Goal: Information Seeking & Learning: Learn about a topic

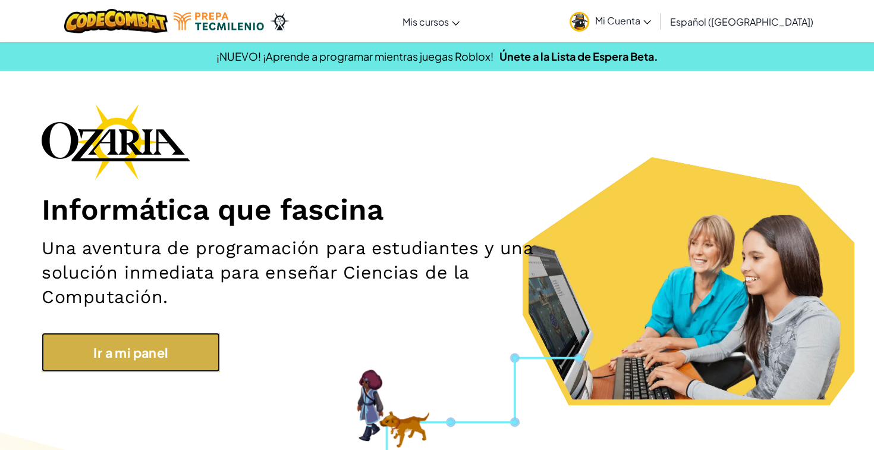
click at [117, 357] on font "Ir a mi panel" at bounding box center [130, 352] width 74 height 16
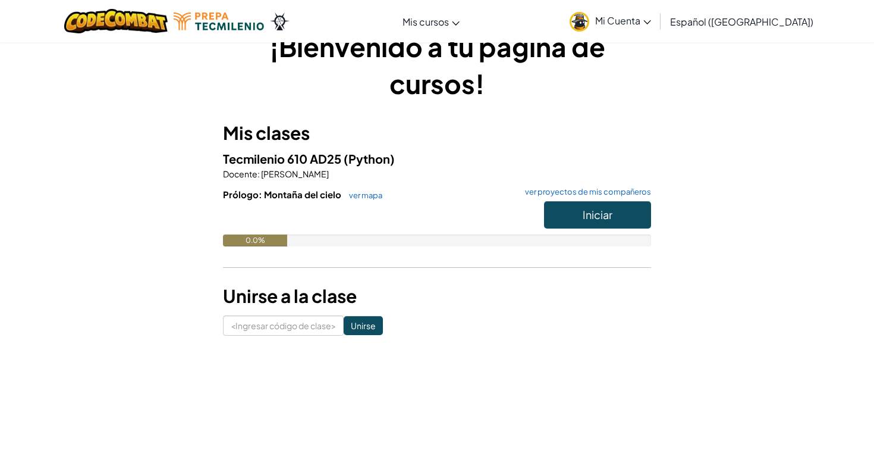
scroll to position [37, 0]
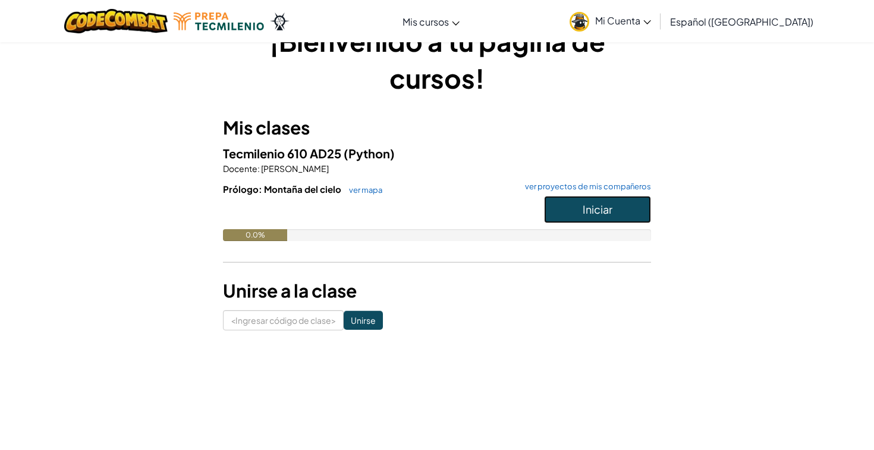
click at [604, 213] on font "Iniciar" at bounding box center [598, 209] width 30 height 14
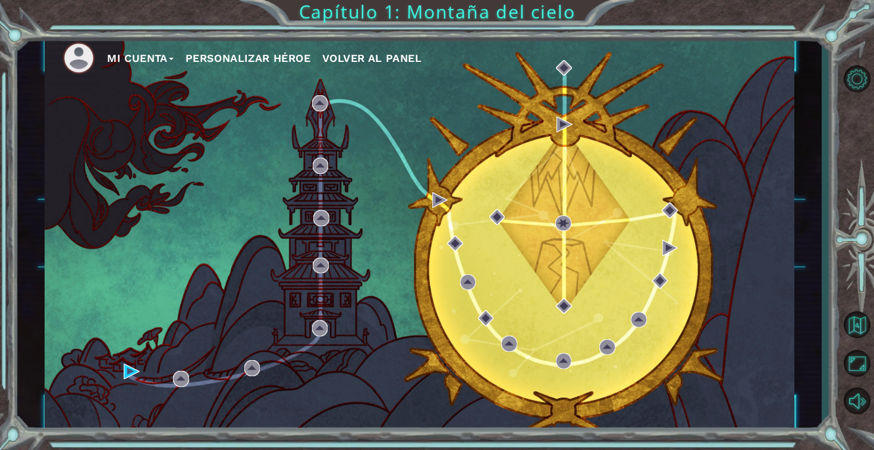
click at [122, 55] on font "Mi Cuenta" at bounding box center [137, 58] width 61 height 12
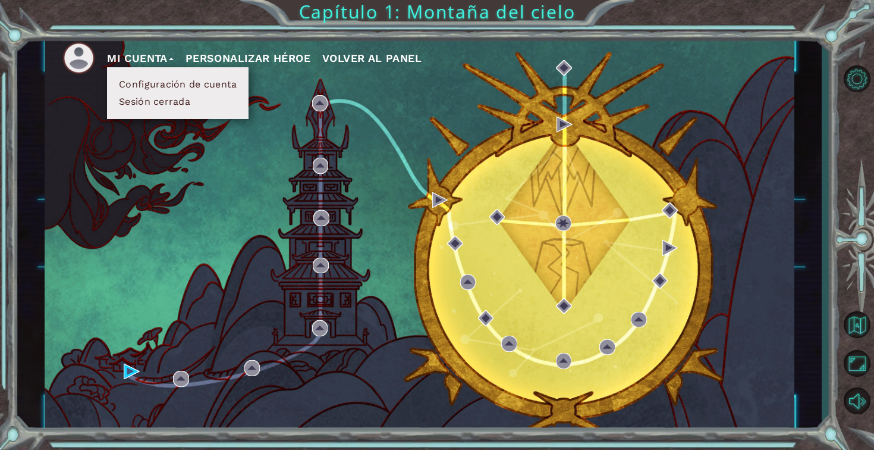
click at [156, 86] on font "Configuración de cuenta" at bounding box center [178, 83] width 118 height 11
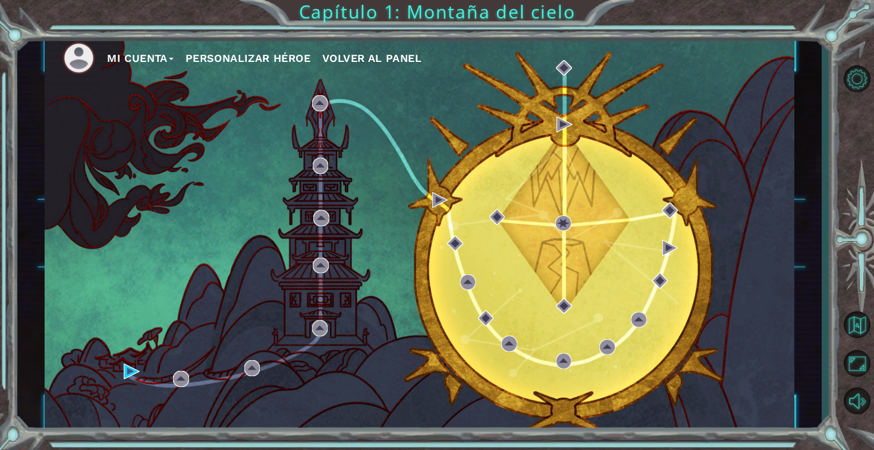
click at [240, 58] on font "Personalizar héroe" at bounding box center [248, 58] width 125 height 12
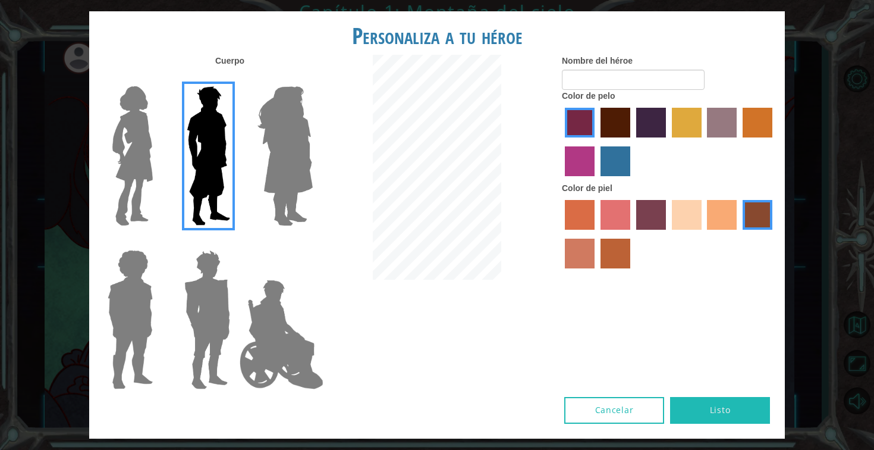
click at [299, 146] on img at bounding box center [285, 155] width 65 height 149
click at [312, 78] on input "Amatista heroica" at bounding box center [312, 78] width 0 height 0
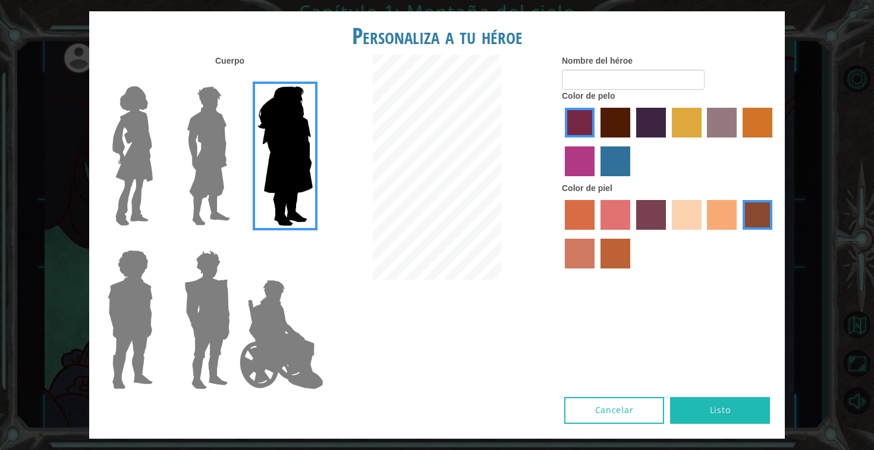
click at [130, 159] on img at bounding box center [133, 155] width 50 height 149
click at [158, 78] on input "Héroe Connie" at bounding box center [158, 78] width 0 height 0
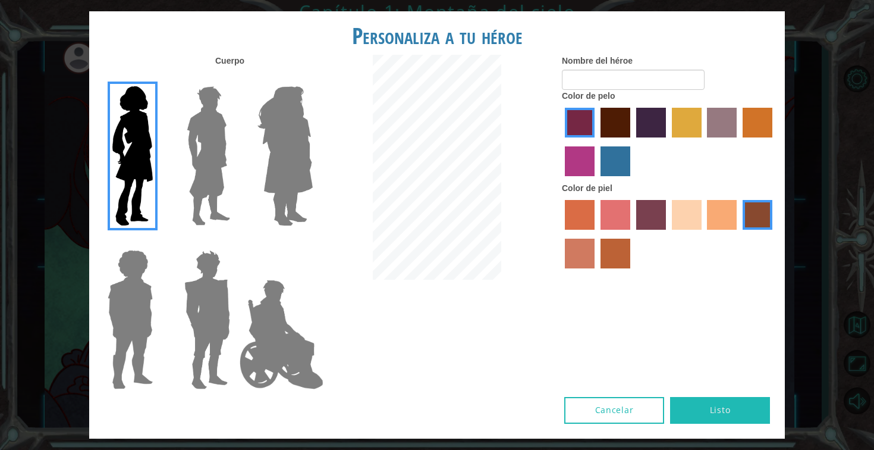
click at [613, 125] on label "color de pelo granate" at bounding box center [616, 123] width 30 height 30
click at [596, 142] on input "color de pelo granate" at bounding box center [596, 142] width 0 height 0
click at [691, 222] on label "color de piel de playa de arena" at bounding box center [687, 215] width 30 height 30
click at [668, 234] on input "color de piel de playa de arena" at bounding box center [668, 234] width 0 height 0
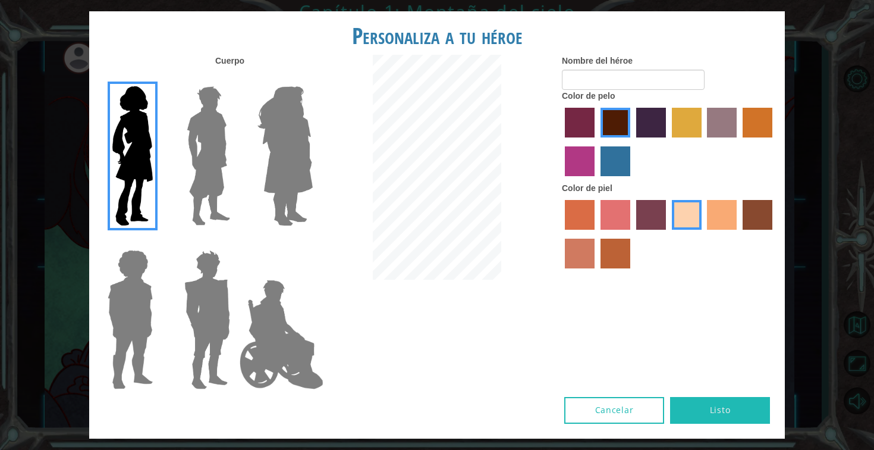
click at [613, 214] on label "color de piel frily" at bounding box center [616, 215] width 30 height 30
click at [596, 234] on input "color de piel frily" at bounding box center [596, 234] width 0 height 0
click at [583, 247] on label "color de piel arena ardiente" at bounding box center [580, 253] width 30 height 30
click at [774, 234] on input "color de piel arena ardiente" at bounding box center [774, 234] width 0 height 0
click at [611, 252] on label "color de piel de árbol de humo" at bounding box center [616, 253] width 30 height 30
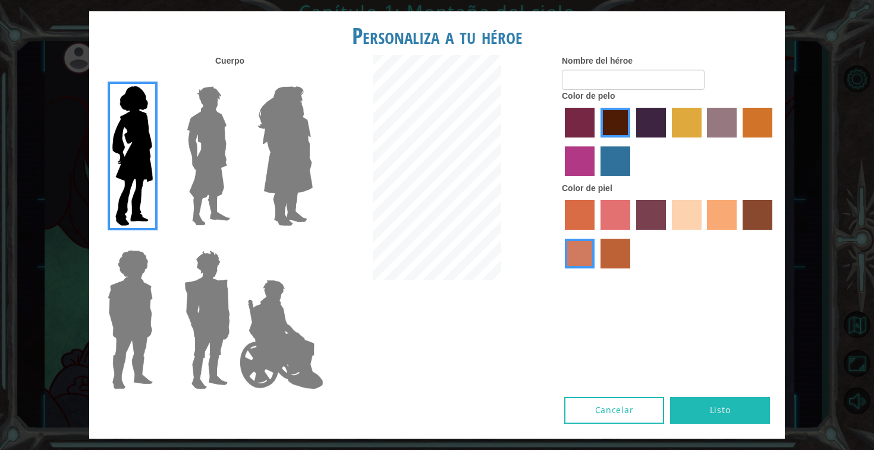
click at [596, 272] on input "color de piel de árbol de humo" at bounding box center [596, 272] width 0 height 0
click at [580, 257] on label "color de piel arena ardiente" at bounding box center [580, 253] width 30 height 30
click at [774, 234] on input "color de piel arena ardiente" at bounding box center [774, 234] width 0 height 0
click at [721, 211] on label "color de piel de tacao" at bounding box center [722, 215] width 30 height 30
click at [704, 234] on input "color de piel de tacao" at bounding box center [704, 234] width 0 height 0
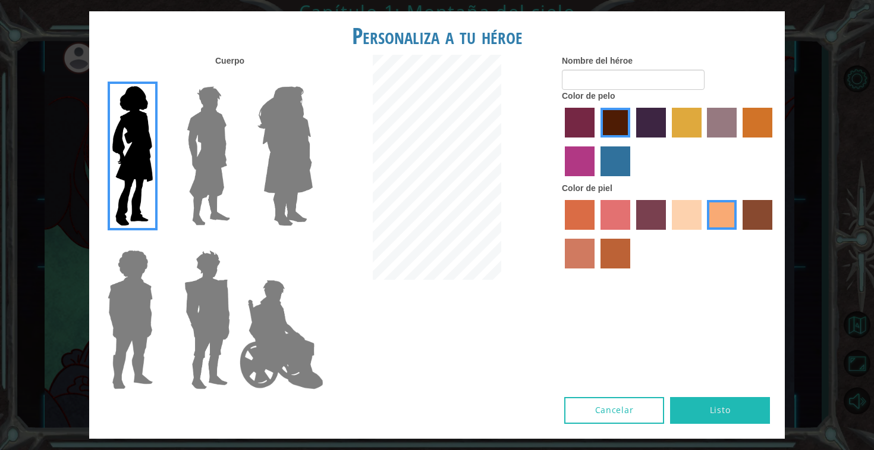
click at [762, 220] on label "color de piel karma" at bounding box center [758, 215] width 30 height 30
click at [739, 234] on input "color de piel karma" at bounding box center [739, 234] width 0 height 0
click at [583, 262] on label "color de piel arena ardiente" at bounding box center [580, 253] width 30 height 30
click at [774, 234] on input "color de piel arena ardiente" at bounding box center [774, 234] width 0 height 0
click at [709, 409] on button "Listo" at bounding box center [720, 410] width 100 height 27
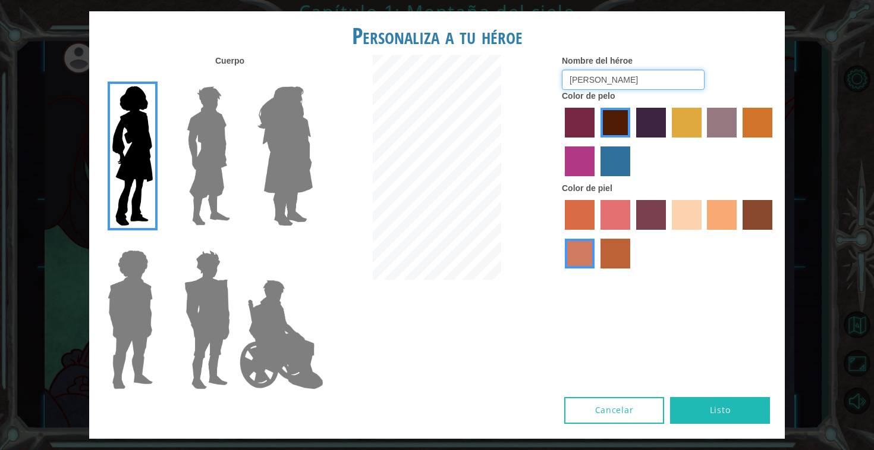
type input "[PERSON_NAME]"
click at [745, 410] on button "Listo" at bounding box center [720, 410] width 100 height 27
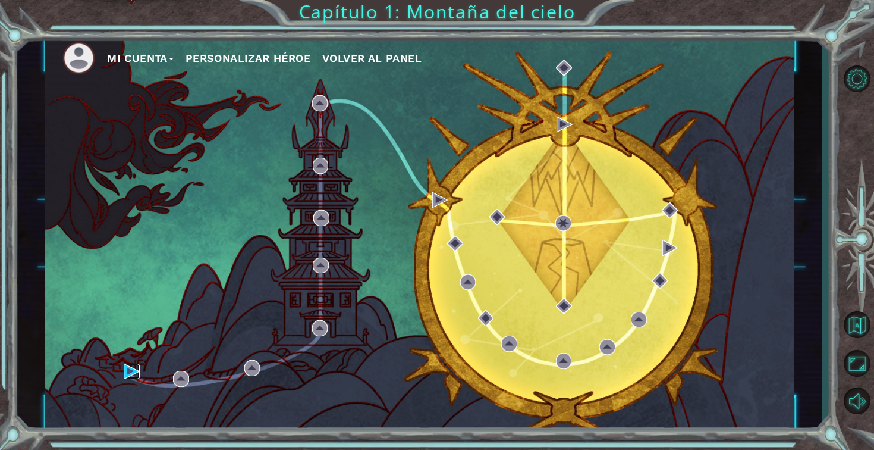
click at [131, 368] on img at bounding box center [131, 370] width 15 height 15
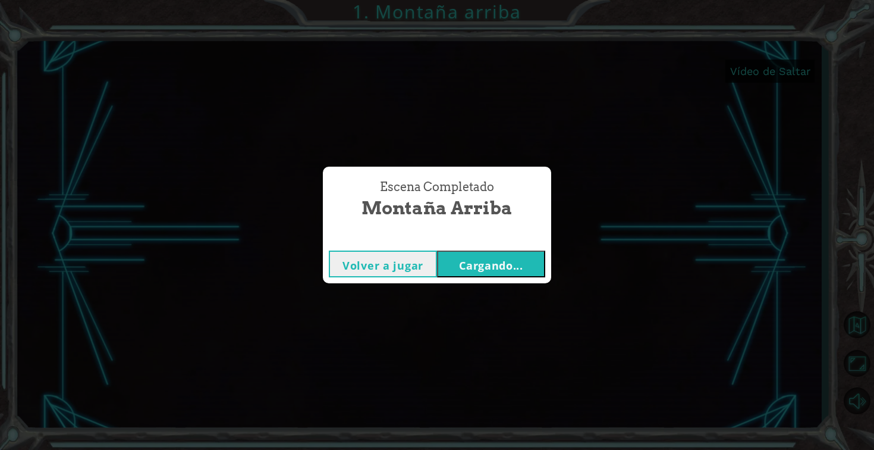
click at [424, 259] on button "Volver a jugar" at bounding box center [383, 263] width 108 height 27
click at [459, 263] on font "Cargando..." at bounding box center [491, 265] width 64 height 14
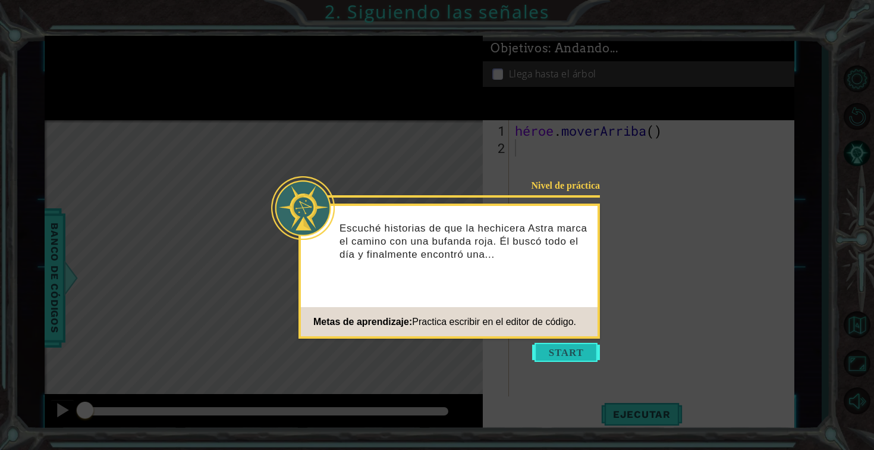
click at [562, 344] on button "Comenzar" at bounding box center [566, 352] width 68 height 19
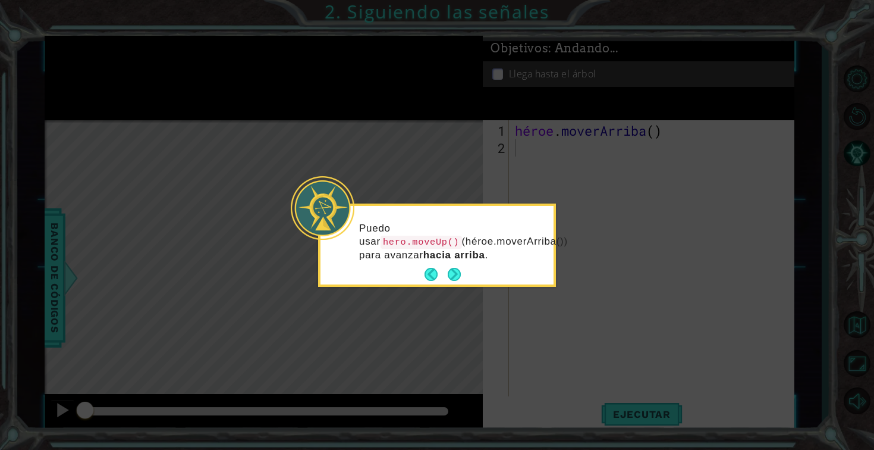
click at [461, 282] on div "Puedo usar hero.moveUp() (héroe.moverArriba()) para avanzar hacia arriba ." at bounding box center [437, 248] width 233 height 74
click at [448, 271] on button "Próximo" at bounding box center [455, 275] width 14 height 14
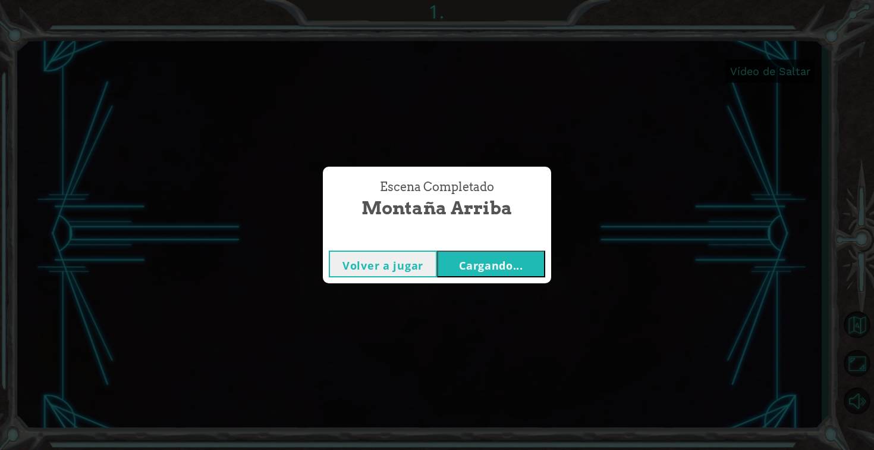
click at [485, 271] on font "Cargando..." at bounding box center [491, 265] width 64 height 14
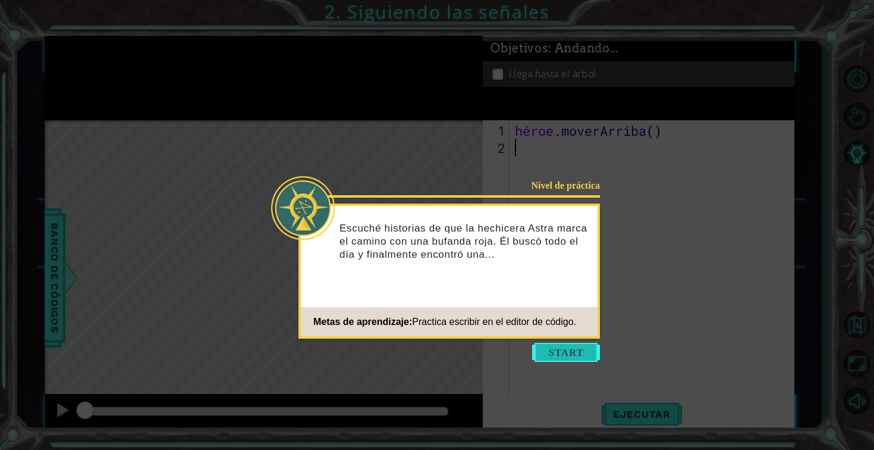
click at [583, 351] on button "Comenzar" at bounding box center [566, 352] width 68 height 19
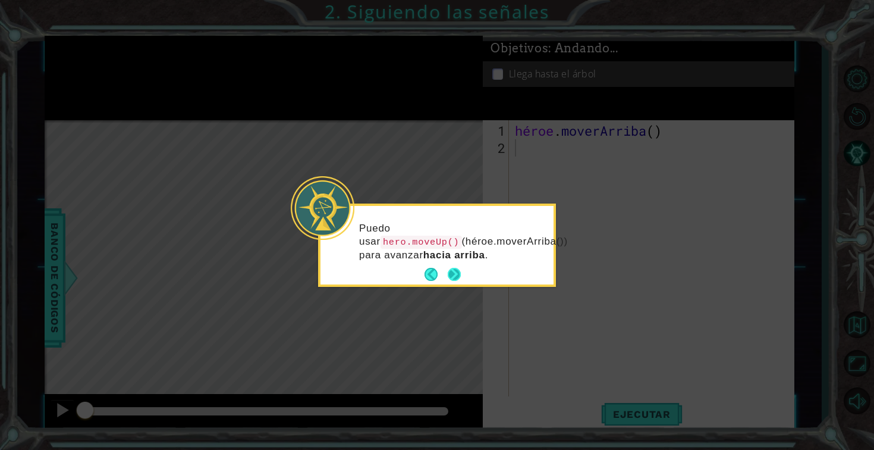
click at [449, 275] on button "Próximo" at bounding box center [454, 274] width 13 height 13
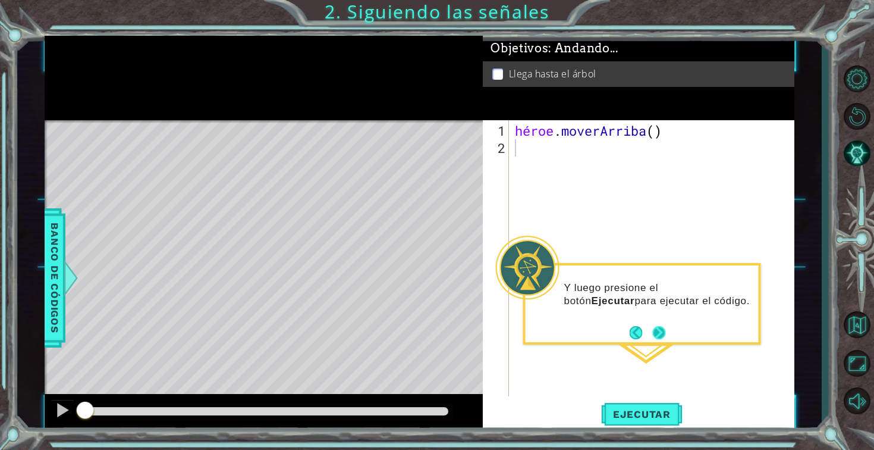
click at [660, 330] on button "Próximo" at bounding box center [658, 332] width 13 height 13
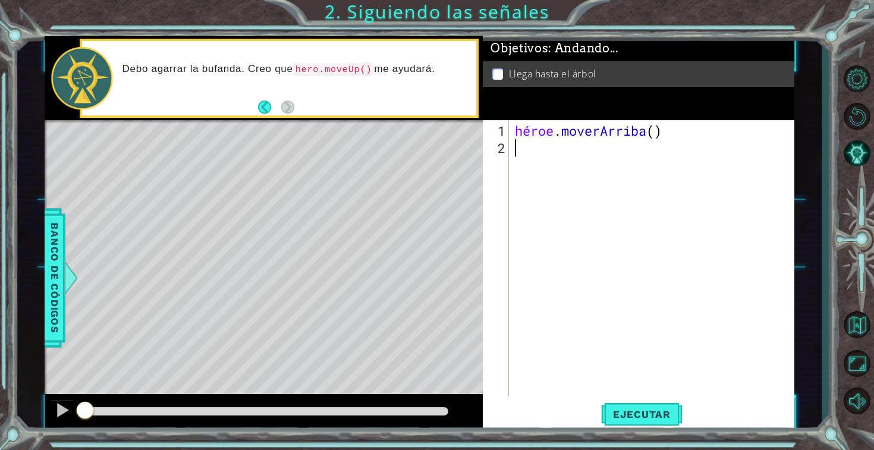
type textarea "h"
click at [546, 163] on div "héroe.moveUp Toca Enter" at bounding box center [619, 177] width 225 height 43
click at [649, 421] on button "Ejecutar" at bounding box center [641, 413] width 81 height 31
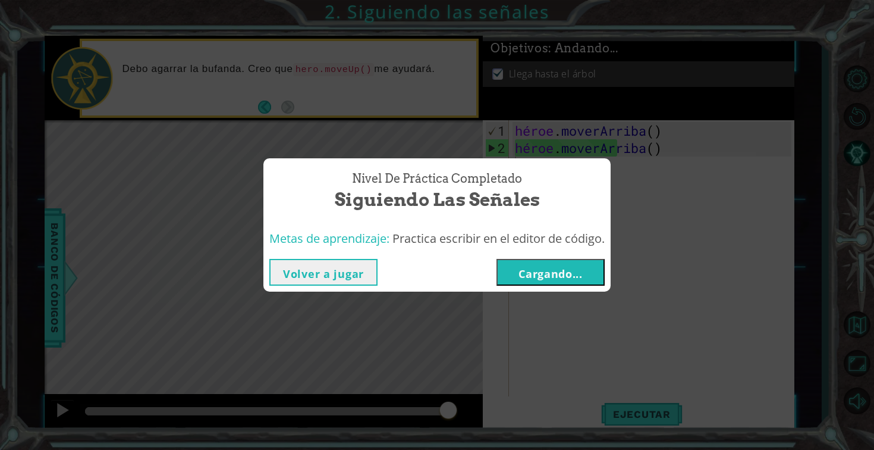
click at [560, 272] on font "Cargando..." at bounding box center [551, 273] width 64 height 14
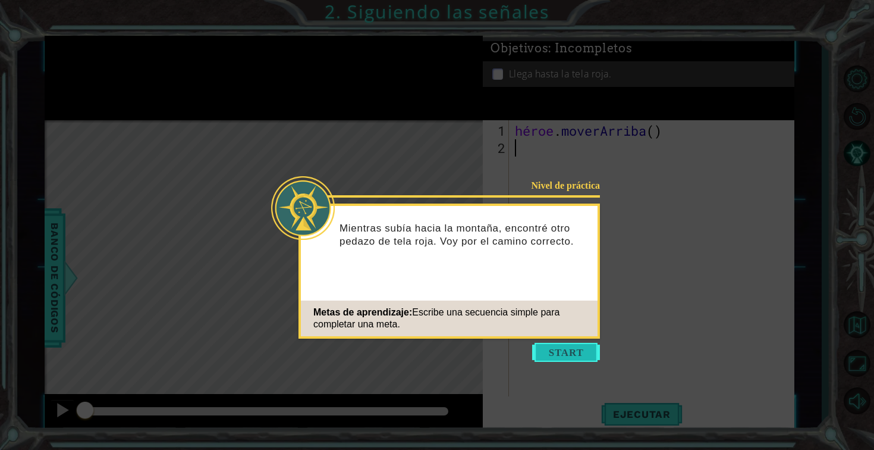
click at [562, 354] on button "Comenzar" at bounding box center [566, 352] width 68 height 19
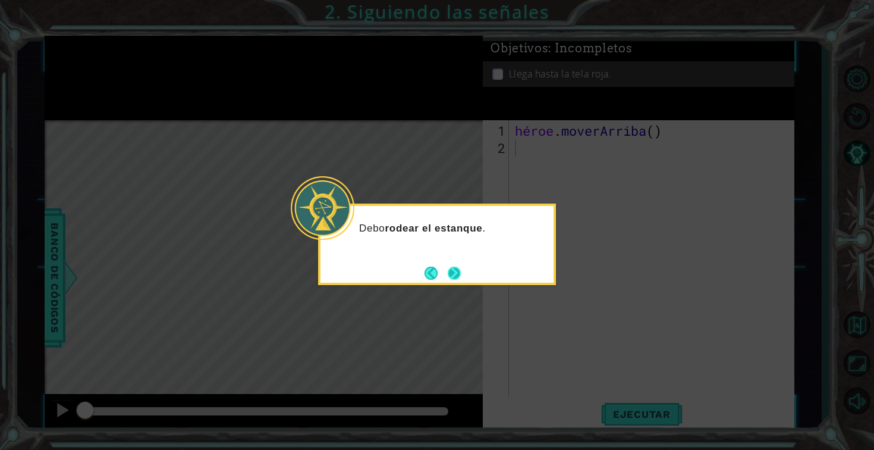
click at [457, 272] on button "Próximo" at bounding box center [454, 272] width 13 height 13
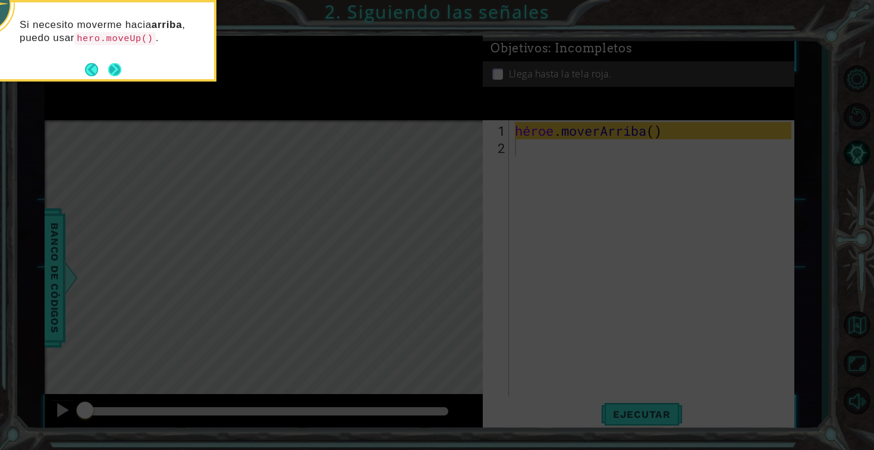
click at [114, 64] on button "Próximo" at bounding box center [115, 69] width 14 height 14
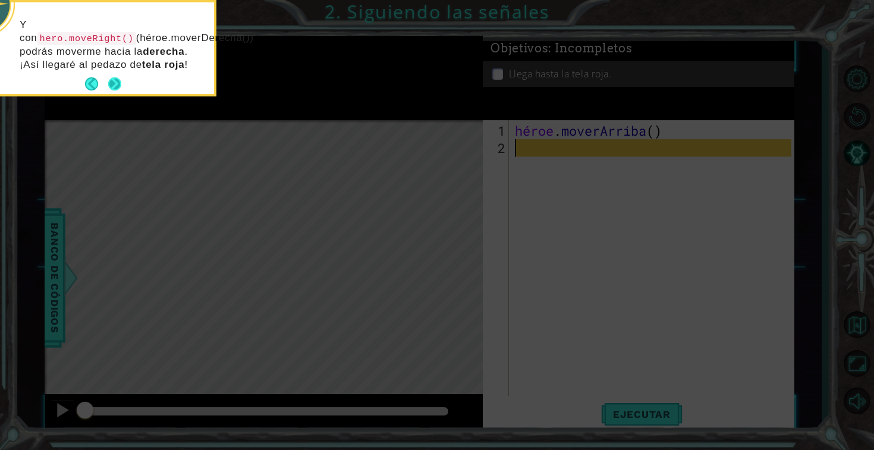
click at [115, 81] on button "Próximo" at bounding box center [114, 83] width 13 height 13
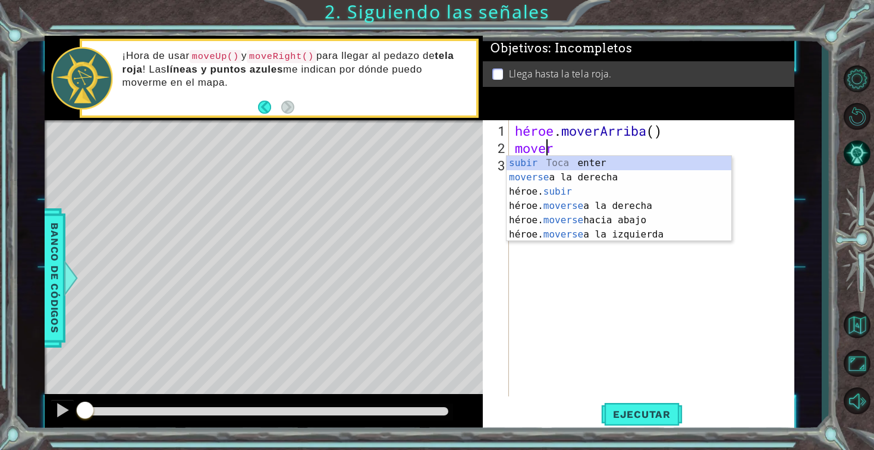
scroll to position [0, 1]
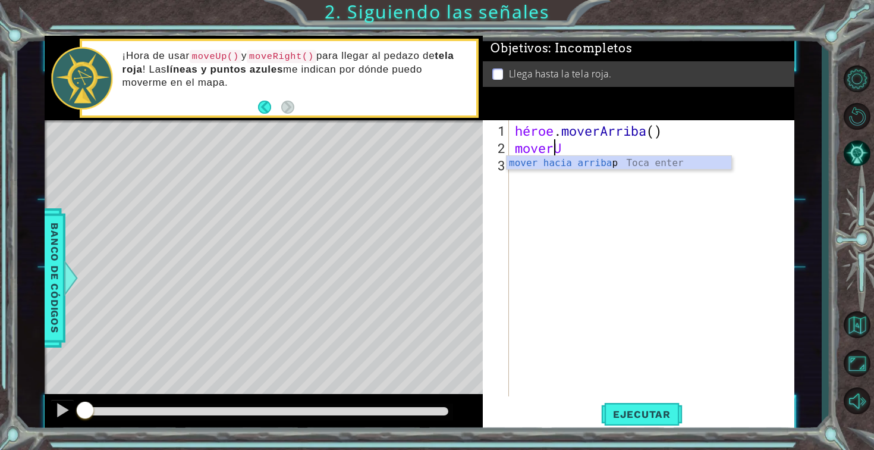
type textarea "moveUp"
click at [564, 167] on div "mover hacia arriba Toca enter" at bounding box center [619, 177] width 225 height 43
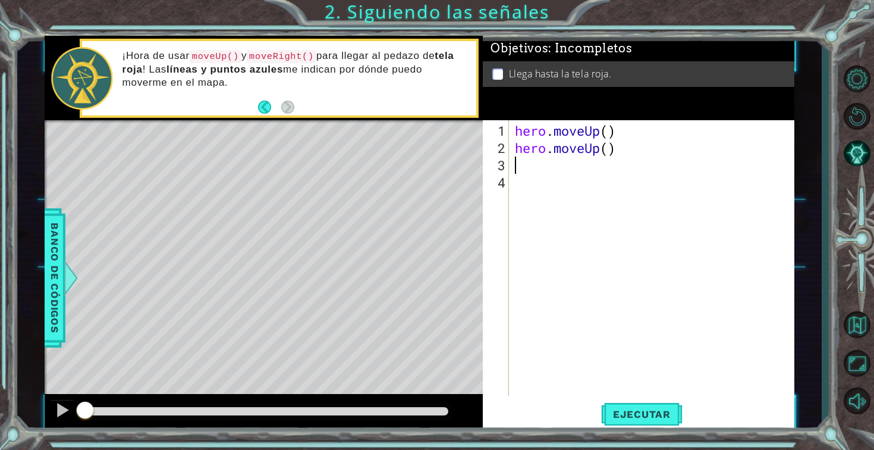
scroll to position [0, 0]
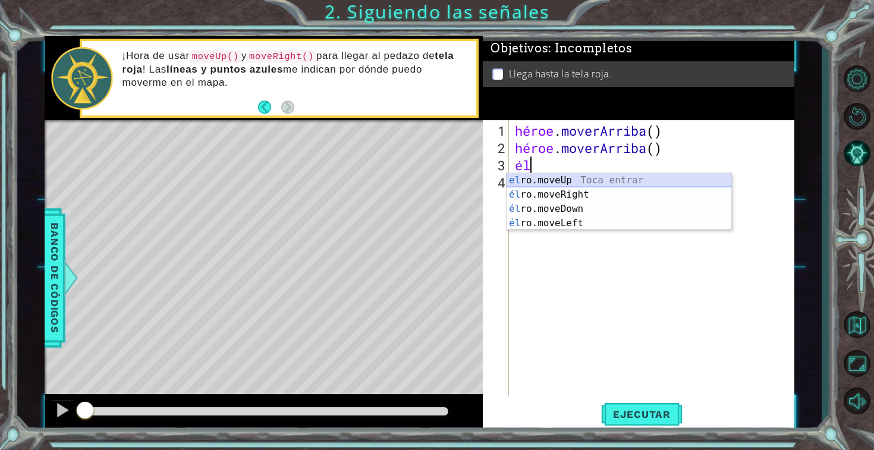
type textarea "h"
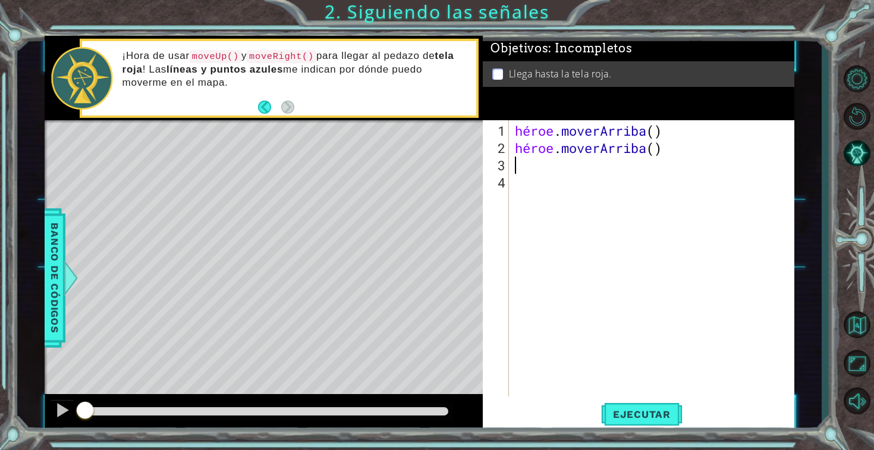
type textarea "h"
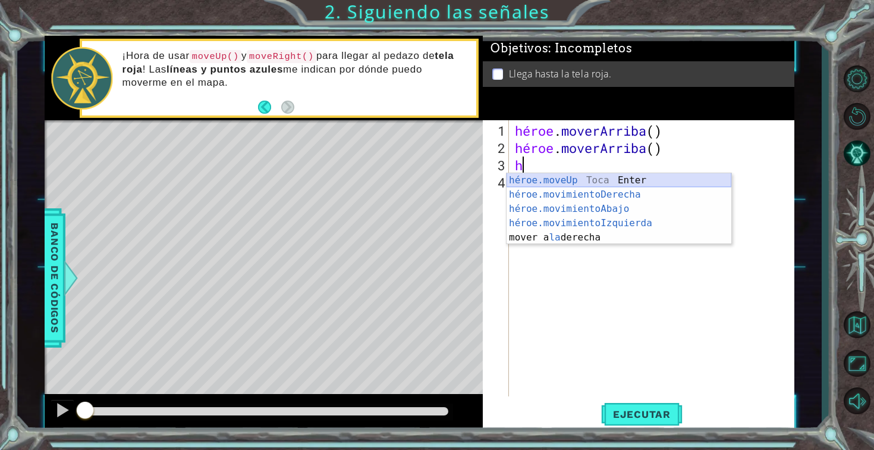
click at [557, 183] on div "héroe.moveUp Toca Enter héroe.movimientoDerecha ​ Toca Enter héroe.movimientoAb…" at bounding box center [619, 223] width 225 height 100
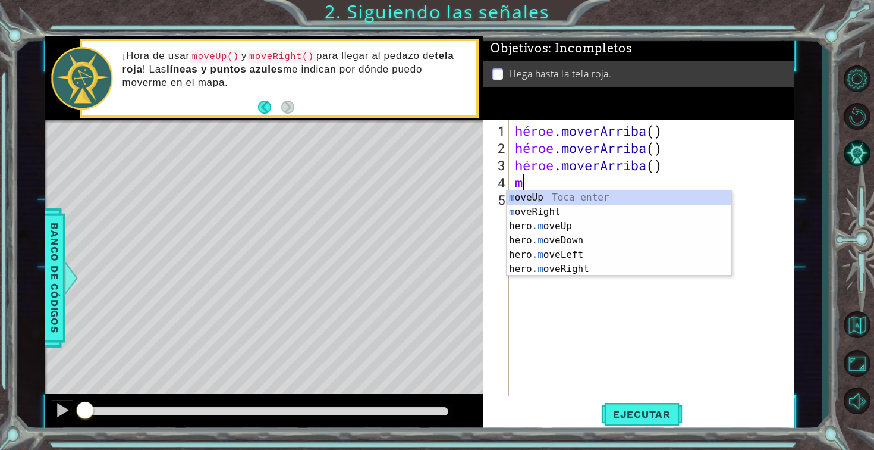
type textarea "mo"
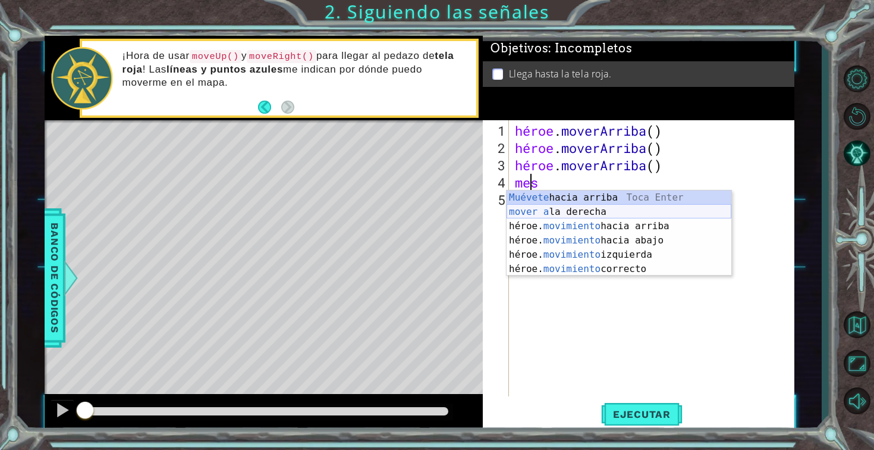
click at [592, 212] on div "Muévete hacia arriba [PERSON_NAME] Enter mover a la derecha Toca Enter héroe. m…" at bounding box center [619, 247] width 225 height 114
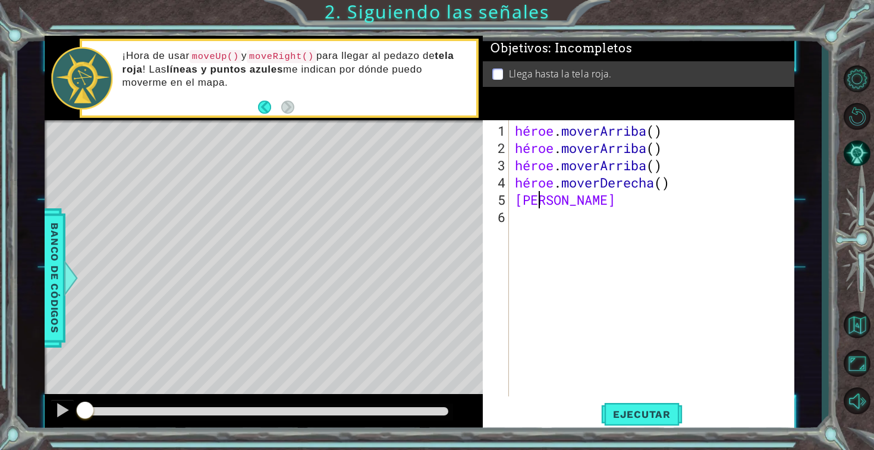
type textarea "a"
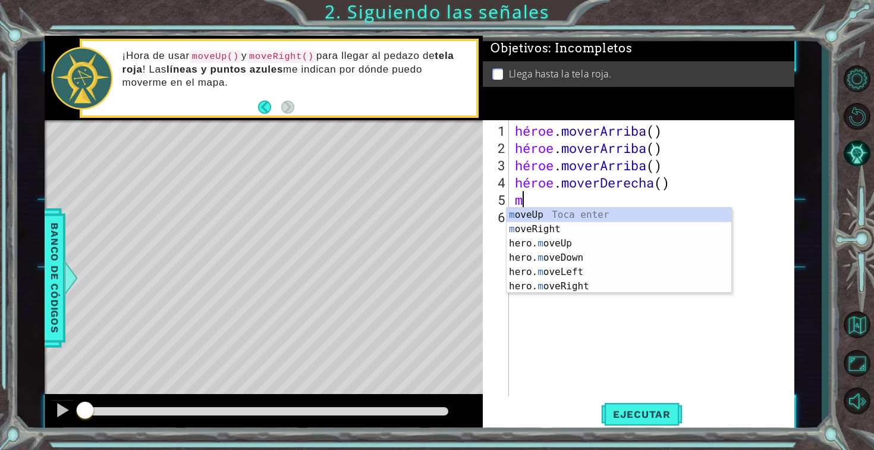
type textarea "mo"
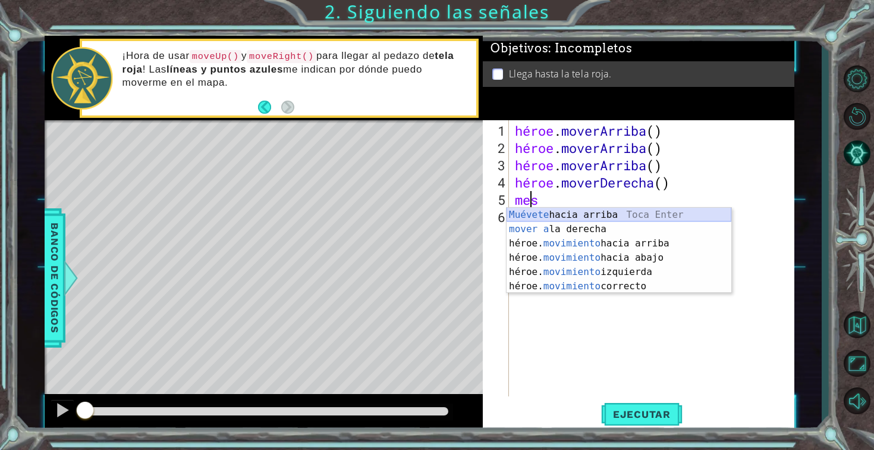
click at [619, 216] on div "Muévete hacia arriba [PERSON_NAME] Enter mover a la derecha Toca Enter héroe. m…" at bounding box center [619, 265] width 225 height 114
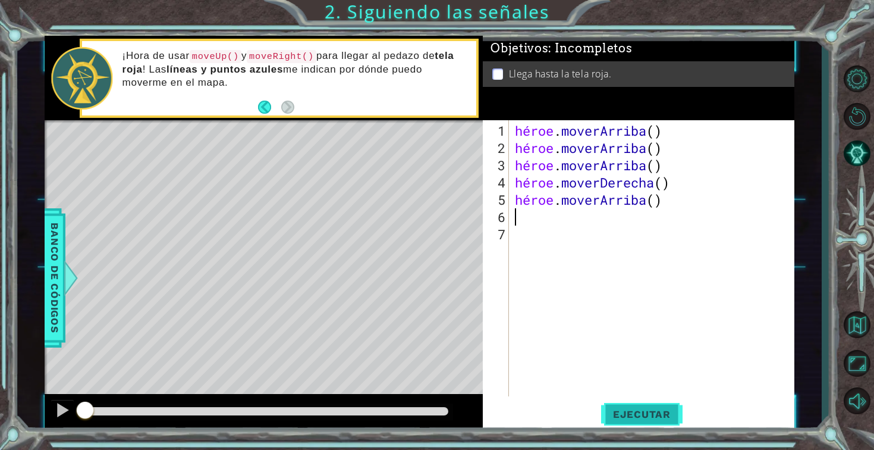
click at [650, 415] on font "Ejecutar" at bounding box center [642, 414] width 58 height 12
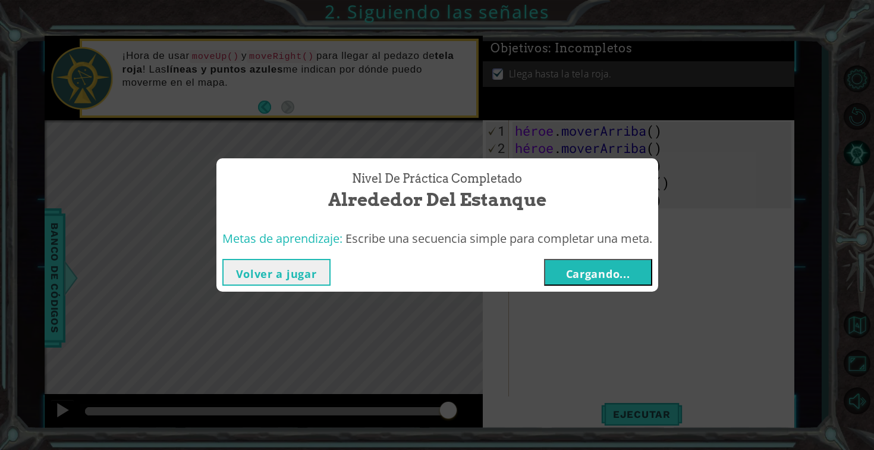
click at [588, 275] on font "Cargando..." at bounding box center [598, 273] width 64 height 14
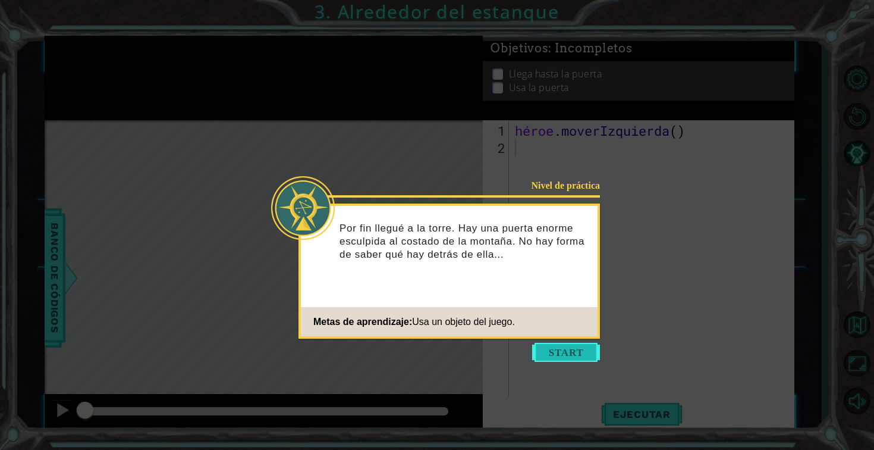
click at [580, 347] on button "Comenzar" at bounding box center [566, 352] width 68 height 19
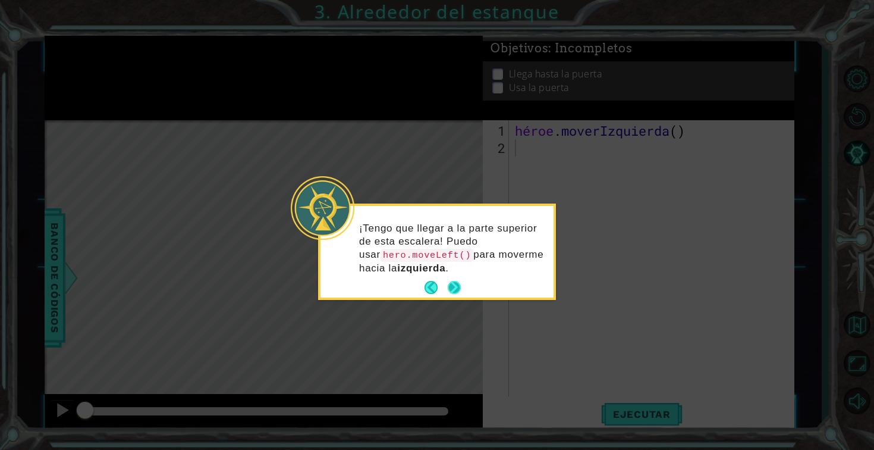
click at [460, 292] on button "Próximo" at bounding box center [454, 287] width 13 height 13
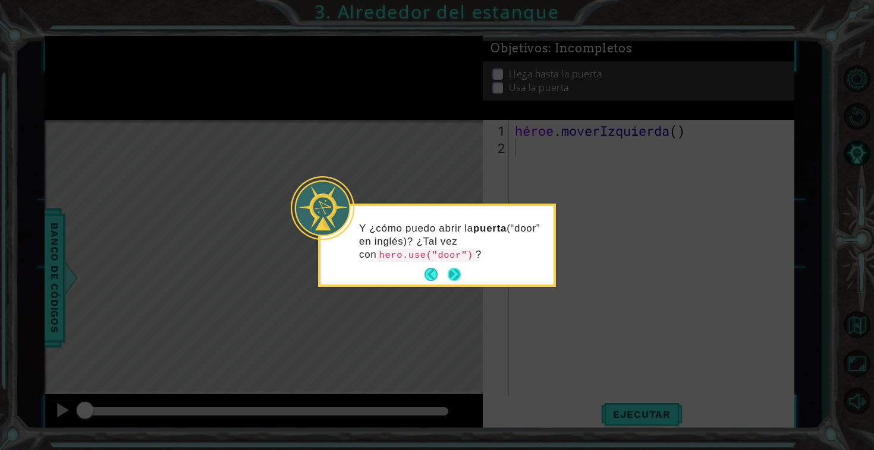
click at [451, 281] on footer at bounding box center [443, 274] width 36 height 18
click at [451, 272] on button "Próximo" at bounding box center [454, 274] width 13 height 13
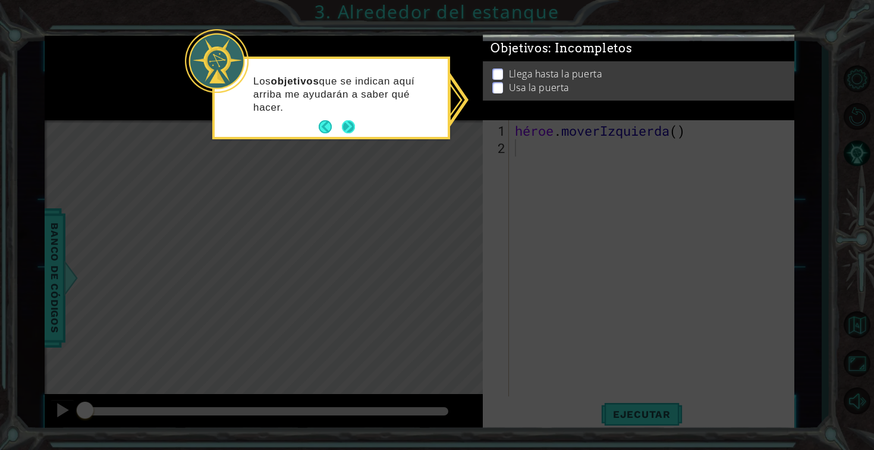
click at [350, 127] on button "Próximo" at bounding box center [348, 126] width 13 height 13
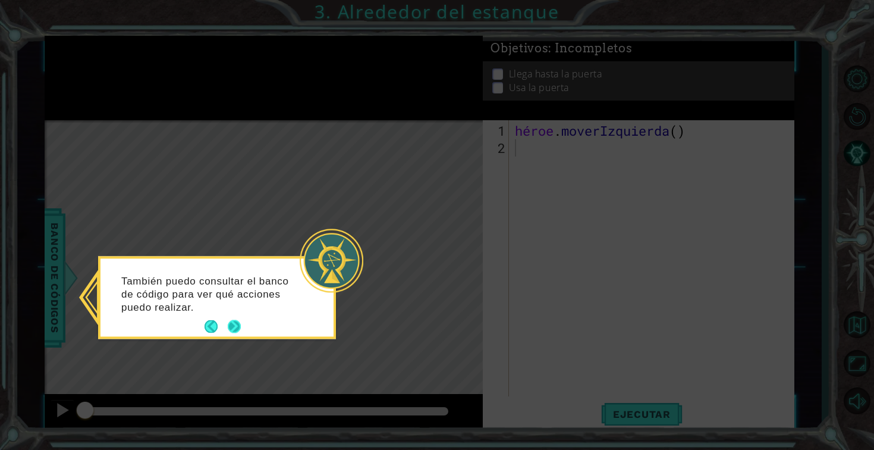
click at [235, 322] on button "Próximo" at bounding box center [234, 326] width 13 height 13
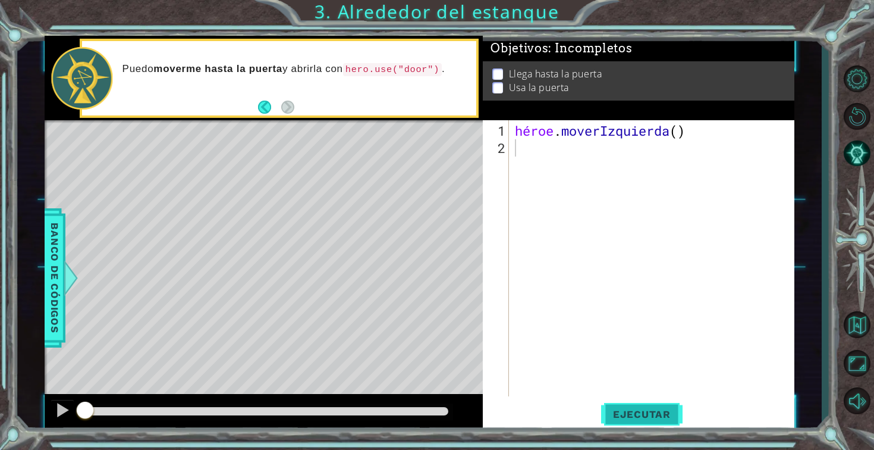
click at [649, 423] on button "Ejecutar" at bounding box center [641, 413] width 81 height 31
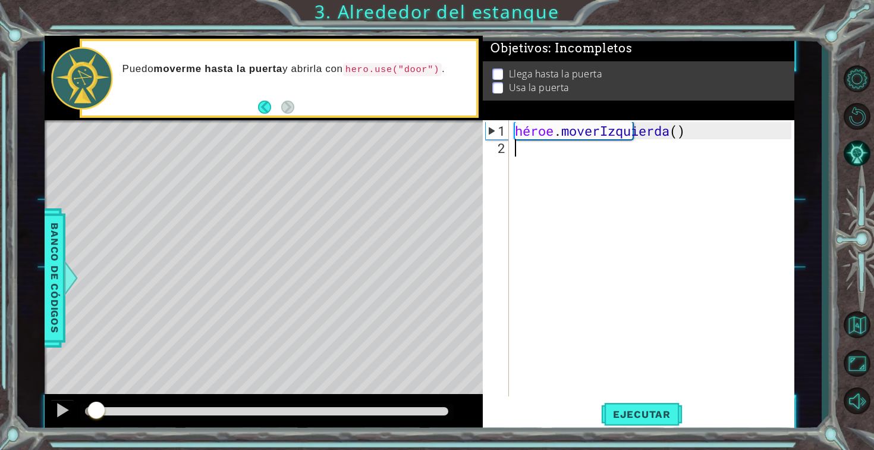
drag, startPoint x: 150, startPoint y: 410, endPoint x: 48, endPoint y: 418, distance: 102.0
click at [48, 418] on div at bounding box center [264, 413] width 438 height 38
click at [65, 414] on div at bounding box center [62, 409] width 15 height 15
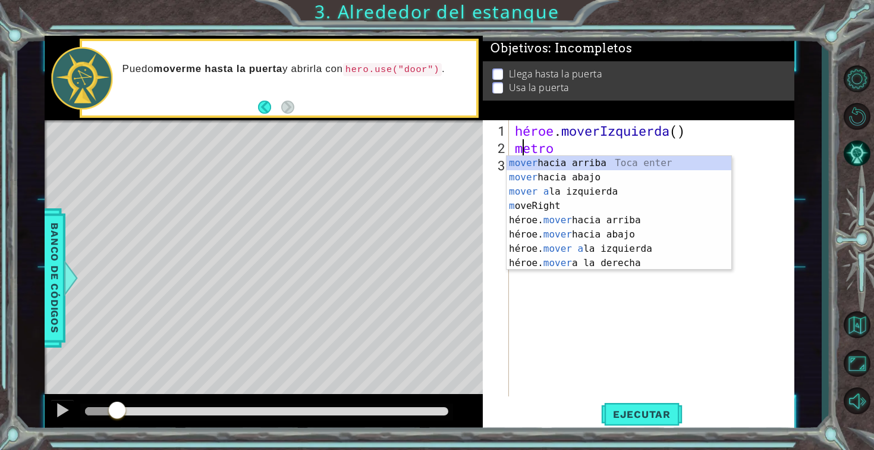
type textarea "mo"
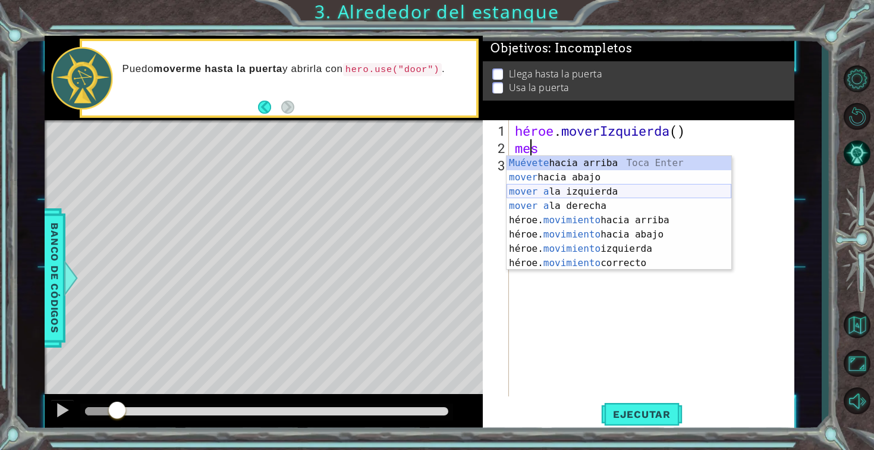
click at [604, 187] on div "Muévete hacia arriba Toca Enter mover hacia abajo Toca Enter mover a la izquier…" at bounding box center [619, 227] width 225 height 143
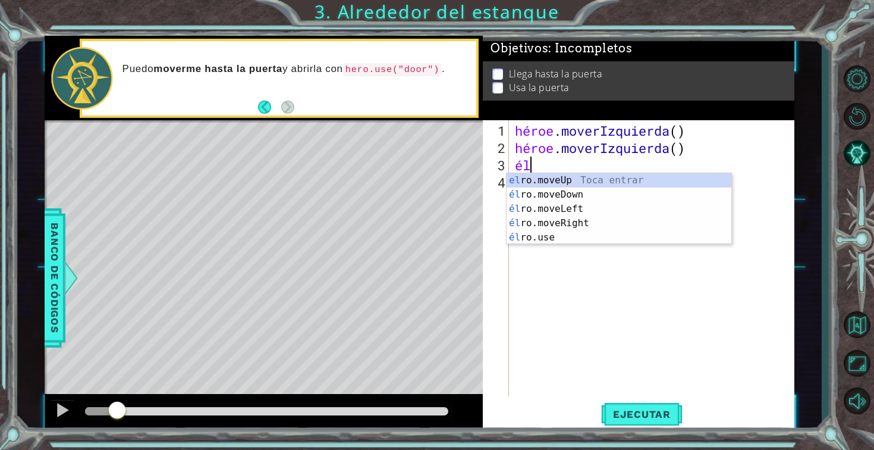
type textarea "h"
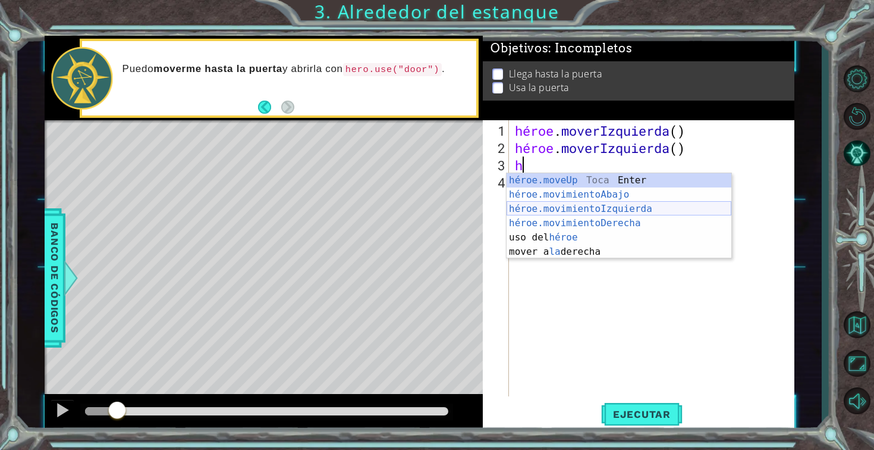
click at [617, 206] on div "héroe.moveUp Toca Enter héroe.movimientoAbajo ​ Toca Enter héroe.movimientoIzqu…" at bounding box center [619, 230] width 225 height 114
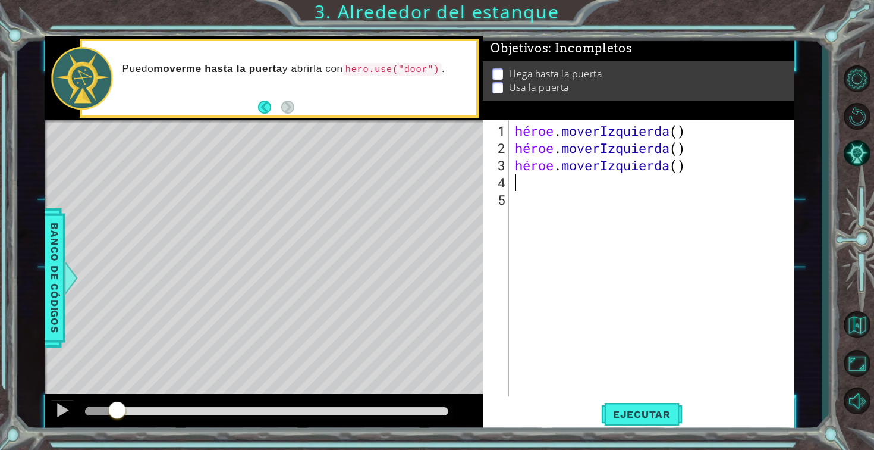
type textarea "h"
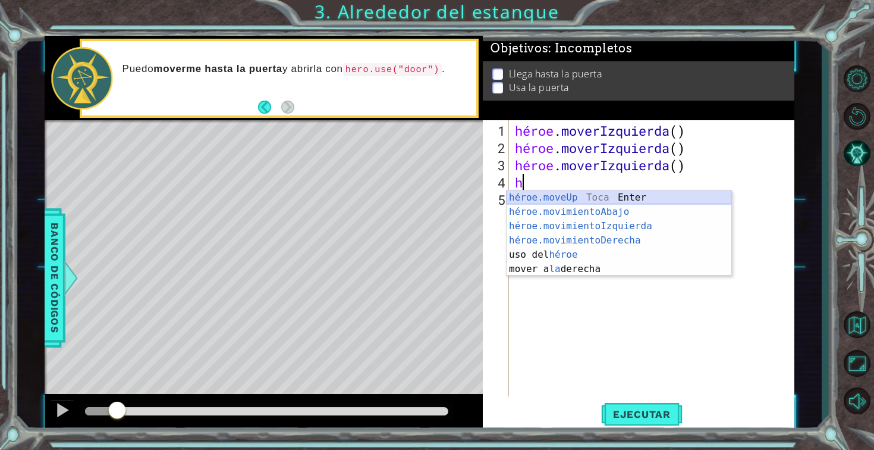
click at [583, 197] on div "héroe.moveUp Toca Enter héroe.movimientoAbajo ​ Toca Enter héroe.movimientoIzqu…" at bounding box center [619, 247] width 225 height 114
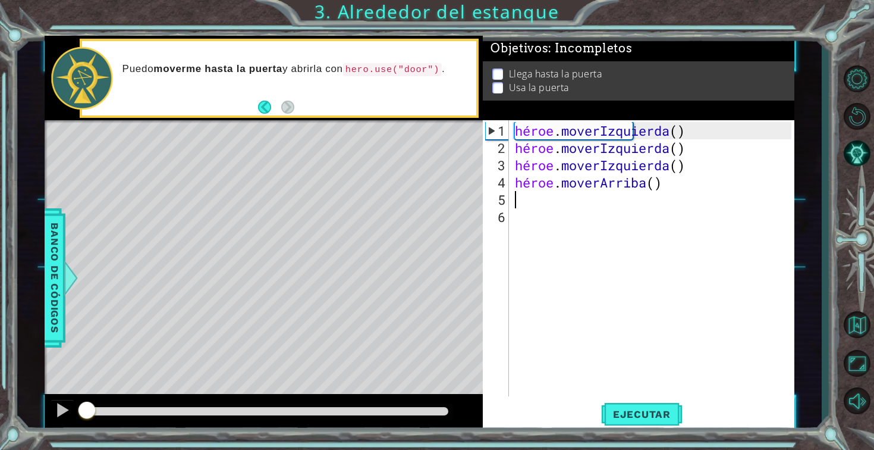
drag, startPoint x: 111, startPoint y: 413, endPoint x: 77, endPoint y: 422, distance: 35.5
click at [77, 422] on div at bounding box center [264, 413] width 438 height 38
click at [61, 411] on div at bounding box center [62, 409] width 15 height 15
drag, startPoint x: 174, startPoint y: 410, endPoint x: 17, endPoint y: 423, distance: 157.5
click at [17, 423] on div "1 [DEMOGRAPHIC_DATA] XXXXXXXXXXXXXXXXXXXXXXXXXXXXXXXXXXXXXXXXXXXXXXXXXXXXXXXXXX…" at bounding box center [437, 225] width 874 height 450
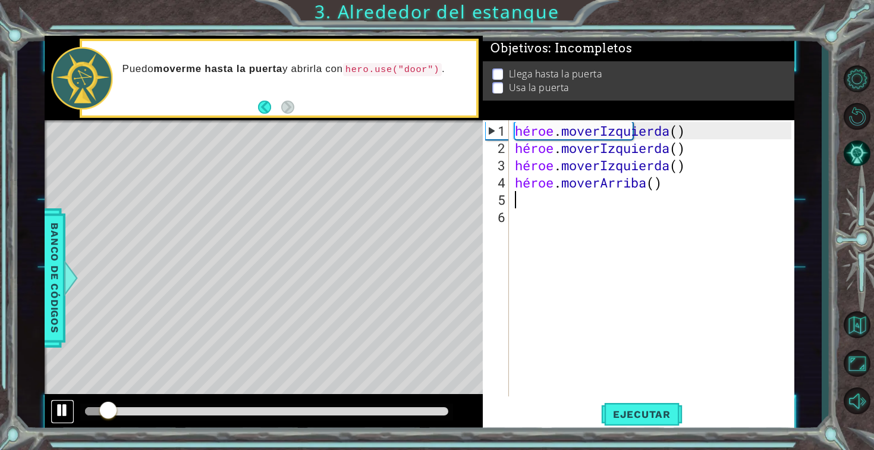
click at [56, 413] on div at bounding box center [62, 409] width 15 height 15
click at [666, 413] on font "Ejecutar" at bounding box center [642, 414] width 58 height 12
drag, startPoint x: 190, startPoint y: 412, endPoint x: 68, endPoint y: 423, distance: 122.5
click at [68, 423] on div at bounding box center [264, 413] width 438 height 38
click at [53, 409] on button at bounding box center [63, 411] width 24 height 24
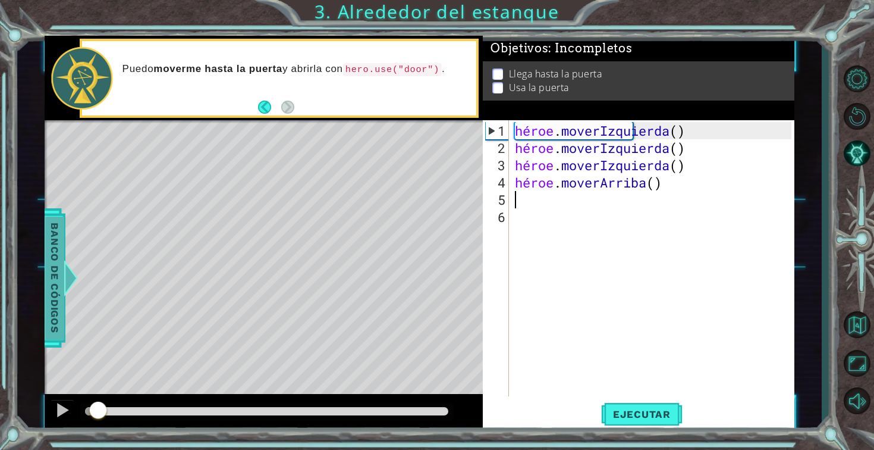
click at [48, 316] on font "Banco de códigos" at bounding box center [54, 277] width 12 height 110
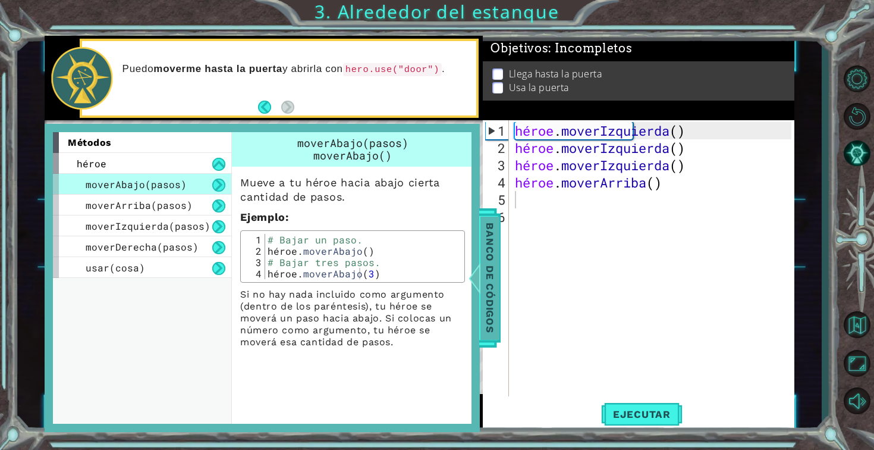
click at [490, 265] on font "Banco de códigos" at bounding box center [489, 277] width 12 height 110
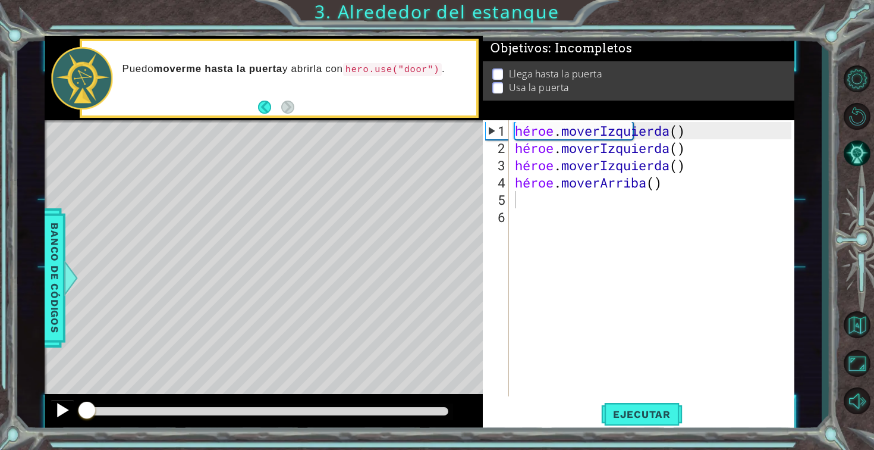
drag, startPoint x: 102, startPoint y: 406, endPoint x: 72, endPoint y: 412, distance: 30.3
click at [72, 412] on div at bounding box center [264, 413] width 438 height 38
click at [694, 181] on div "héroe . moverIzquierda ( ) héroe . moverIzquierda ( ) héroe . moverIzquierda ( …" at bounding box center [655, 277] width 285 height 310
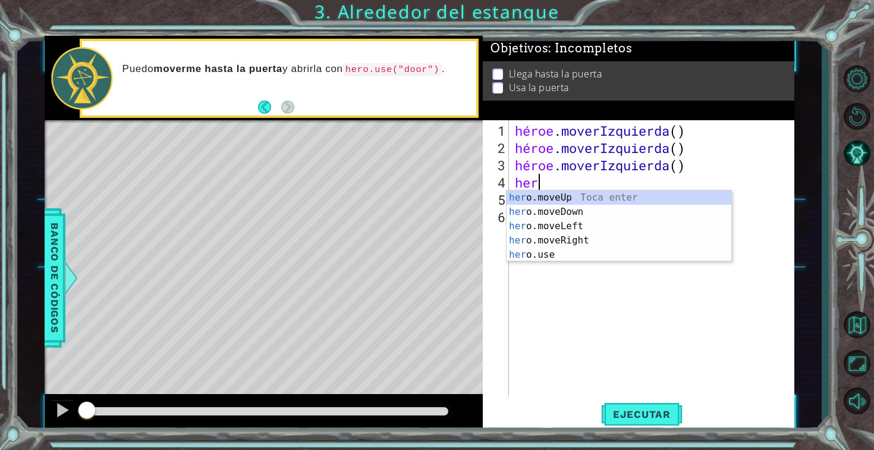
type textarea "h"
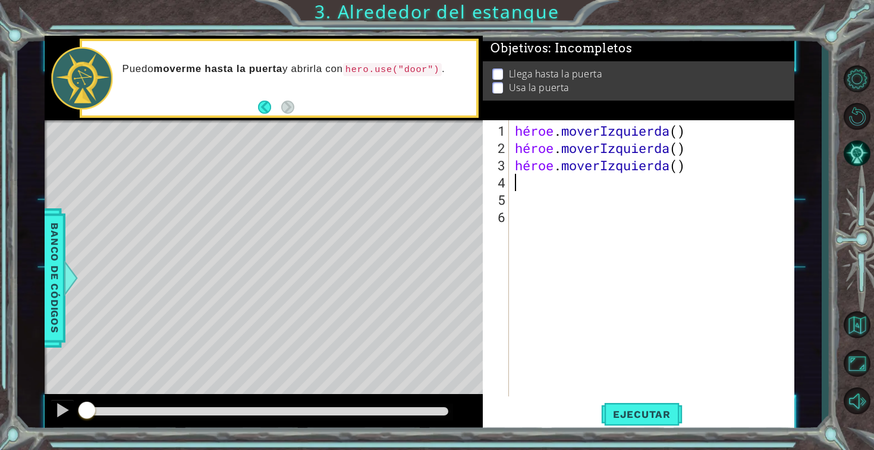
type textarea "hero.moveLeft("
click at [728, 164] on div "héroe . moverIzquierda ( ) héroe . moverIzquierda ( ) héroe . [GEOGRAPHIC_DATA]…" at bounding box center [655, 277] width 285 height 310
click at [679, 167] on div "héroe . moverIzquierda ( ) héroe . moverIzquierda ( ) héroe . [GEOGRAPHIC_DATA]…" at bounding box center [655, 277] width 285 height 310
click at [716, 166] on div "héroe . moverIzquierda ( ) héroe . moverIzquierda ( ) héroe . [GEOGRAPHIC_DATA]…" at bounding box center [655, 277] width 285 height 310
click at [573, 162] on div "héroe . moverIzquierda ( ) héroe . moverIzquierda ( ) héroe . [GEOGRAPHIC_DATA]…" at bounding box center [655, 277] width 285 height 310
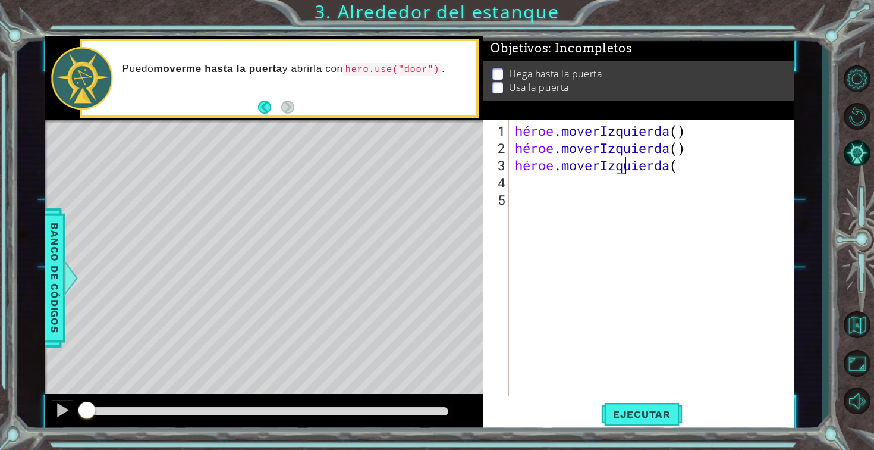
click at [711, 164] on div "héroe . moverIzquierda ( ) héroe . moverIzquierda ( ) héroe . [GEOGRAPHIC_DATA]…" at bounding box center [655, 277] width 285 height 310
click at [716, 165] on div "héroe . moverIzquierda ( ) héroe . moverIzquierda ( ) héroe . [GEOGRAPHIC_DATA]…" at bounding box center [655, 277] width 285 height 310
click at [521, 190] on div "héroe . moverIzquierda ( ) héroe . moverIzquierda ( ) héroe . [GEOGRAPHIC_DATA]…" at bounding box center [655, 277] width 285 height 310
click at [516, 175] on div "héroe . moverIzquierda ( ) héroe . moverIzquierda ( ) héroe . [GEOGRAPHIC_DATA]…" at bounding box center [655, 277] width 285 height 310
click at [649, 423] on button "Ejecutar" at bounding box center [641, 413] width 81 height 31
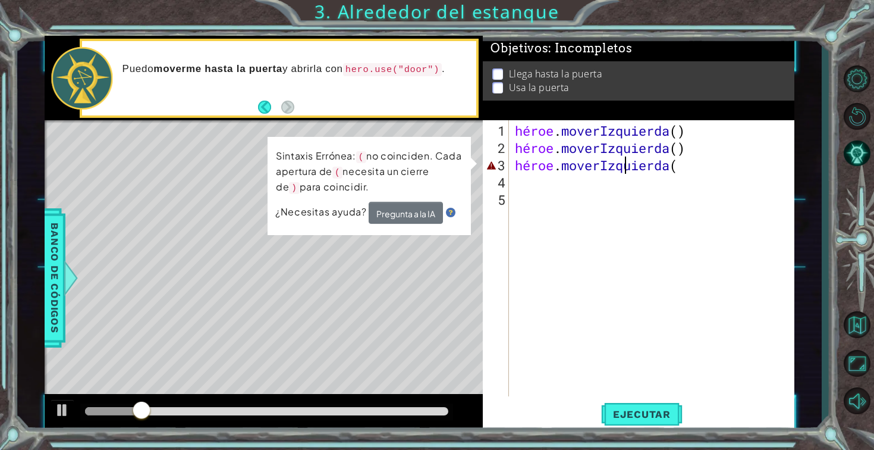
click at [733, 166] on div "héroe . moverIzquierda ( ) héroe . moverIzquierda ( ) héroe . [GEOGRAPHIC_DATA]…" at bounding box center [655, 277] width 285 height 310
drag, startPoint x: 745, startPoint y: 162, endPoint x: 589, endPoint y: 167, distance: 155.9
click at [589, 167] on div "héroe . moverIzquierda ( ) héroe . moverIzquierda ( ) héroe . [GEOGRAPHIC_DATA]…" at bounding box center [655, 277] width 285 height 310
type textarea "hero.move"
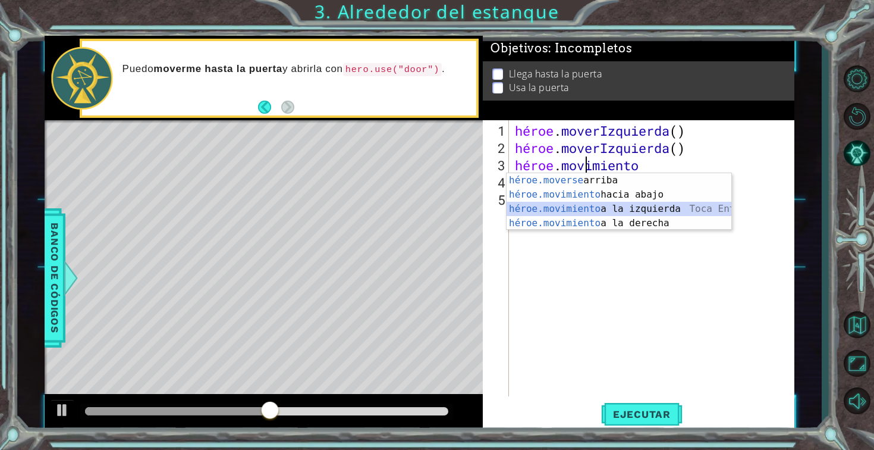
click at [601, 205] on div "héroe.moverse arriba [PERSON_NAME] enter héroe.movimiento hacia abajo [PERSON_N…" at bounding box center [619, 216] width 225 height 86
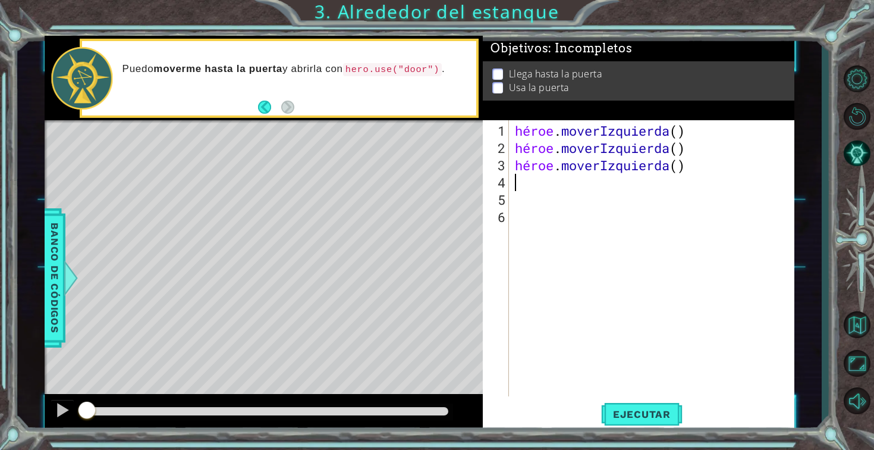
drag, startPoint x: 318, startPoint y: 416, endPoint x: 79, endPoint y: 454, distance: 241.6
click at [79, 449] on html "1 [DEMOGRAPHIC_DATA] XXXXXXXXXXXXXXXXXXXXXXXXXXXXXXXXXXXXXXXXXXXXXXXXXXXXXXXXXX…" at bounding box center [437, 225] width 874 height 450
click at [645, 406] on button "Ejecutar" at bounding box center [641, 413] width 81 height 31
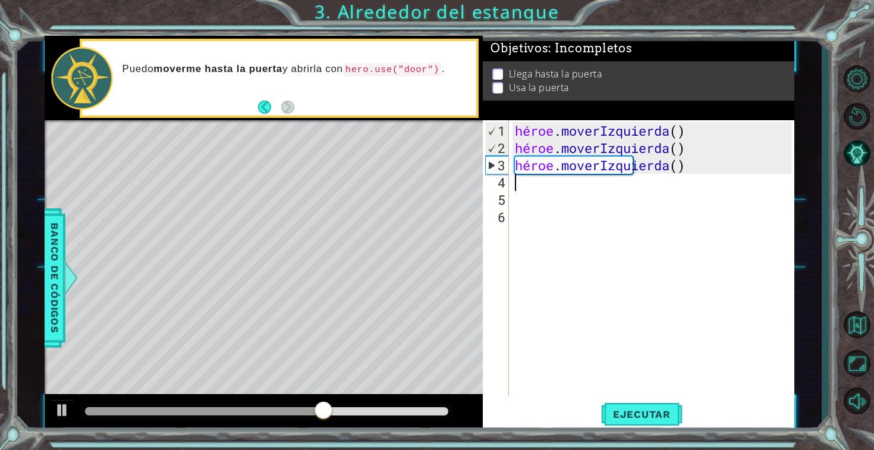
type textarea "h"
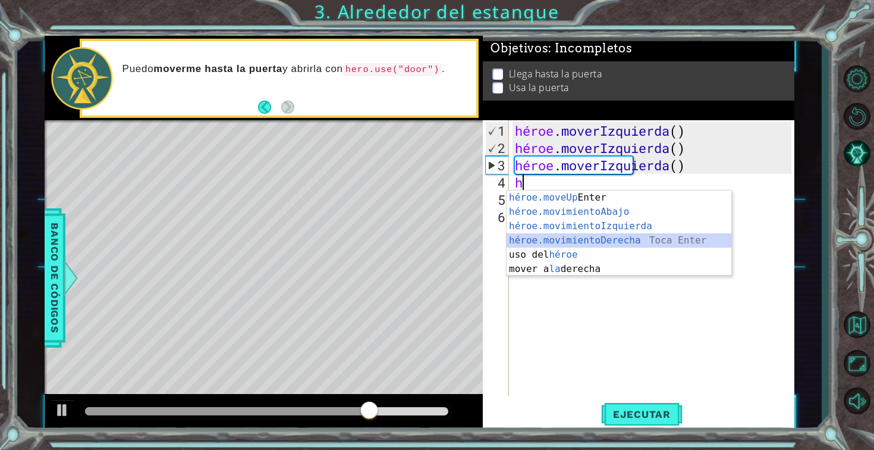
click at [604, 240] on div "héroe.moveUp Toca Enter héroe.movimientoAbajo ​ Toca Enter héroe.movimientoIzqu…" at bounding box center [619, 247] width 225 height 114
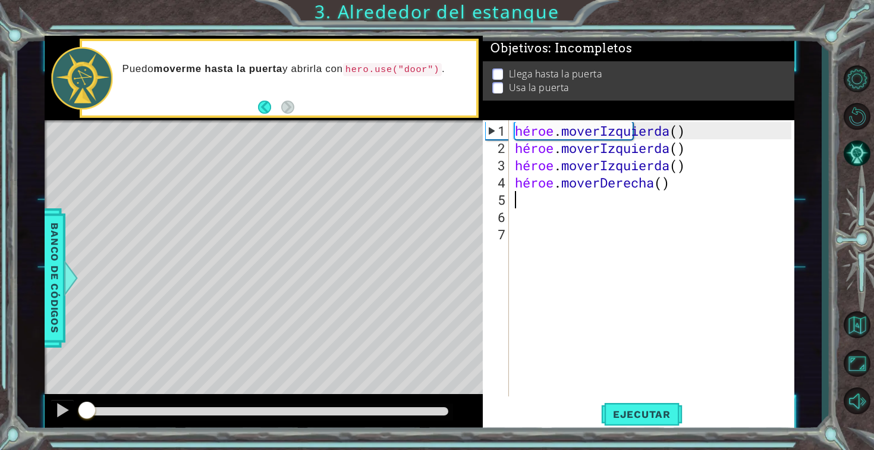
drag, startPoint x: 395, startPoint y: 403, endPoint x: 32, endPoint y: 445, distance: 366.3
click at [30, 444] on div "1 [DEMOGRAPHIC_DATA] XXXXXXXXXXXXXXXXXXXXXXXXXXXXXXXXXXXXXXXXXXXXXXXXXXXXXXXXXX…" at bounding box center [437, 225] width 874 height 450
click at [677, 410] on span "Ejecutar" at bounding box center [641, 414] width 81 height 12
drag, startPoint x: 183, startPoint y: 412, endPoint x: 0, endPoint y: 413, distance: 182.6
click at [0, 413] on div "1 [DEMOGRAPHIC_DATA] XXXXXXXXXXXXXXXXXXXXXXXXXXXXXXXXXXXXXXXXXXXXXXXXXXXXXXXXXX…" at bounding box center [437, 225] width 874 height 450
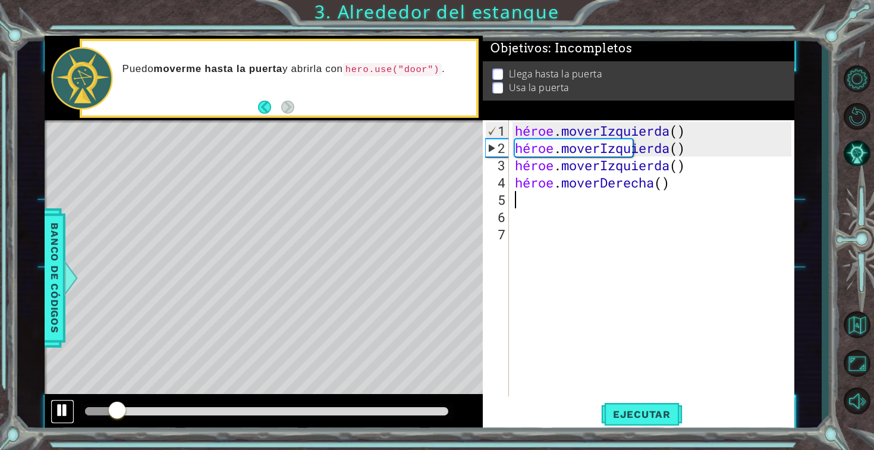
click at [71, 409] on button at bounding box center [63, 411] width 24 height 24
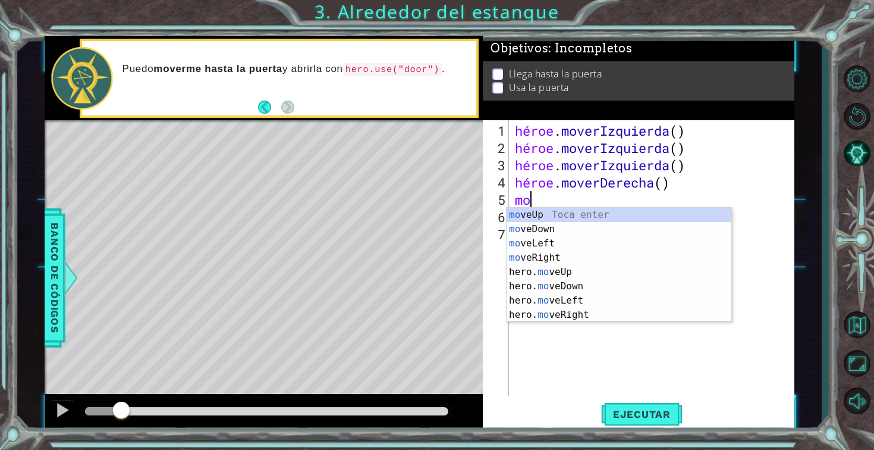
type textarea "mo"
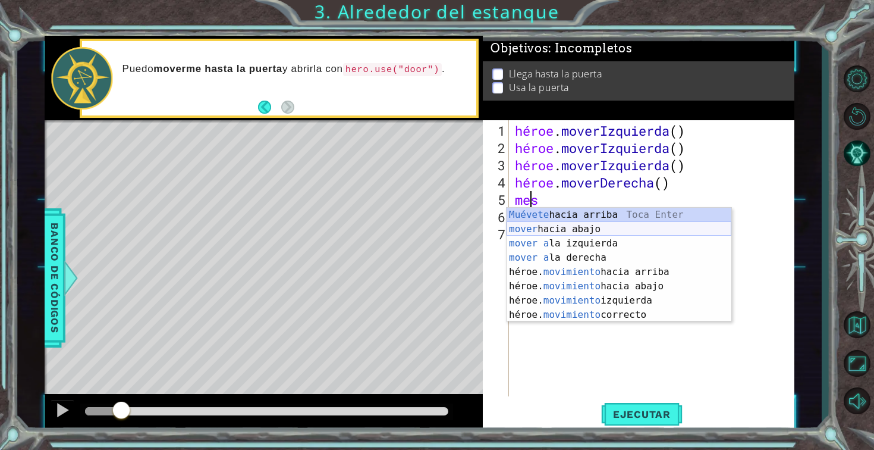
click at [624, 224] on div "Muévete hacia arriba Toca Enter mover hacia abajo Toca Enter mover a la izquier…" at bounding box center [619, 279] width 225 height 143
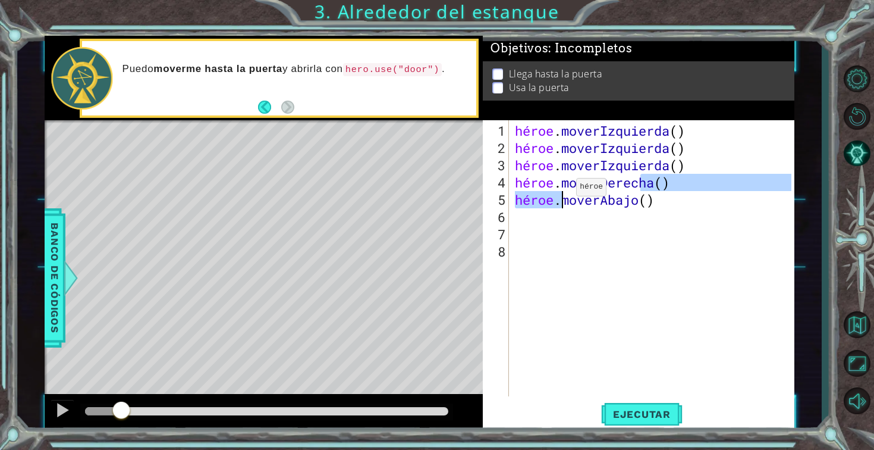
drag, startPoint x: 705, startPoint y: 182, endPoint x: 556, endPoint y: 191, distance: 149.0
click at [556, 191] on div "héroe . moverIzquierda ( ) héroe . moverIzquierda ( ) héroe . moverIzquierda ( …" at bounding box center [655, 277] width 285 height 310
click at [522, 197] on div "héroe . moverIzquierda ( ) héroe . moverIzquierda ( ) héroe . moverIzquierda ( …" at bounding box center [655, 277] width 285 height 310
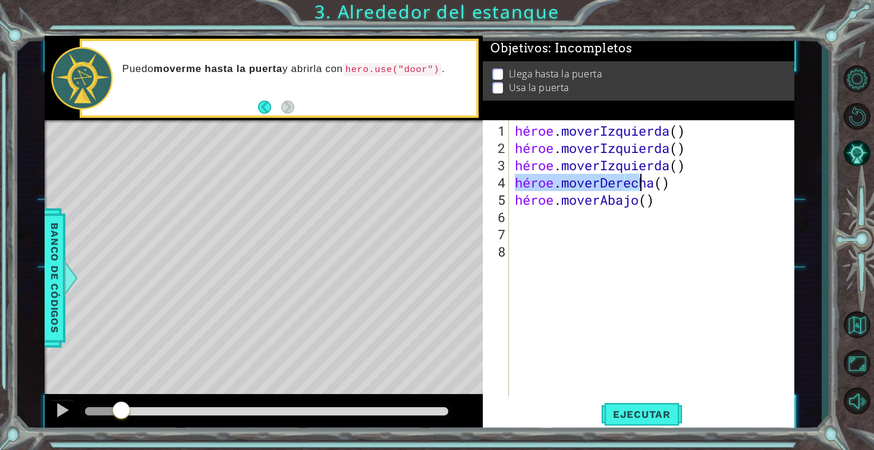
drag, startPoint x: 516, startPoint y: 183, endPoint x: 694, endPoint y: 180, distance: 178.4
click at [694, 180] on div "héroe . moverIzquierda ( ) héroe . moverIzquierda ( ) héroe . moverIzquierda ( …" at bounding box center [655, 277] width 285 height 310
type textarea "hero.moveRight()"
click at [649, 194] on div "héroe . moverIzquierda ( ) héroe . moverIzquierda ( ) héroe . moverIzquierda ( …" at bounding box center [655, 277] width 285 height 310
type textarea "hero.moveDown()"
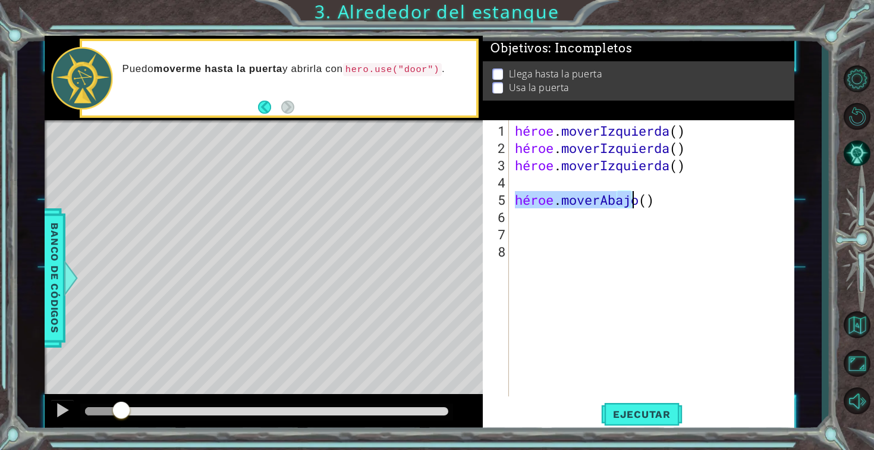
drag, startPoint x: 516, startPoint y: 204, endPoint x: 698, endPoint y: 200, distance: 182.6
click at [698, 200] on div "héroe . moverIzquierda ( ) héroe . moverIzquierda ( ) héroe . moverIzquierda ( …" at bounding box center [655, 277] width 285 height 310
click at [565, 186] on div "héroe . moverIzquierda ( ) héroe . moverIzquierda ( ) héroe . [GEOGRAPHIC_DATA]…" at bounding box center [655, 277] width 285 height 310
paste textarea "hero.moveDown()"
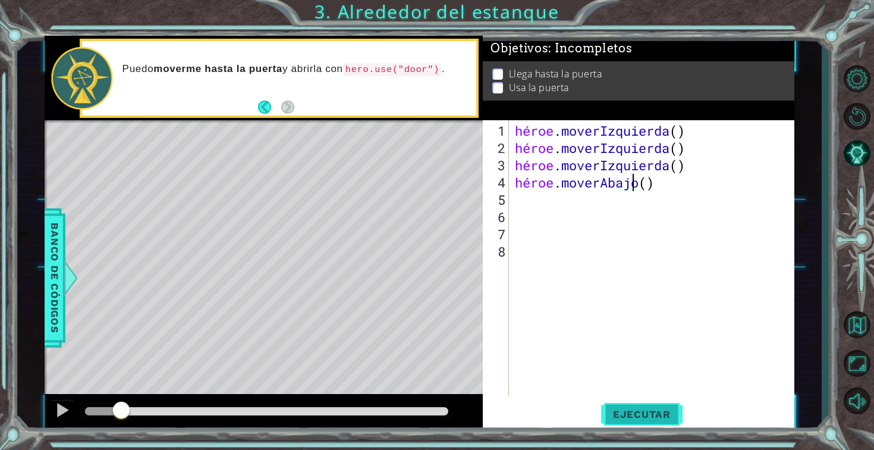
click at [615, 411] on font "Ejecutar" at bounding box center [642, 414] width 58 height 12
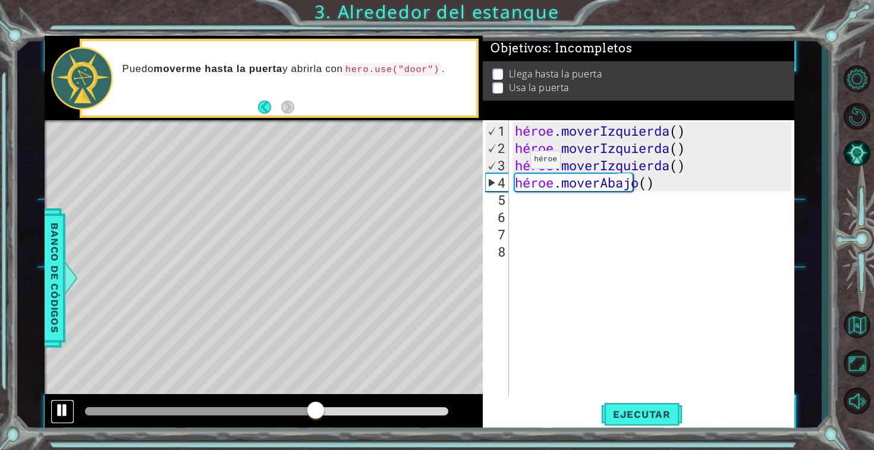
click at [68, 413] on div at bounding box center [62, 409] width 15 height 15
type textarea "hero.moveDown("
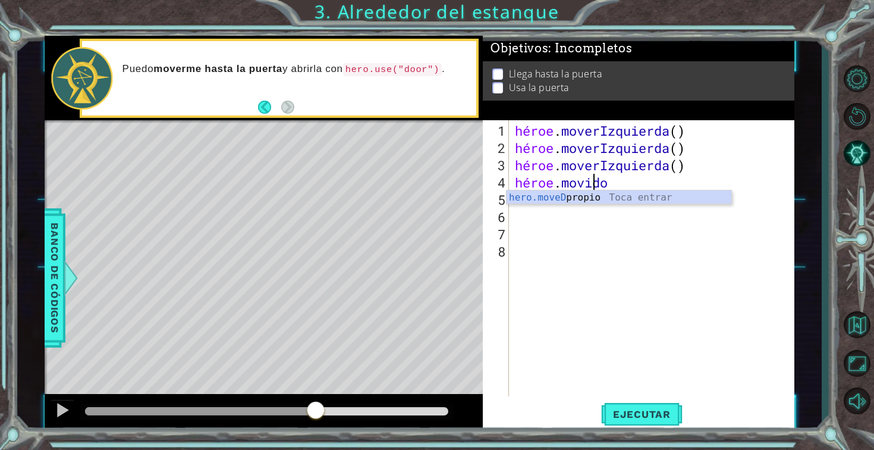
type textarea "hero.move"
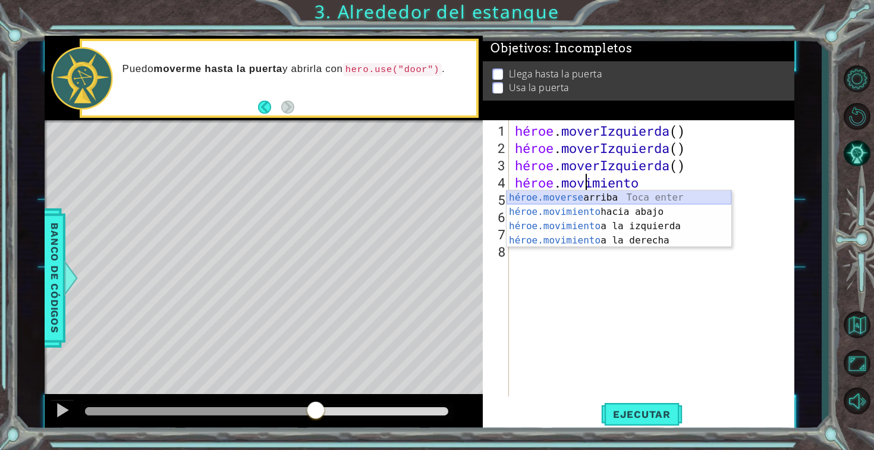
click at [700, 191] on div "héroe.moverse arriba [PERSON_NAME] enter héroe.movimiento hacia abajo [PERSON_N…" at bounding box center [619, 233] width 225 height 86
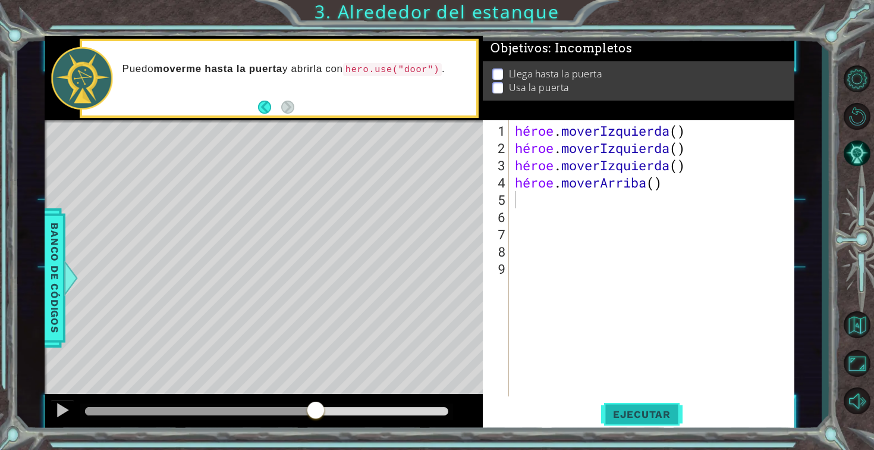
click at [645, 419] on button "Ejecutar" at bounding box center [641, 413] width 81 height 31
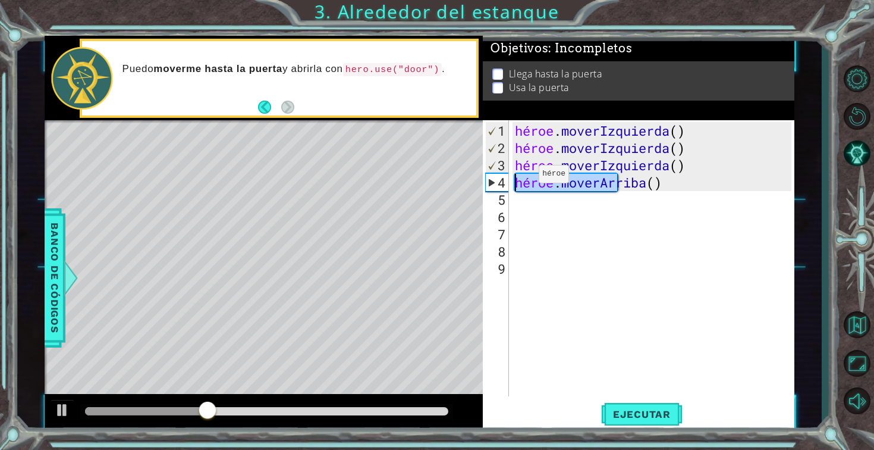
drag, startPoint x: 699, startPoint y: 185, endPoint x: 497, endPoint y: 180, distance: 201.7
click at [497, 180] on div "1 2 3 4 5 6 7 8 9 héroe . moverIzquierda ( ) héroe . moverIzquierda ( ) héroe .…" at bounding box center [637, 258] width 309 height 276
type textarea "hero.moveUp()"
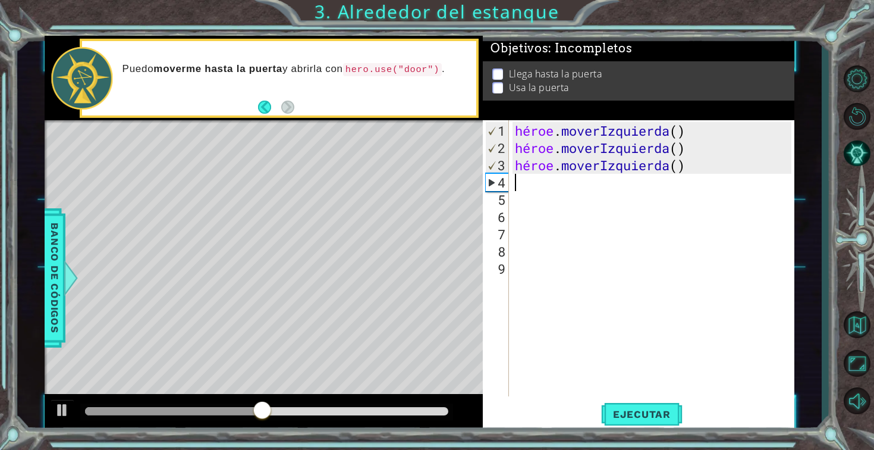
type textarea "h"
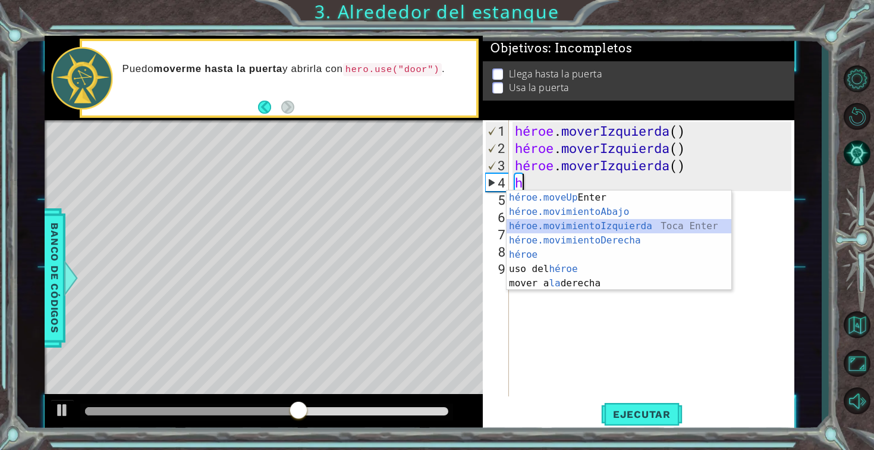
click at [585, 225] on div "héroe.moveUp Toca Enter héroe.movimientoAbajo ​ Toca Enter héroe.movimientoIzqu…" at bounding box center [619, 254] width 225 height 128
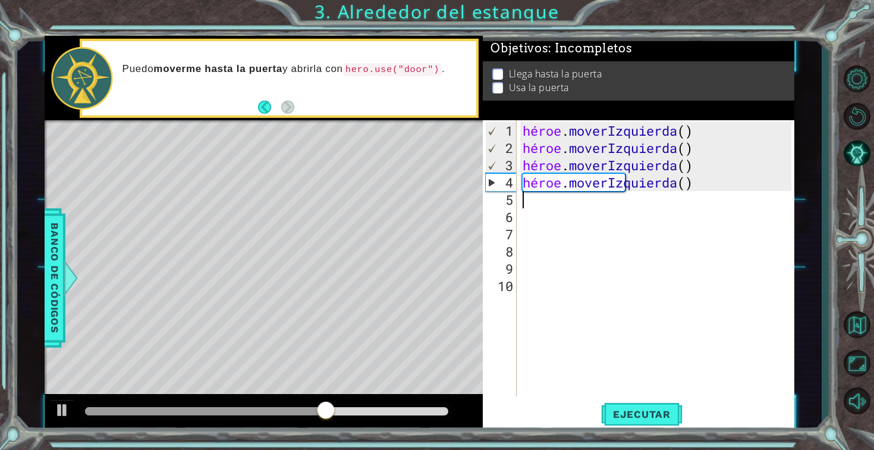
click at [532, 200] on div "héroe . moverIzquierda ( ) héroe . moverIzquierda ( ) héroe . moverIzquierda ( …" at bounding box center [659, 277] width 278 height 310
click at [527, 203] on div "héroe . moverIzquierda ( ) héroe . moverIzquierda ( ) héroe . moverIzquierda ( …" at bounding box center [659, 277] width 278 height 310
type textarea "h"
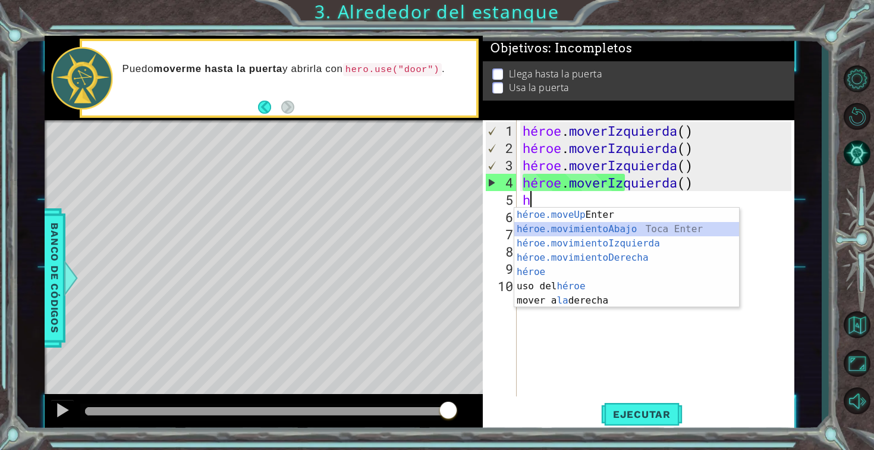
click at [623, 224] on div "héroe.moveUp Toca Enter héroe.movimientoAbajo ​ Toca Enter héroe.movimientoIzqu…" at bounding box center [626, 272] width 225 height 128
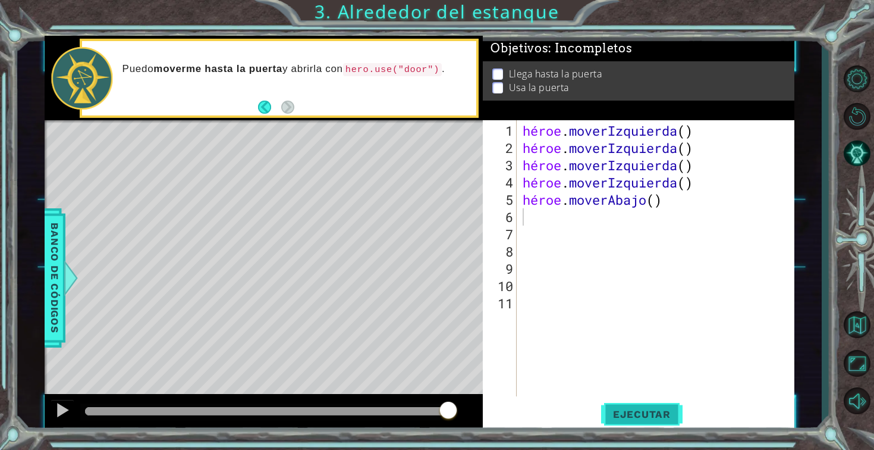
click at [650, 422] on button "Ejecutar" at bounding box center [641, 413] width 81 height 31
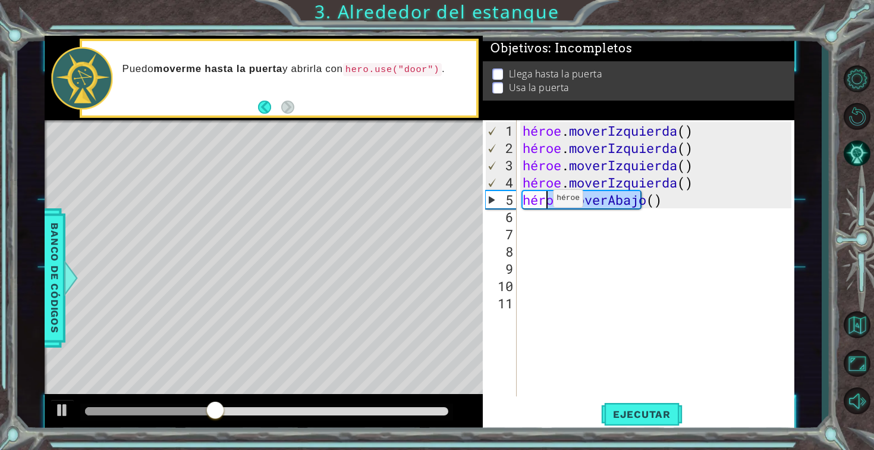
drag, startPoint x: 688, startPoint y: 203, endPoint x: 544, endPoint y: 203, distance: 144.5
click at [544, 203] on div "héroe . moverIzquierda ( ) héroe . moverIzquierda ( ) héroe . moverIzquierda ( …" at bounding box center [659, 277] width 278 height 310
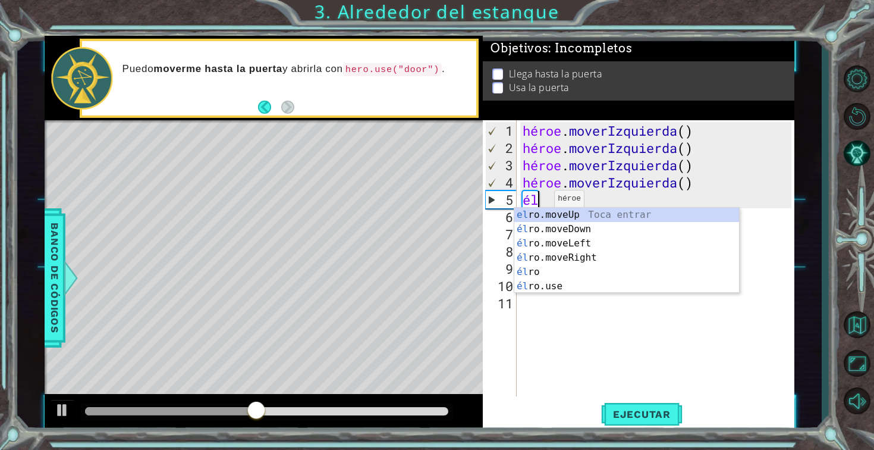
type textarea "h"
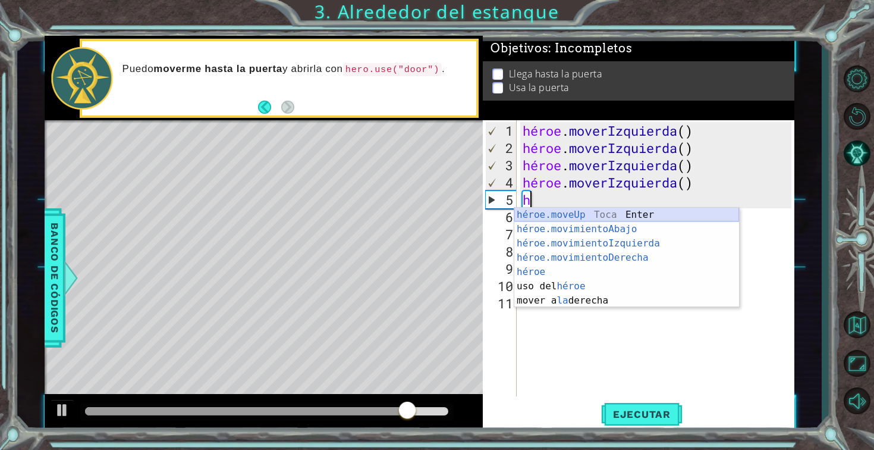
click at [574, 218] on div "héroe.moveUp Toca Enter héroe.movimientoAbajo ​ Toca Enter héroe.movimientoIzqu…" at bounding box center [626, 272] width 225 height 128
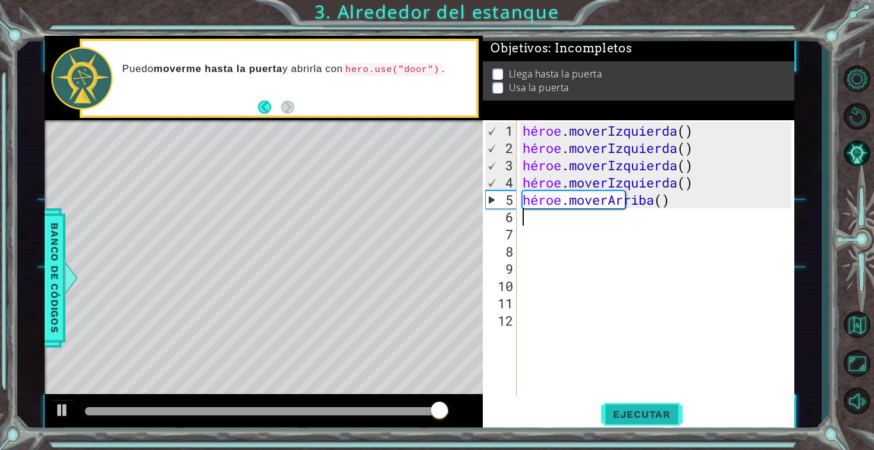
click at [646, 402] on button "Ejecutar" at bounding box center [641, 413] width 81 height 31
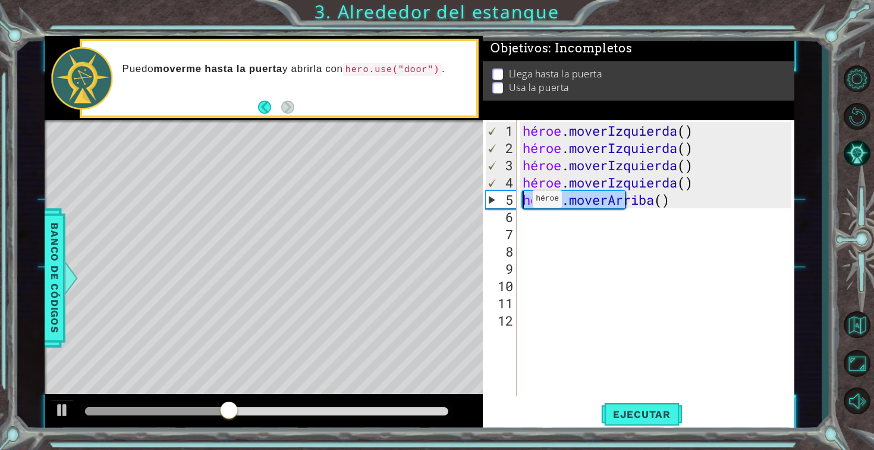
drag, startPoint x: 697, startPoint y: 201, endPoint x: 517, endPoint y: 203, distance: 179.6
click at [516, 203] on div "1 2 3 4 5 6 7 8 9 10 11 12 héroe . moverIzquierda ( ) héroe . moverIzquierda ( …" at bounding box center [637, 258] width 309 height 276
type textarea "hero.moveUp()"
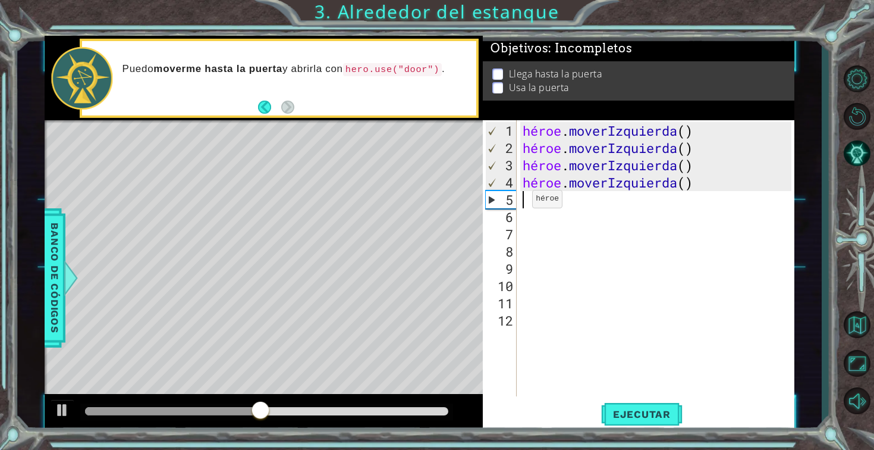
type textarea "h"
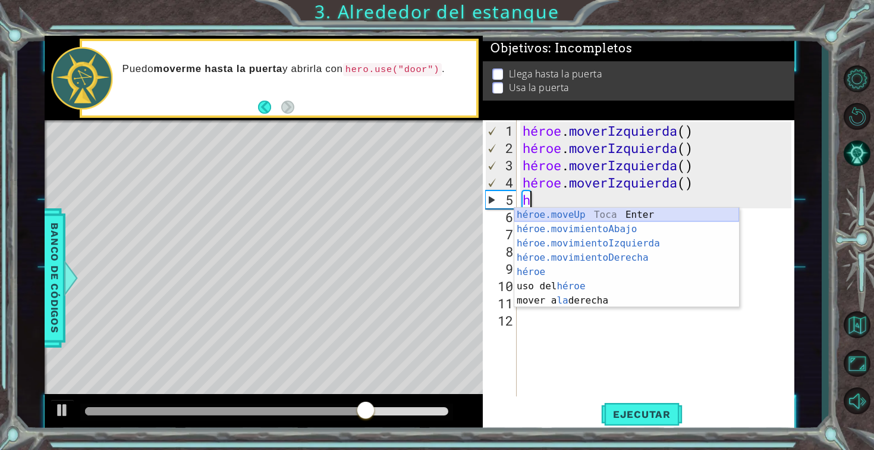
click at [572, 218] on div "héroe.moveUp Toca Enter héroe.movimientoAbajo ​ Toca Enter héroe.movimientoIzqu…" at bounding box center [626, 272] width 225 height 128
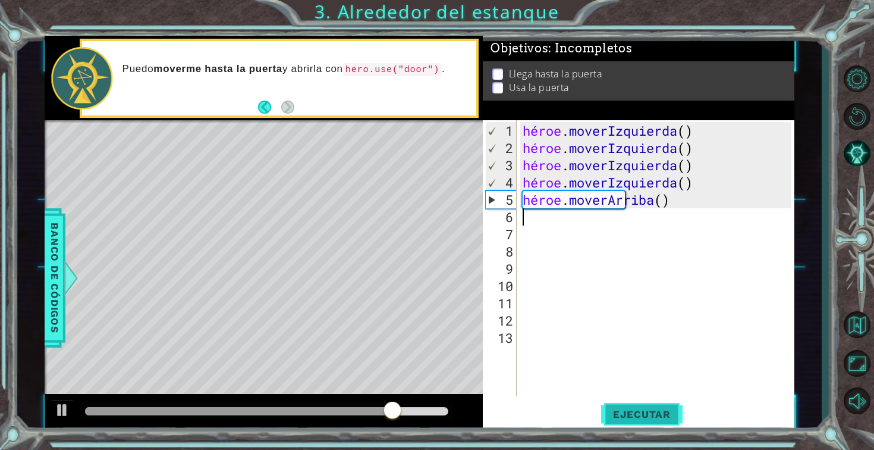
click at [644, 424] on button "Ejecutar" at bounding box center [641, 413] width 81 height 31
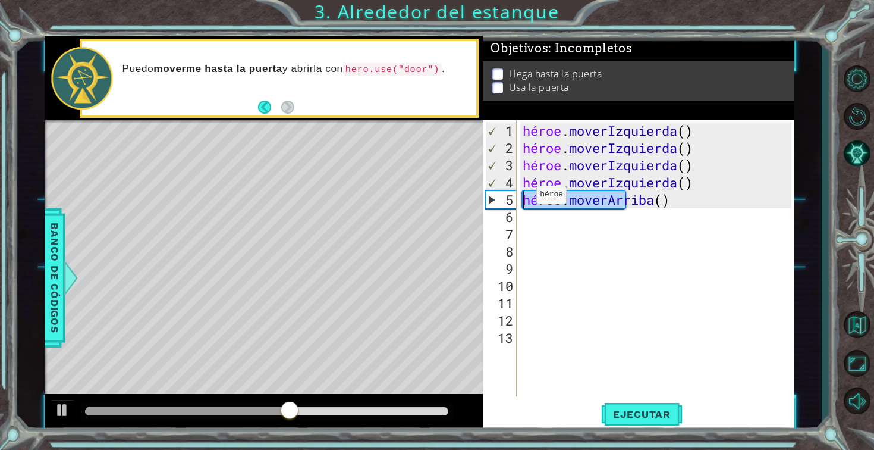
drag, startPoint x: 676, startPoint y: 203, endPoint x: 510, endPoint y: 206, distance: 166.5
click at [510, 206] on div "1 2 3 4 5 6 7 8 9 10 11 12 13 héroe . moverIzquierda ( ) héroe . moverIzquierda…" at bounding box center [637, 258] width 309 height 276
type textarea "hero.moveUp()"
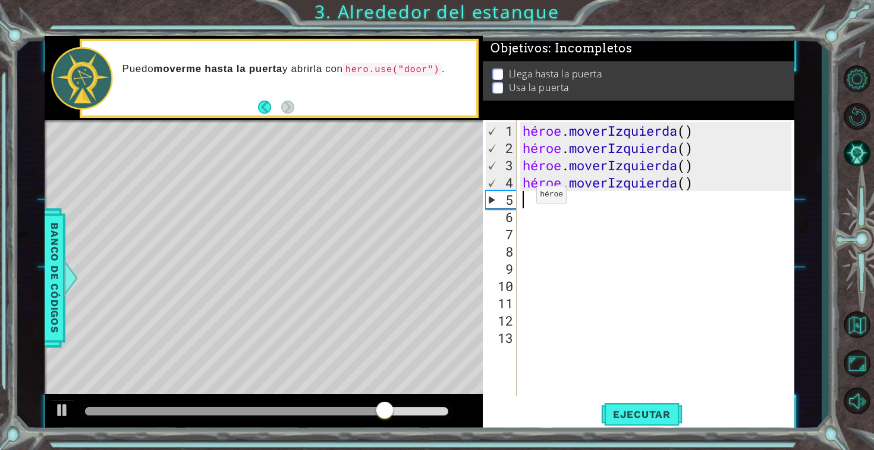
type textarea "h"
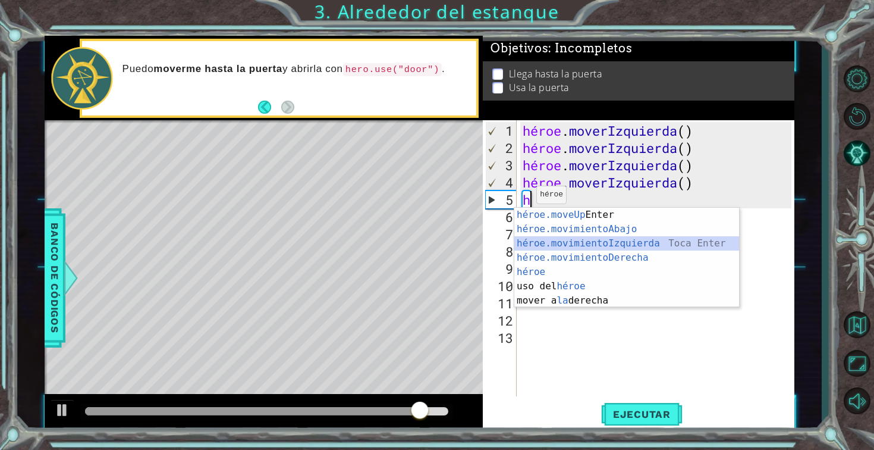
click at [571, 249] on div "héroe.moveUp Toca Enter héroe.movimientoAbajo ​ Toca Enter héroe.movimientoIzqu…" at bounding box center [626, 272] width 225 height 128
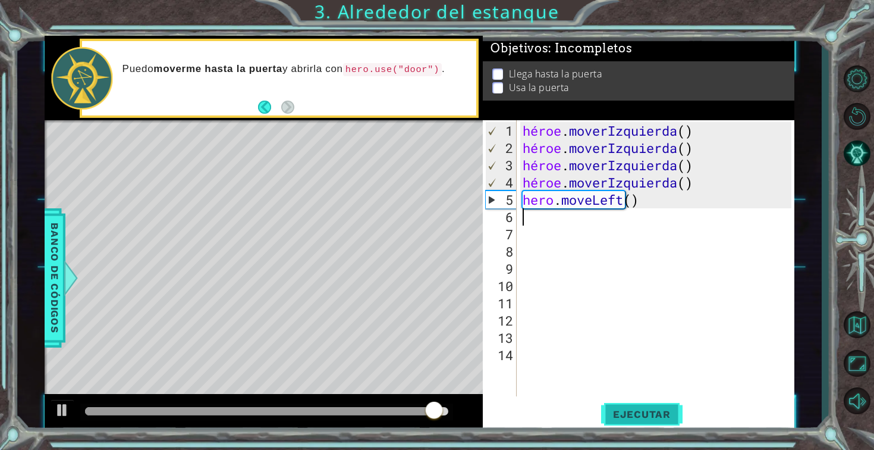
click at [629, 404] on button "Ejecutar" at bounding box center [641, 413] width 81 height 31
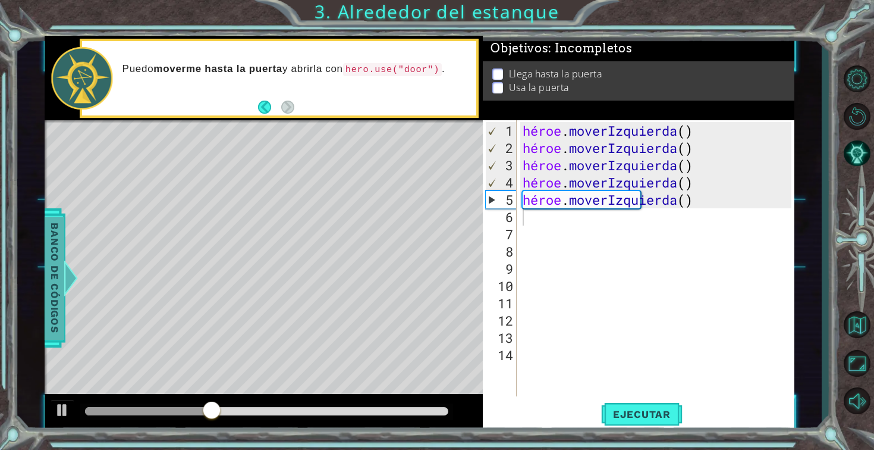
click at [77, 277] on div at bounding box center [69, 278] width 15 height 36
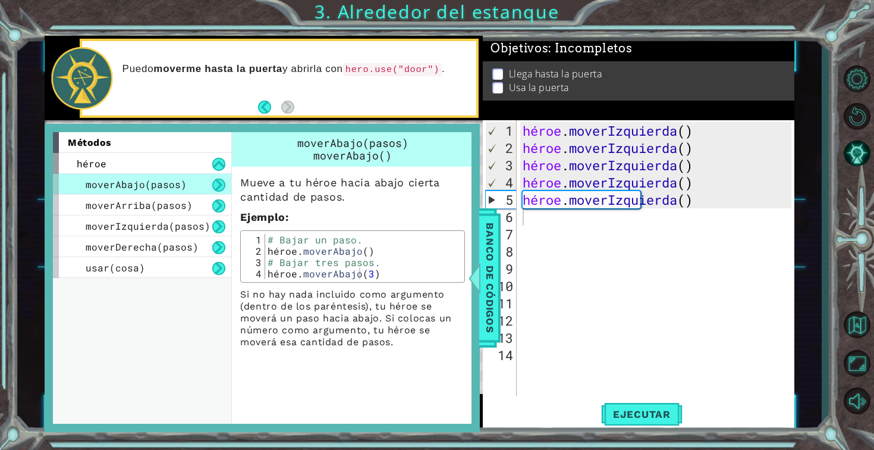
click at [219, 181] on button at bounding box center [218, 184] width 13 height 13
click at [221, 188] on button at bounding box center [218, 184] width 13 height 13
click at [219, 167] on button at bounding box center [218, 164] width 13 height 13
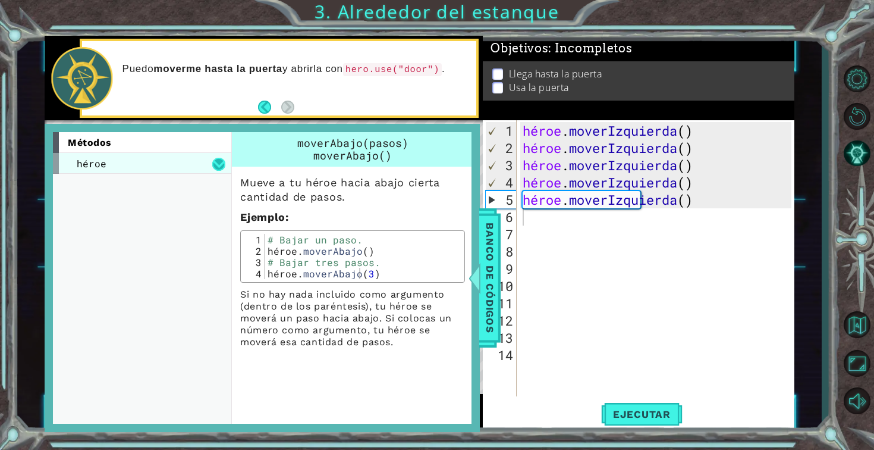
click at [219, 167] on button at bounding box center [218, 164] width 13 height 13
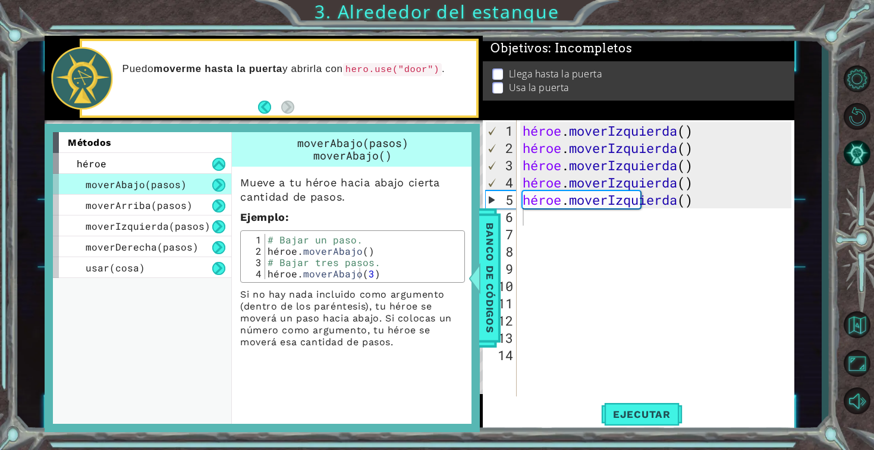
click at [175, 180] on font "moverAbajo(pasos)" at bounding box center [136, 184] width 101 height 12
drag, startPoint x: 391, startPoint y: 247, endPoint x: 456, endPoint y: 234, distance: 66.0
click at [403, 240] on div "# Bajar un paso. héroe . moverAbajo ( ) # Bajar tres pasos. héroe . moverAbajo …" at bounding box center [363, 268] width 197 height 68
type textarea "# Move down one step. hero.moveDown()"
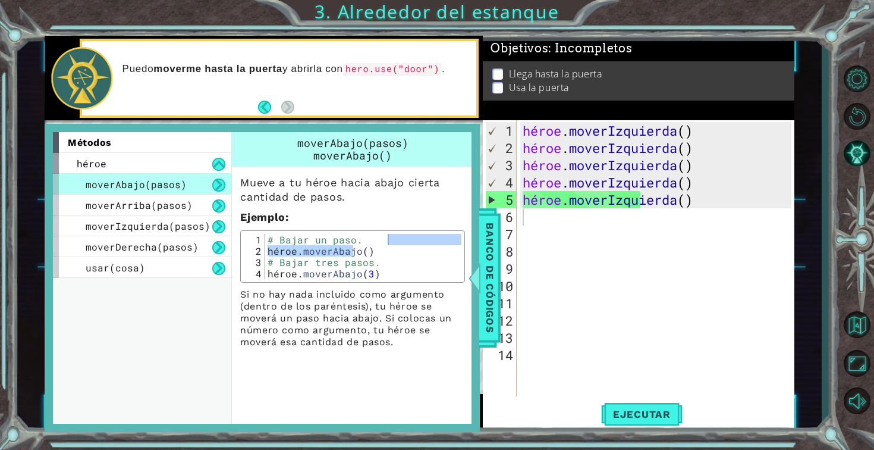
click at [473, 256] on div "métodos héroe moverAbajo(pasos) moverArriba(pasos) moverIzquierda(pasos) moverD…" at bounding box center [262, 278] width 435 height 308
click at [475, 256] on div "métodos héroe moverAbajo(pasos) moverArriba(pasos) moverIzquierda(pasos) moverD…" at bounding box center [262, 278] width 435 height 308
click at [490, 268] on font "Banco de códigos" at bounding box center [489, 277] width 12 height 110
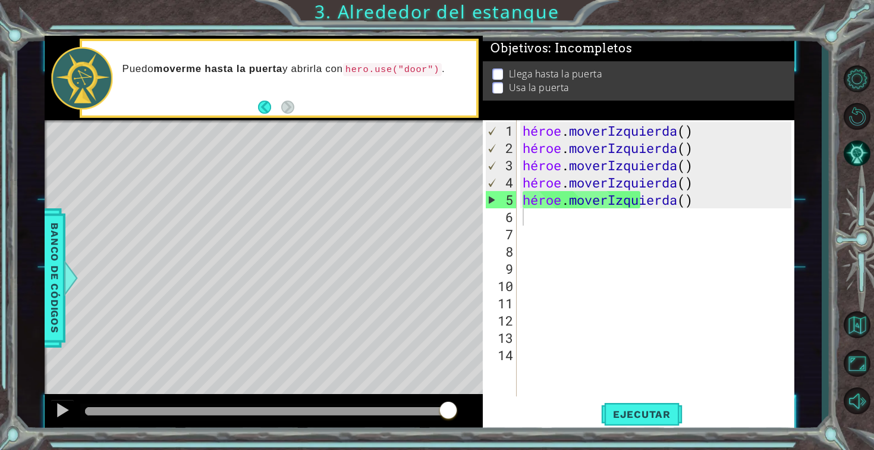
type textarea "hero.moveLeft()"
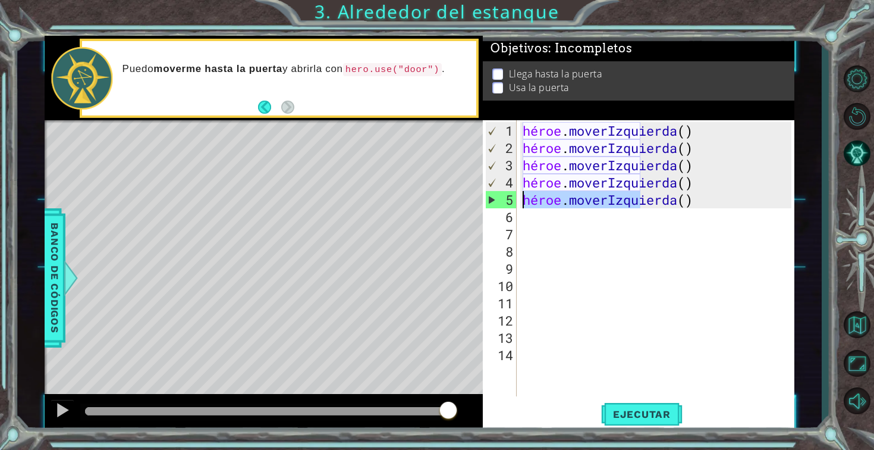
drag, startPoint x: 727, startPoint y: 196, endPoint x: 505, endPoint y: 203, distance: 221.3
click at [505, 203] on div "hero.moveLeft() 1 2 3 4 5 6 7 8 9 10 11 12 13 14 héroe . moverIzquierda ( ) hér…" at bounding box center [637, 258] width 309 height 276
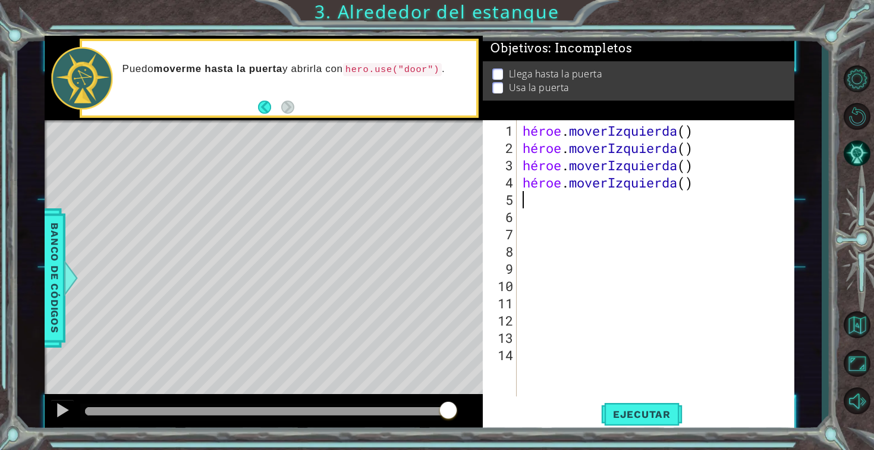
type textarea "hero.moveLeft()"
click at [505, 203] on font "5" at bounding box center [509, 199] width 8 height 17
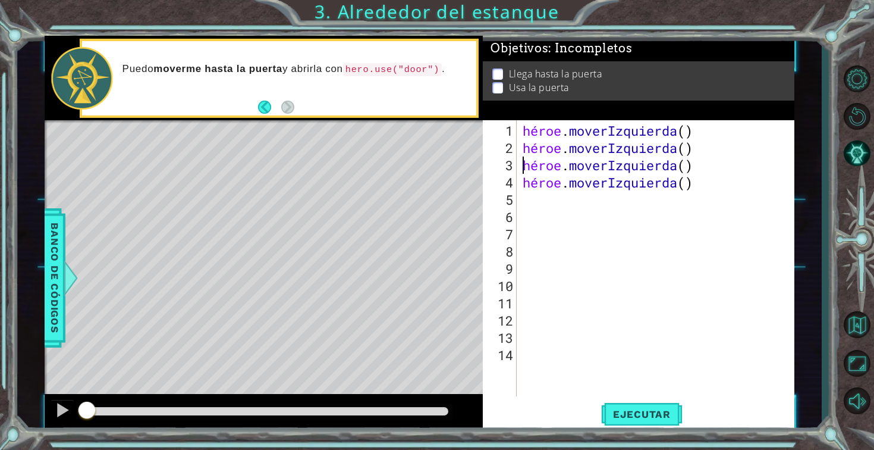
drag, startPoint x: 446, startPoint y: 413, endPoint x: 0, endPoint y: 400, distance: 446.2
click at [0, 400] on div "1 [DEMOGRAPHIC_DATA] XXXXXXXXXXXXXXXXXXXXXXXXXXXXXXXXXXXXXXXXXXXXXXXXXXXXXXXXXX…" at bounding box center [437, 225] width 874 height 450
click at [58, 412] on div at bounding box center [62, 409] width 15 height 15
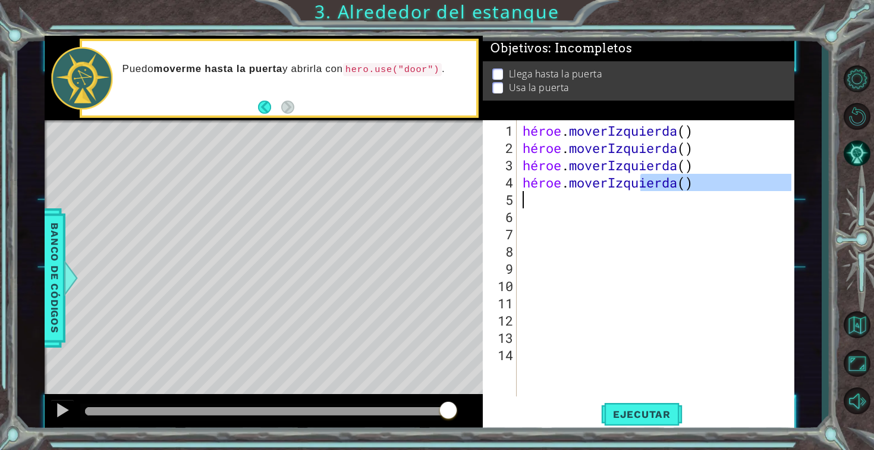
drag, startPoint x: 737, startPoint y: 187, endPoint x: 670, endPoint y: 230, distance: 79.7
click at [669, 220] on div "héroe . moverIzquierda ( ) héroe . moverIzquierda ( ) héroe . moverIzquierda ( …" at bounding box center [659, 277] width 278 height 310
click at [670, 230] on div "héroe . moverIzquierda ( ) héroe . moverIzquierda ( ) héroe . moverIzquierda ( …" at bounding box center [659, 277] width 278 height 310
click at [648, 203] on div "héroe . moverIzquierda ( ) héroe . moverIzquierda ( ) héroe . moverIzquierda ( …" at bounding box center [659, 277] width 278 height 310
click at [65, 408] on div at bounding box center [62, 409] width 15 height 15
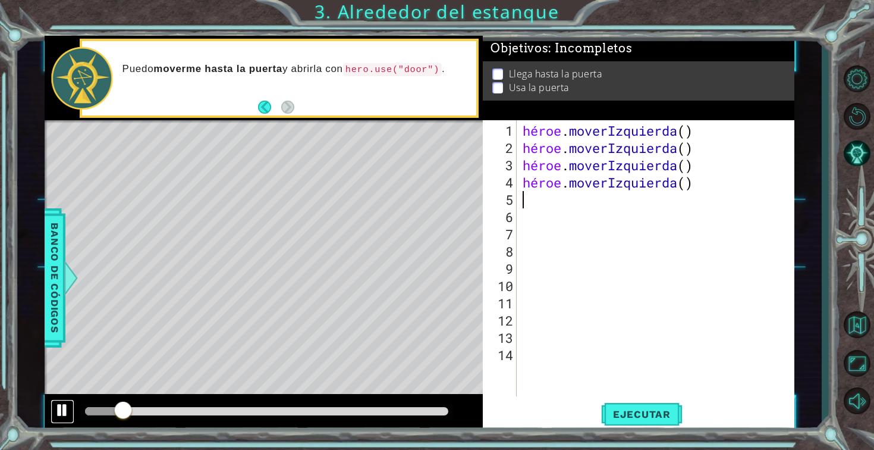
click at [65, 407] on div at bounding box center [62, 409] width 15 height 15
drag, startPoint x: 131, startPoint y: 405, endPoint x: 56, endPoint y: 411, distance: 75.8
click at [56, 411] on div at bounding box center [264, 413] width 438 height 38
click at [56, 412] on div at bounding box center [62, 409] width 15 height 15
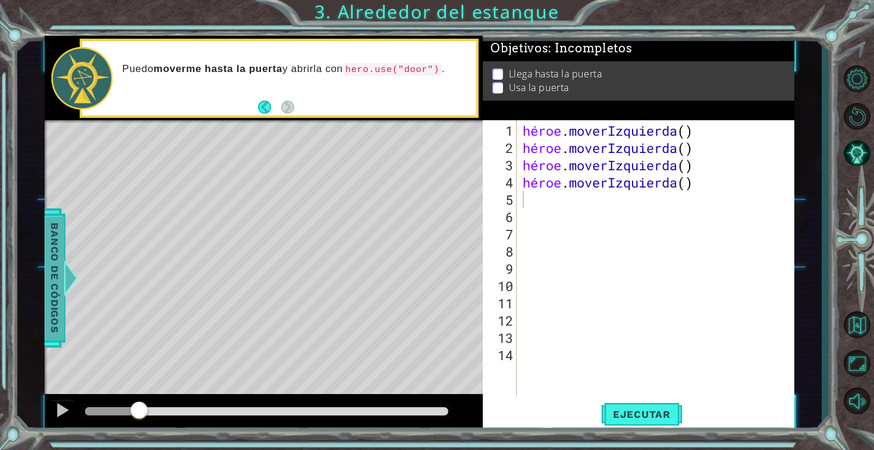
click at [67, 288] on div at bounding box center [70, 278] width 15 height 36
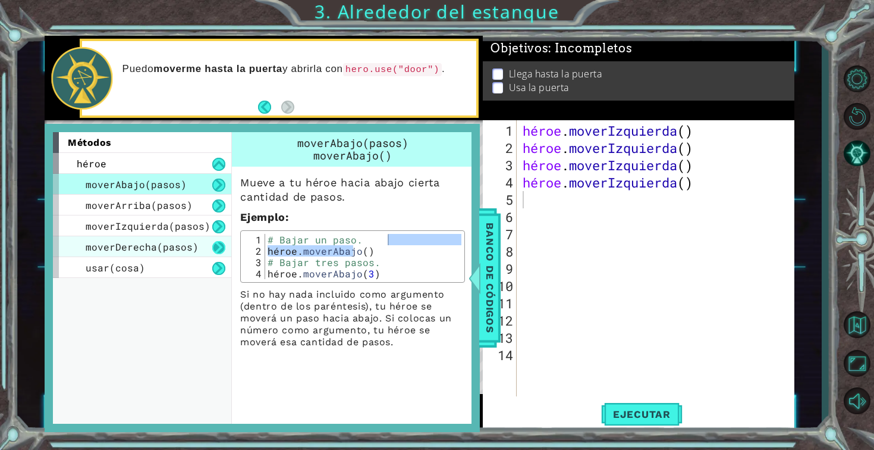
click at [220, 243] on button at bounding box center [218, 247] width 13 height 13
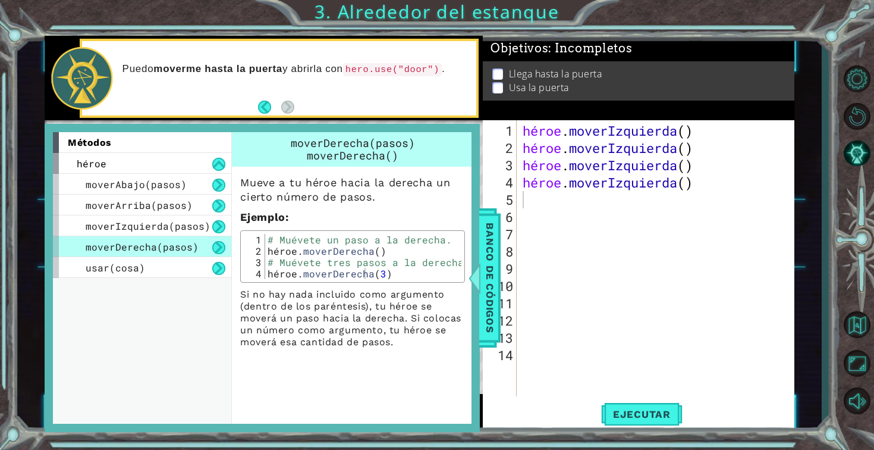
click at [699, 213] on div "héroe . moverIzquierda ( ) héroe . moverIzquierda ( ) héroe . moverIzquierda ( …" at bounding box center [659, 277] width 278 height 310
drag, startPoint x: 729, startPoint y: 184, endPoint x: 711, endPoint y: 184, distance: 17.8
click at [709, 184] on div "héroe . moverIzquierda ( ) héroe . moverIzquierda ( ) héroe . moverIzquierda ( …" at bounding box center [659, 277] width 278 height 310
type textarea "hero.moveLeft()"
drag, startPoint x: 724, startPoint y: 180, endPoint x: 526, endPoint y: 187, distance: 197.6
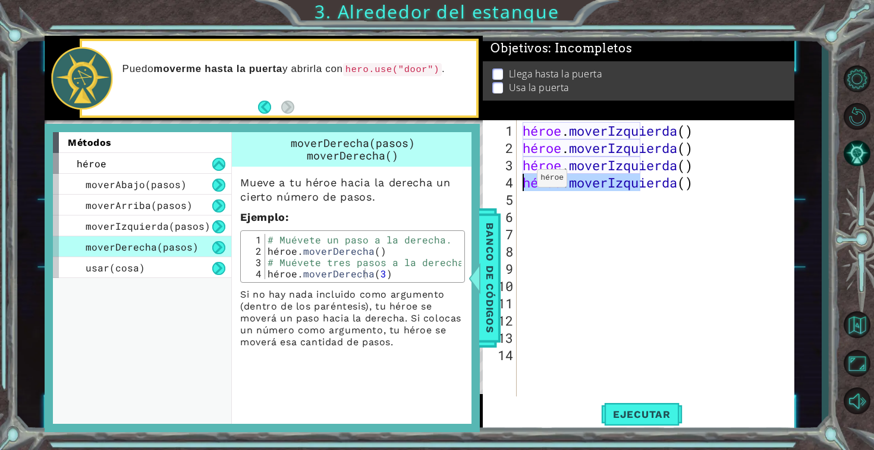
click at [526, 187] on div "héroe . moverIzquierda ( ) héroe . moverIzquierda ( ) héroe . moverIzquierda ( …" at bounding box center [659, 277] width 278 height 310
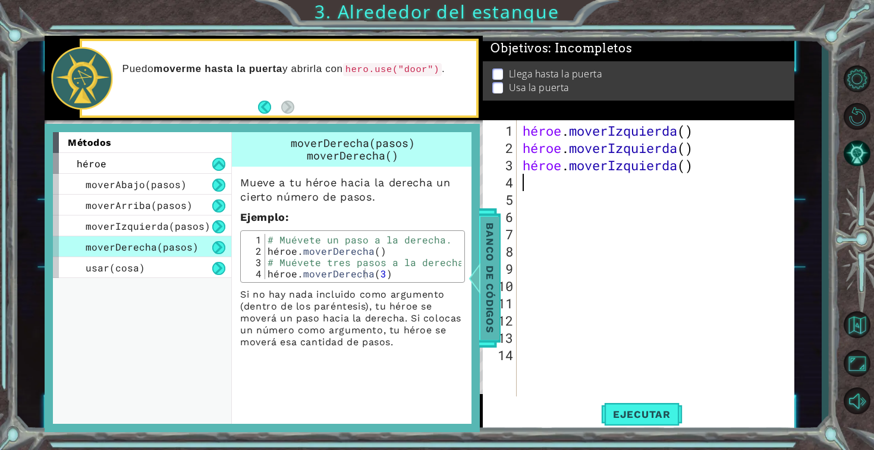
click at [494, 266] on font "Banco de códigos" at bounding box center [489, 277] width 12 height 110
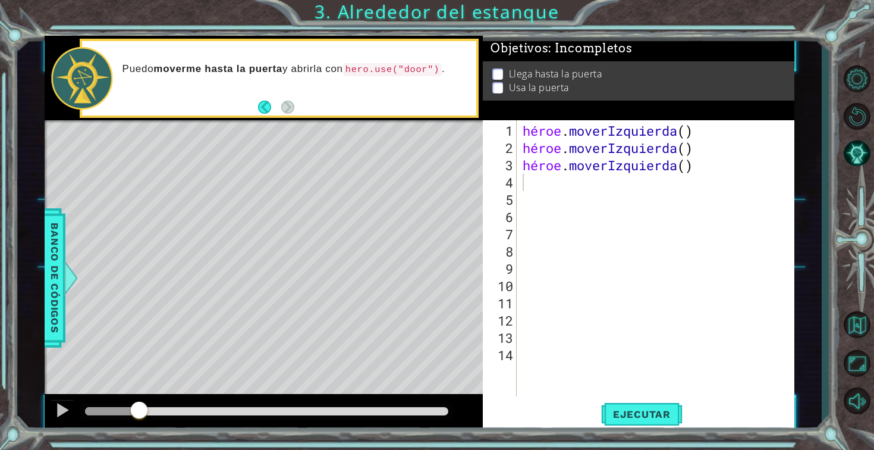
click at [532, 189] on div "héroe . moverIzquierda ( ) héroe . moverIzquierda ( ) héroe . [GEOGRAPHIC_DATA]…" at bounding box center [659, 277] width 278 height 310
type textarea "m"
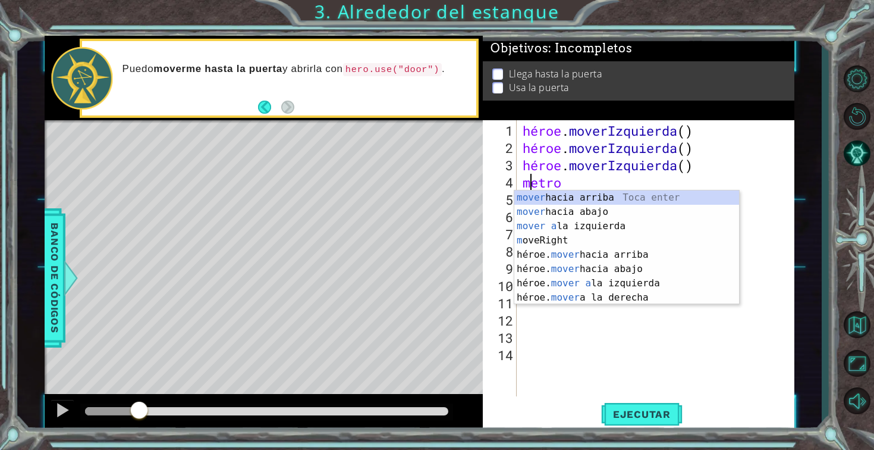
click at [615, 326] on div "héroe . moverIzquierda ( ) héroe . moverIzquierda ( ) héroe . [GEOGRAPHIC_DATA]…" at bounding box center [659, 277] width 278 height 310
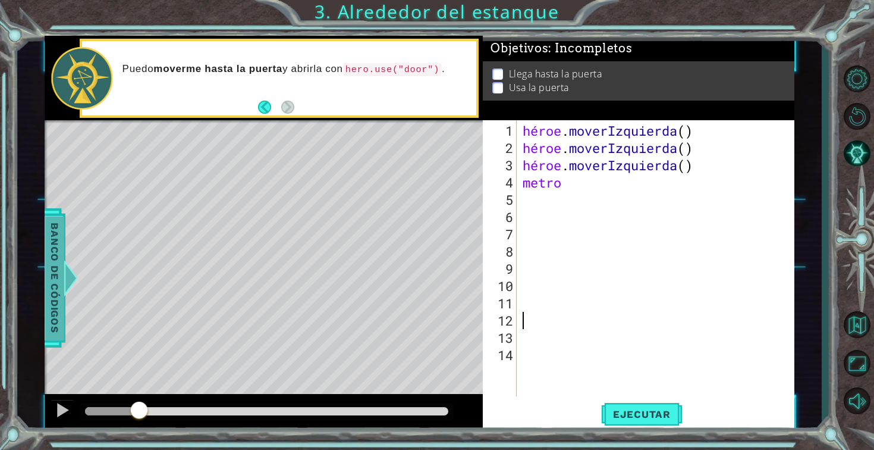
click at [49, 260] on font "Banco de códigos" at bounding box center [54, 277] width 12 height 110
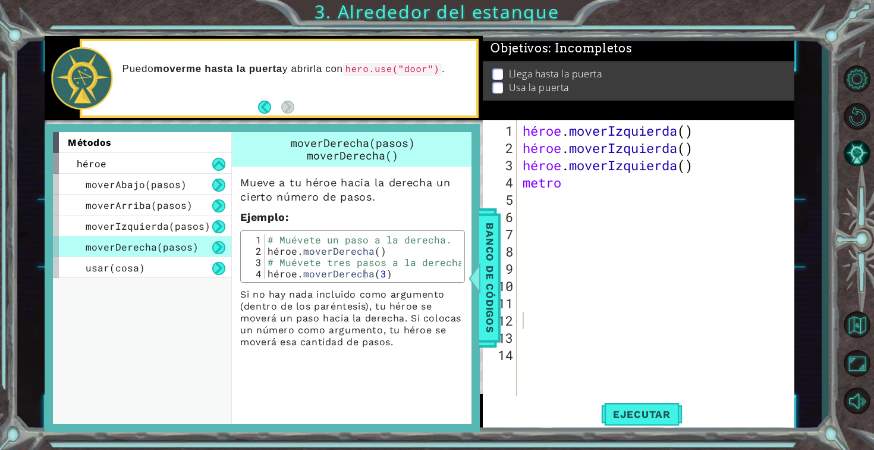
type textarea "m"
click at [594, 187] on div "héroe . moverIzquierda ( ) héroe . moverIzquierda ( ) héroe . [GEOGRAPHIC_DATA]…" at bounding box center [659, 277] width 278 height 310
click at [565, 190] on div "héroe . moverIzquierda ( ) héroe . moverIzquierda ( ) héroe . [GEOGRAPHIC_DATA]…" at bounding box center [659, 277] width 278 height 310
click at [593, 180] on div "héroe . moverIzquierda ( ) héroe . moverIzquierda ( ) héroe . [GEOGRAPHIC_DATA]…" at bounding box center [659, 277] width 278 height 310
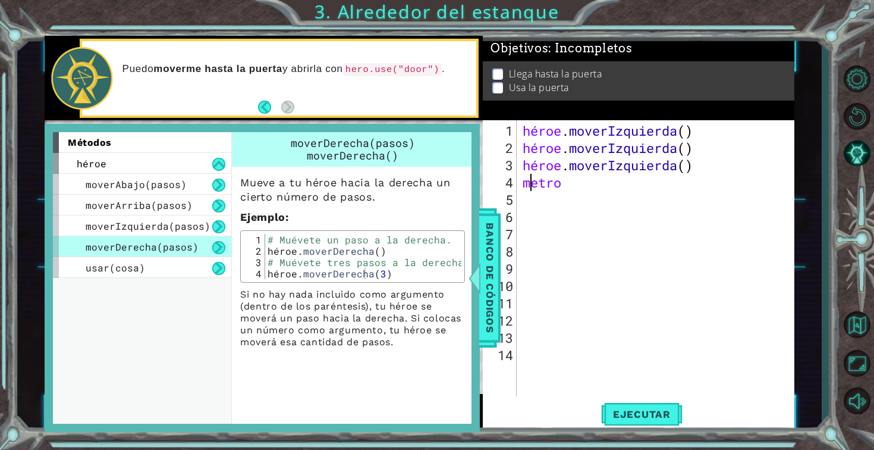
type textarea "m"
click at [593, 180] on div "héroe . moverIzquierda ( ) héroe . moverIzquierda ( ) héroe . [GEOGRAPHIC_DATA]…" at bounding box center [659, 277] width 278 height 310
click at [569, 191] on div "héroe . moverIzquierda ( ) héroe . moverIzquierda ( ) héroe . [GEOGRAPHIC_DATA]…" at bounding box center [659, 277] width 278 height 310
click at [568, 191] on div "héroe . moverIzquierda ( ) héroe . moverIzquierda ( ) héroe . [GEOGRAPHIC_DATA]…" at bounding box center [659, 277] width 278 height 310
click at [568, 182] on div "héroe . moverIzquierda ( ) héroe . moverIzquierda ( ) héroe . [GEOGRAPHIC_DATA]…" at bounding box center [659, 277] width 278 height 310
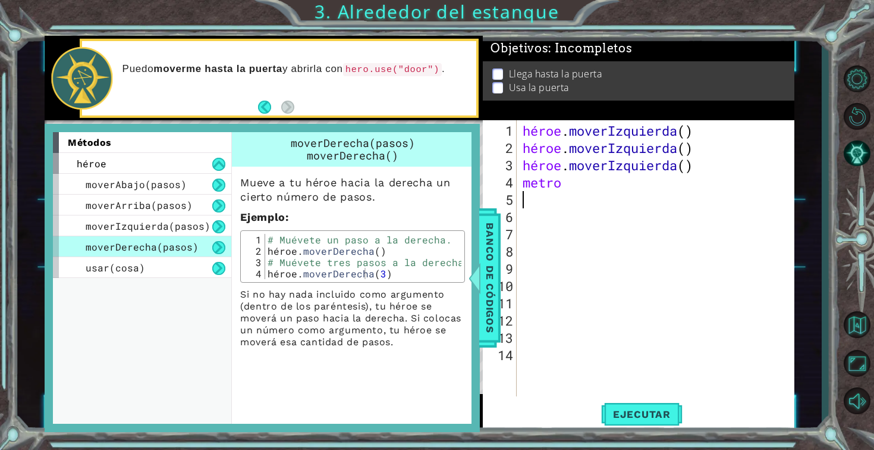
type textarea "m"
type textarea "h"
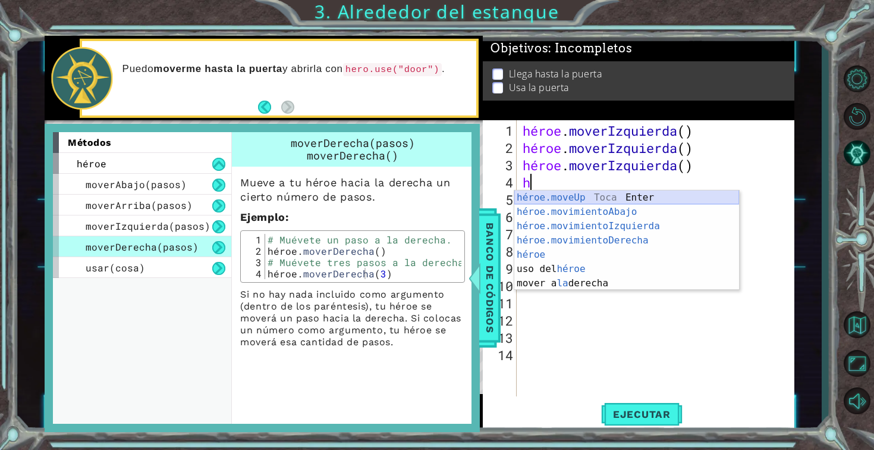
click at [651, 203] on div "héroe.moveUp Toca Enter héroe.movimientoAbajo ​ Toca Enter héroe.movimientoIzqu…" at bounding box center [626, 254] width 225 height 128
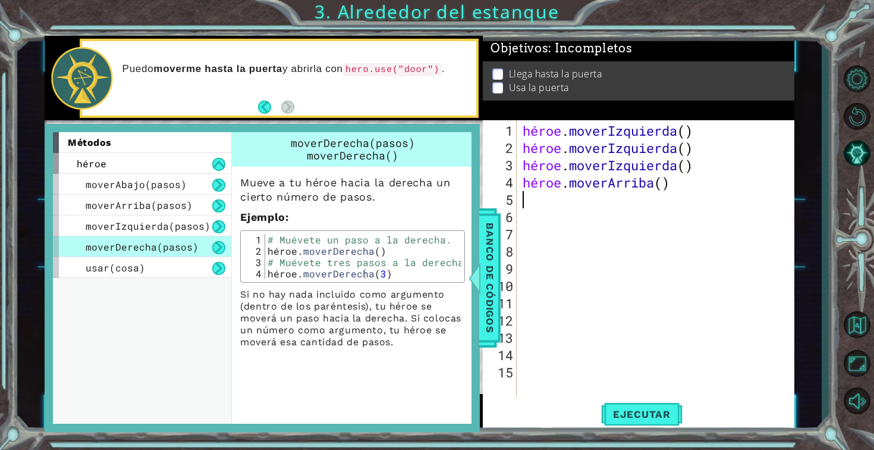
click at [687, 181] on div "héroe . moverIzquierda ( ) héroe . moverIzquierda ( ) héroe . moverIzquierda ( …" at bounding box center [659, 277] width 278 height 310
click at [690, 183] on div "héroe . moverIzquierda ( ) héroe . moverIzquierda ( ) héroe . moverIzquierda ( …" at bounding box center [659, 277] width 278 height 310
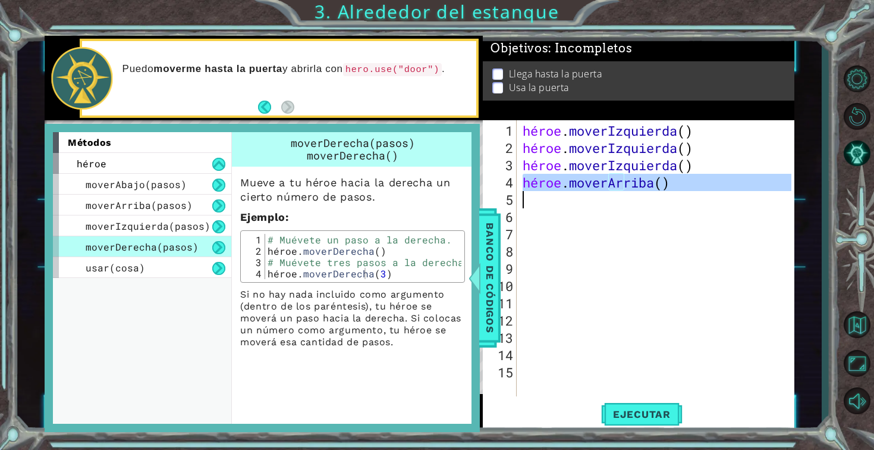
click at [690, 183] on div "héroe . moverIzquierda ( ) héroe . moverIzquierda ( ) héroe . moverIzquierda ( …" at bounding box center [659, 277] width 278 height 310
type textarea "hero.moveUp()"
click at [690, 183] on div "héroe . moverIzquierda ( ) héroe . moverIzquierda ( ) héroe . moverIzquierda ( …" at bounding box center [659, 277] width 278 height 310
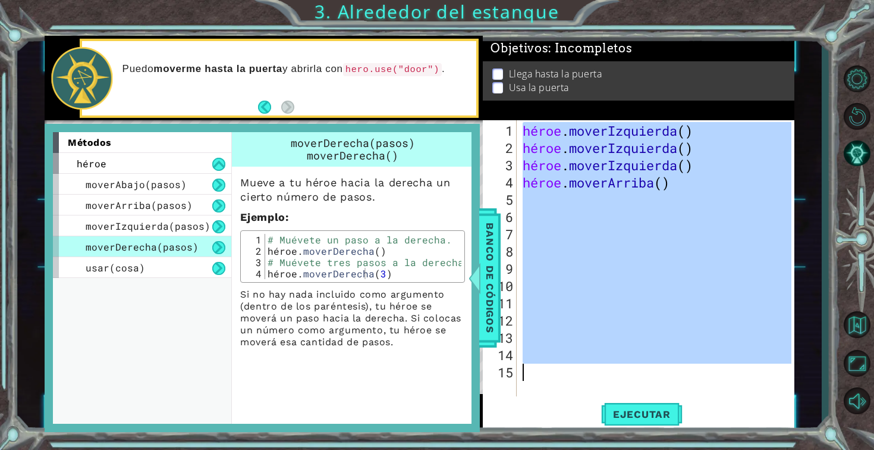
click at [690, 183] on div "héroe . moverIzquierda ( ) héroe . moverIzquierda ( ) héroe . moverIzquierda ( …" at bounding box center [659, 277] width 278 height 310
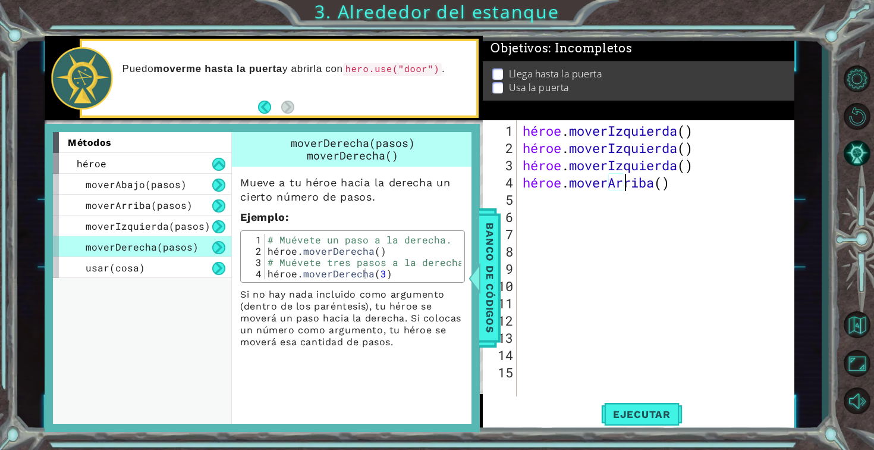
click at [690, 183] on div "héroe . moverIzquierda ( ) héroe . moverIzquierda ( ) héroe . moverIzquierda ( …" at bounding box center [659, 277] width 278 height 310
type textarea "hero.moveUp()"
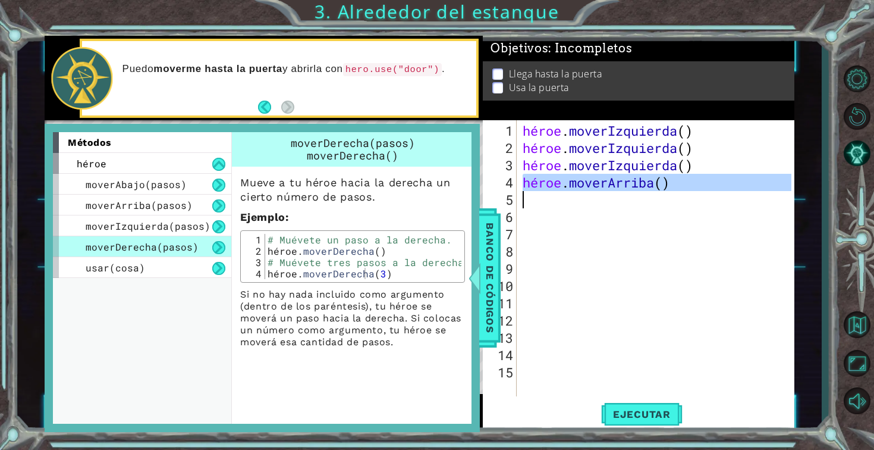
click at [690, 183] on div "héroe . moverIzquierda ( ) héroe . moverIzquierda ( ) héroe . moverIzquierda ( …" at bounding box center [659, 277] width 278 height 310
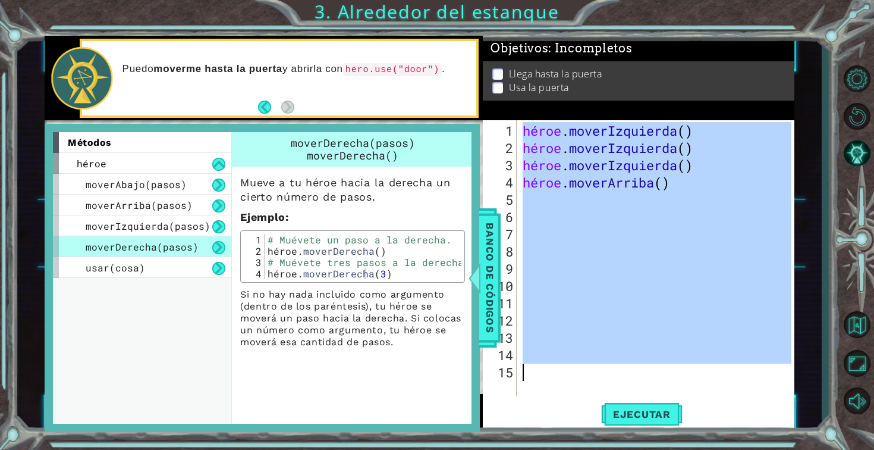
click at [690, 183] on div "héroe . moverIzquierda ( ) héroe . moverIzquierda ( ) héroe . moverIzquierda ( …" at bounding box center [659, 277] width 278 height 310
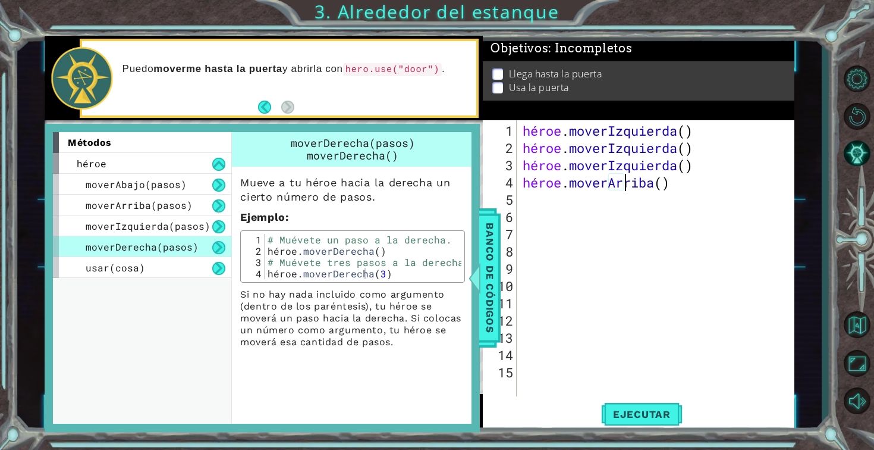
click at [712, 187] on div "héroe . moverIzquierda ( ) héroe . moverIzquierda ( ) héroe . moverIzquierda ( …" at bounding box center [659, 277] width 278 height 310
click at [699, 183] on div "héroe . moverIzquierda ( ) héroe . moverIzquierda ( ) héroe . moverIzquierda ( …" at bounding box center [659, 277] width 278 height 310
drag, startPoint x: 699, startPoint y: 183, endPoint x: 689, endPoint y: 184, distance: 10.8
click at [689, 184] on div "héroe . moverIzquierda ( ) héroe . moverIzquierda ( ) héroe . moverIzquierda ( …" at bounding box center [659, 277] width 278 height 310
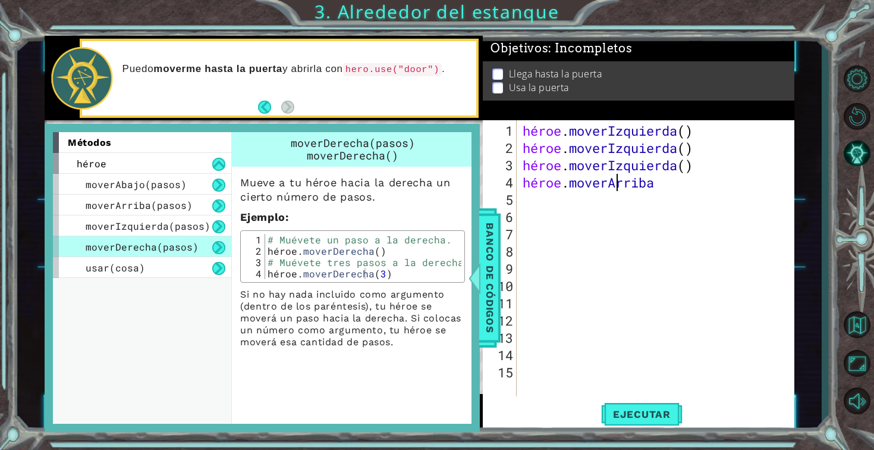
type textarea "hero.moveUp"
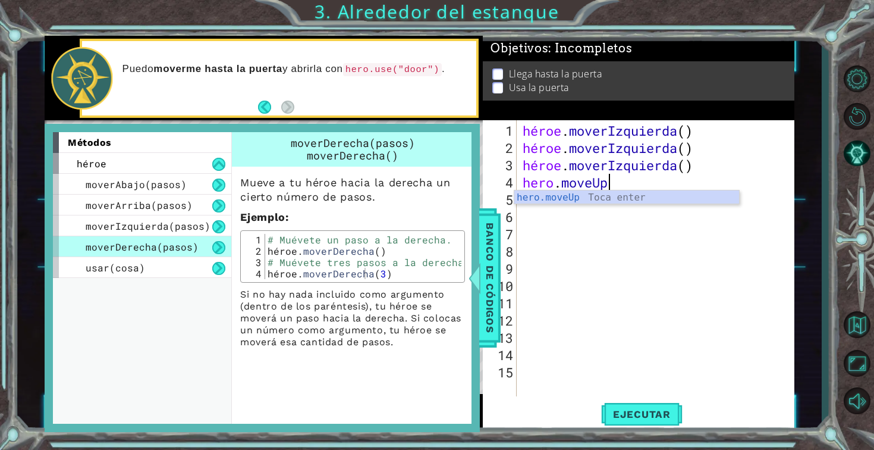
scroll to position [0, 3]
click at [684, 234] on div "héroe . moverIzquierda ( ) héroe . moverIzquierda ( ) héroe . moverIzquierda ( …" at bounding box center [659, 277] width 278 height 310
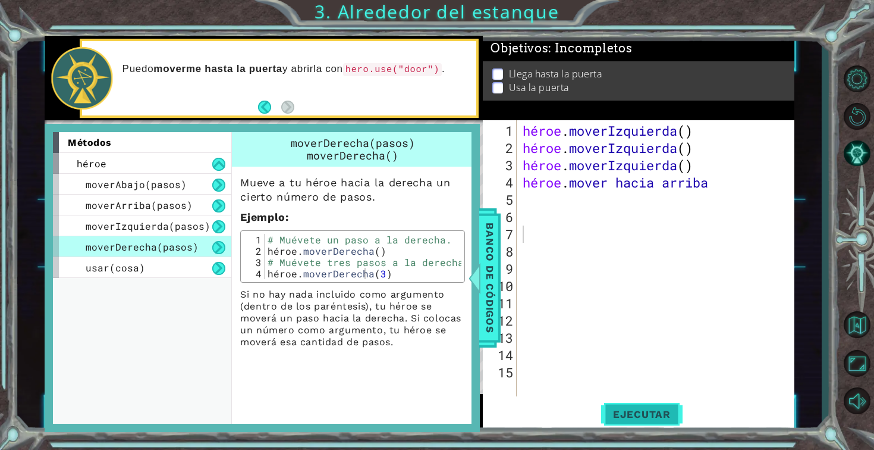
click at [673, 413] on span "Ejecutar" at bounding box center [641, 414] width 81 height 12
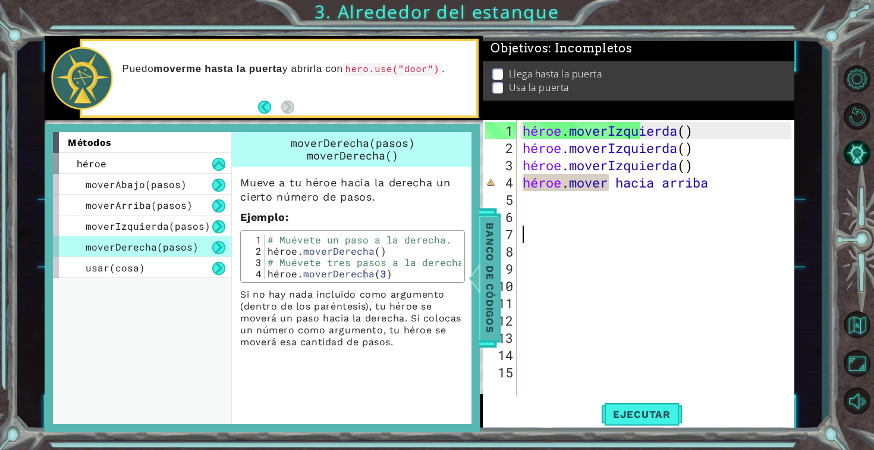
click at [483, 293] on span "Banco de códigos" at bounding box center [489, 277] width 19 height 123
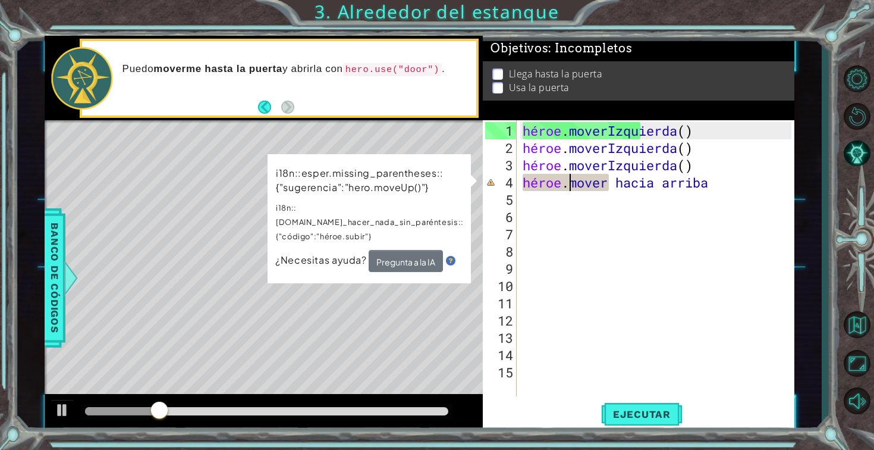
click at [567, 176] on div "héroe . moverIzquierda ( ) héroe . moverIzquierda ( ) héroe . moverIzquierda ( …" at bounding box center [659, 277] width 278 height 310
click at [734, 189] on div "héroe . moverIzquierda ( ) héroe . moverIzquierda ( ) héroe . moverIzquierda ( …" at bounding box center [659, 277] width 278 height 310
click at [728, 187] on div "héroe . moverIzquierda ( ) héroe . moverIzquierda ( ) héroe . moverIzquierda ( …" at bounding box center [659, 277] width 278 height 310
type textarea "hero.moveU"
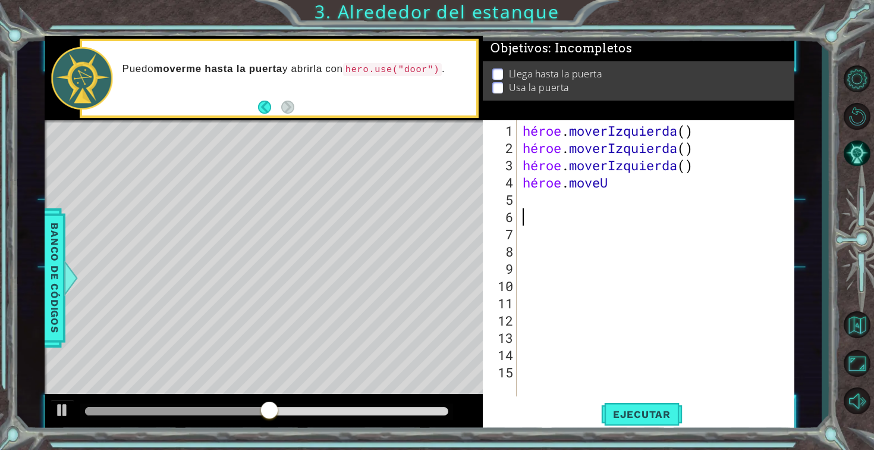
click at [621, 208] on div "héroe . moverIzquierda ( ) héroe . moverIzquierda ( ) héroe . moverIzquierda ( …" at bounding box center [659, 277] width 278 height 310
click at [627, 182] on div "héroe . moverIzquierda ( ) héroe . moverIzquierda ( ) héroe . moverIzquierda ( …" at bounding box center [659, 277] width 278 height 310
type textarea "hero.moveU"
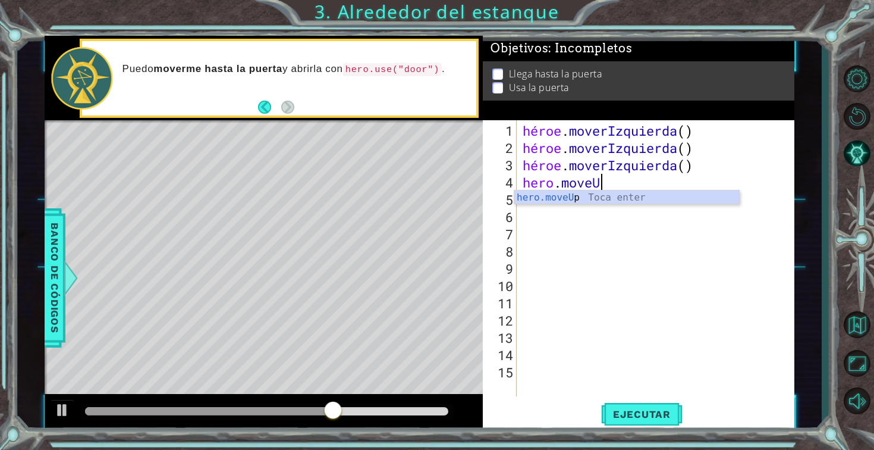
scroll to position [0, 3]
click at [608, 199] on div "hero.moveU p Toca Enter" at bounding box center [626, 211] width 225 height 43
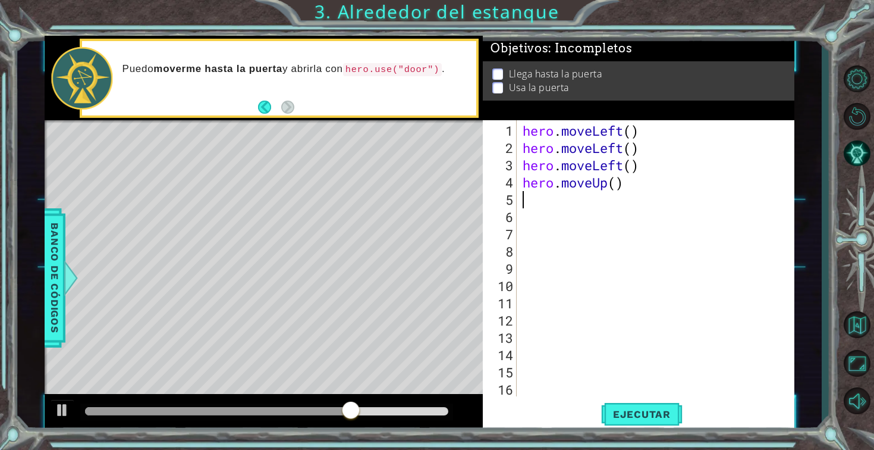
scroll to position [0, 0]
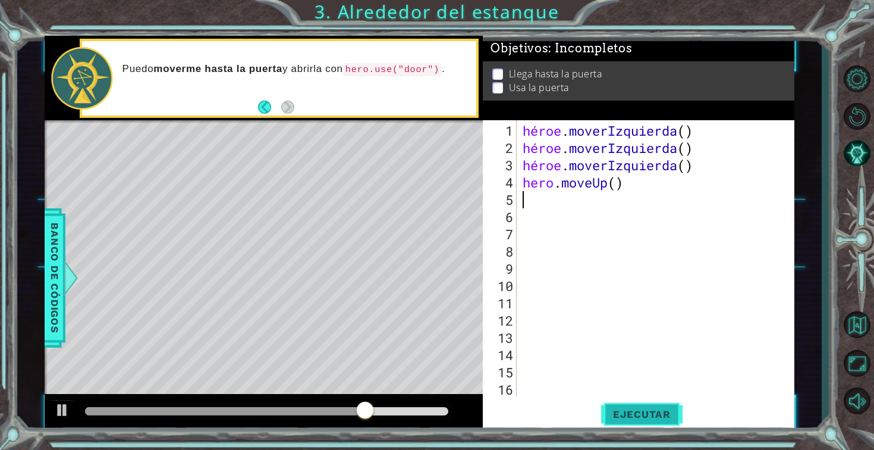
click at [652, 409] on font "Ejecutar" at bounding box center [642, 414] width 58 height 12
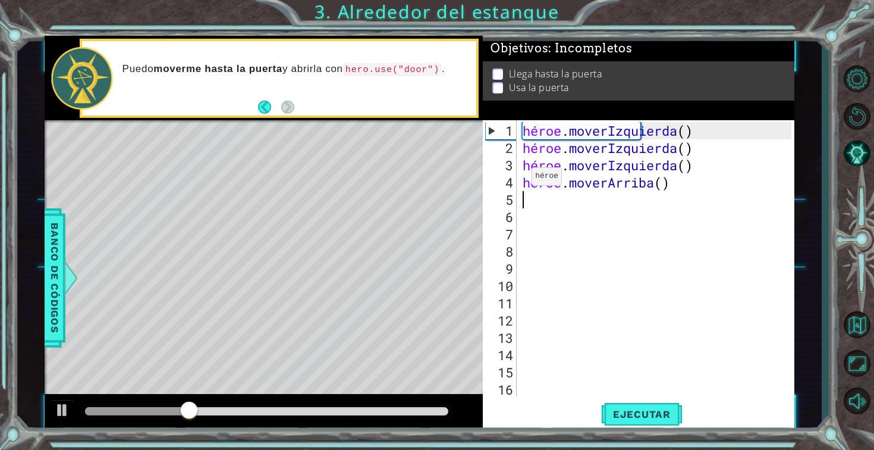
click at [522, 180] on div "héroe . moverIzquierda ( ) héroe . moverIzquierda ( ) héroe . moverIzquierda ( …" at bounding box center [659, 277] width 278 height 310
drag, startPoint x: 675, startPoint y: 184, endPoint x: 527, endPoint y: 183, distance: 148.1
click at [527, 183] on div "héroe . moverIzquierda ( ) héroe . moverIzquierda ( ) héroe . moverIzquierda ( …" at bounding box center [659, 277] width 278 height 310
type textarea "h"
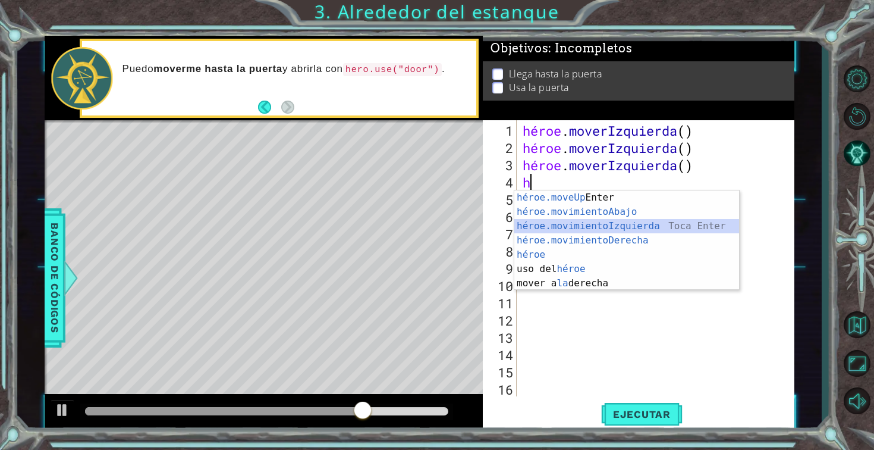
click at [557, 222] on div "héroe.moveUp Toca Enter héroe.movimientoAbajo ​ Toca Enter héroe.movimientoIzqu…" at bounding box center [626, 254] width 225 height 128
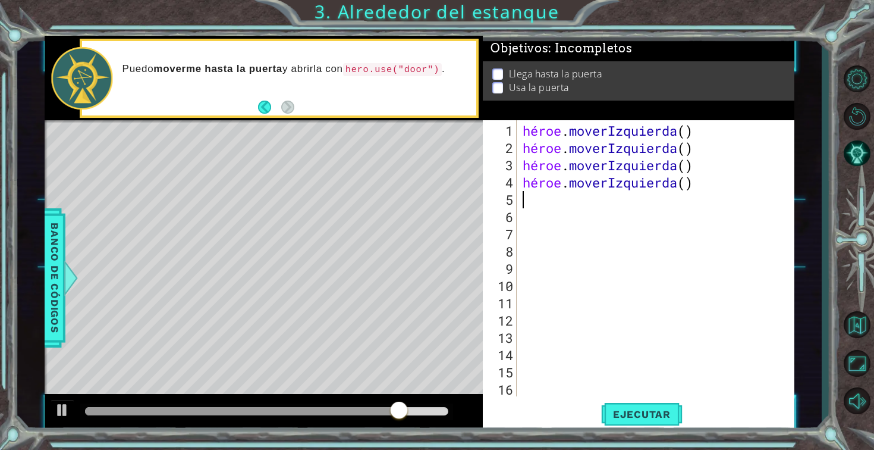
type textarea "h"
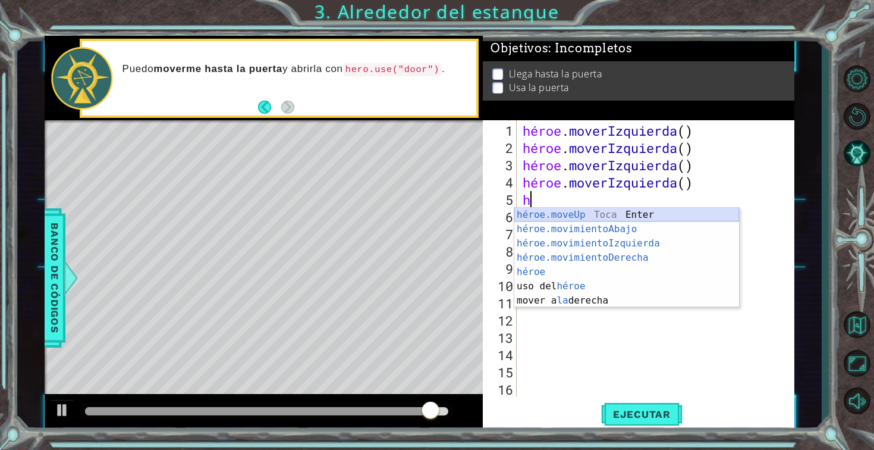
click at [577, 216] on div "héroe.moveUp Toca Enter héroe.movimientoAbajo ​ Toca Enter héroe.movimientoIzqu…" at bounding box center [626, 272] width 225 height 128
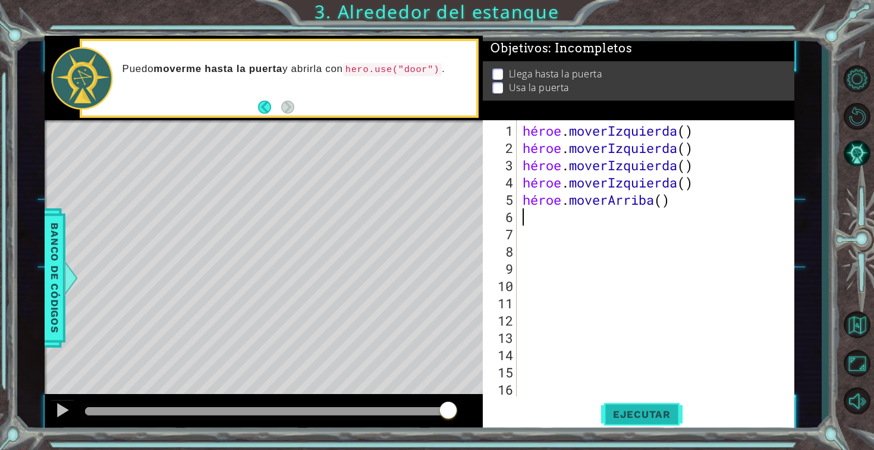
click at [643, 420] on button "Ejecutar" at bounding box center [641, 413] width 81 height 31
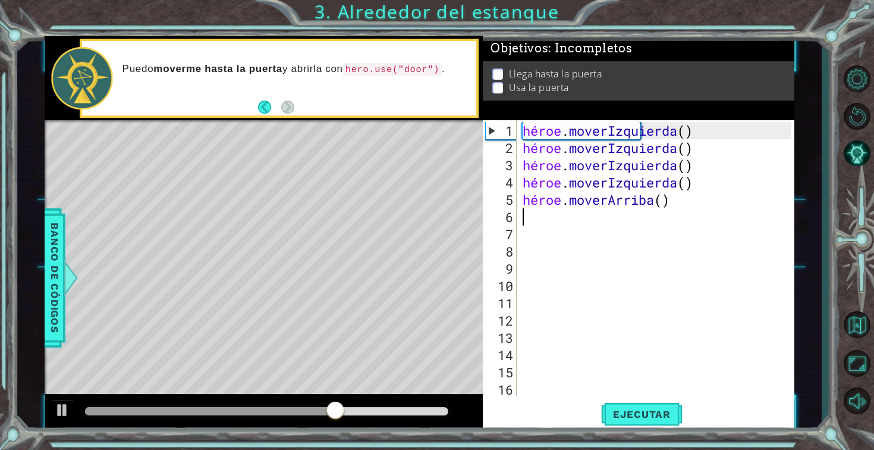
type textarea "h"
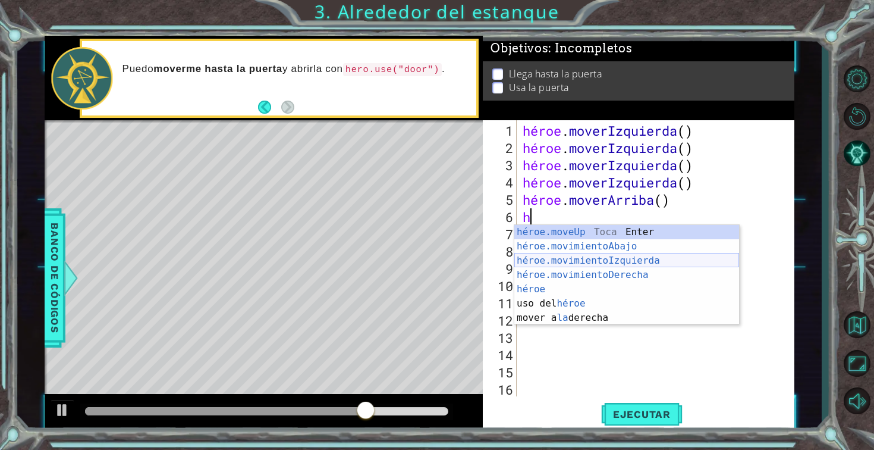
click at [586, 263] on div "héroe.moveUp Toca Enter héroe.movimientoAbajo ​ Toca Enter héroe.movimientoIzqu…" at bounding box center [626, 289] width 225 height 128
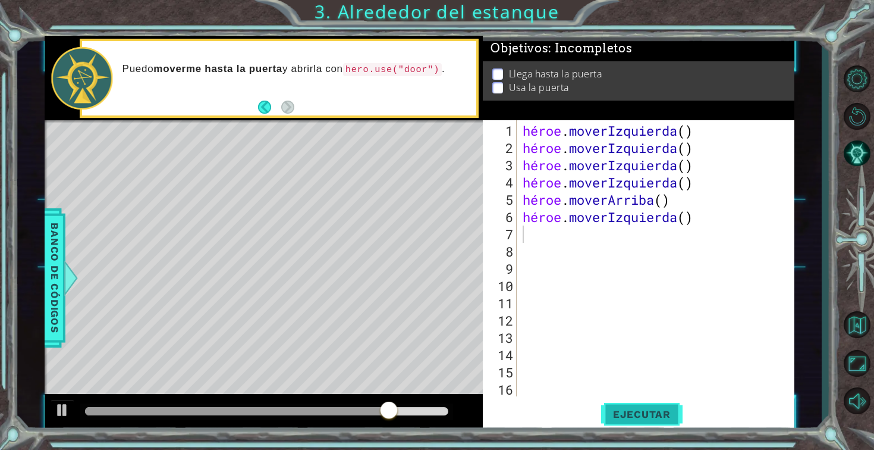
click at [624, 409] on font "Ejecutar" at bounding box center [642, 414] width 58 height 12
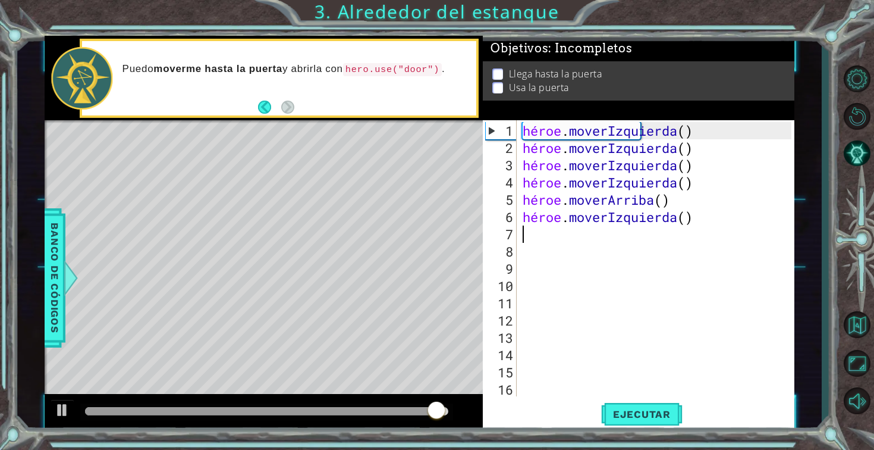
type textarea "h"
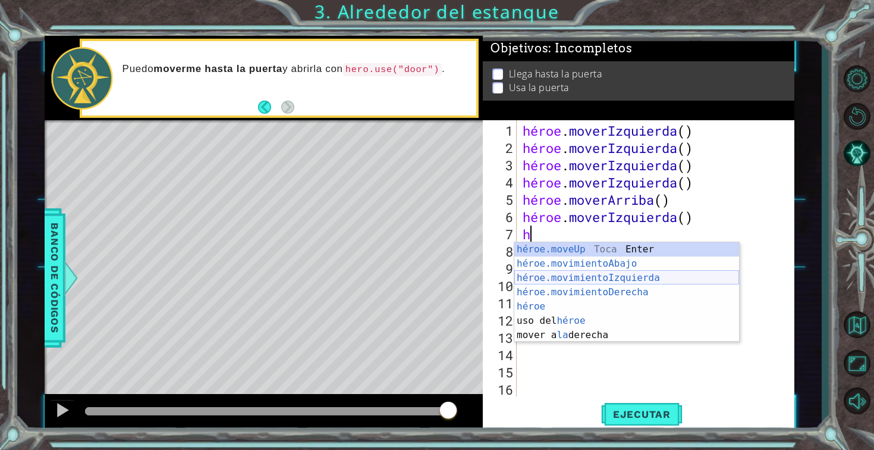
click at [572, 269] on div "héroe.moveUp Toca Enter héroe.movimientoAbajo ​ Toca Enter héroe.movimientoIzqu…" at bounding box center [626, 306] width 225 height 128
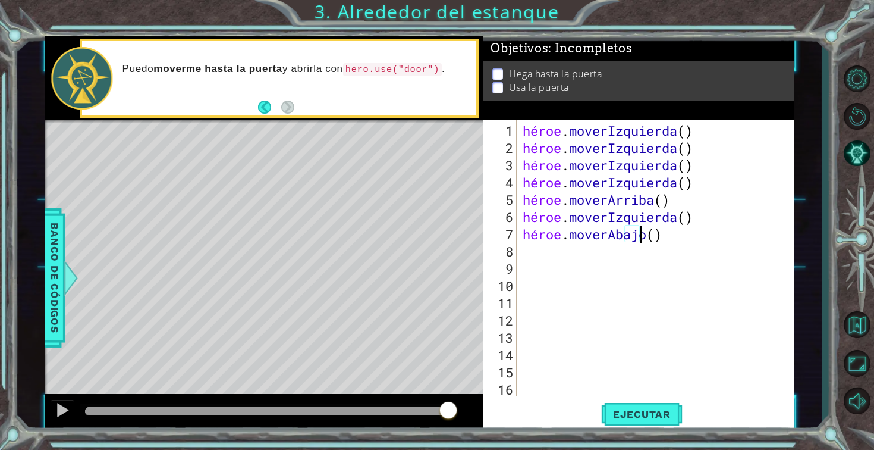
click at [661, 232] on div "héroe . moverIzquierda ( ) héroe . moverIzquierda ( ) héroe . moverIzquierda ( …" at bounding box center [658, 277] width 277 height 310
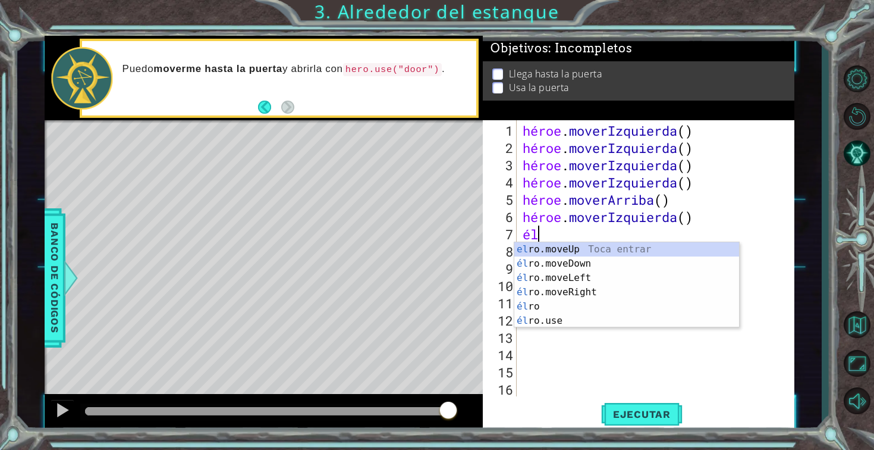
type textarea "h"
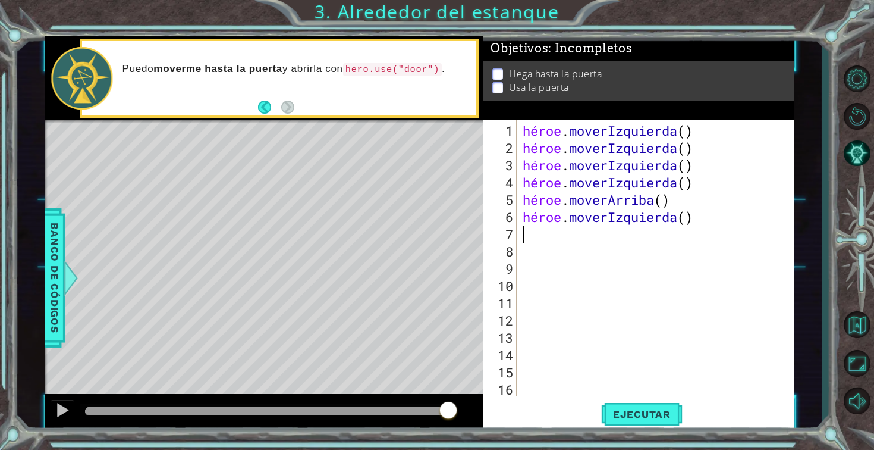
type textarea "hero.moveLeft()"
click at [570, 255] on div "héroe . moverIzquierda ( ) héroe . moverIzquierda ( ) héroe . moverIzquierda ( …" at bounding box center [658, 277] width 277 height 310
click at [531, 234] on div "héroe . moverIzquierda ( ) héroe . moverIzquierda ( ) héroe . moverIzquierda ( …" at bounding box center [658, 277] width 277 height 310
type textarea "h"
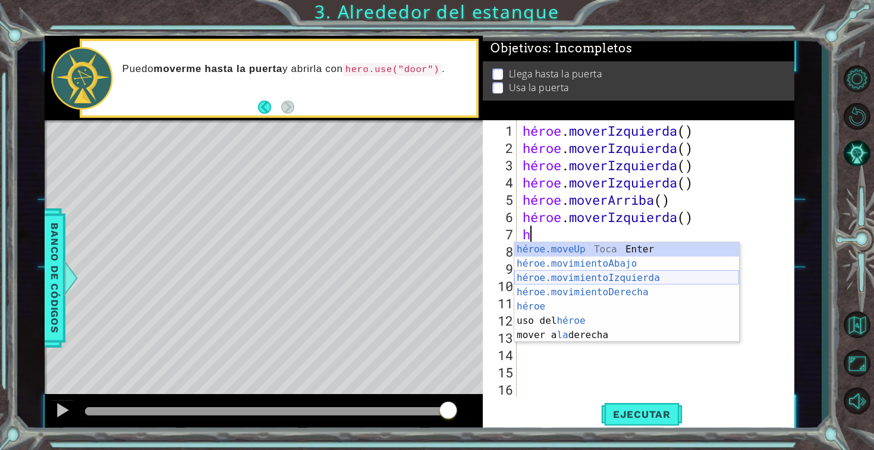
click at [586, 278] on div "héroe.moveUp Toca Enter héroe.movimientoAbajo ​ Toca Enter héroe.movimientoIzqu…" at bounding box center [626, 306] width 225 height 128
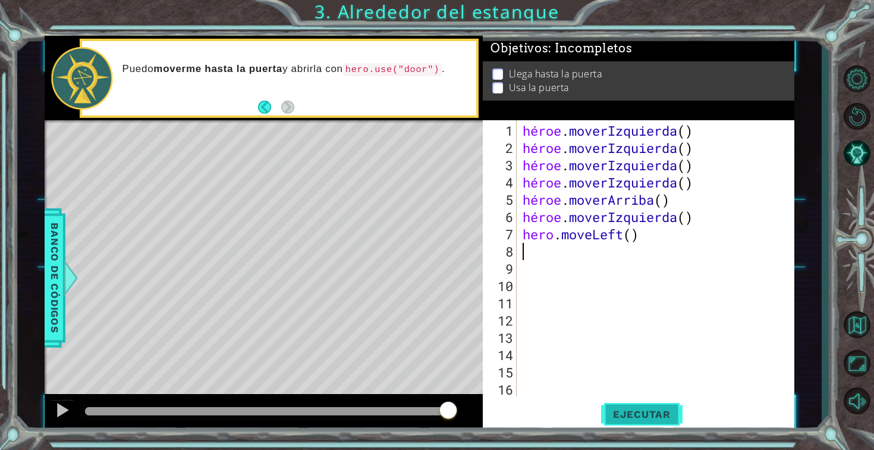
click at [652, 416] on font "Ejecutar" at bounding box center [642, 414] width 58 height 12
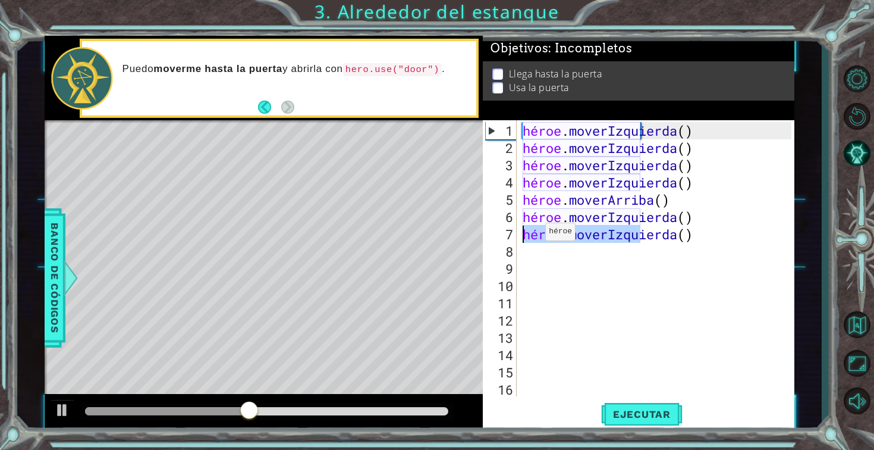
click at [468, 240] on div "1 [DEMOGRAPHIC_DATA] XXXXXXXXXXXXXXXXXXXXXXXXXXXXXXXXXXXXXXXXXXXXXXXXXXXXXXXXXX…" at bounding box center [420, 233] width 750 height 395
type textarea "hero.moveLeft()"
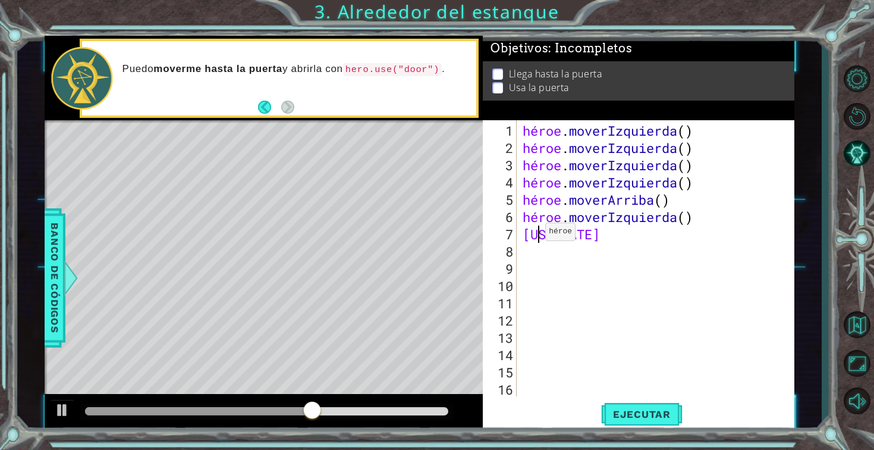
type textarea "a"
type textarea "h"
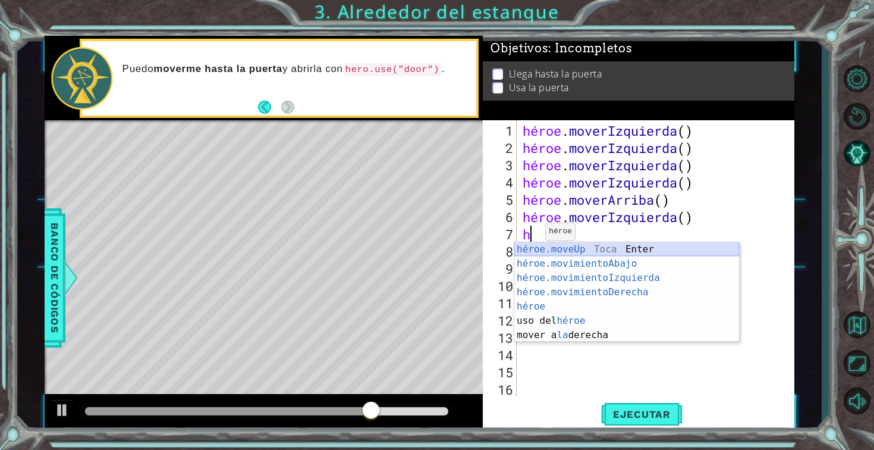
click at [589, 251] on div "héroe.moveUp Toca Enter héroe.movimientoAbajo ​ Toca Enter héroe.movimientoIzqu…" at bounding box center [626, 306] width 225 height 128
click at [589, 251] on div "héroe . moverIzquierda ( ) héroe . moverIzquierda ( ) héroe . moverIzquierda ( …" at bounding box center [658, 277] width 277 height 310
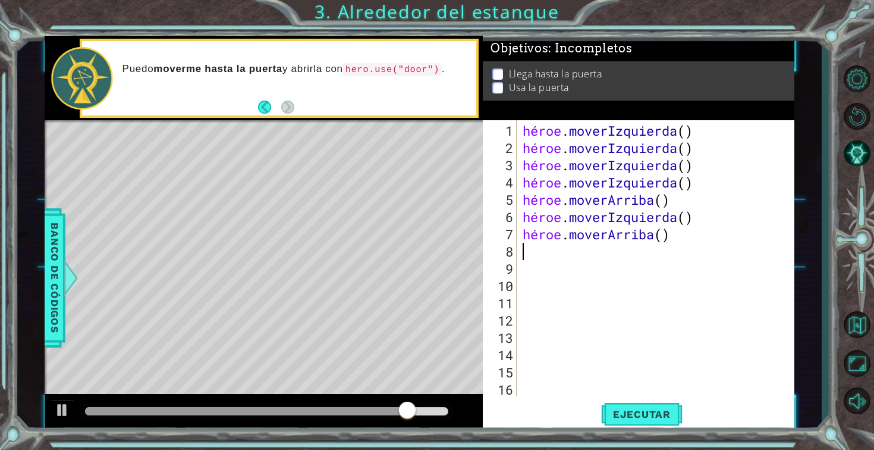
type textarea "h"
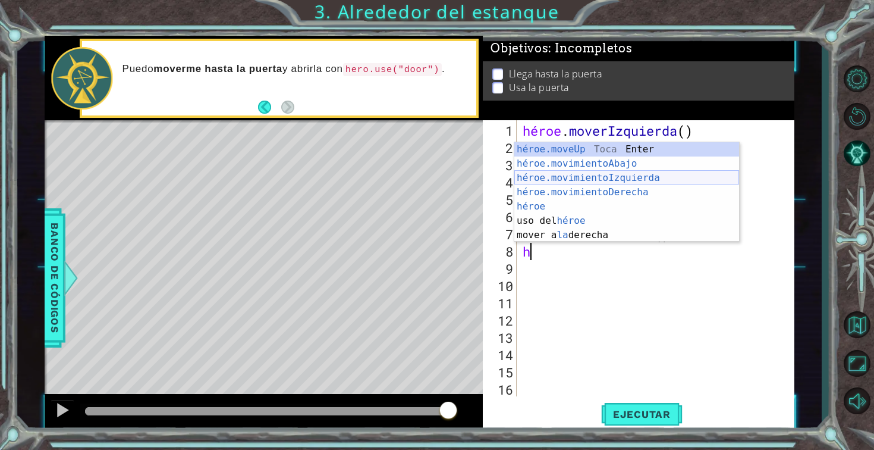
click at [561, 180] on div "héroe.moveUp Toca Enter héroe.movimientoAbajo ​ Toca Enter héroe.movimientoIzqu…" at bounding box center [626, 206] width 225 height 128
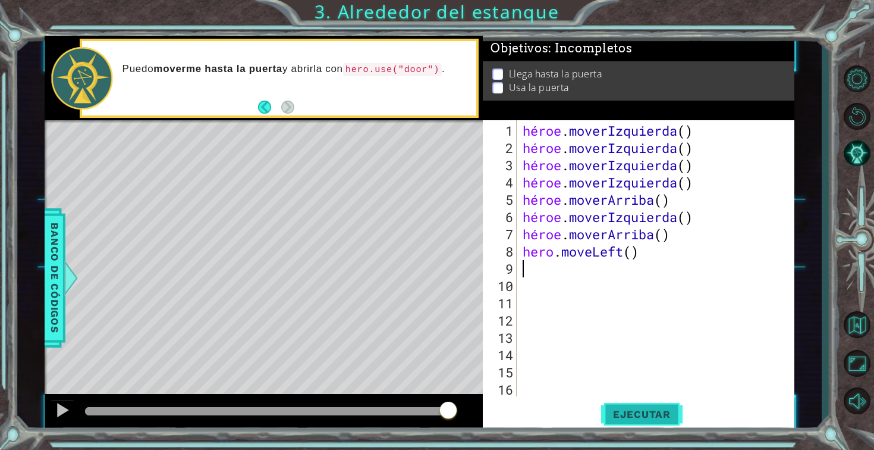
click at [651, 407] on button "Ejecutar" at bounding box center [641, 413] width 81 height 31
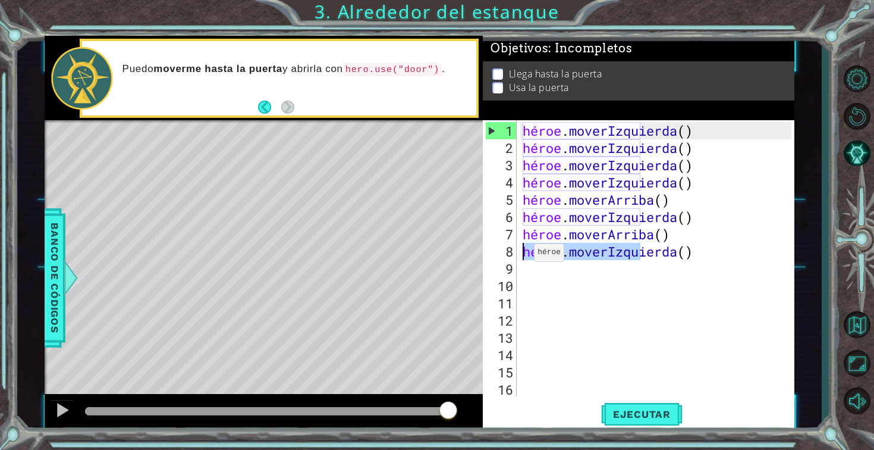
drag, startPoint x: 702, startPoint y: 255, endPoint x: 523, endPoint y: 262, distance: 179.1
click at [523, 258] on div "héroe . moverIzquierda ( ) héroe . moverIzquierda ( ) héroe . moverIzquierda ( …" at bounding box center [658, 277] width 277 height 310
type textarea "hero.moveLeft()"
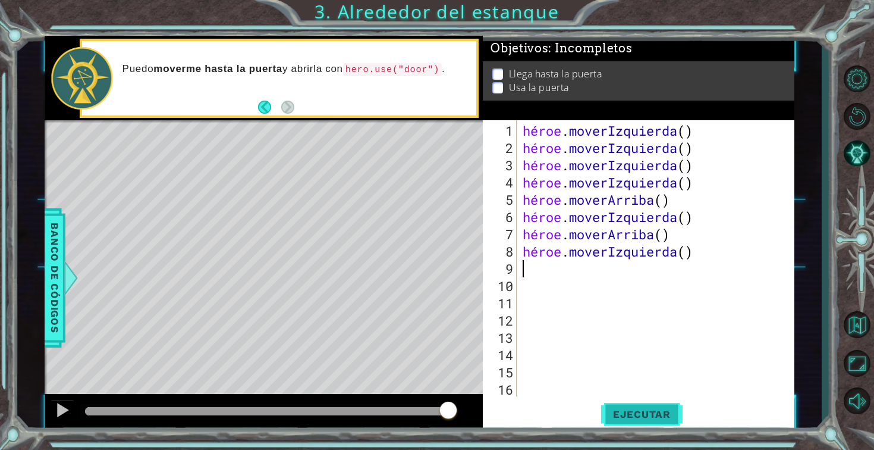
click at [646, 401] on button "Ejecutar" at bounding box center [641, 413] width 81 height 31
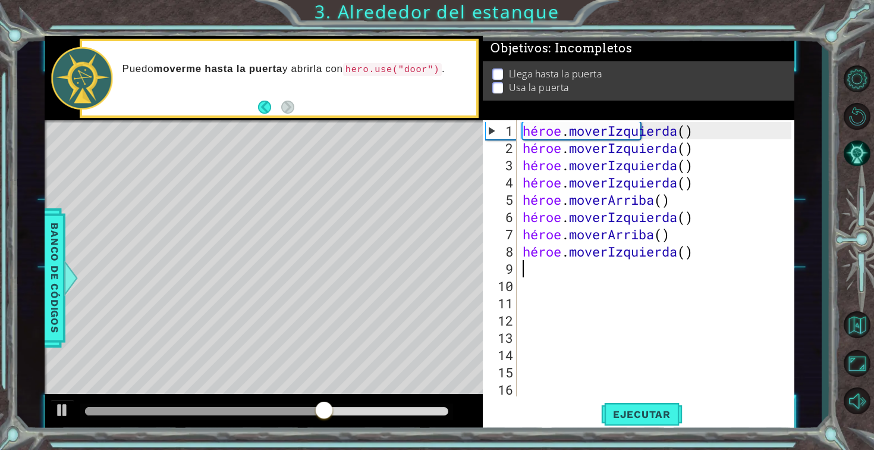
type textarea "h"
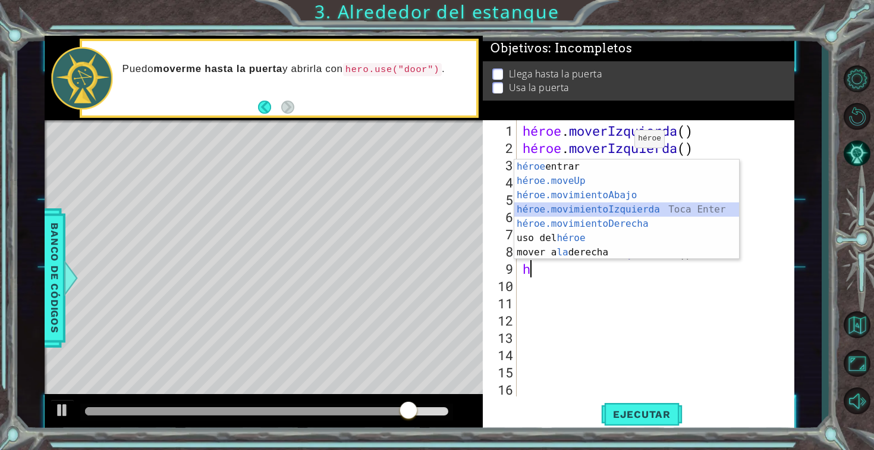
click at [627, 212] on div "héroe Toca entrar héroe.moveUp ​ Toca Enter héroe.movimientoAbajo ​ Toca Enter …" at bounding box center [626, 223] width 225 height 128
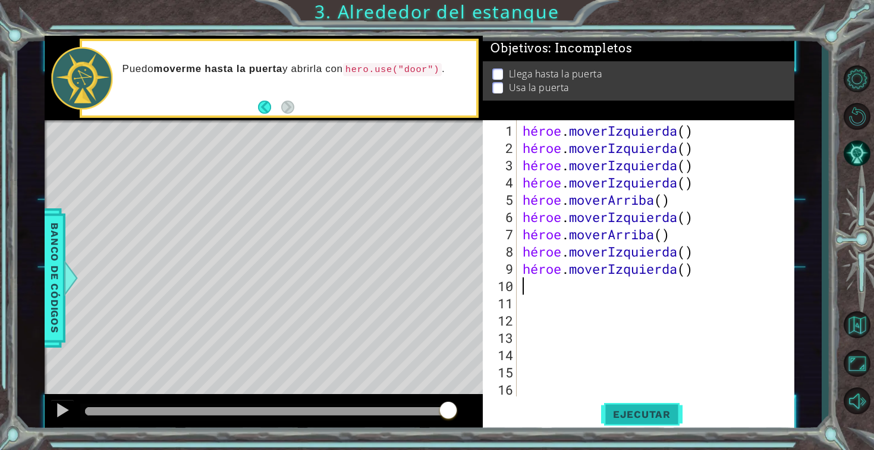
click at [639, 423] on button "Ejecutar" at bounding box center [641, 413] width 81 height 31
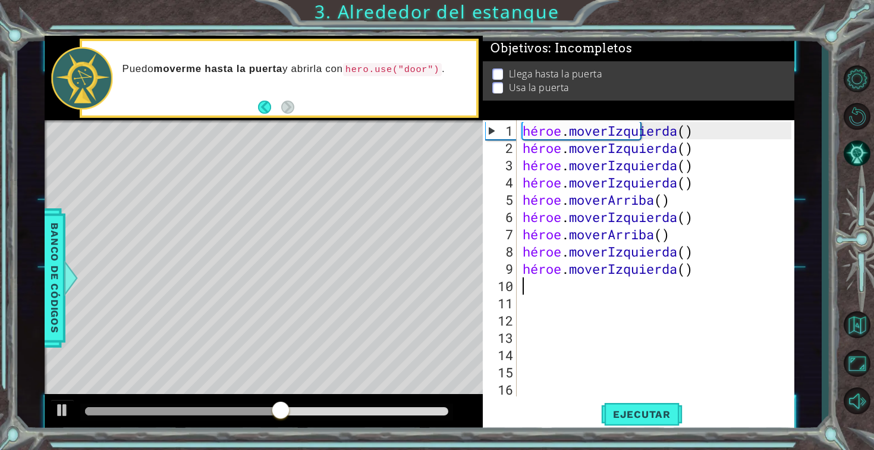
type textarea "h"
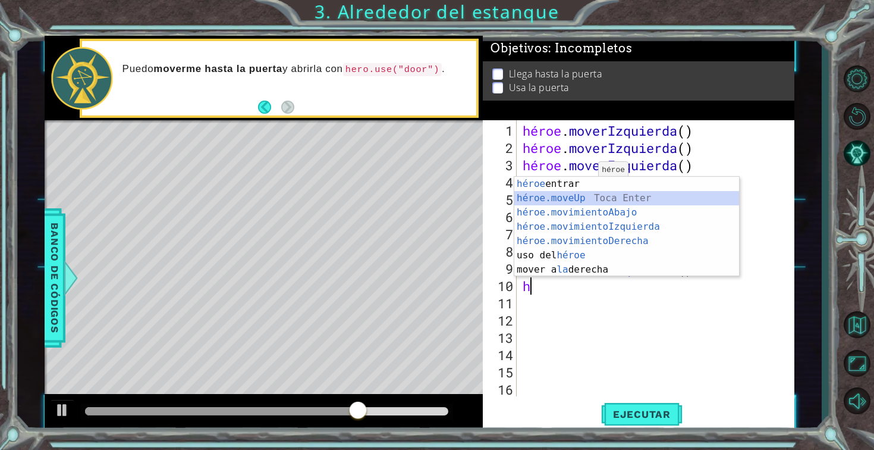
click at [588, 197] on div "héroe Toca entrar héroe.moveUp ​ Toca Enter héroe.movimientoAbajo ​ Toca Enter …" at bounding box center [626, 241] width 225 height 128
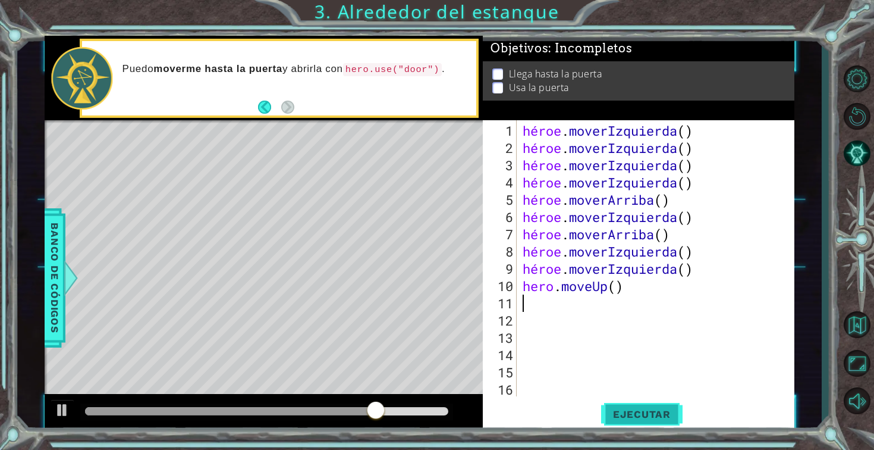
click at [633, 416] on font "Ejecutar" at bounding box center [642, 414] width 58 height 12
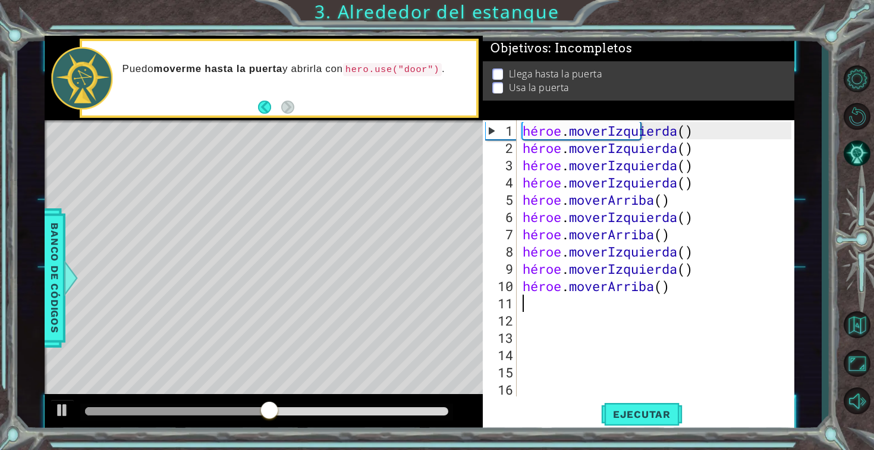
type textarea "h"
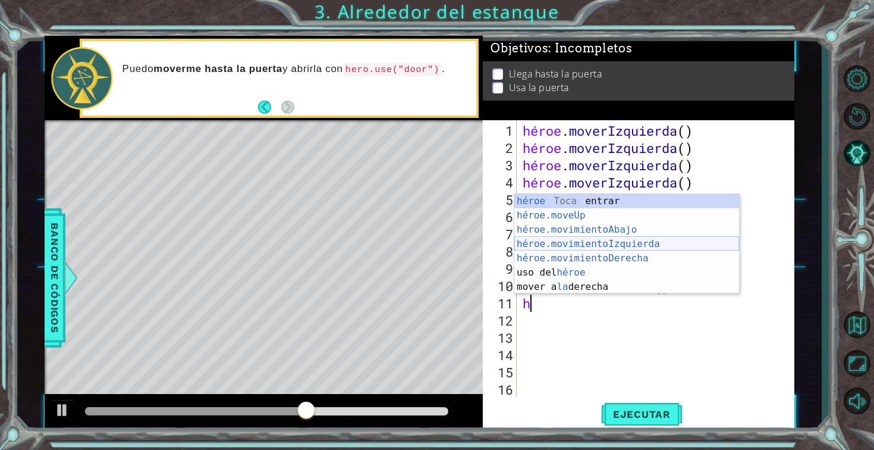
click at [585, 243] on div "héroe Toca entrar héroe.moveUp ​ Toca Enter héroe.movimientoAbajo ​ Toca Enter …" at bounding box center [626, 258] width 225 height 128
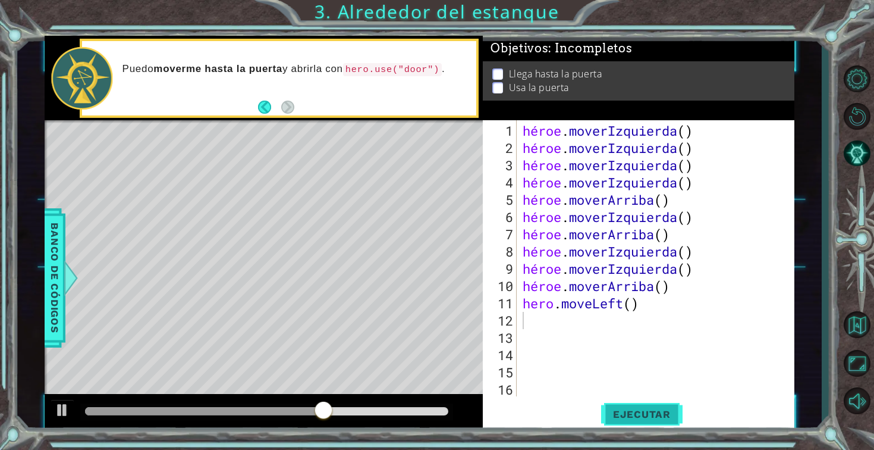
click at [654, 405] on button "Ejecutar" at bounding box center [641, 413] width 81 height 31
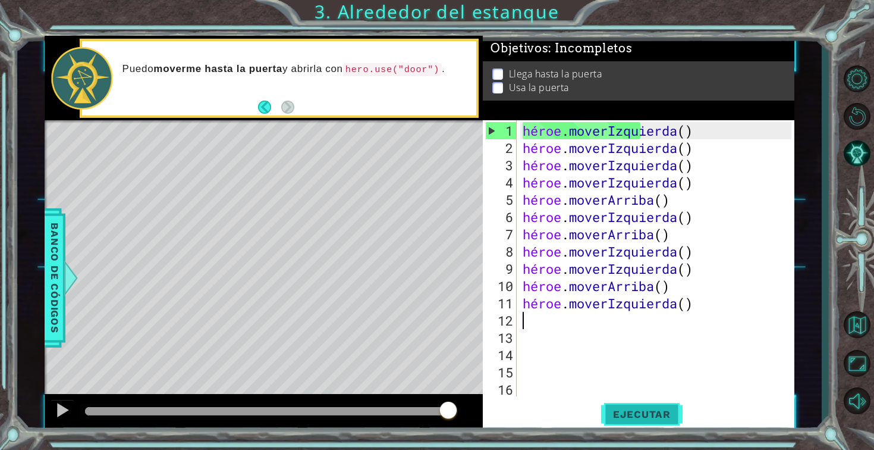
type textarea "h"
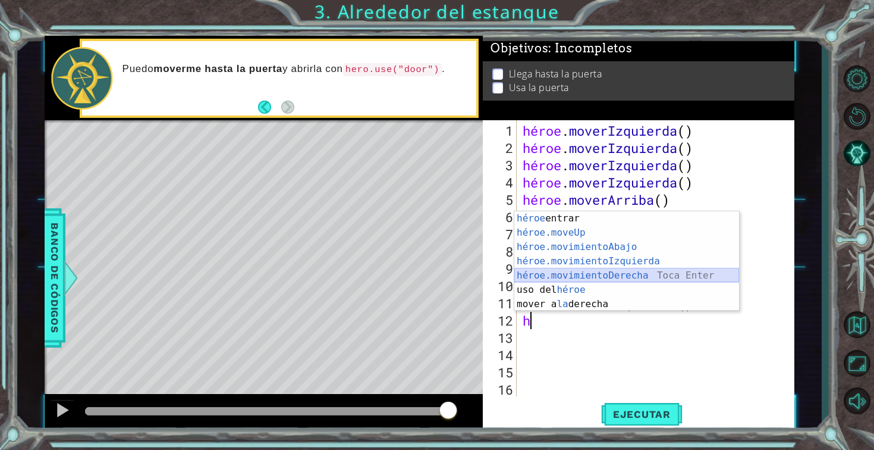
click at [632, 271] on div "héroe Toca entrar héroe.moveUp ​ Toca Enter héroe.movimientoAbajo ​ Toca Enter …" at bounding box center [626, 275] width 225 height 128
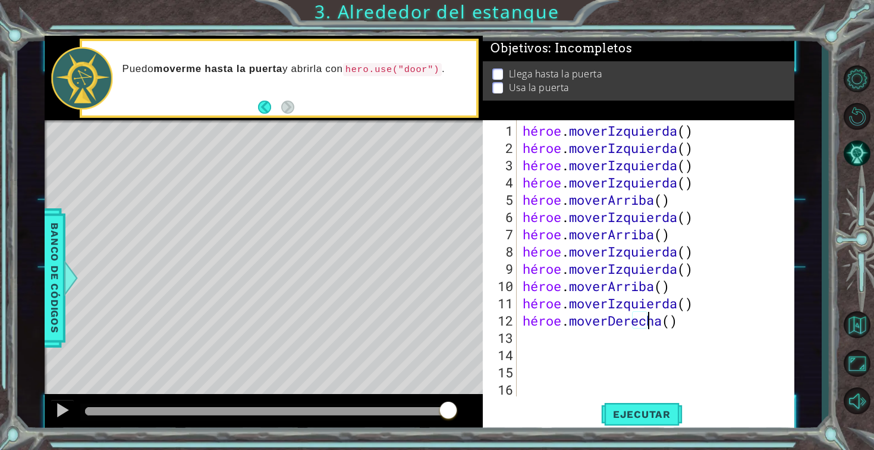
click at [678, 325] on div "héroe . moverIzquierda ( ) héroe . moverIzquierda ( ) héroe . moverIzquierda ( …" at bounding box center [658, 277] width 277 height 310
type textarea "hero.moveRight()"
click at [664, 406] on button "Ejecutar" at bounding box center [641, 413] width 81 height 31
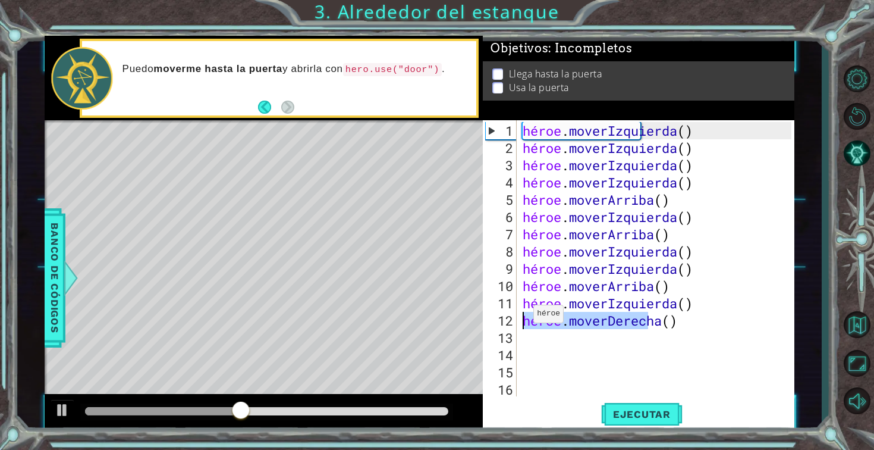
drag, startPoint x: 686, startPoint y: 320, endPoint x: 523, endPoint y: 318, distance: 162.4
click at [523, 318] on div "héroe . moverIzquierda ( ) héroe . moverIzquierda ( ) héroe . moverIzquierda ( …" at bounding box center [658, 277] width 277 height 310
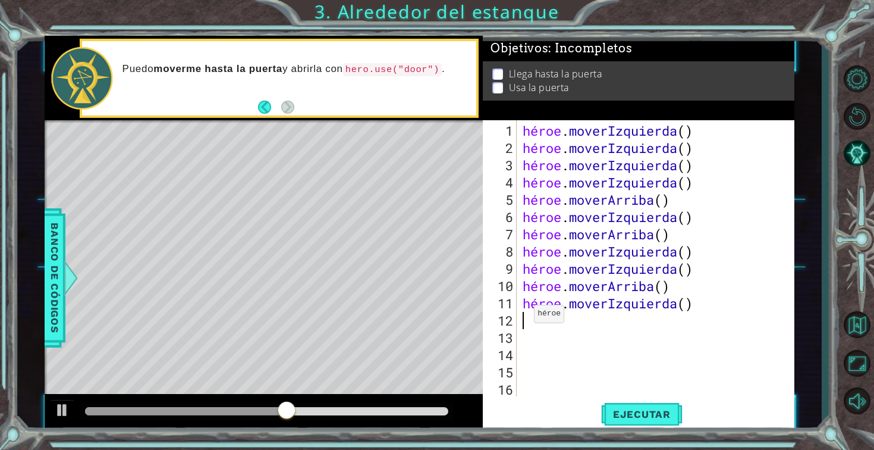
type textarea "h"
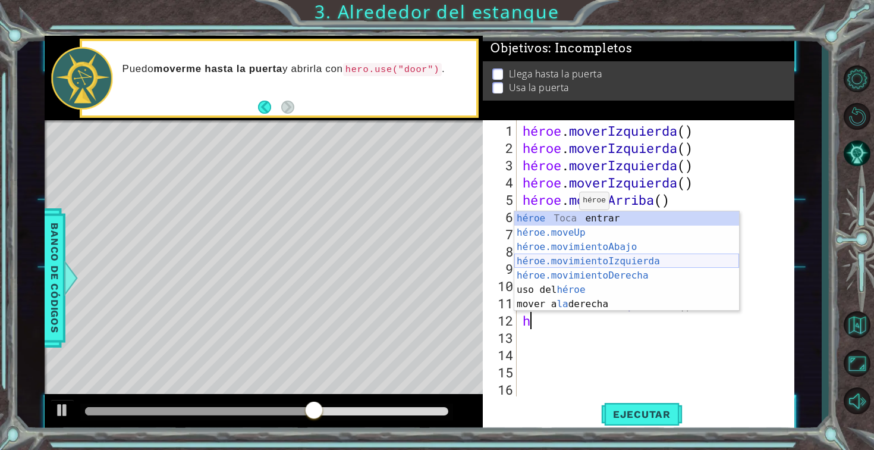
click at [585, 264] on div "héroe Toca entrar héroe.moveUp ​ Toca Enter héroe.movimientoAbajo ​ Toca Enter …" at bounding box center [626, 275] width 225 height 128
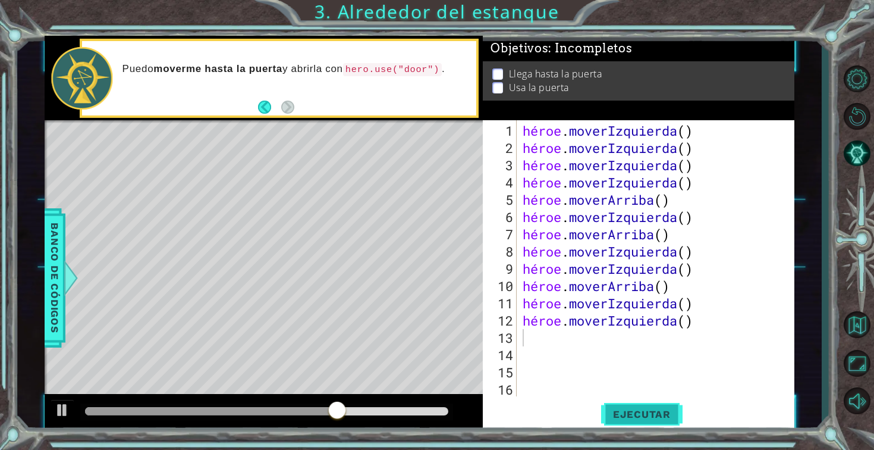
click at [637, 419] on button "Ejecutar" at bounding box center [641, 413] width 81 height 31
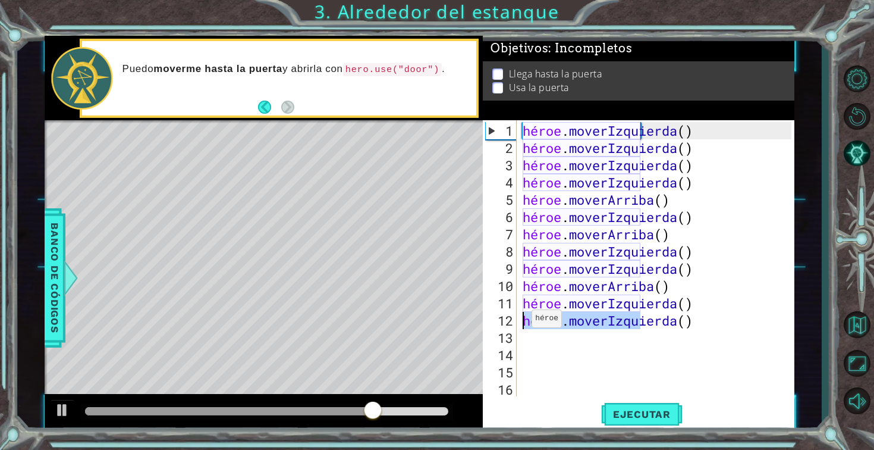
drag, startPoint x: 697, startPoint y: 324, endPoint x: 515, endPoint y: 321, distance: 182.0
click at [515, 321] on div "1 2 3 4 5 6 7 8 9 10 11 12 13 14 15 16 17 héroe . moverIzquierda ( ) héroe . mo…" at bounding box center [637, 258] width 309 height 276
type textarea "hero.moveLeft()"
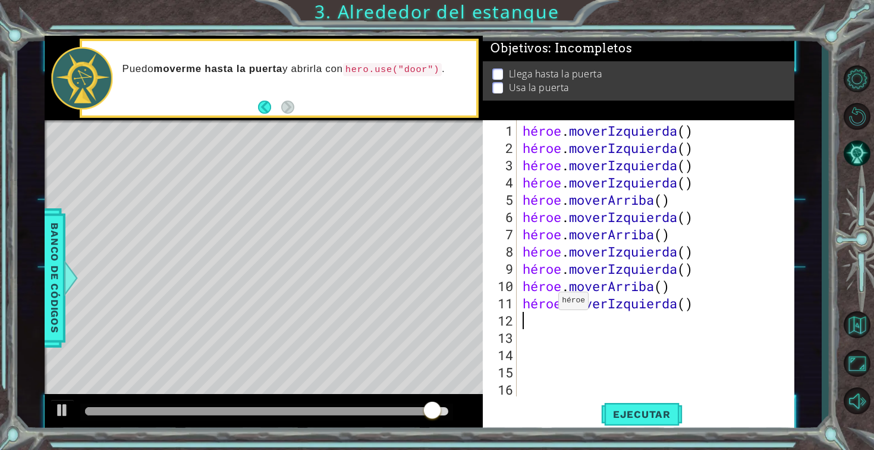
type textarea "h"
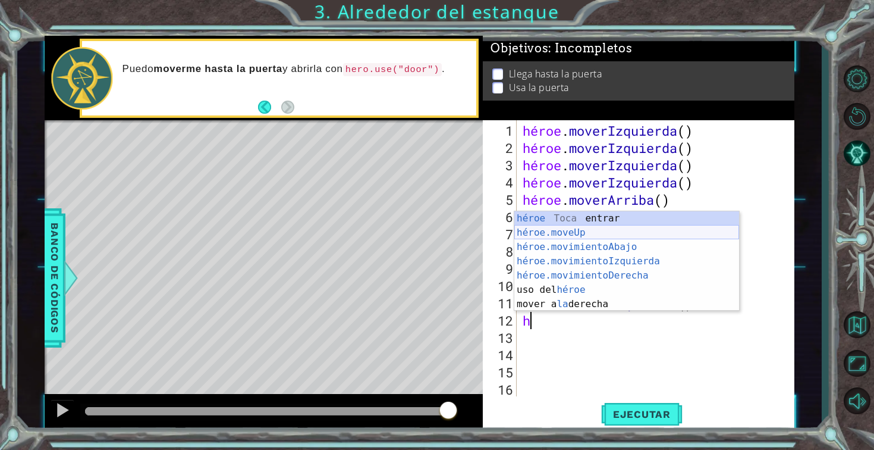
click at [575, 234] on div "héroe Toca entrar héroe.moveUp ​ Toca Enter héroe.movimientoAbajo ​ Toca Enter …" at bounding box center [626, 275] width 225 height 128
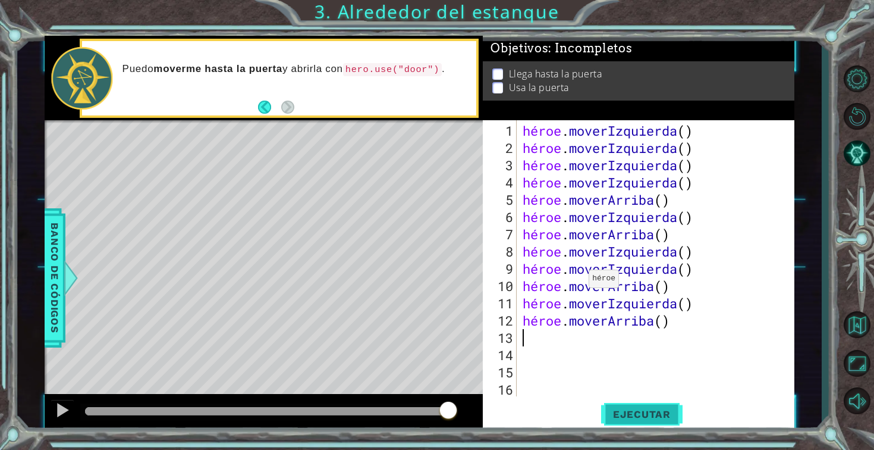
click at [653, 414] on font "Ejecutar" at bounding box center [642, 414] width 58 height 12
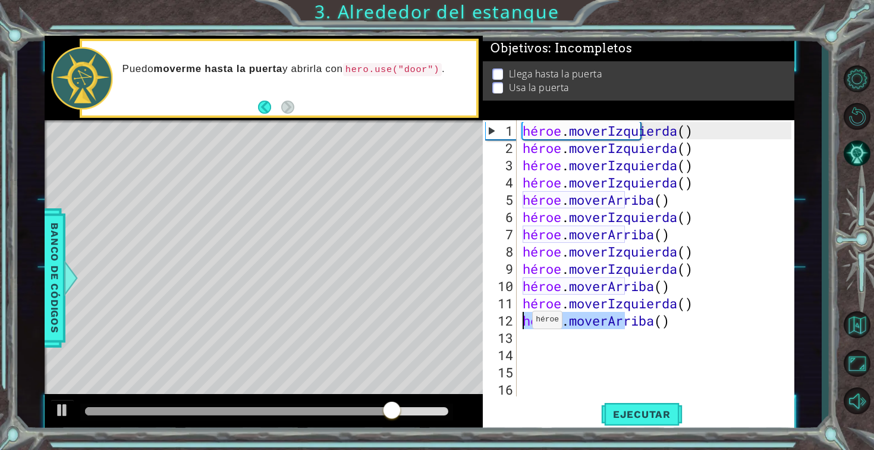
drag, startPoint x: 674, startPoint y: 315, endPoint x: 517, endPoint y: 325, distance: 157.9
click at [517, 325] on div "1 2 3 4 5 6 7 8 9 10 11 12 13 14 15 16 17 héroe . moverIzquierda ( ) héroe . mo…" at bounding box center [637, 258] width 309 height 276
type textarea "hero.moveUp()"
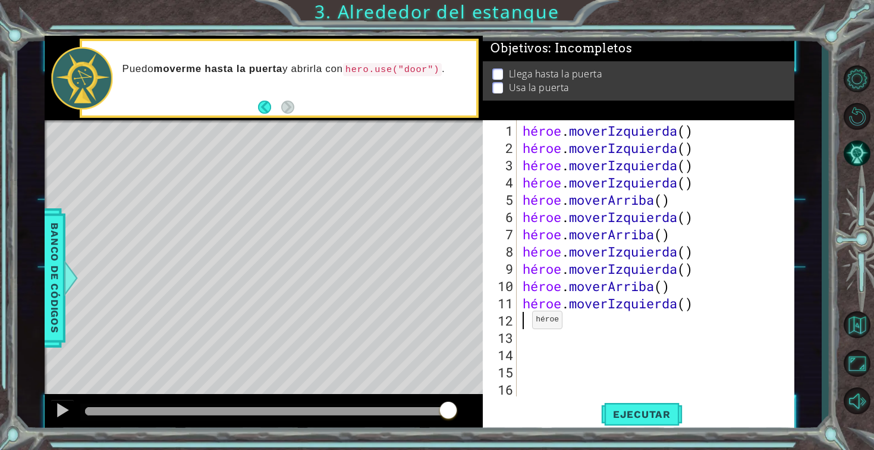
type textarea "h"
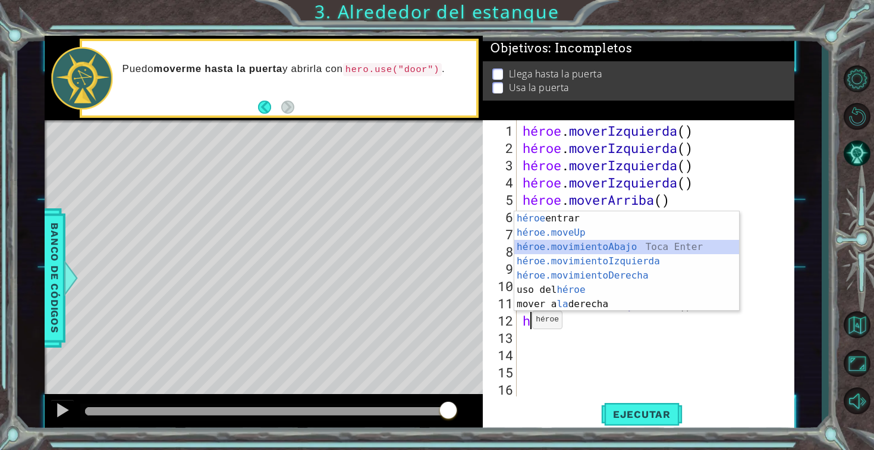
click at [554, 244] on div "héroe Toca entrar héroe.moveUp ​ Toca Enter héroe.movimientoAbajo ​ Toca Enter …" at bounding box center [626, 275] width 225 height 128
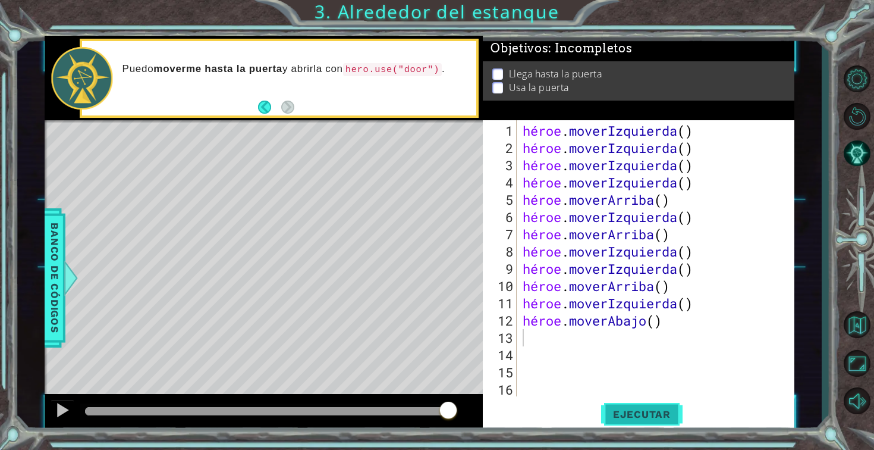
click at [645, 404] on button "Ejecutar" at bounding box center [641, 413] width 81 height 31
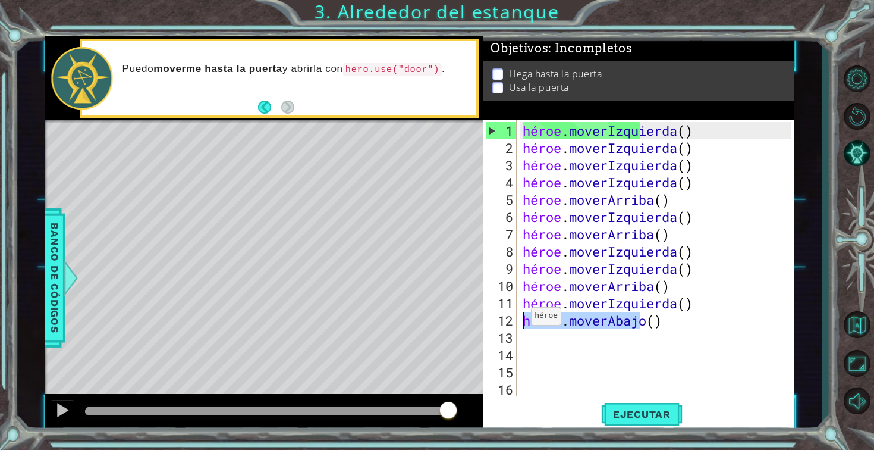
drag, startPoint x: 668, startPoint y: 321, endPoint x: 510, endPoint y: 327, distance: 158.3
click at [510, 327] on div "1 2 3 4 5 6 7 8 9 10 11 12 13 14 15 16 17 héroe . moverIzquierda ( ) héroe . mo…" at bounding box center [637, 258] width 309 height 276
type textarea "hero.moveDown()"
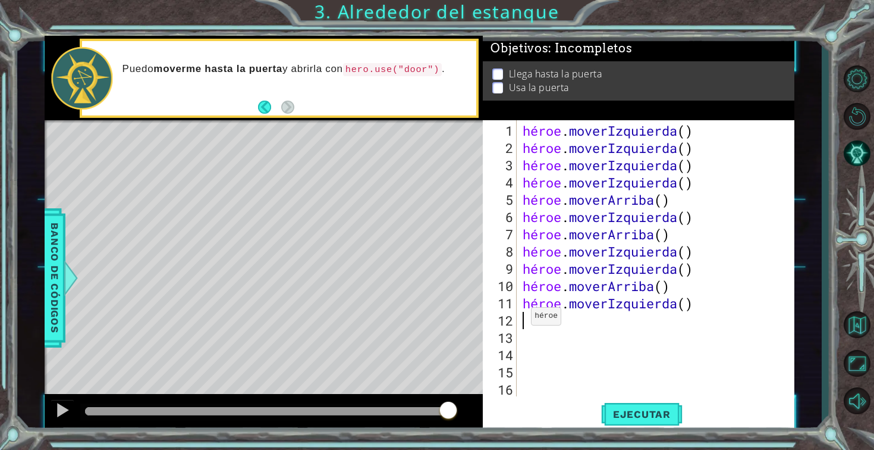
type textarea "h"
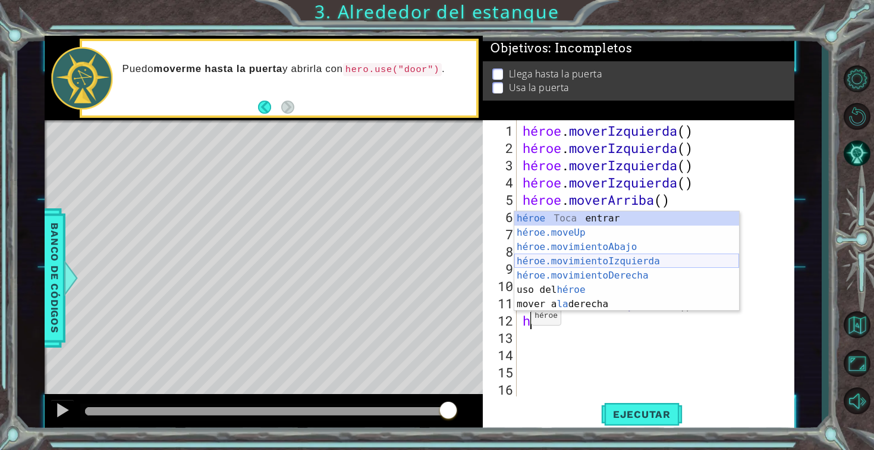
click at [589, 255] on div "héroe Toca entrar héroe.moveUp ​ Toca Enter héroe.movimientoAbajo ​ Toca Enter …" at bounding box center [626, 275] width 225 height 128
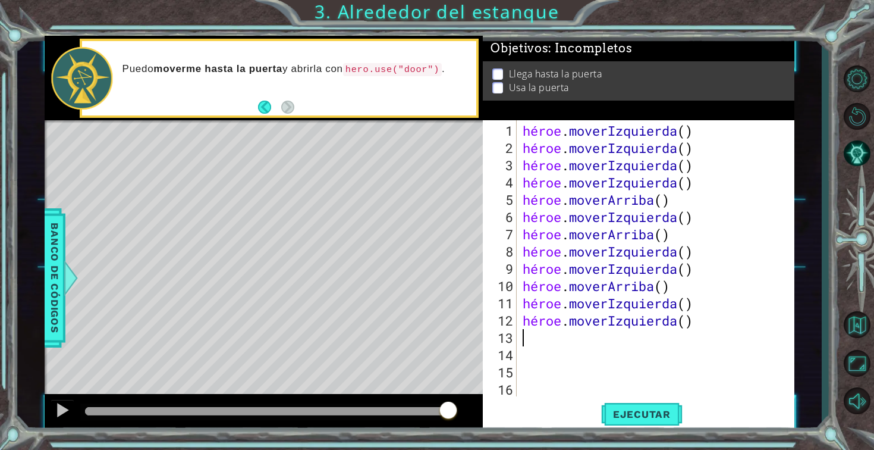
type textarea "h"
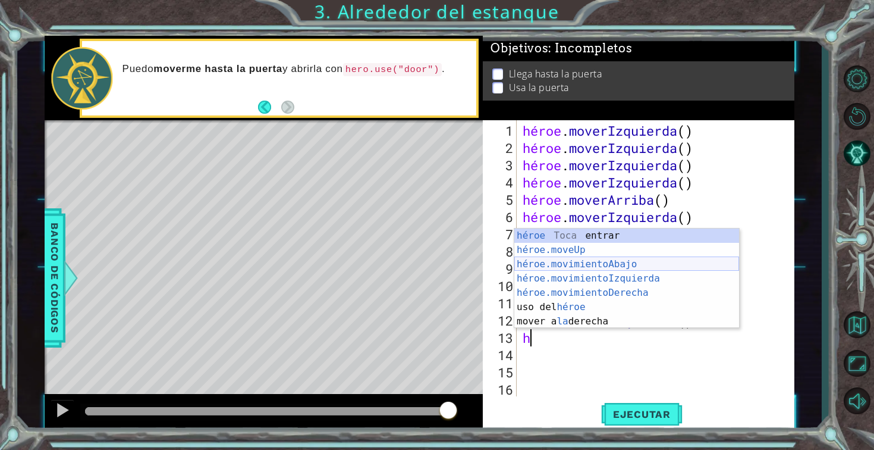
click at [560, 269] on div "héroe Toca entrar héroe.moveUp ​ Toca Enter héroe.movimientoAbajo ​ Toca Enter …" at bounding box center [626, 292] width 225 height 128
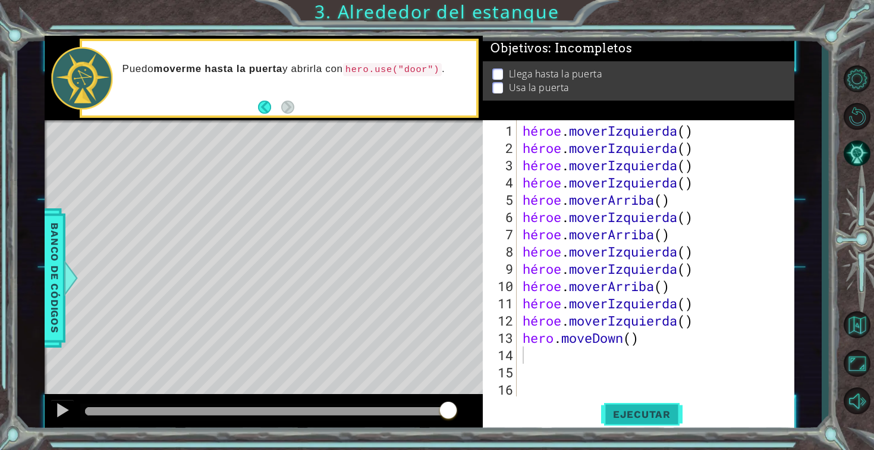
click at [639, 413] on font "Ejecutar" at bounding box center [642, 414] width 58 height 12
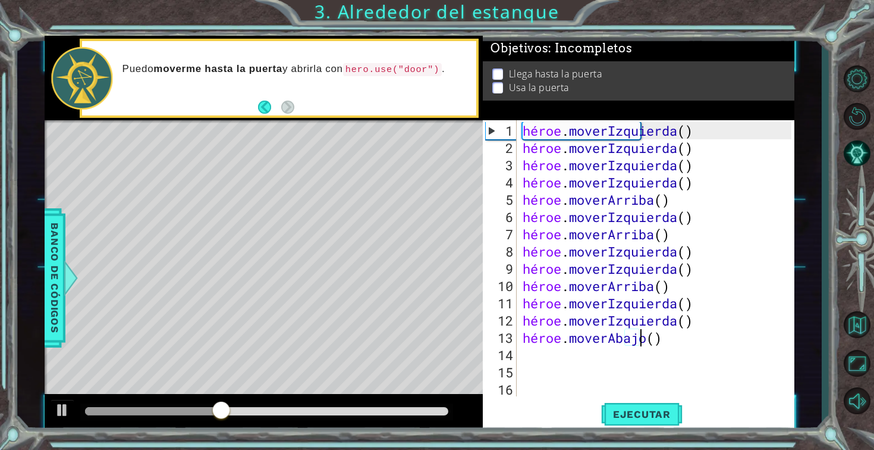
drag, startPoint x: 658, startPoint y: 336, endPoint x: 648, endPoint y: 336, distance: 9.5
click at [648, 336] on div "héroe . moverIzquierda ( ) héroe . moverIzquierda ( ) héroe . moverIzquierda ( …" at bounding box center [658, 277] width 277 height 310
type textarea "hero.moveDown()"
drag, startPoint x: 666, startPoint y: 338, endPoint x: 522, endPoint y: 342, distance: 144.6
click at [522, 342] on div "héroe . moverIzquierda ( ) héroe . moverIzquierda ( ) héroe . moverIzquierda ( …" at bounding box center [658, 277] width 277 height 310
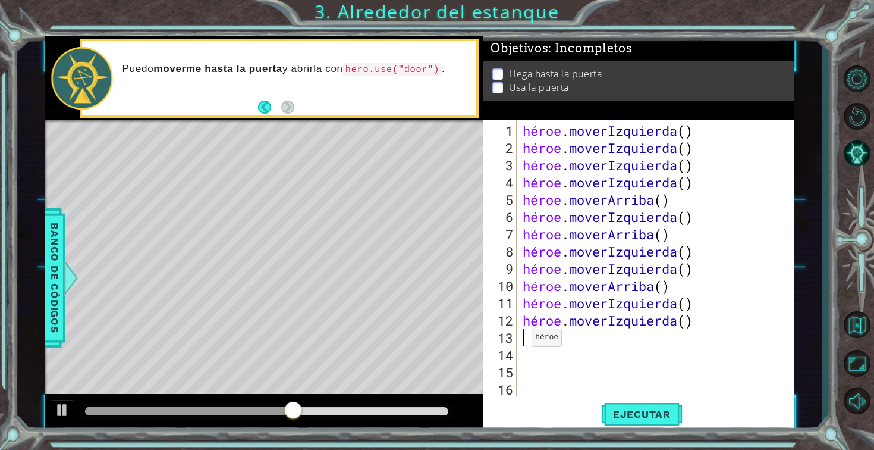
type textarea "h"
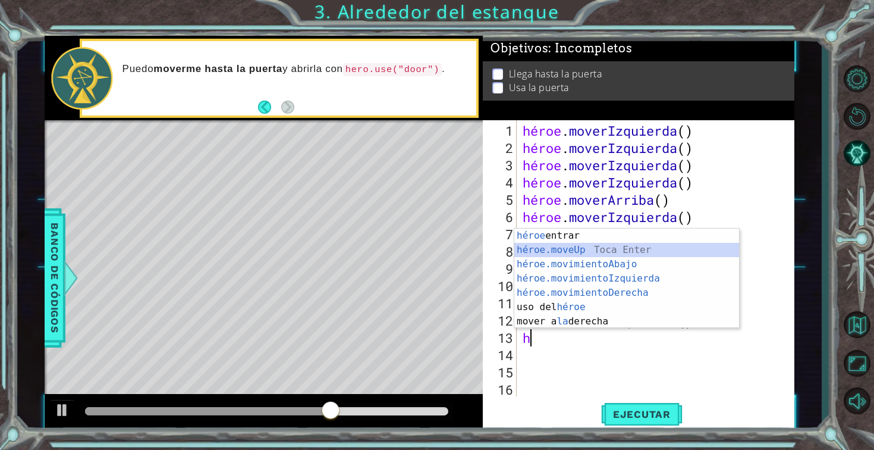
click at [573, 248] on div "héroe Toca entrar héroe.moveUp ​ Toca Enter héroe.movimientoAbajo ​ Toca Enter …" at bounding box center [626, 292] width 225 height 128
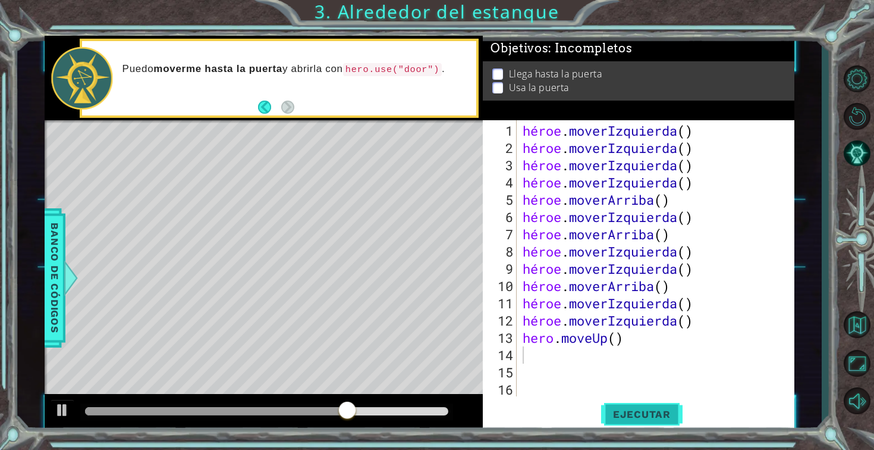
click at [647, 412] on font "Ejecutar" at bounding box center [642, 414] width 58 height 12
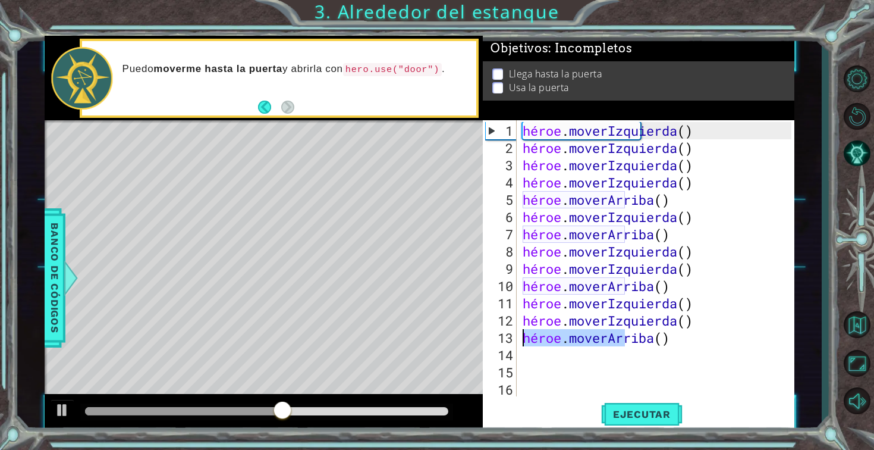
drag, startPoint x: 673, startPoint y: 337, endPoint x: 518, endPoint y: 337, distance: 155.2
click at [517, 335] on div "1 2 3 4 5 6 7 8 9 10 11 12 13 14 15 16 17 héroe . moverIzquierda ( ) héroe . mo…" at bounding box center [637, 258] width 309 height 276
type textarea "hero.moveUp()"
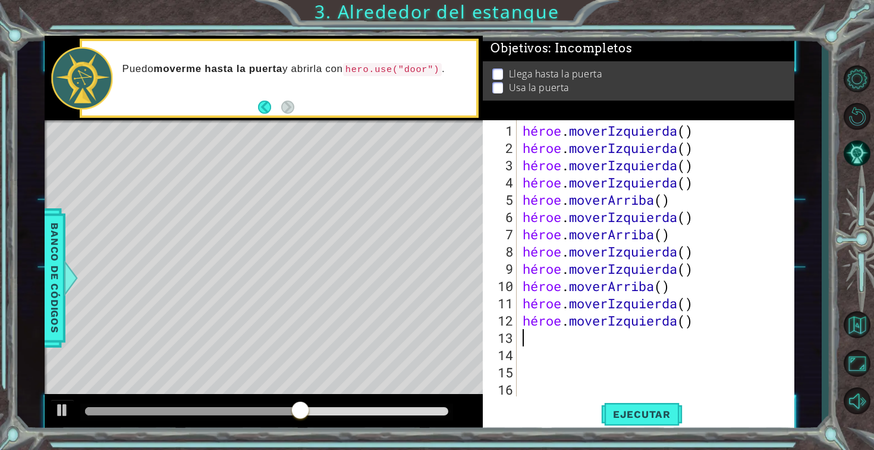
type textarea "h"
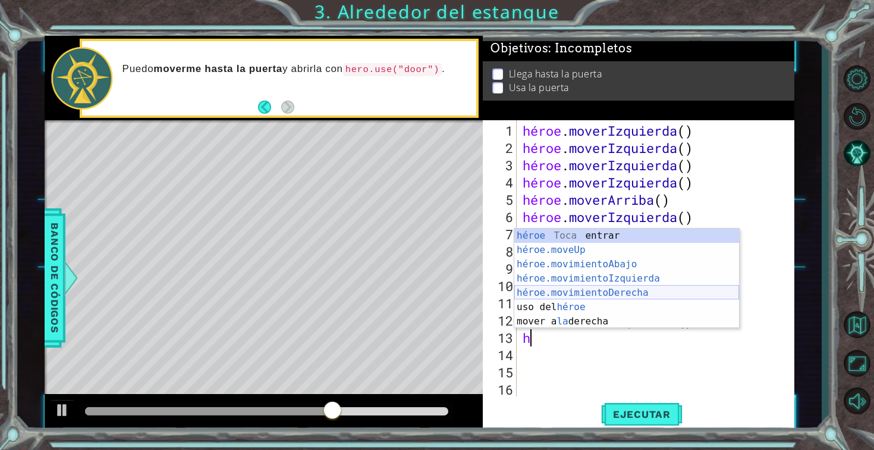
click at [564, 297] on div "héroe Toca entrar héroe.moveUp ​ Toca Enter héroe.movimientoAbajo ​ Toca Enter …" at bounding box center [626, 292] width 225 height 128
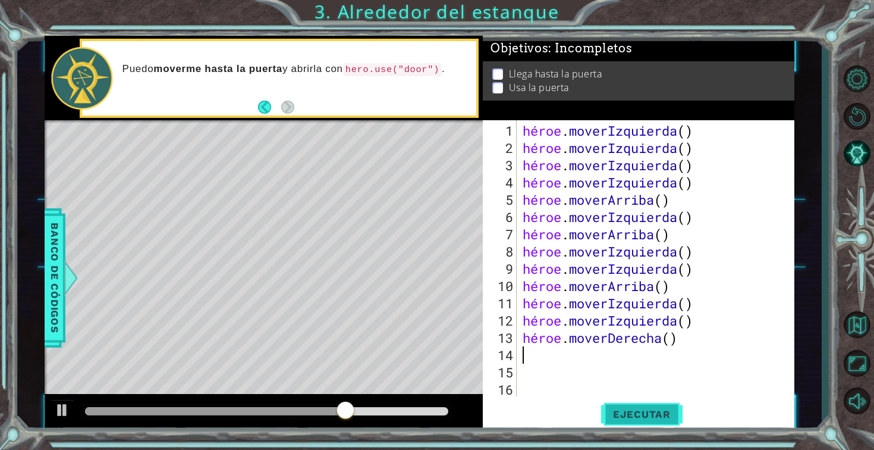
click at [618, 404] on button "Ejecutar" at bounding box center [641, 413] width 81 height 31
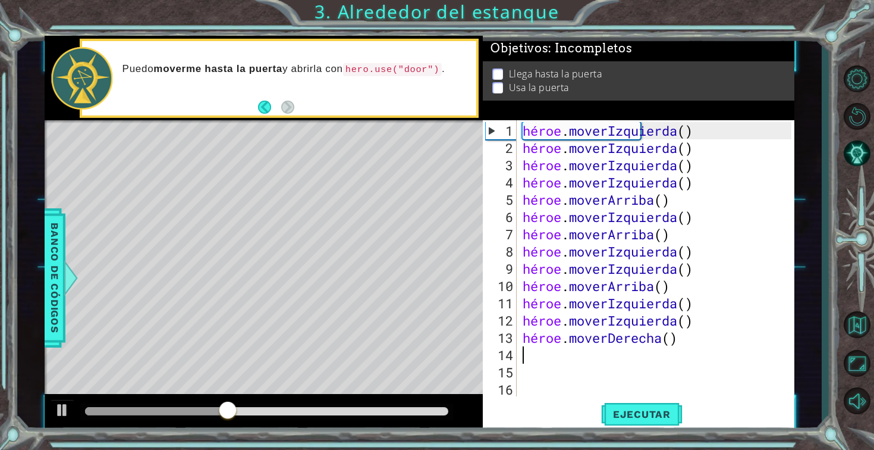
type textarea "h"
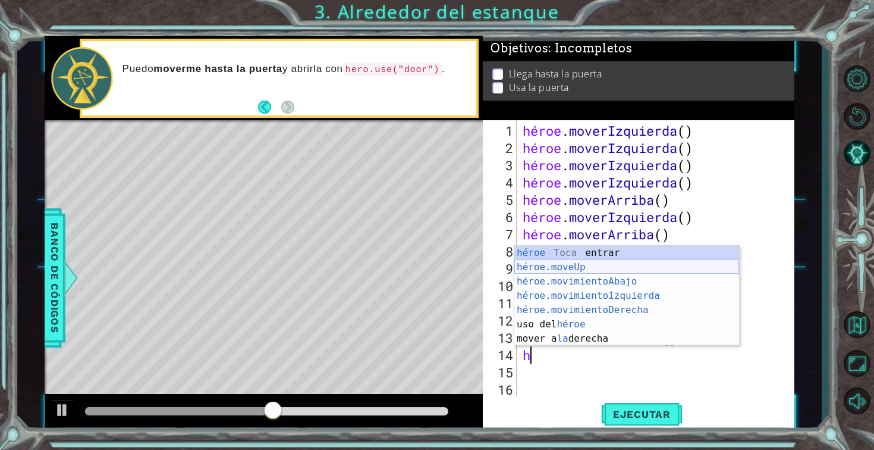
click at [630, 270] on div "héroe Toca entrar héroe.moveUp ​ Toca Enter héroe.movimientoAbajo ​ Toca Enter …" at bounding box center [626, 310] width 225 height 128
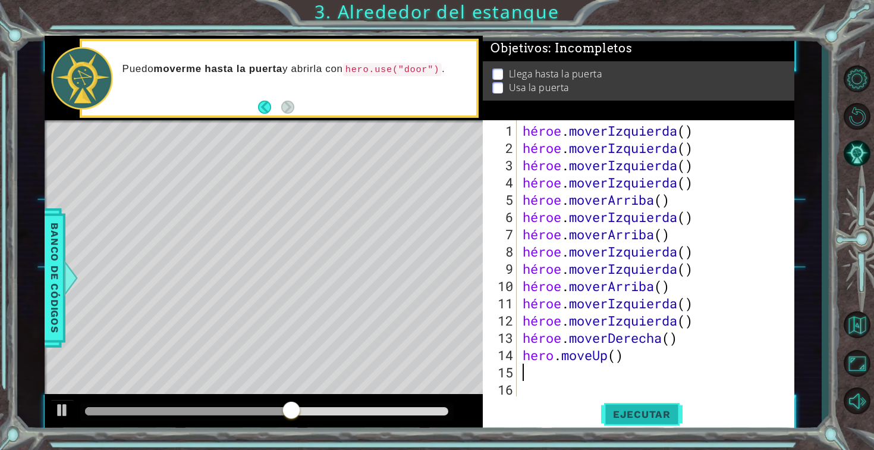
click at [649, 414] on font "Ejecutar" at bounding box center [642, 414] width 58 height 12
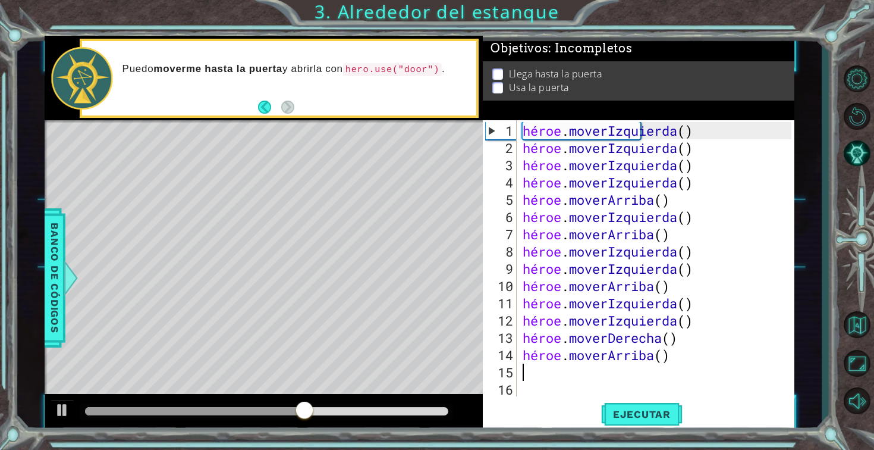
type textarea "d"
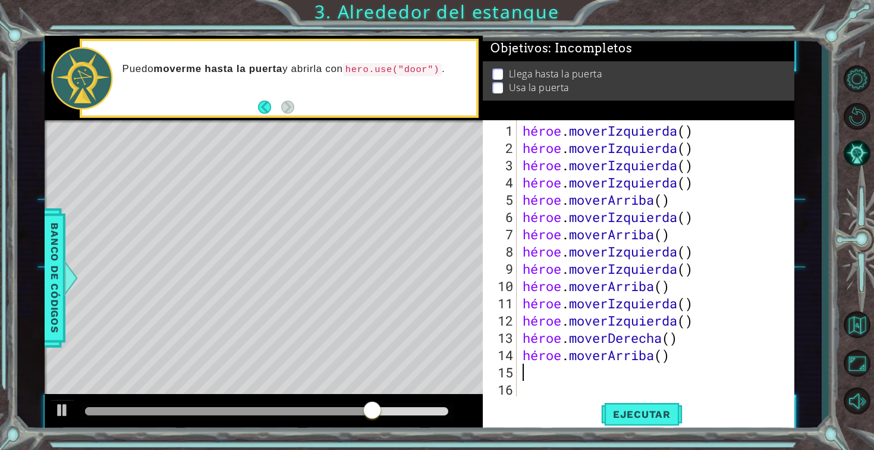
type textarea "h"
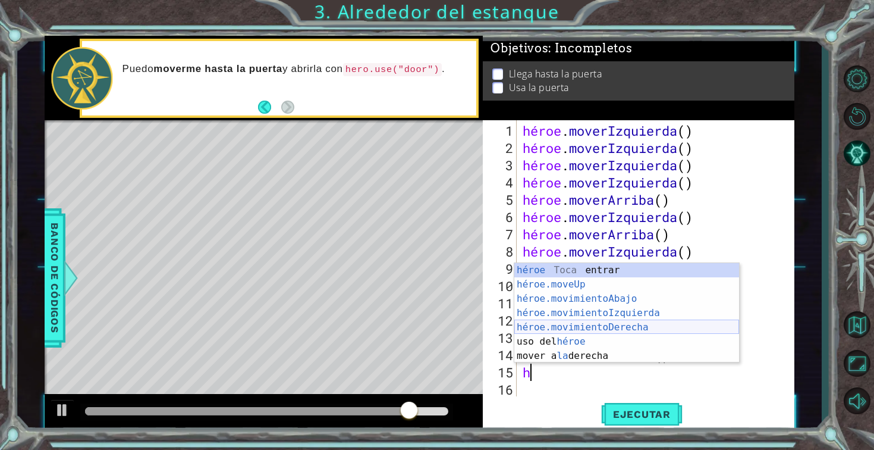
click at [660, 325] on div "héroe Toca entrar héroe.moveUp ​ Toca Enter héroe.movimientoAbajo ​ Toca Enter …" at bounding box center [626, 327] width 225 height 128
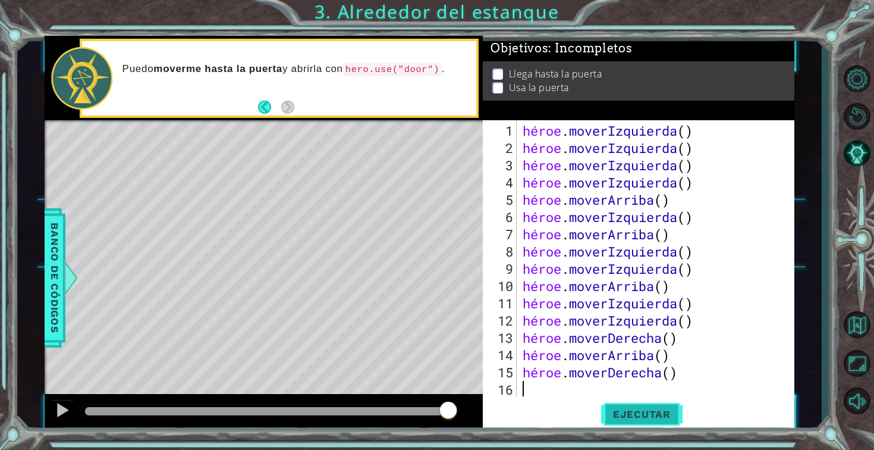
click at [615, 414] on font "Ejecutar" at bounding box center [642, 414] width 58 height 12
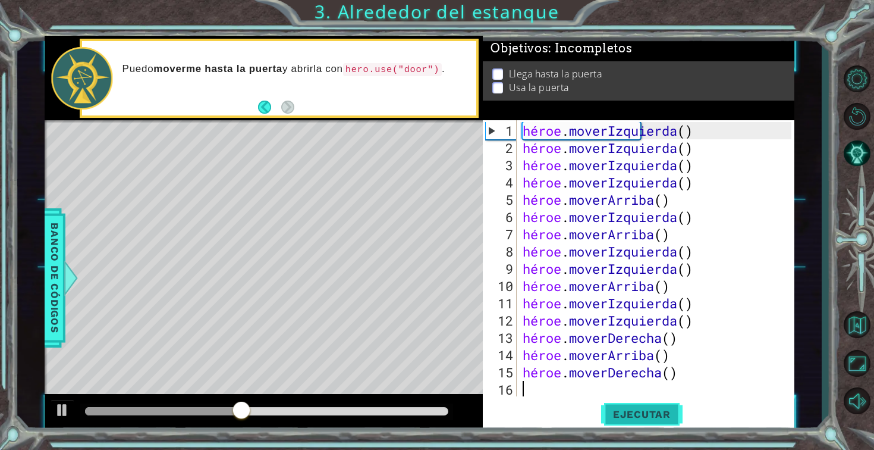
type textarea "h"
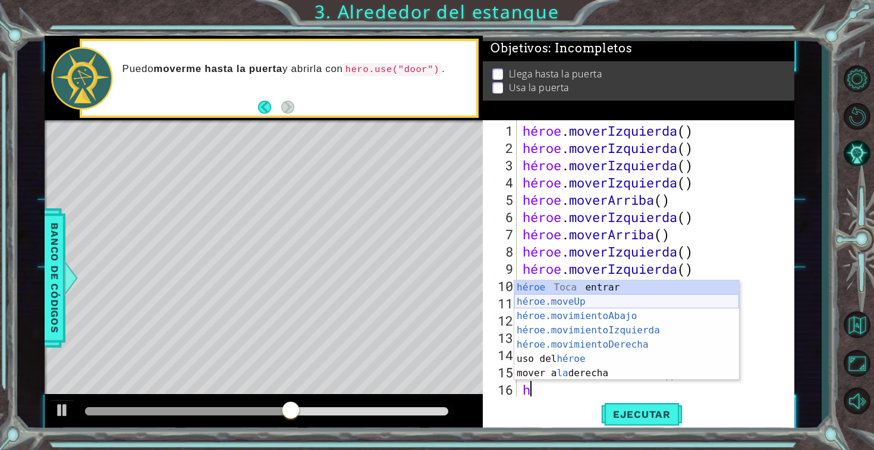
click at [613, 306] on div "héroe Toca entrar héroe.moveUp ​ Toca Enter héroe.movimientoAbajo ​ Toca Enter …" at bounding box center [626, 344] width 225 height 128
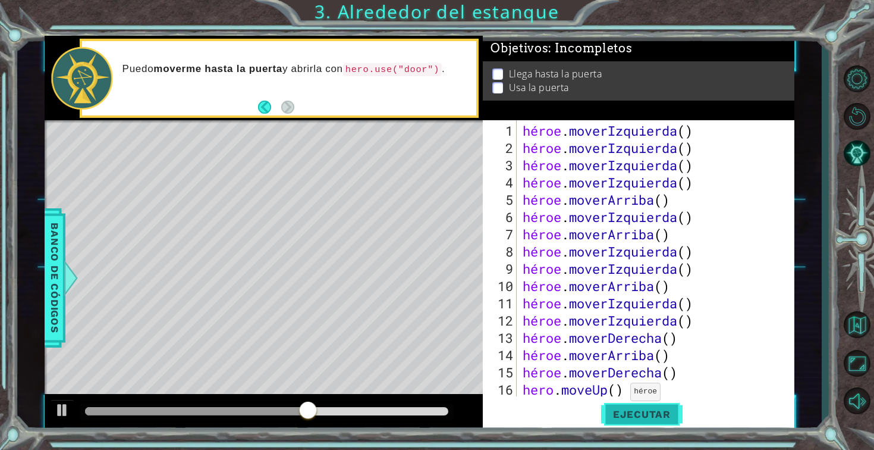
click at [629, 410] on font "Ejecutar" at bounding box center [642, 414] width 58 height 12
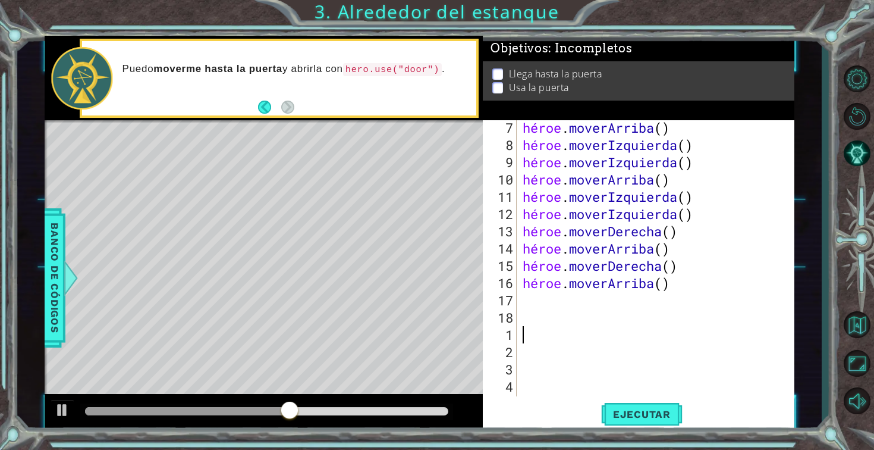
scroll to position [109, 0]
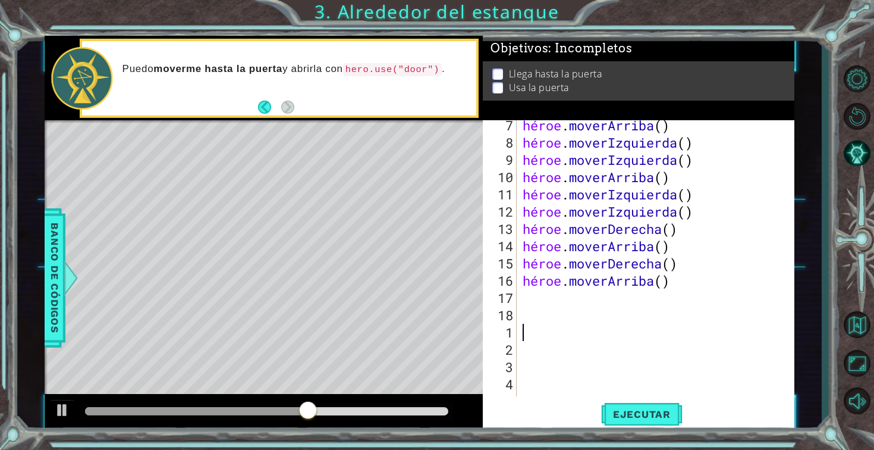
click at [638, 300] on div "héroe . [PERSON_NAME] ( ) héroe . moverIzquierda ( ) héroe . moverIzquierda ( )…" at bounding box center [658, 272] width 277 height 310
click at [651, 413] on font "Ejecutar" at bounding box center [642, 414] width 58 height 12
click at [591, 310] on div "héroe . [PERSON_NAME] ( ) héroe . moverIzquierda ( ) héroe . moverIzquierda ( )…" at bounding box center [658, 272] width 277 height 310
click at [588, 292] on div "héroe . [PERSON_NAME] ( ) héroe . moverIzquierda ( ) héroe . moverIzquierda ( )…" at bounding box center [658, 272] width 277 height 310
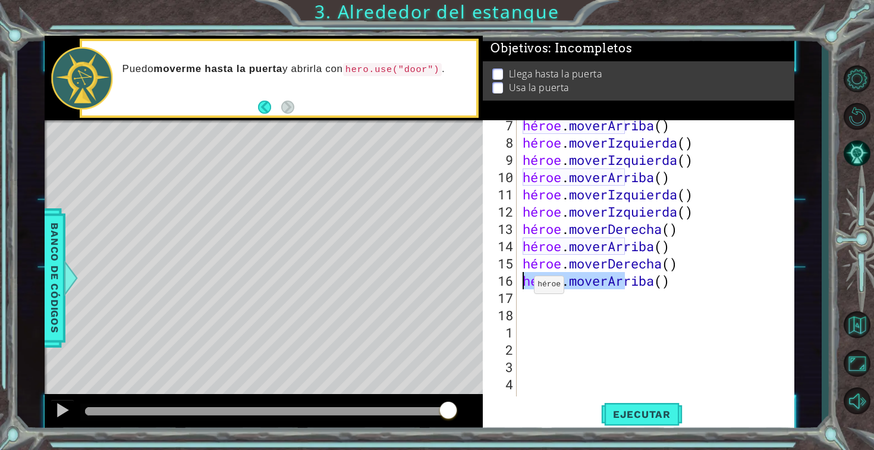
drag, startPoint x: 679, startPoint y: 281, endPoint x: 525, endPoint y: 285, distance: 153.5
click at [525, 285] on div "héroe . [PERSON_NAME] ( ) héroe . moverIzquierda ( ) héroe . moverIzquierda ( )…" at bounding box center [658, 272] width 277 height 310
type textarea "hero.moveUp()"
click at [654, 323] on div "héroe . [PERSON_NAME] ( ) héroe . moverIzquierda ( ) héroe . moverIzquierda ( )…" at bounding box center [658, 272] width 277 height 310
click at [608, 301] on div "héroe . [PERSON_NAME] ( ) héroe . moverIzquierda ( ) héroe . moverIzquierda ( )…" at bounding box center [658, 272] width 277 height 310
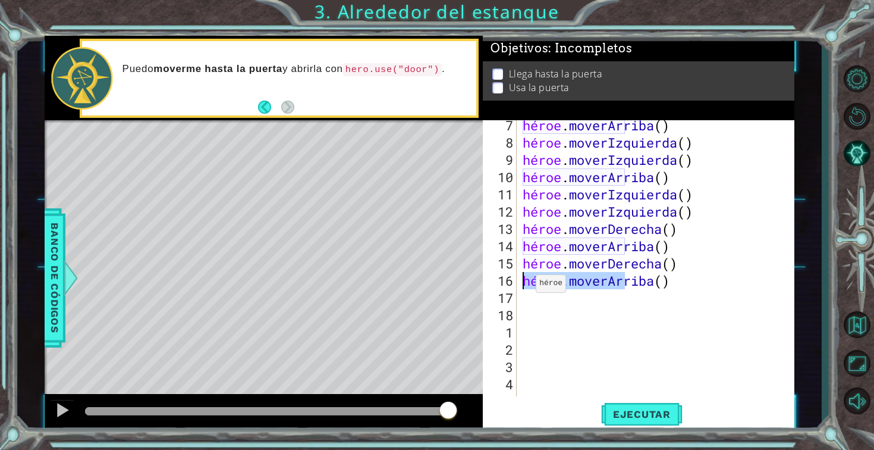
drag, startPoint x: 676, startPoint y: 281, endPoint x: 526, endPoint y: 282, distance: 150.5
click at [526, 282] on div "héroe . [PERSON_NAME] ( ) héroe . moverIzquierda ( ) héroe . moverIzquierda ( )…" at bounding box center [658, 272] width 277 height 310
type textarea "hero.moveUp()"
type textarea "h"
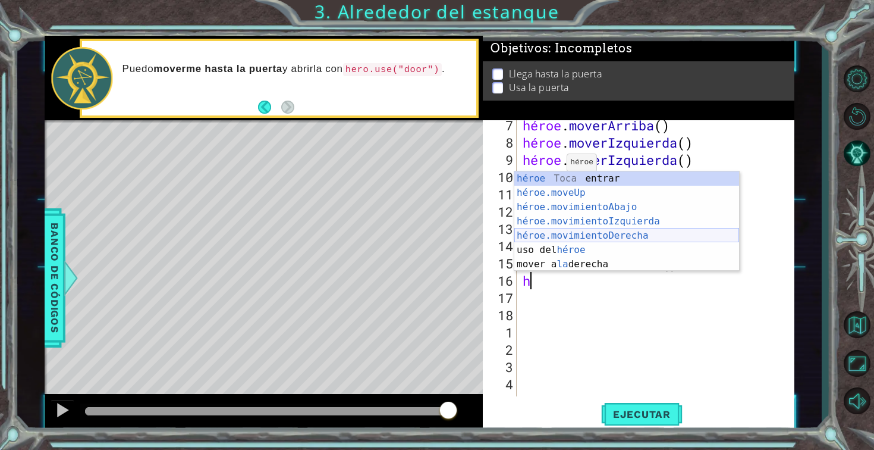
click at [575, 233] on div "héroe Toca entrar héroe.moveUp ​ Toca Enter héroe.movimientoAbajo ​ Toca Enter …" at bounding box center [626, 235] width 225 height 128
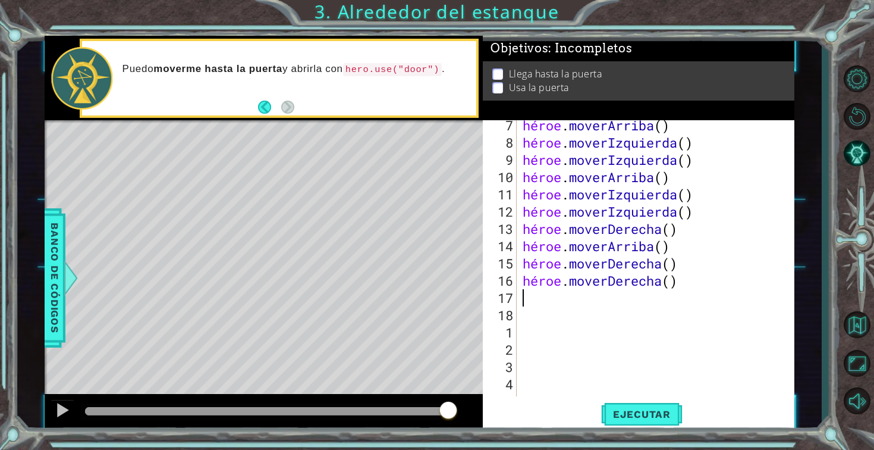
type textarea "h"
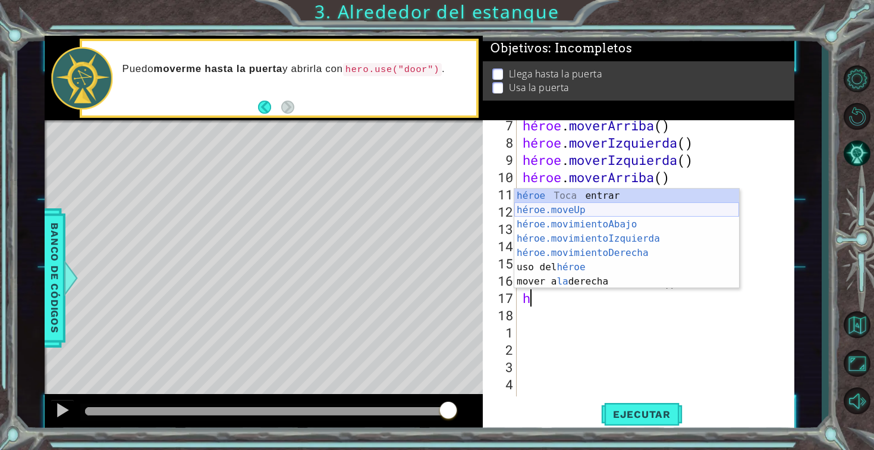
click at [583, 213] on div "héroe Toca entrar héroe.moveUp ​ Toca Enter héroe.movimientoAbajo ​ Toca Enter …" at bounding box center [626, 253] width 225 height 128
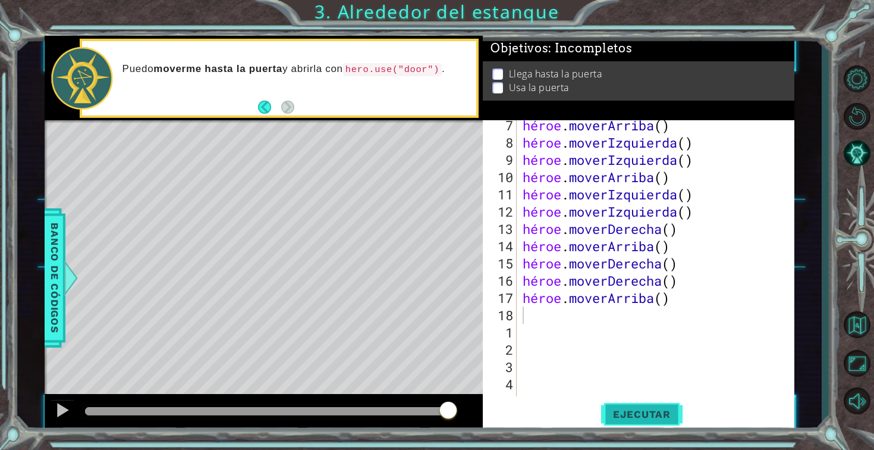
click at [618, 404] on button "Ejecutar" at bounding box center [641, 413] width 81 height 31
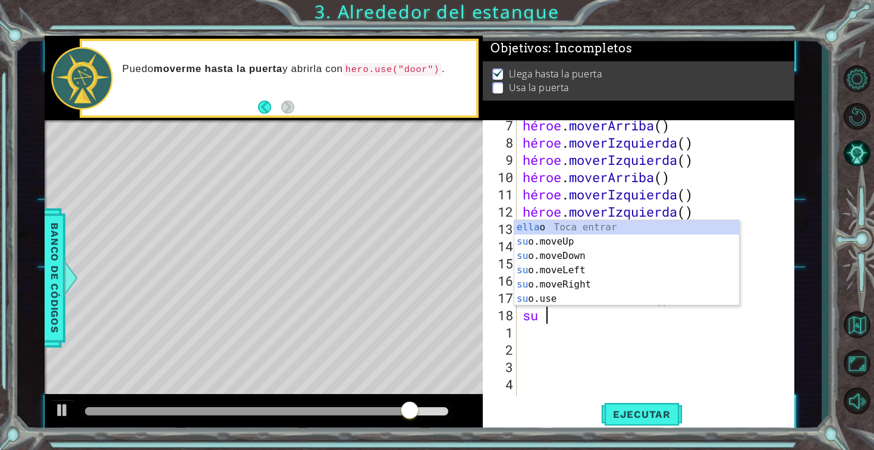
scroll to position [0, 0]
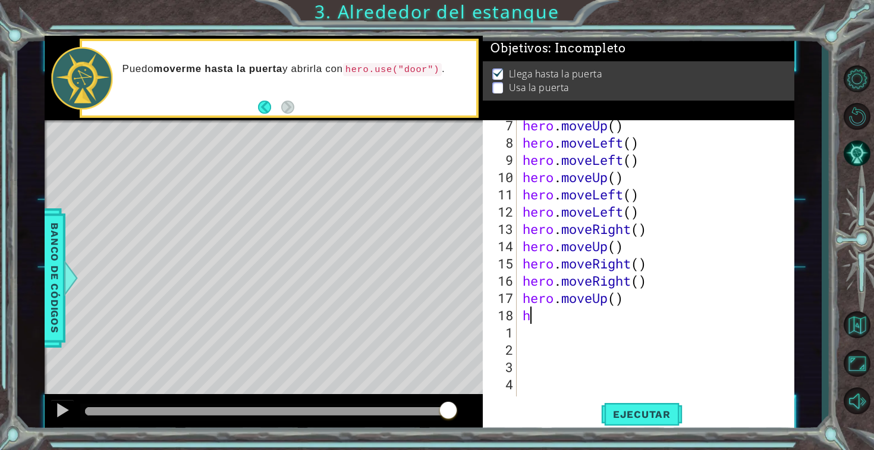
click at [543, 311] on div "hero . moveUp ( ) hero . moveLeft ( ) hero . moveLeft ( ) hero . moveUp ( ) her…" at bounding box center [658, 272] width 277 height 310
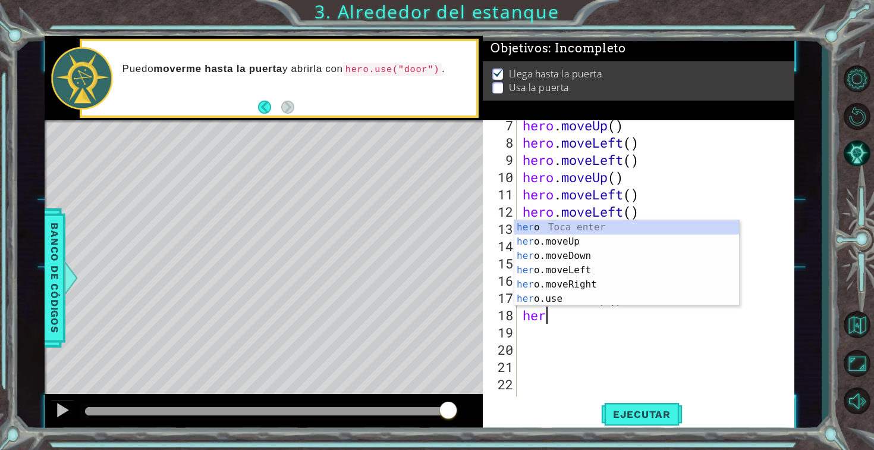
scroll to position [0, 1]
click at [564, 301] on div "her o Toca enter her o.moveUp Toca enter her o.moveDown Toca enter her o.moveLe…" at bounding box center [626, 277] width 225 height 114
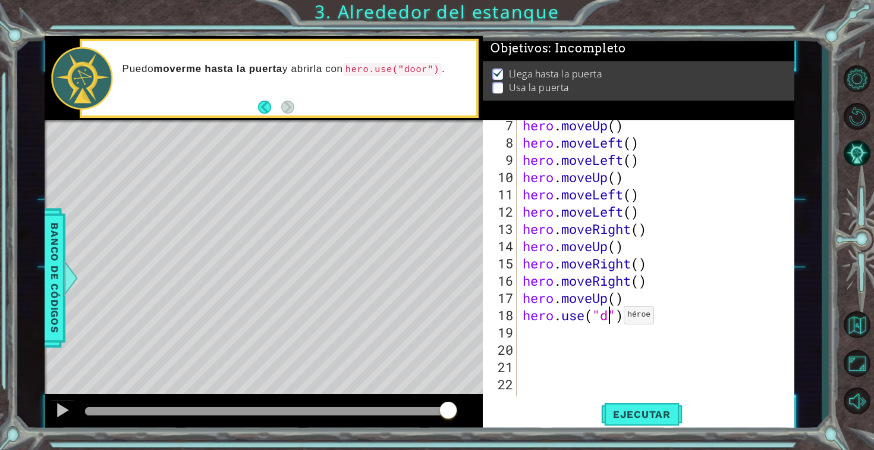
scroll to position [0, 4]
type textarea "hero.use("door")"
click at [687, 362] on div "hero . moveUp ( ) hero . moveLeft ( ) hero . moveLeft ( ) hero . moveUp ( ) her…" at bounding box center [658, 272] width 277 height 310
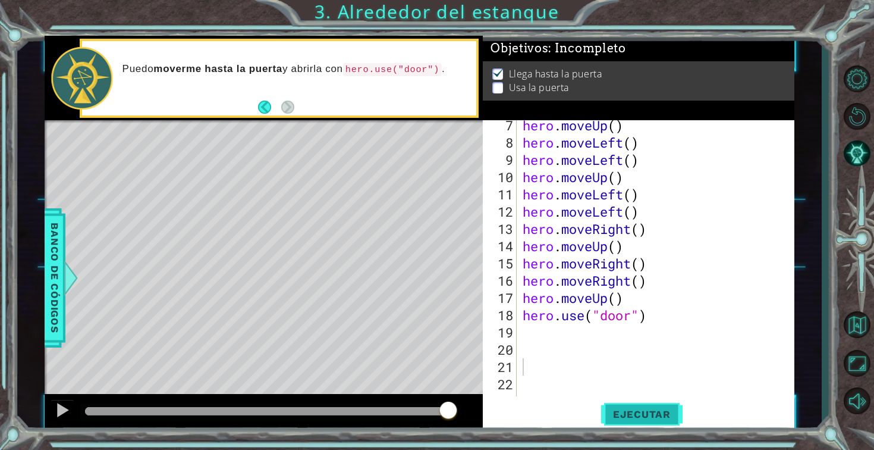
click at [665, 410] on span "Ejecutar" at bounding box center [641, 414] width 81 height 12
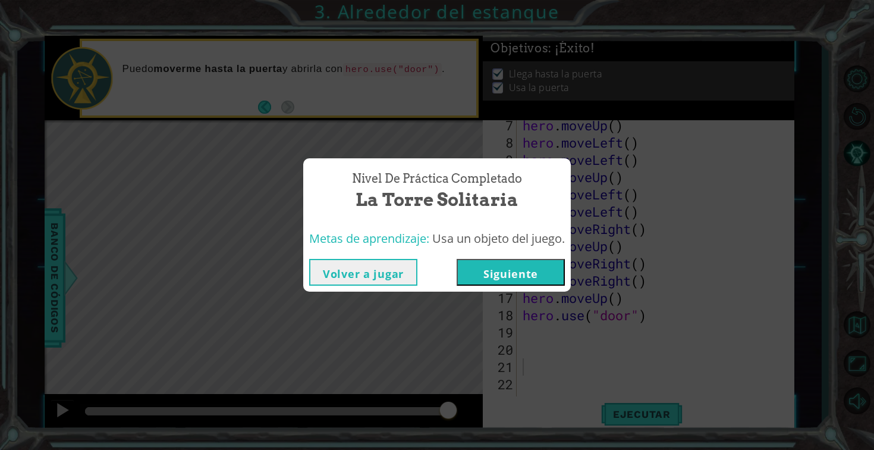
click at [539, 268] on button "Siguiente" at bounding box center [511, 272] width 108 height 27
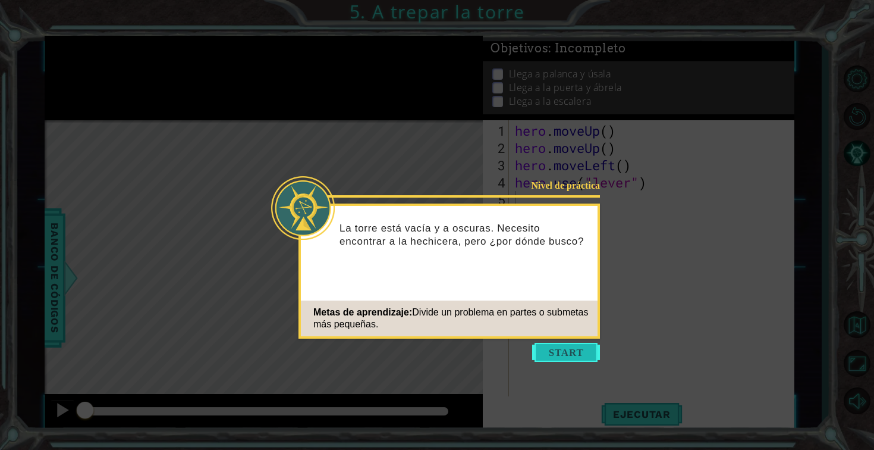
click at [551, 354] on button "Start" at bounding box center [566, 352] width 68 height 19
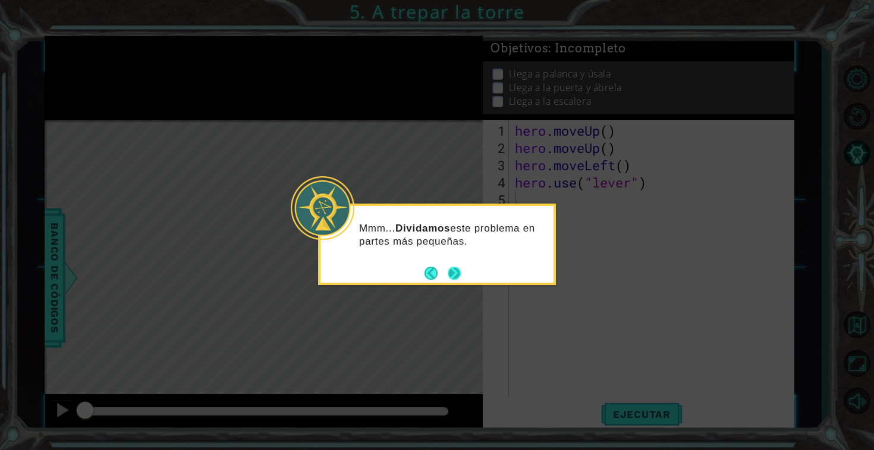
click at [457, 278] on button "Next" at bounding box center [454, 272] width 13 height 13
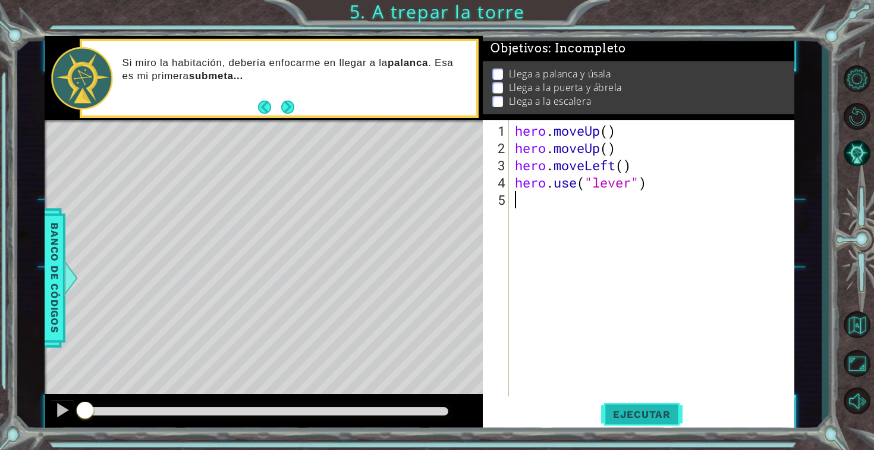
click at [622, 409] on span "Ejecutar" at bounding box center [641, 414] width 81 height 12
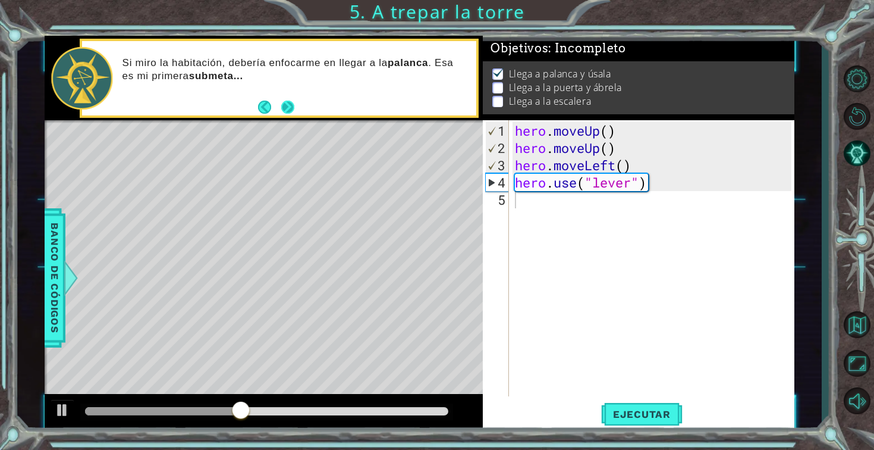
click at [295, 106] on div "Si miro la habitación, debería enfocarme en llegar a la palanca . Esa es mi pri…" at bounding box center [279, 78] width 394 height 74
click at [283, 106] on button "Next" at bounding box center [287, 107] width 13 height 13
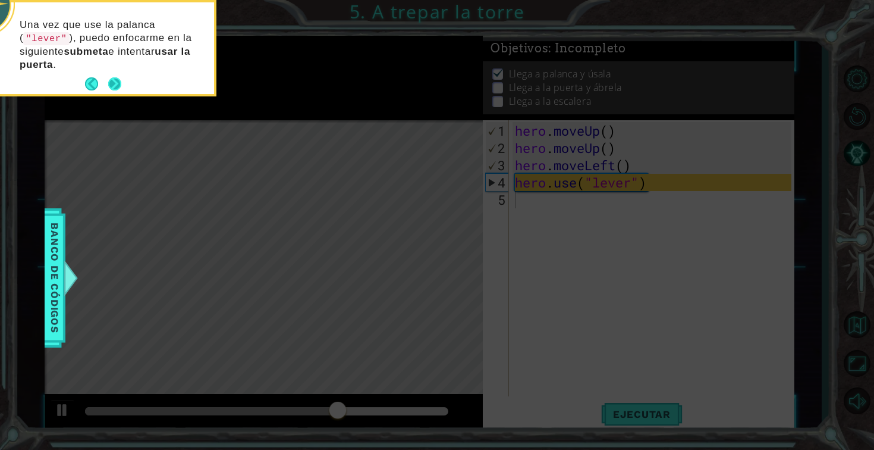
click at [114, 82] on button "Next" at bounding box center [114, 83] width 13 height 13
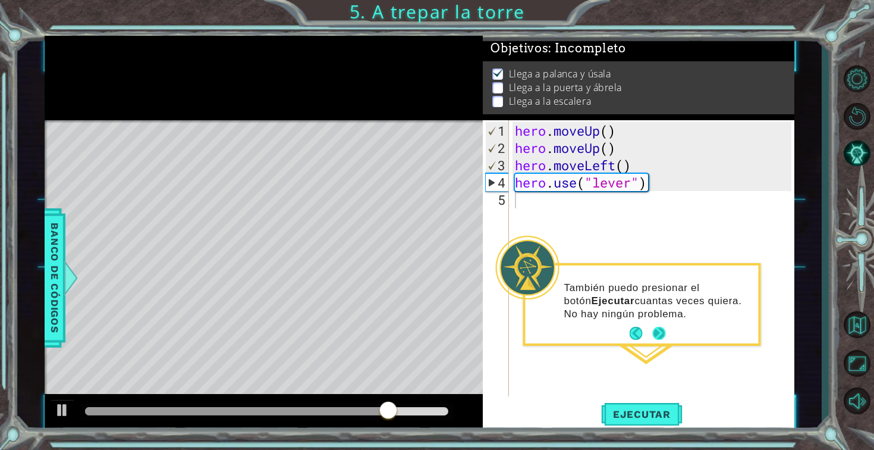
click at [661, 331] on button "Next" at bounding box center [658, 332] width 13 height 13
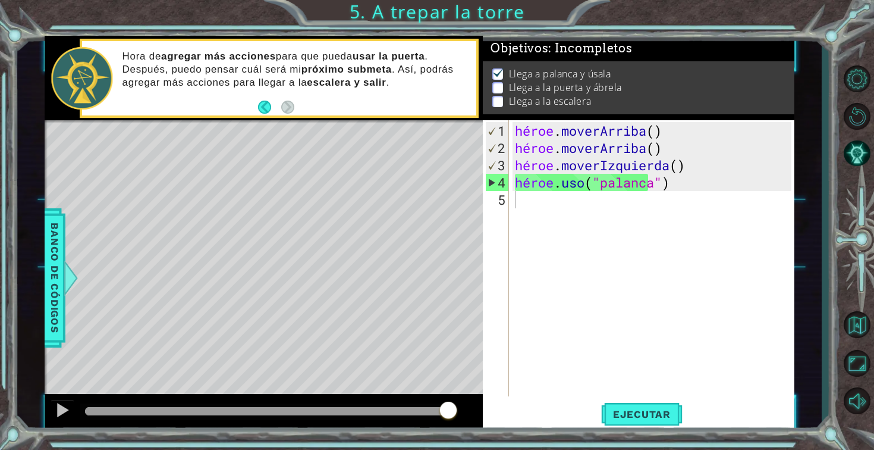
click at [544, 199] on div "héroe . [PERSON_NAME] ( ) héroe . [PERSON_NAME] ( ) héroe . moverIzquierda ( ) …" at bounding box center [655, 277] width 285 height 310
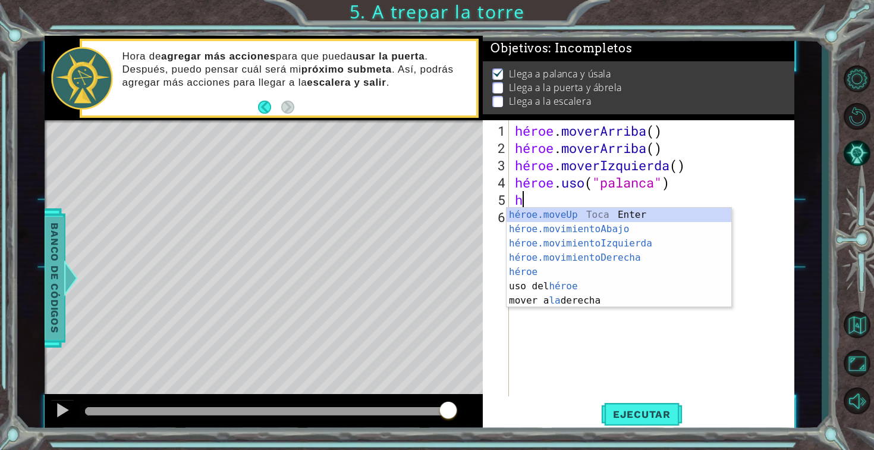
type textarea "h"
click at [54, 288] on font "Banco de códigos" at bounding box center [55, 277] width 12 height 110
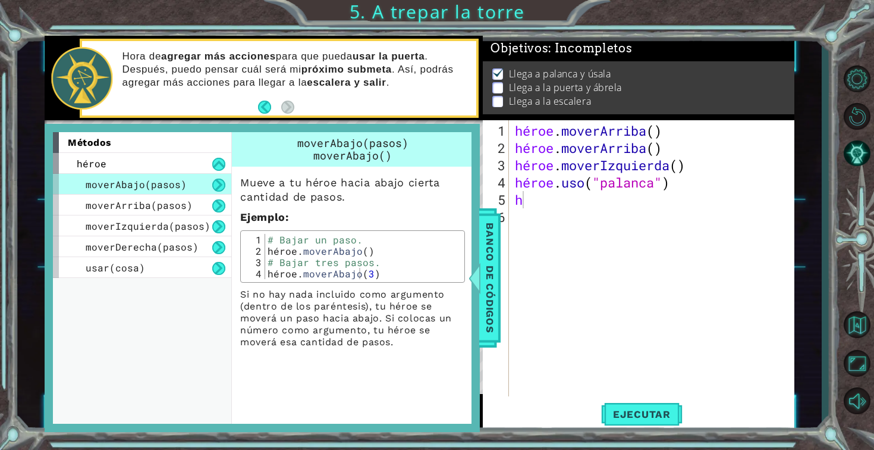
click at [593, 260] on div "héroe . [PERSON_NAME] ( ) héroe . [PERSON_NAME] ( ) héroe . moverIzquierda ( ) …" at bounding box center [655, 277] width 285 height 310
click at [532, 209] on div "héroe . [PERSON_NAME] ( ) héroe . [PERSON_NAME] ( ) héroe . moverIzquierda ( ) …" at bounding box center [655, 277] width 285 height 310
click at [492, 264] on font "Banco de códigos" at bounding box center [490, 277] width 12 height 110
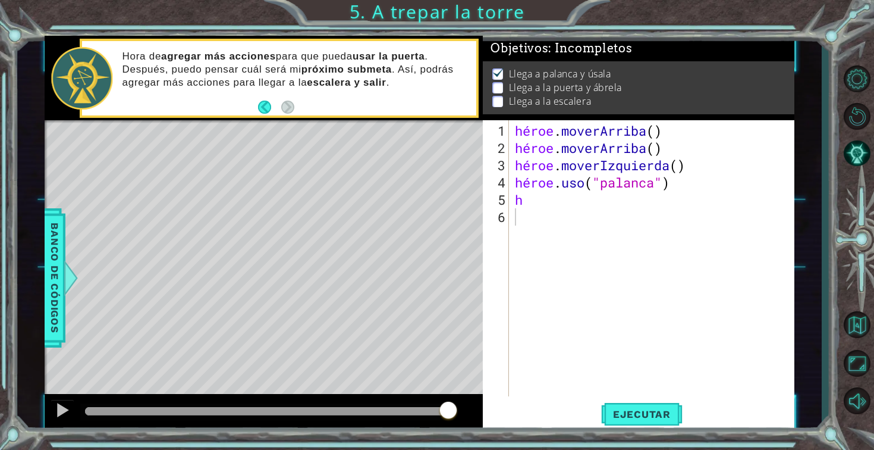
type textarea "h"
click at [538, 204] on div "héroe . [PERSON_NAME] ( ) héroe . [PERSON_NAME] ( ) héroe . moverIzquierda ( ) …" at bounding box center [655, 277] width 285 height 310
type textarea "h"
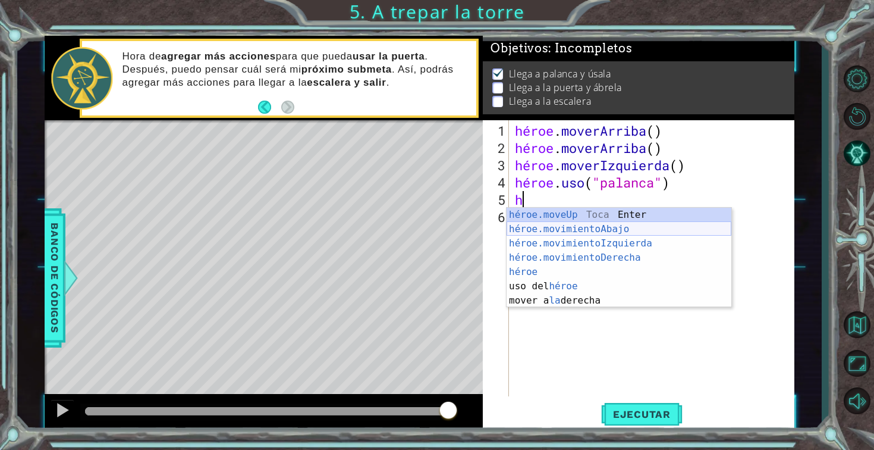
click at [595, 232] on div "héroe.moveUp Toca Enter héroe.movimientoAbajo ​ Toca Enter héroe.movimientoIzqu…" at bounding box center [619, 272] width 225 height 128
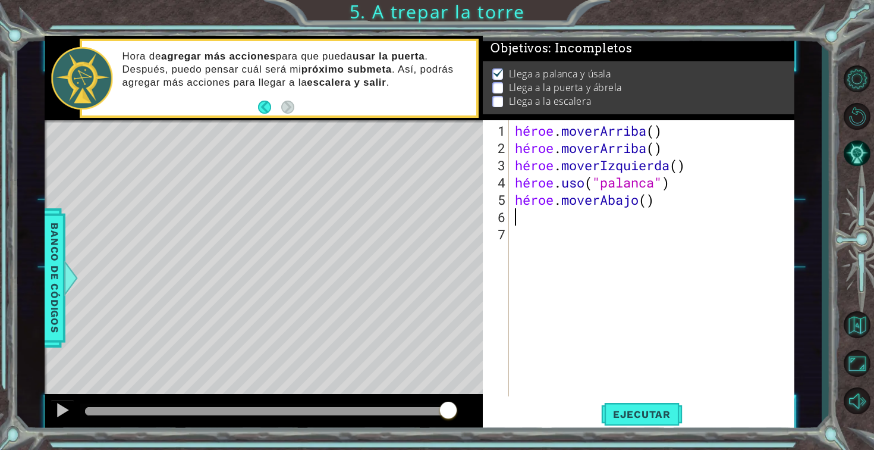
type textarea "h"
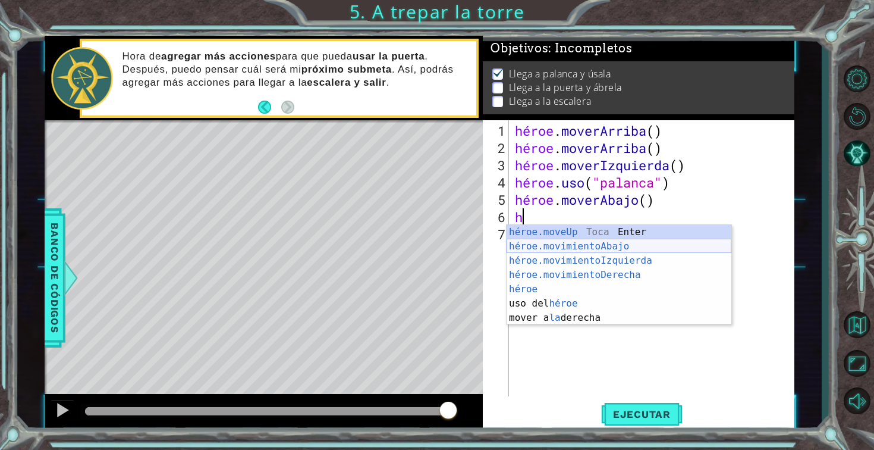
click at [610, 243] on div "héroe.moveUp Toca Enter héroe.movimientoAbajo ​ Toca Enter héroe.movimientoIzqu…" at bounding box center [619, 289] width 225 height 128
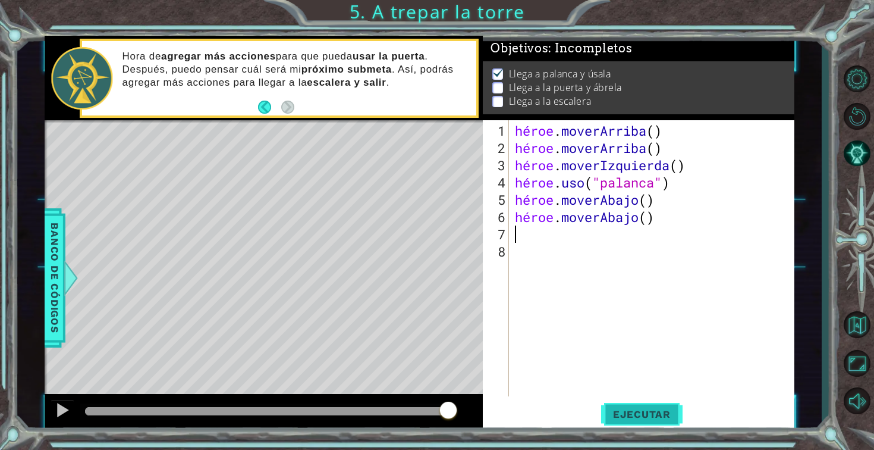
click at [640, 415] on font "Ejecutar" at bounding box center [642, 414] width 58 height 12
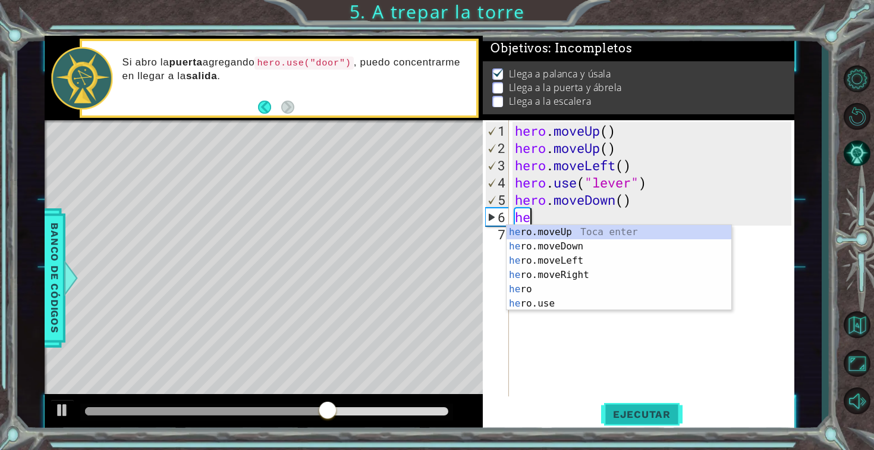
type textarea "h"
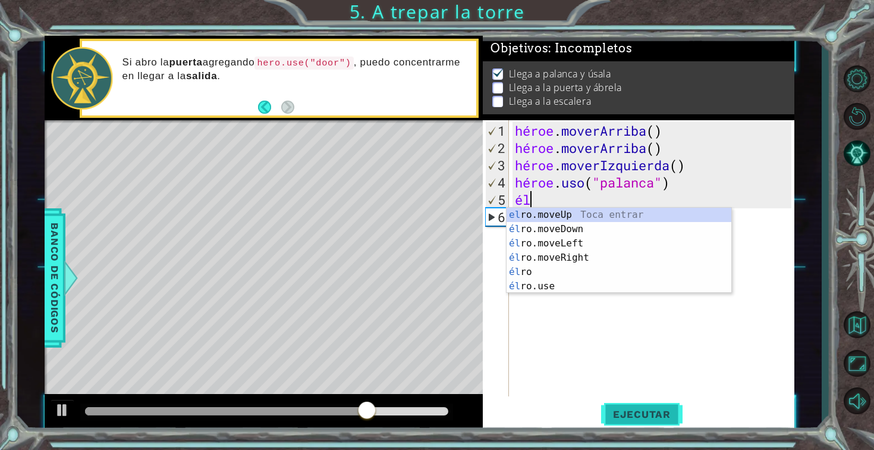
type textarea "h"
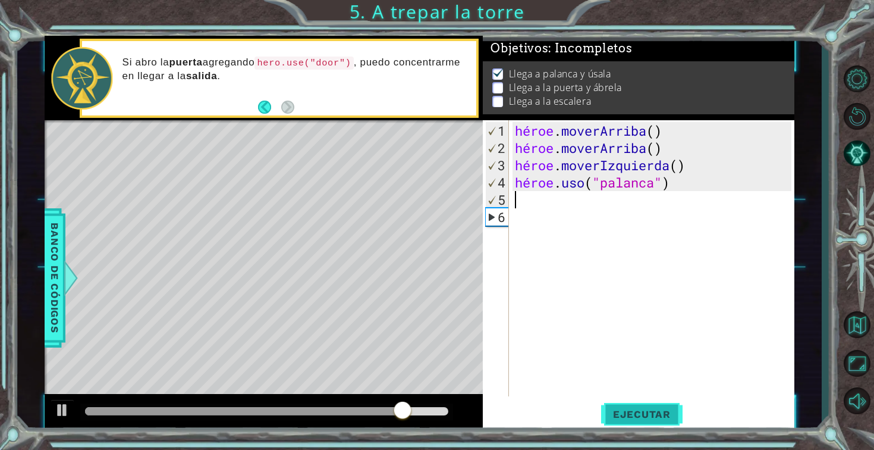
click at [645, 403] on button "Ejecutar" at bounding box center [641, 413] width 81 height 31
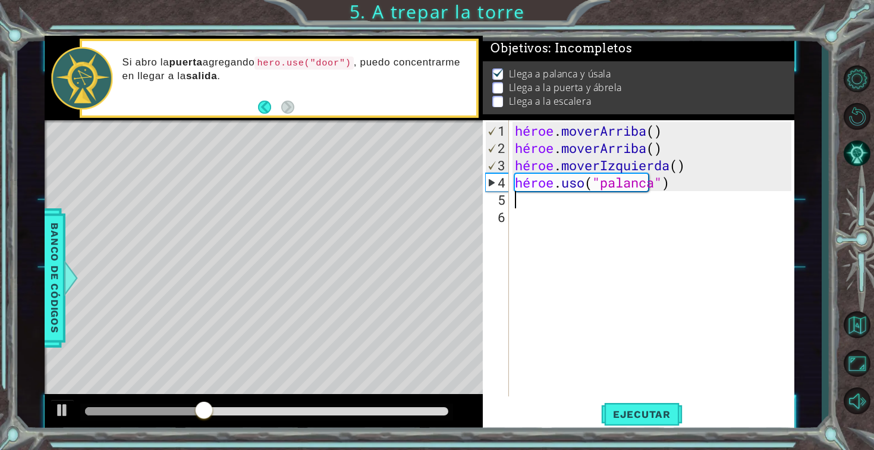
click at [554, 209] on div "héroe . [PERSON_NAME] ( ) héroe . [PERSON_NAME] ( ) héroe . moverIzquierda ( ) …" at bounding box center [655, 277] width 285 height 310
click at [554, 206] on div "héroe . [PERSON_NAME] ( ) héroe . [PERSON_NAME] ( ) héroe . moverIzquierda ( ) …" at bounding box center [655, 277] width 285 height 310
type textarea "d"
type textarea "h"
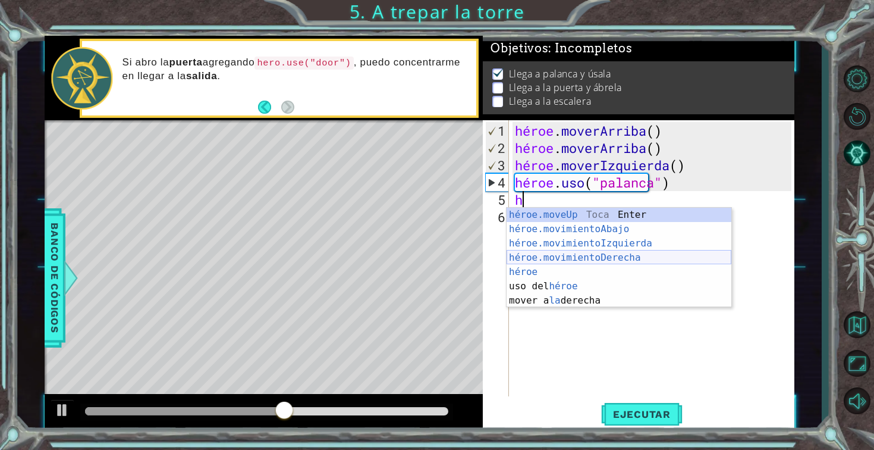
click at [605, 260] on div "héroe.moveUp Toca Enter héroe.movimientoAbajo ​ Toca Enter héroe.movimientoIzqu…" at bounding box center [619, 272] width 225 height 128
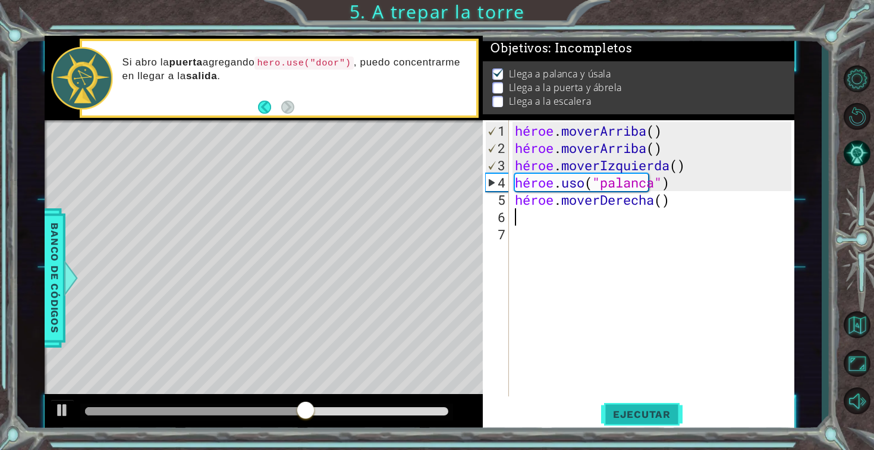
click at [641, 409] on font "Ejecutar" at bounding box center [642, 414] width 58 height 12
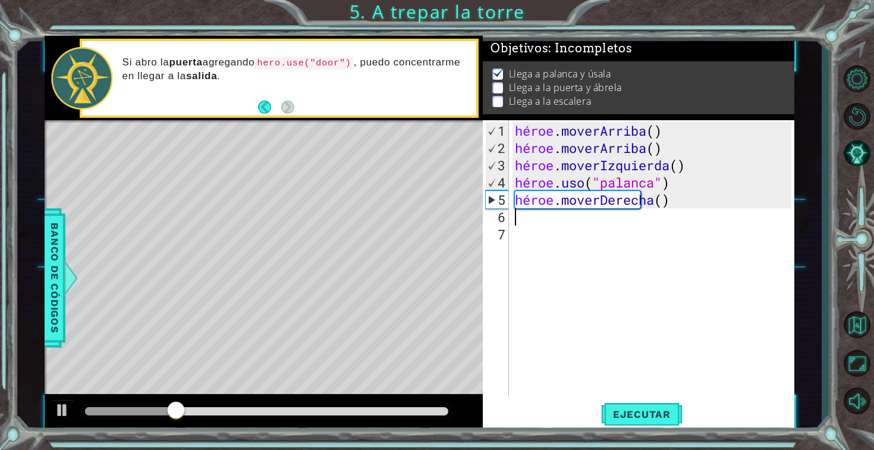
type textarea "a"
type textarea "h"
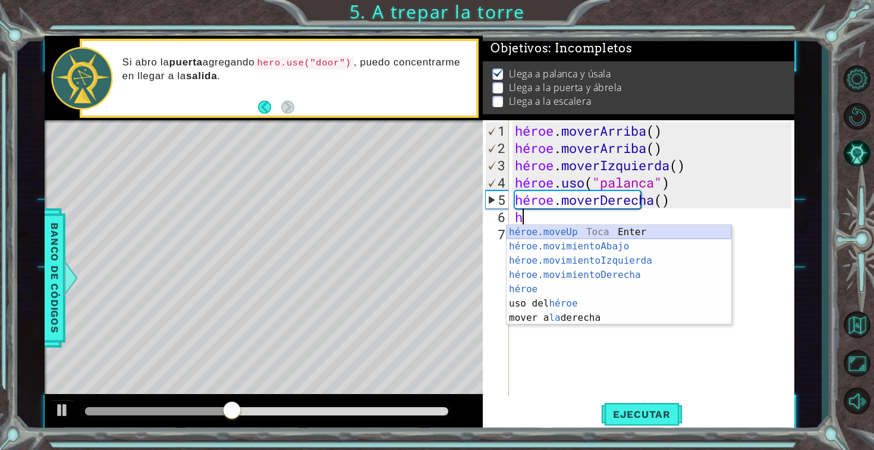
click at [617, 234] on div "héroe.moveUp Toca Enter héroe.movimientoAbajo ​ Toca Enter héroe.movimientoIzqu…" at bounding box center [619, 289] width 225 height 128
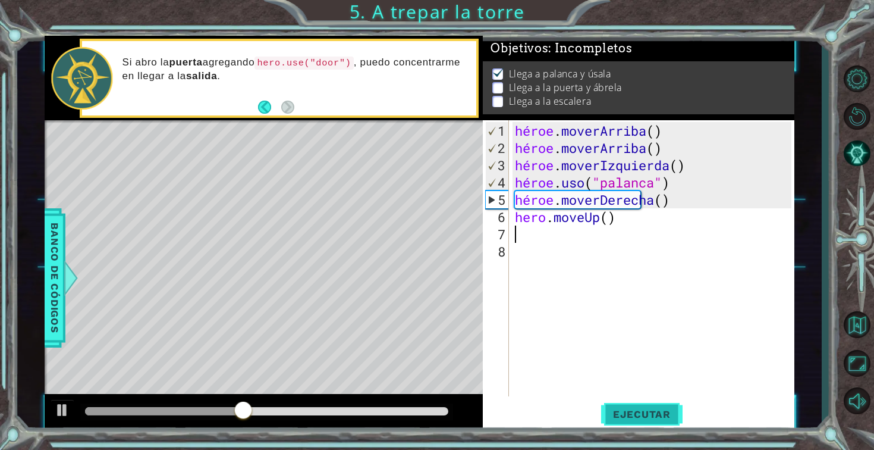
click at [643, 403] on button "Ejecutar" at bounding box center [641, 413] width 81 height 31
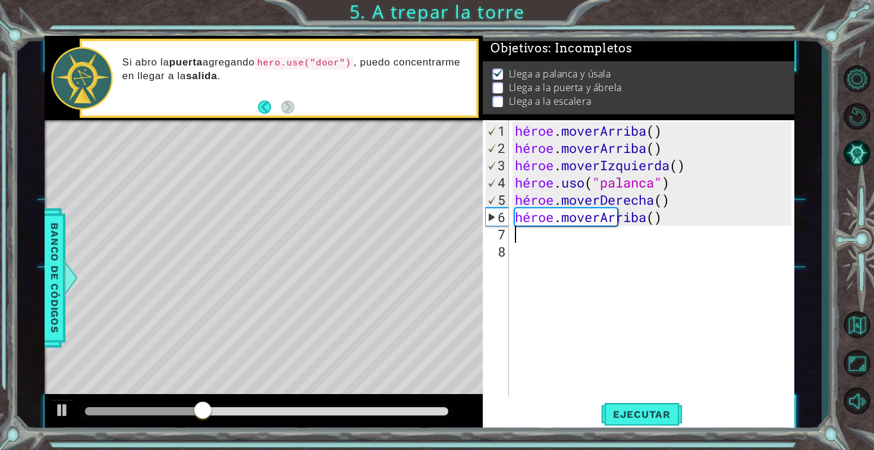
type textarea "h"
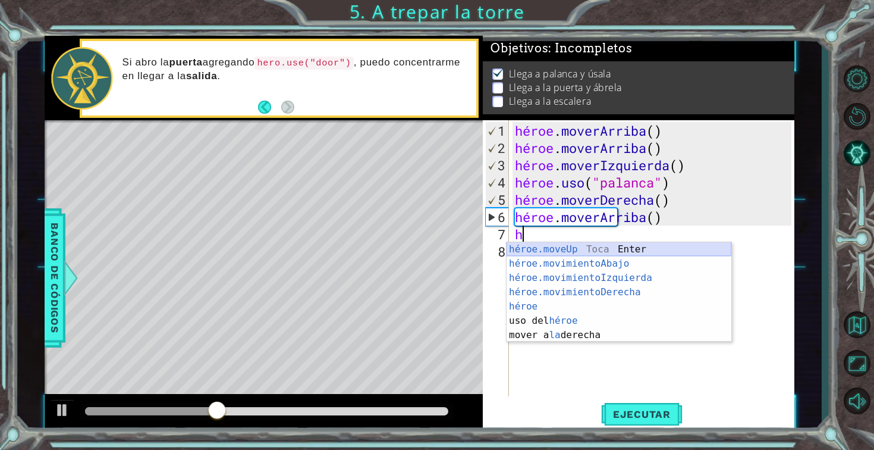
click at [598, 250] on div "héroe.moveUp Toca Enter héroe.movimientoAbajo ​ Toca Enter héroe.movimientoIzqu…" at bounding box center [619, 306] width 225 height 128
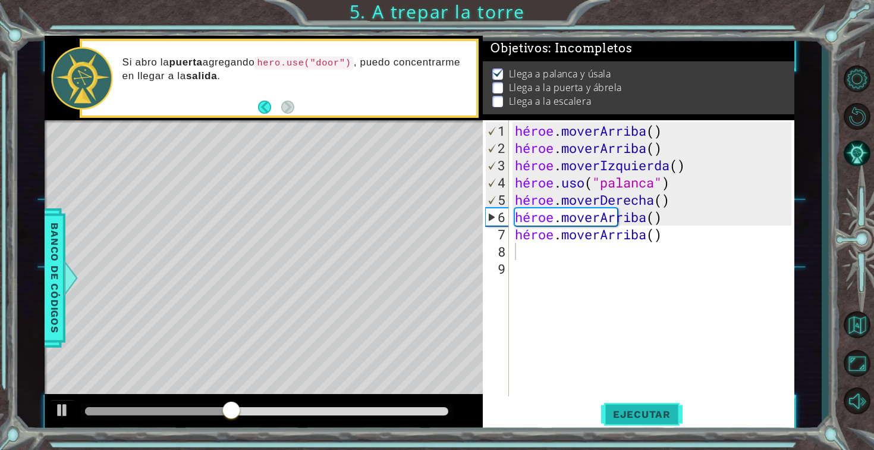
click at [640, 413] on font "Ejecutar" at bounding box center [642, 414] width 58 height 12
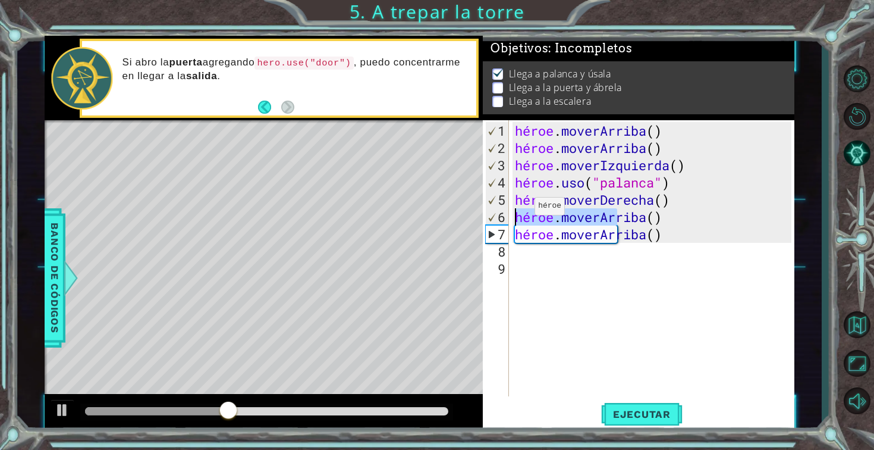
drag, startPoint x: 664, startPoint y: 219, endPoint x: 506, endPoint y: 210, distance: 158.4
click at [506, 210] on div "1 2 3 4 5 6 7 8 9 héroe . [PERSON_NAME] ( ) héroe . [PERSON_NAME] ( ) héroe . m…" at bounding box center [637, 258] width 309 height 276
type textarea "hero.moveUp()"
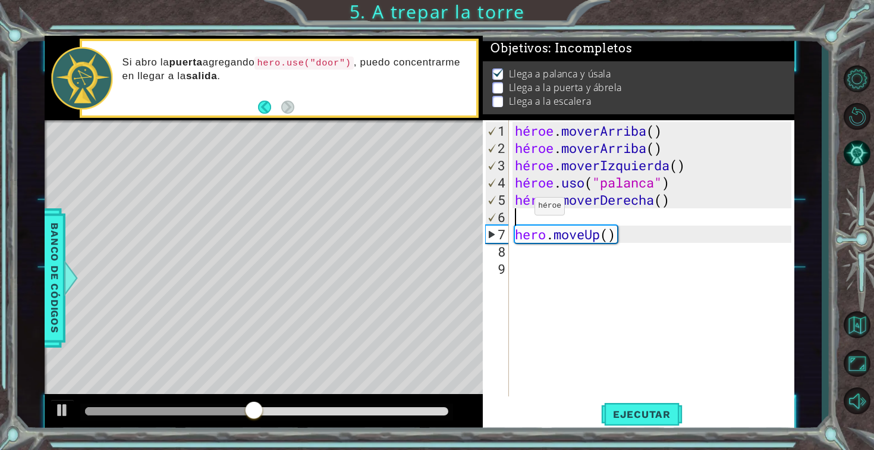
type textarea "h"
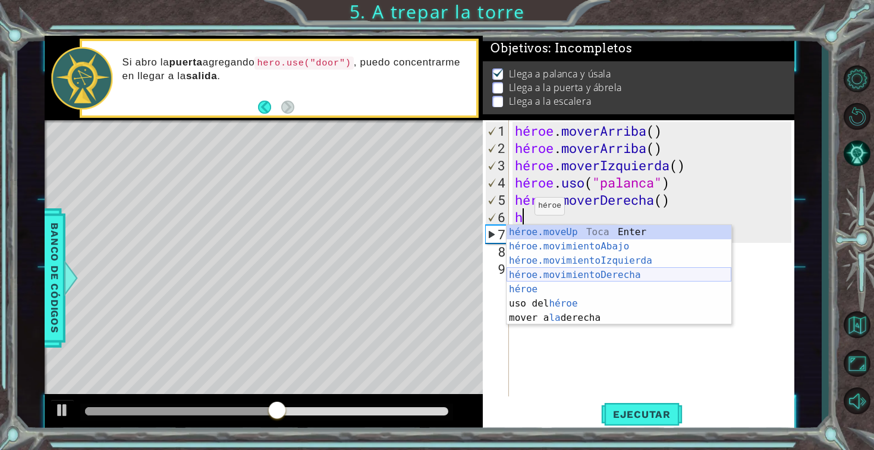
click at [554, 272] on div "héroe.moveUp Toca Enter héroe.movimientoAbajo ​ Toca Enter héroe.movimientoIzqu…" at bounding box center [619, 289] width 225 height 128
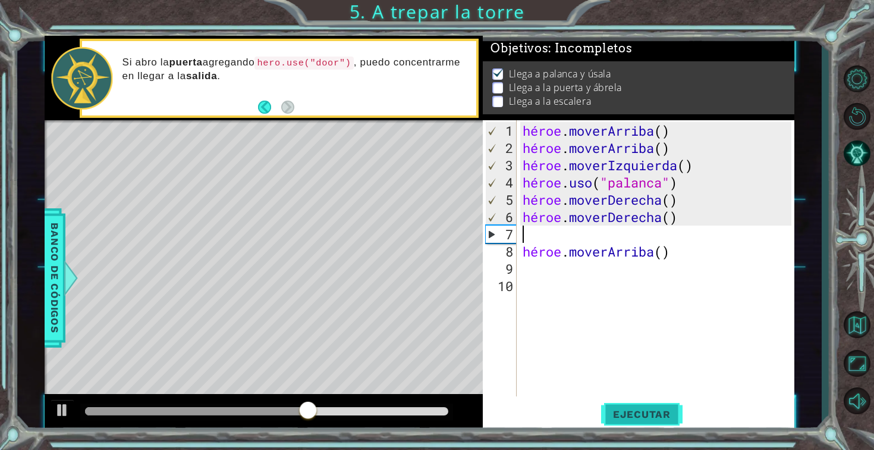
click at [648, 414] on font "Ejecutar" at bounding box center [642, 414] width 58 height 12
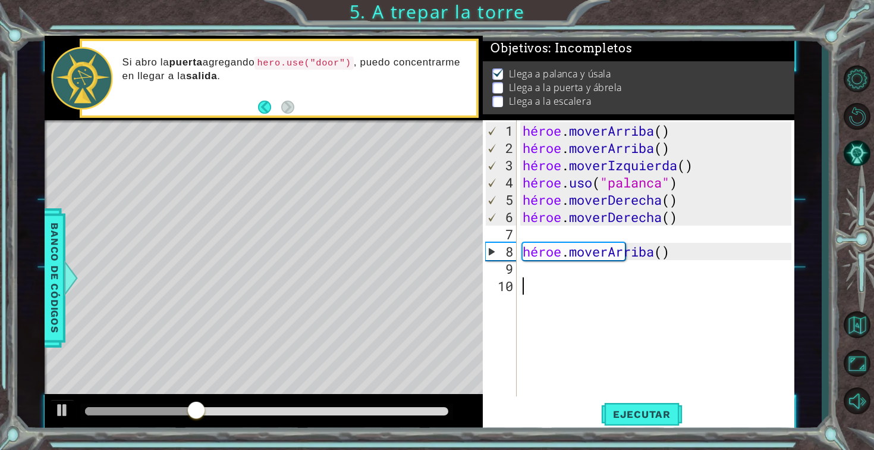
click at [658, 285] on div "héroe . [PERSON_NAME] ( ) héroe . [PERSON_NAME] ( ) héroe . moverIzquierda ( ) …" at bounding box center [659, 277] width 278 height 310
click at [655, 275] on div "héroe . [PERSON_NAME] ( ) héroe . [PERSON_NAME] ( ) héroe . moverIzquierda ( ) …" at bounding box center [659, 277] width 278 height 310
drag, startPoint x: 673, startPoint y: 252, endPoint x: 473, endPoint y: 244, distance: 199.3
click at [473, 244] on div "1 [DEMOGRAPHIC_DATA] XXXXXXXXXXXXXXXXXXXXXXXXXXXXXXXXXXXXXXXXXXXXXXXXXXXXXXXXXX…" at bounding box center [420, 233] width 750 height 395
type textarea "hero.moveUp()"
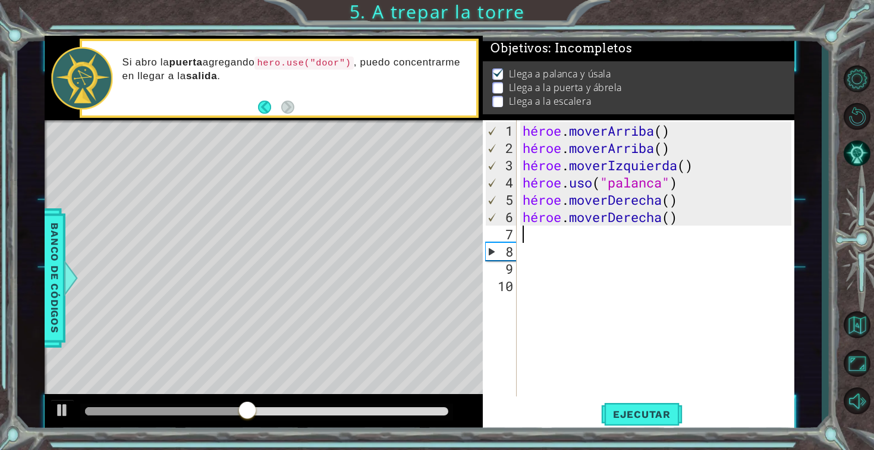
click at [524, 234] on div "héroe . [PERSON_NAME] ( ) héroe . [PERSON_NAME] ( ) héroe . moverIzquierda ( ) …" at bounding box center [659, 277] width 278 height 310
type textarea "h"
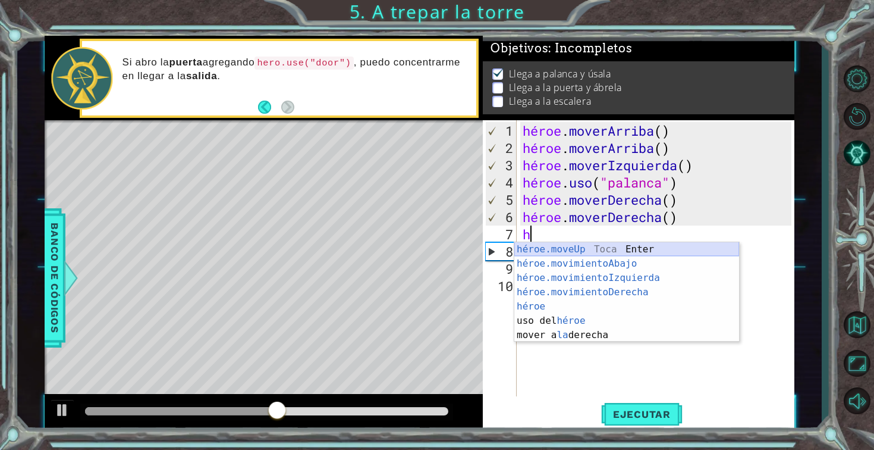
click at [590, 252] on div "héroe.moveUp Toca Enter héroe.movimientoAbajo ​ Toca Enter héroe.movimientoIzqu…" at bounding box center [626, 306] width 225 height 128
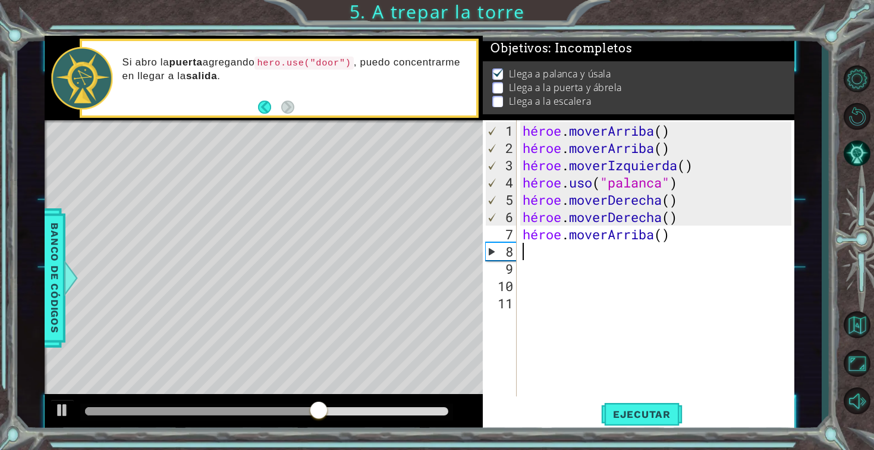
type textarea "d"
type textarea "h"
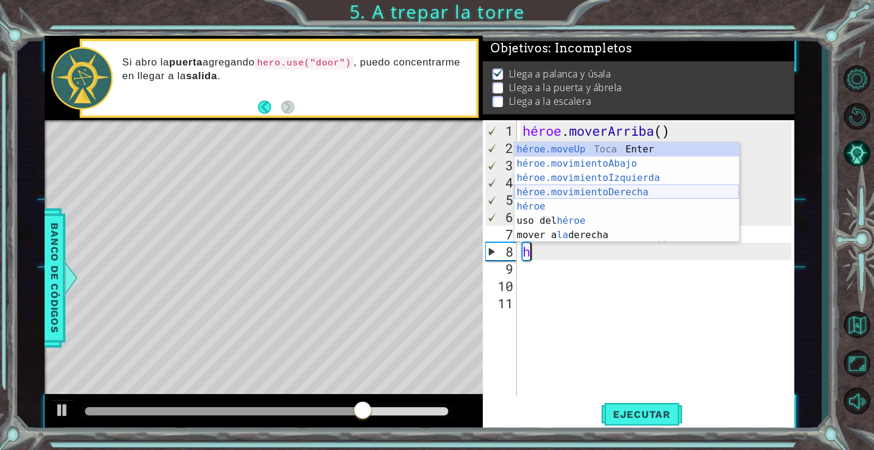
click at [591, 196] on div "héroe.moveUp Toca Enter héroe.movimientoAbajo ​ Toca Enter héroe.movimientoIzqu…" at bounding box center [626, 206] width 225 height 128
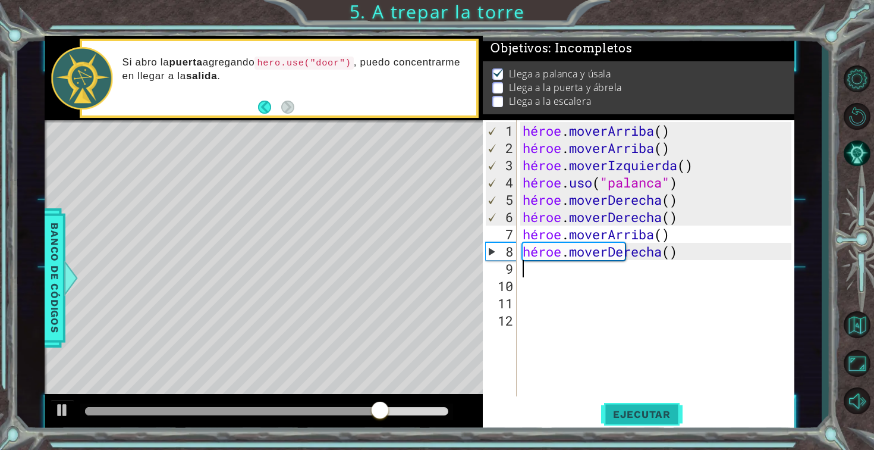
click at [639, 412] on font "Ejecutar" at bounding box center [642, 414] width 58 height 12
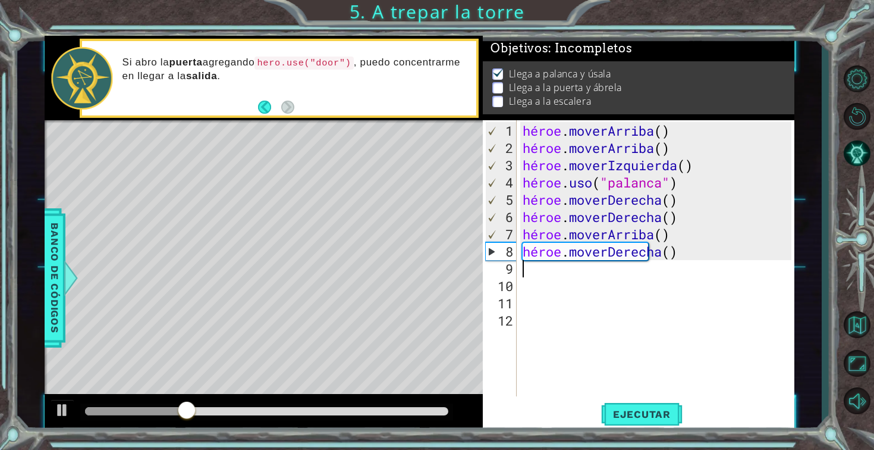
click at [626, 297] on div "héroe . [PERSON_NAME] ( ) héroe . [PERSON_NAME] ( ) héroe . moverIzquierda ( ) …" at bounding box center [659, 277] width 278 height 310
click at [624, 281] on div "héroe . [PERSON_NAME] ( ) héroe . [PERSON_NAME] ( ) héroe . moverIzquierda ( ) …" at bounding box center [659, 277] width 278 height 310
click at [615, 269] on div "héroe . [PERSON_NAME] ( ) héroe . [PERSON_NAME] ( ) héroe . moverIzquierda ( ) …" at bounding box center [659, 277] width 278 height 310
type textarea "g"
type textarea "h"
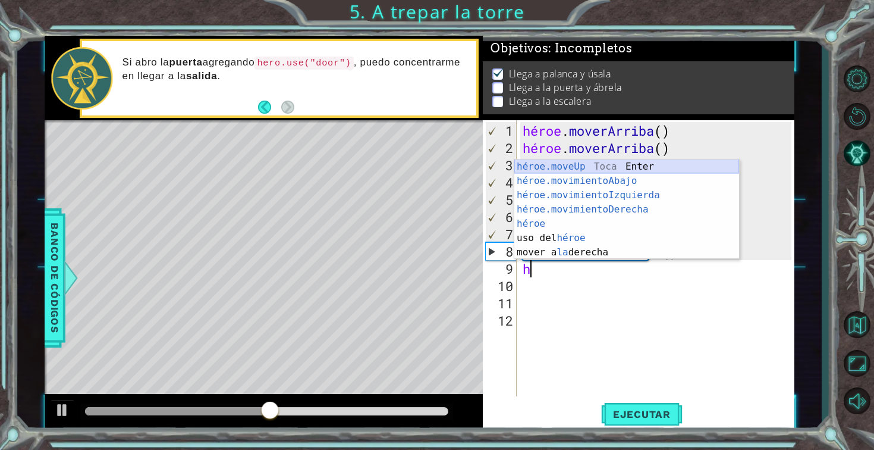
click at [634, 168] on div "héroe.moveUp Toca Enter héroe.movimientoAbajo ​ Toca Enter héroe.movimientoIzqu…" at bounding box center [626, 223] width 225 height 128
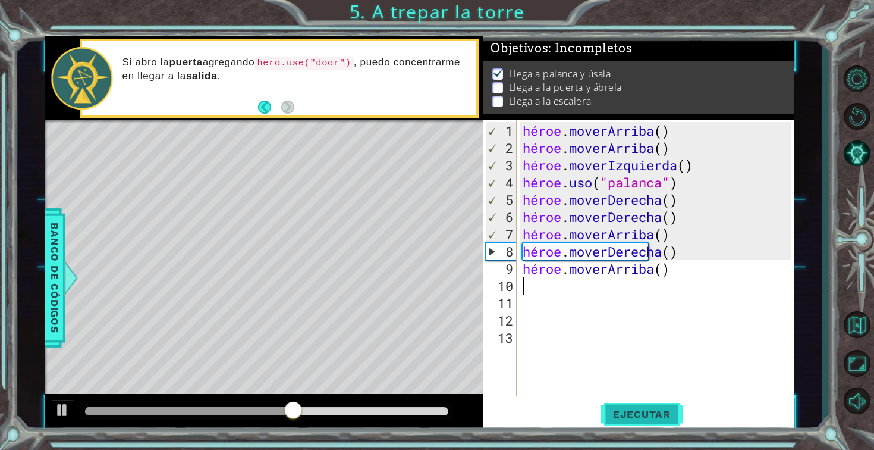
click at [663, 419] on font "Ejecutar" at bounding box center [642, 414] width 58 height 12
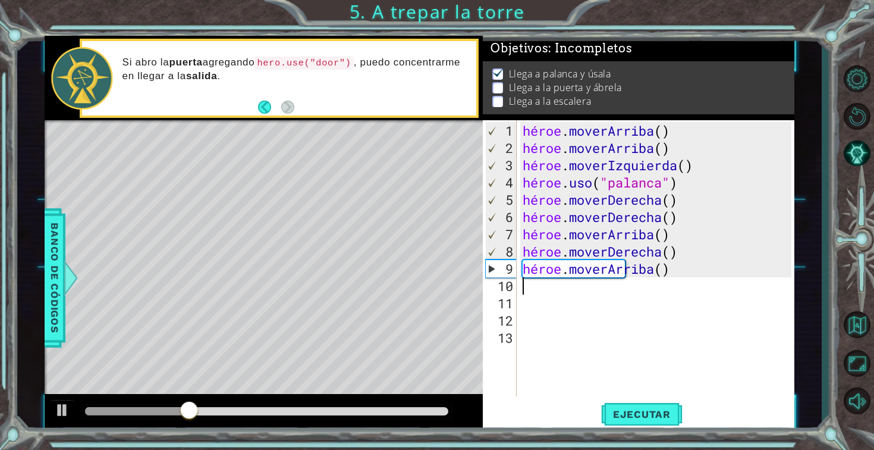
click at [533, 288] on div "héroe . [PERSON_NAME] ( ) héroe . [PERSON_NAME] ( ) héroe . moverIzquierda ( ) …" at bounding box center [659, 277] width 278 height 310
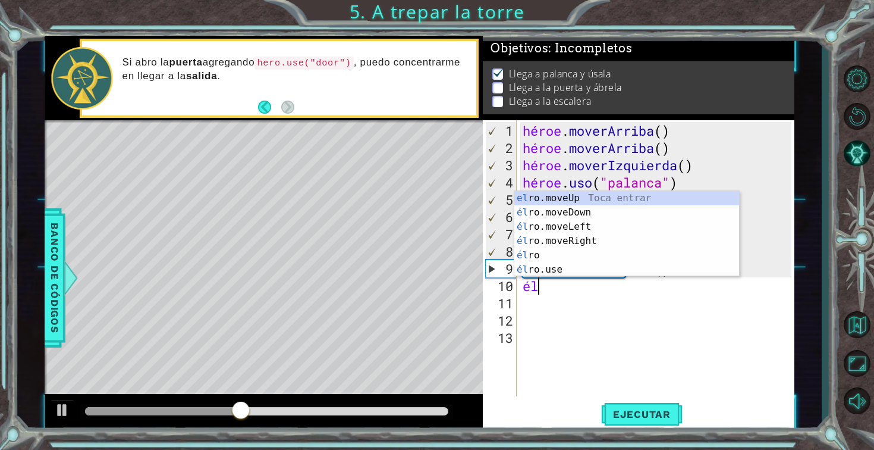
type textarea "her"
click at [557, 193] on div "su o.moveUp Toca entrar su o.moveDown Toca Enter su o.moveLeft Toca Enter su o.…" at bounding box center [626, 248] width 225 height 114
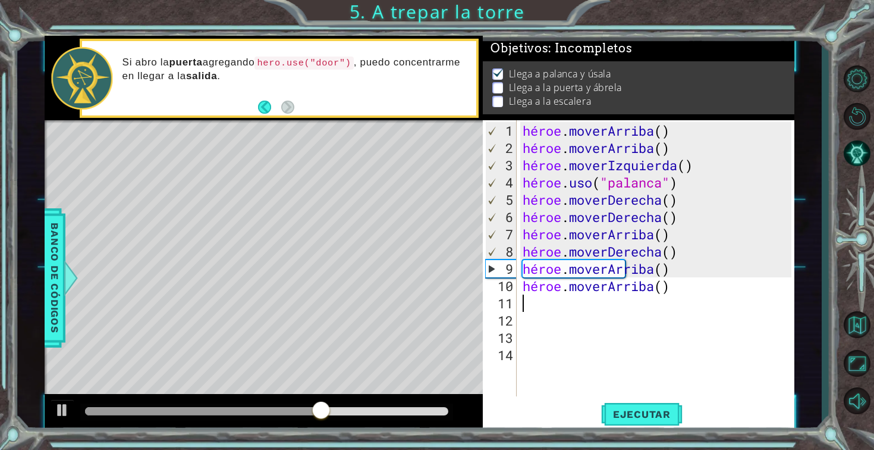
click at [689, 293] on div "héroe . [PERSON_NAME] ( ) héroe . [PERSON_NAME] ( ) héroe . moverIzquierda ( ) …" at bounding box center [659, 277] width 278 height 310
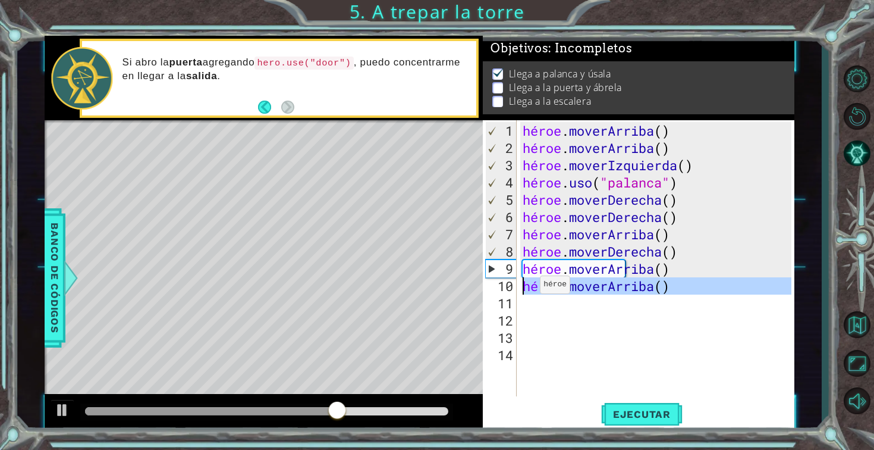
drag, startPoint x: 689, startPoint y: 293, endPoint x: 528, endPoint y: 289, distance: 161.2
click at [528, 289] on div "héroe . [PERSON_NAME] ( ) héroe . [PERSON_NAME] ( ) héroe . moverIzquierda ( ) …" at bounding box center [659, 277] width 278 height 310
type textarea "hero.moveUp()"
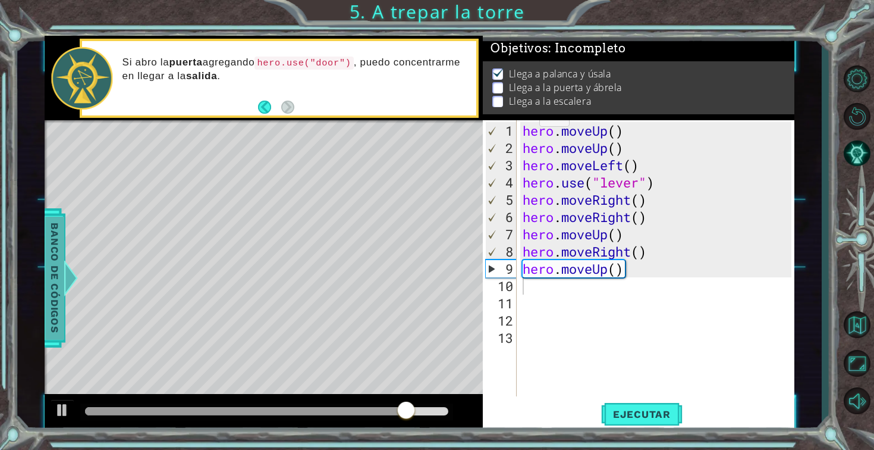
click at [67, 265] on div at bounding box center [71, 278] width 15 height 36
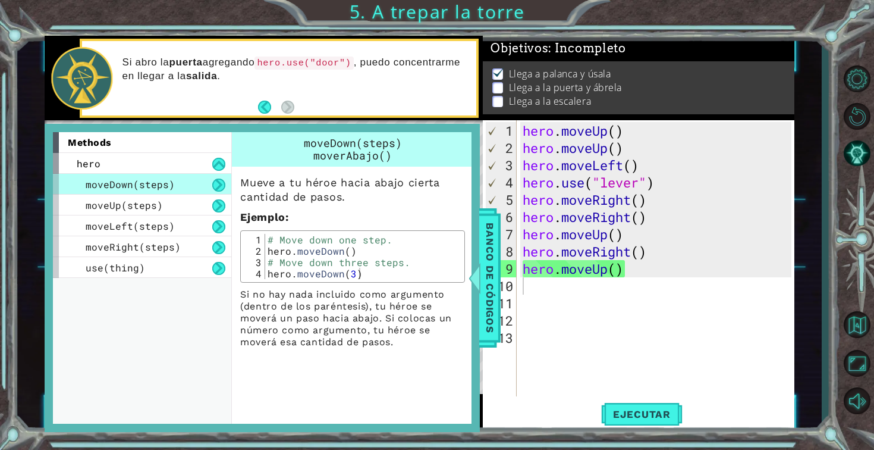
click at [604, 346] on div "hero . moveUp ( ) hero . moveUp ( ) hero . moveLeft ( ) hero . use ( "lever" ) …" at bounding box center [659, 277] width 278 height 310
click at [640, 274] on div "hero . moveUp ( ) hero . moveUp ( ) hero . moveLeft ( ) hero . use ( "lever" ) …" at bounding box center [659, 277] width 278 height 310
type textarea "hero.moveUp()"
click at [612, 270] on div "hero . moveUp ( ) hero . moveUp ( ) hero . moveLeft ( ) hero . use ( "lever" ) …" at bounding box center [659, 277] width 278 height 310
click at [613, 293] on div "hero . moveUp ( ) hero . moveUp ( ) hero . moveLeft ( ) hero . use ( "lever" ) …" at bounding box center [659, 277] width 278 height 310
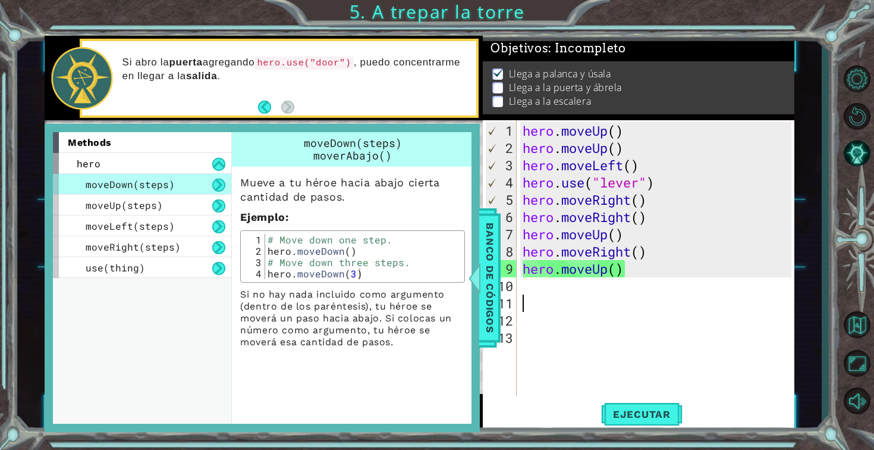
click at [613, 293] on div "hero . moveUp ( ) hero . moveUp ( ) hero . moveLeft ( ) hero . use ( "lever" ) …" at bounding box center [659, 277] width 278 height 310
click at [486, 256] on span "Banco de códigos" at bounding box center [490, 277] width 19 height 123
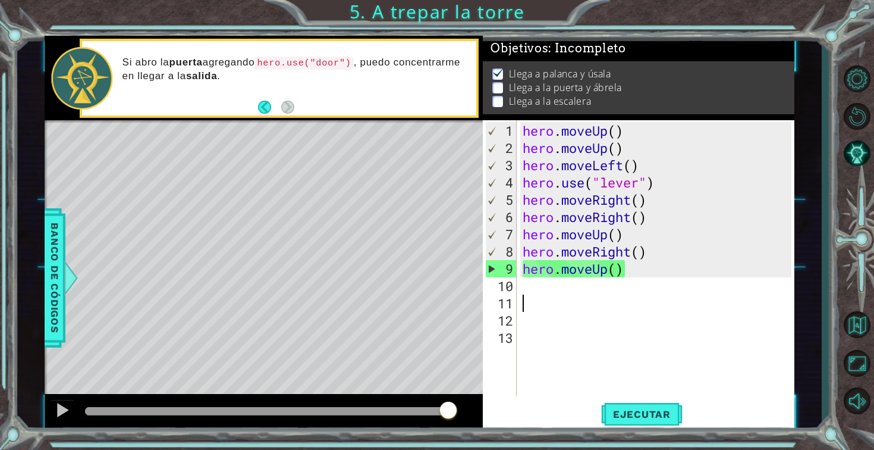
click at [593, 295] on div "hero . moveUp ( ) hero . moveUp ( ) hero . moveLeft ( ) hero . use ( "lever" ) …" at bounding box center [659, 277] width 278 height 310
click at [584, 291] on div "hero . moveUp ( ) hero . moveUp ( ) hero . moveLeft ( ) hero . use ( "lever" ) …" at bounding box center [659, 277] width 278 height 310
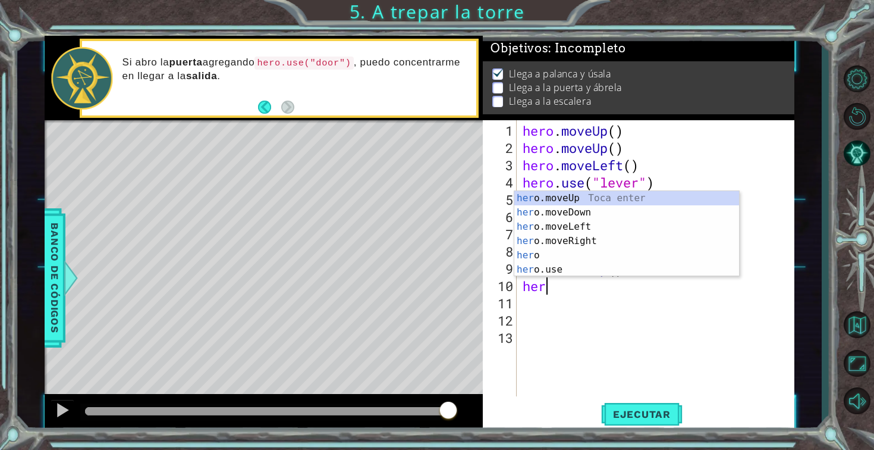
scroll to position [0, 1]
click at [604, 264] on div "hero Toca enter hero .moveUp Toca enter hero .moveDown Toca enter hero .moveLef…" at bounding box center [626, 248] width 225 height 114
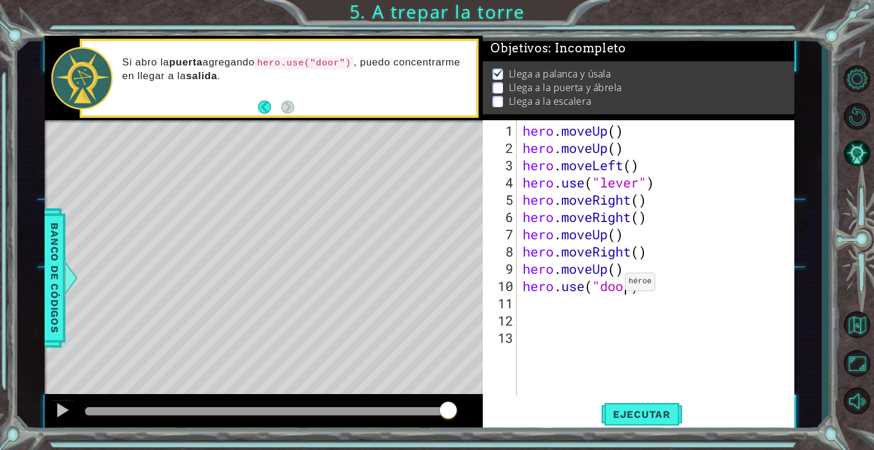
scroll to position [0, 5]
type textarea "hero.use("door")"
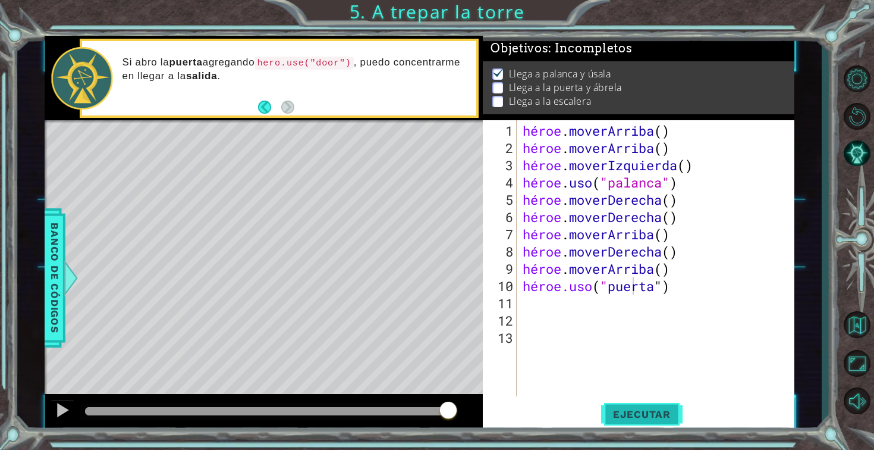
click at [647, 412] on font "Ejecutar" at bounding box center [642, 414] width 58 height 12
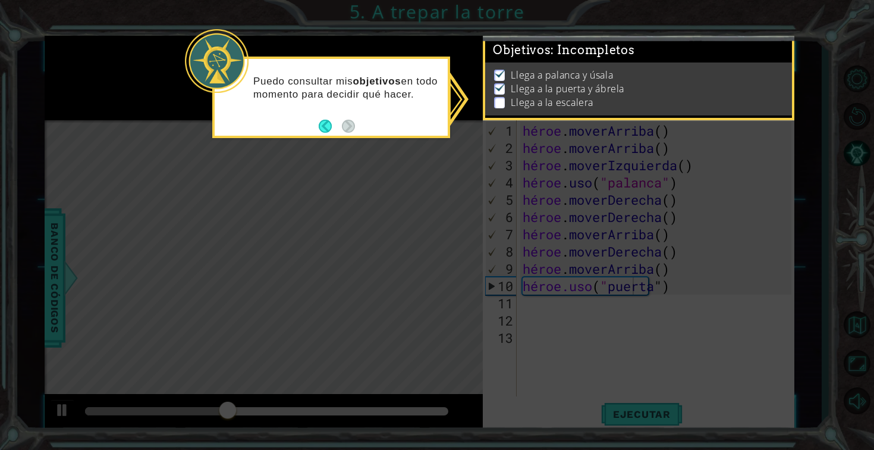
click at [479, 235] on icon at bounding box center [437, 225] width 874 height 450
click at [498, 93] on p at bounding box center [499, 88] width 11 height 11
click at [498, 87] on img at bounding box center [500, 87] width 12 height 10
drag, startPoint x: 498, startPoint y: 76, endPoint x: 413, endPoint y: 200, distance: 149.8
click at [498, 77] on img at bounding box center [500, 73] width 12 height 10
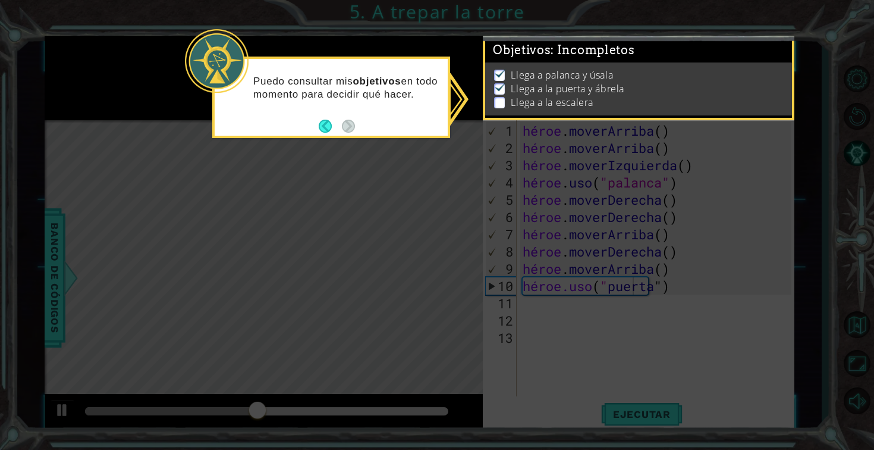
click at [412, 205] on icon at bounding box center [437, 225] width 874 height 450
drag, startPoint x: 412, startPoint y: 205, endPoint x: 379, endPoint y: 120, distance: 91.3
click at [404, 191] on icon at bounding box center [437, 225] width 874 height 450
drag, startPoint x: 505, startPoint y: 118, endPoint x: 510, endPoint y: 155, distance: 36.7
click at [516, 173] on body "1 [DEMOGRAPHIC_DATA] הההההההההההההההההההההההההההההההה XXXXXXXXXXXXXXXXXXXXXXXXX…" at bounding box center [437, 225] width 874 height 450
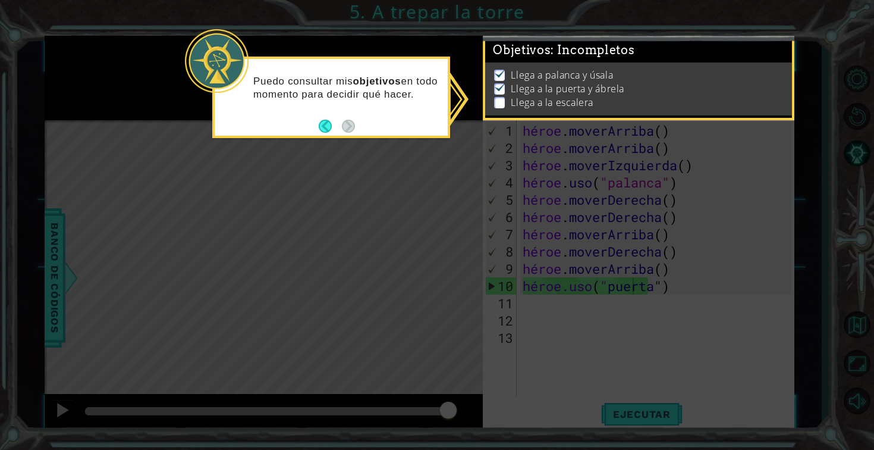
click at [501, 99] on p at bounding box center [499, 102] width 11 height 11
click at [326, 124] on button "Atrás" at bounding box center [330, 126] width 23 height 13
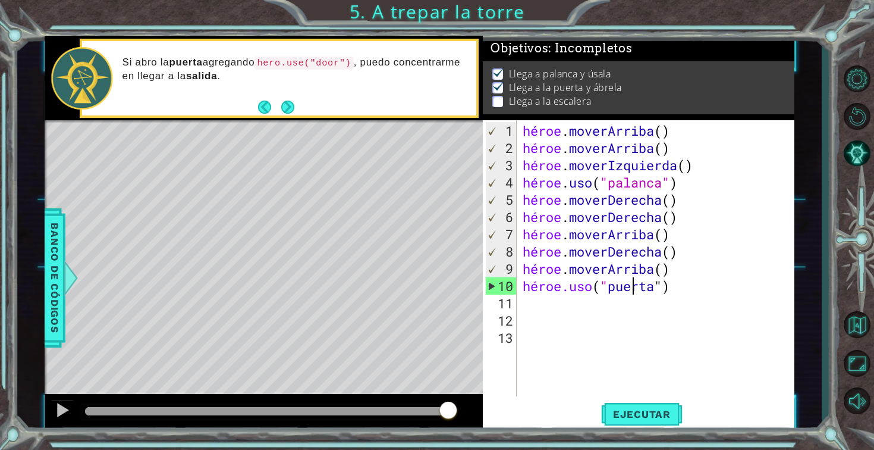
click at [538, 304] on div "héroe . [PERSON_NAME] ( ) héroe . [PERSON_NAME] ( ) héroe . moverIzquierda ( ) …" at bounding box center [659, 277] width 278 height 310
type textarea "h"
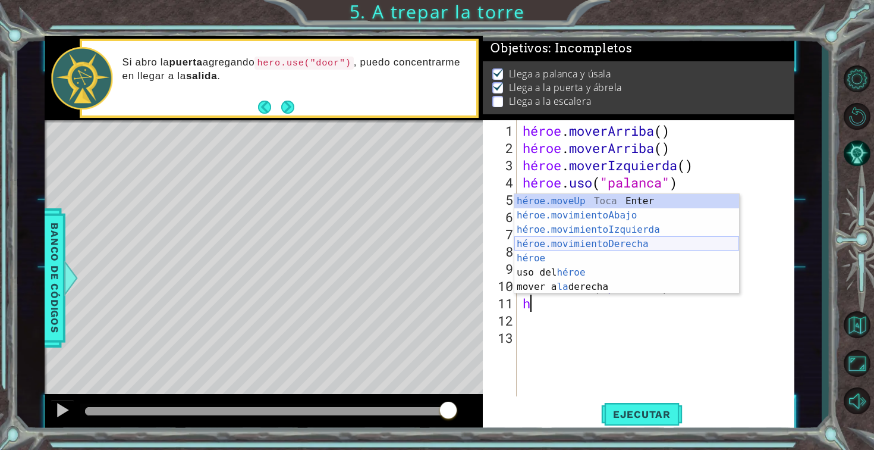
click at [576, 240] on div "héroe.moveUp Toca Enter héroe.movimientoAbajo ​ Toca Enter héroe.movimientoIzqu…" at bounding box center [626, 258] width 225 height 128
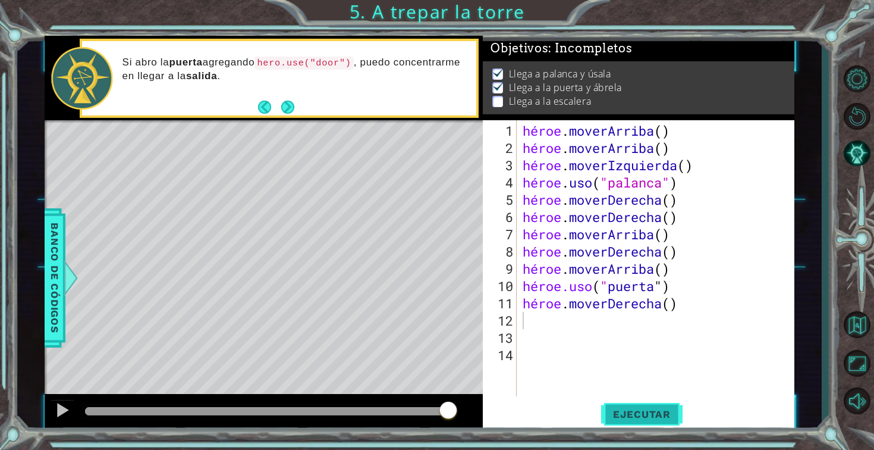
click at [632, 409] on font "Ejecutar" at bounding box center [642, 414] width 58 height 12
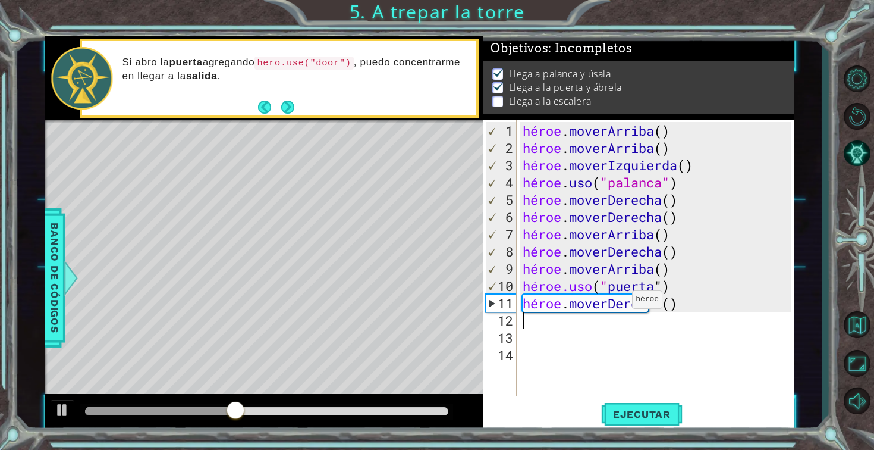
click at [622, 303] on div "héroe . [PERSON_NAME] ( ) héroe . [PERSON_NAME] ( ) héroe . moverIzquierda ( ) …" at bounding box center [659, 277] width 278 height 310
type textarea "hero.use("door"t()"
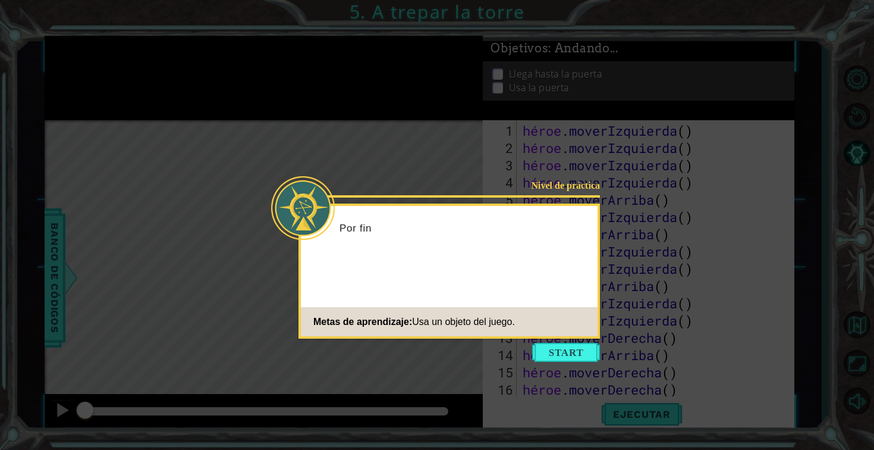
scroll to position [431, 0]
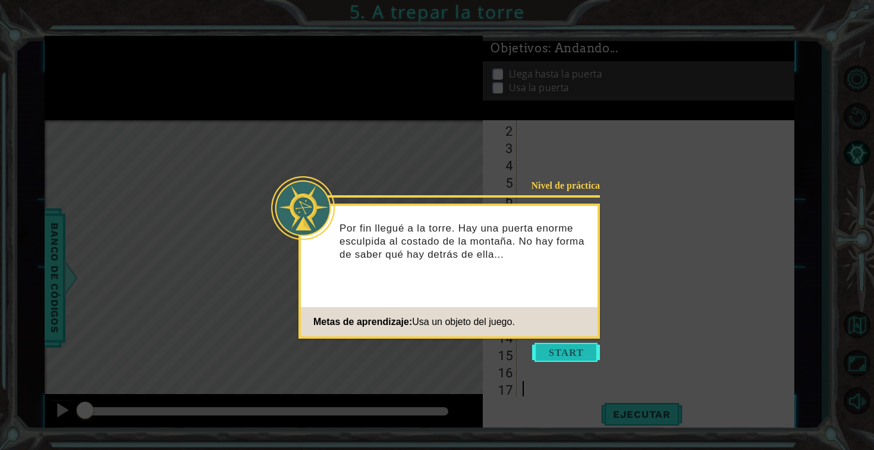
click at [583, 354] on button "Comenzar" at bounding box center [566, 352] width 68 height 19
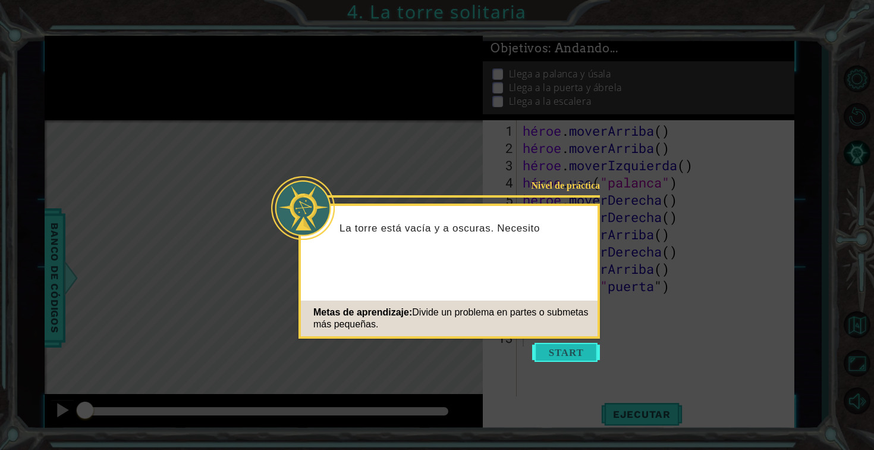
click at [555, 356] on button "Comenzar" at bounding box center [566, 352] width 68 height 19
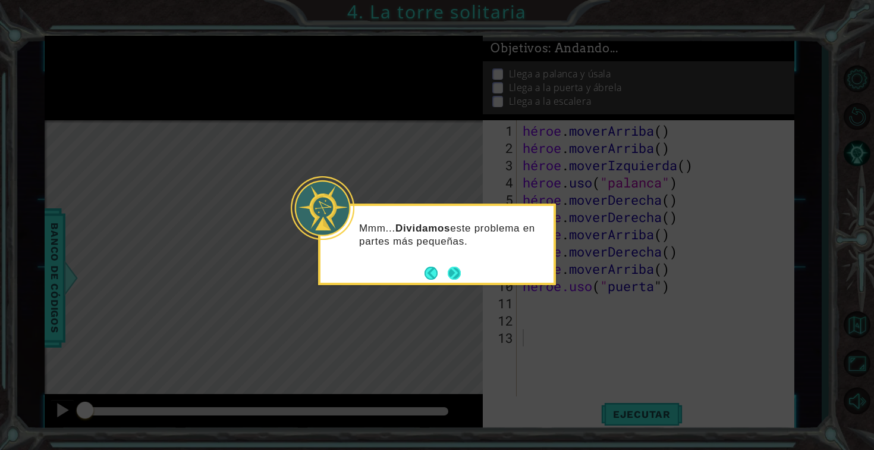
click at [454, 269] on button "Próximo" at bounding box center [454, 272] width 13 height 13
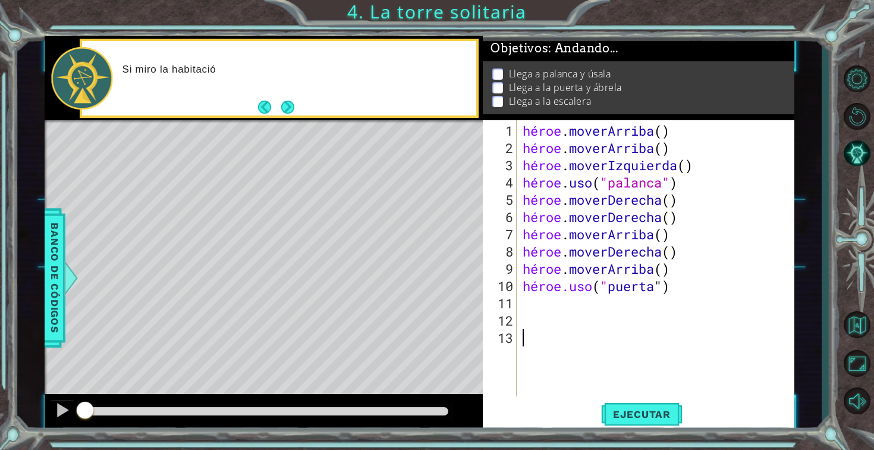
click at [538, 312] on div "héroe . [PERSON_NAME] ( ) héroe . [PERSON_NAME] ( ) héroe . moverIzquierda ( ) …" at bounding box center [658, 277] width 277 height 310
click at [638, 410] on font "Ejecutar" at bounding box center [642, 414] width 58 height 12
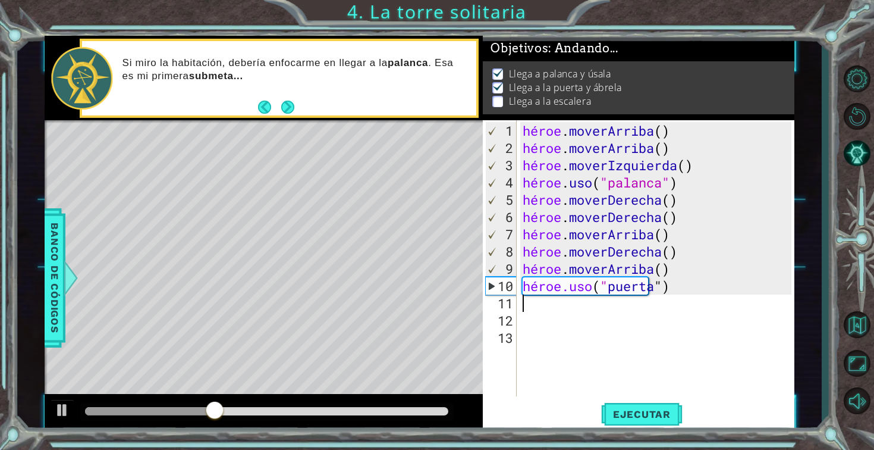
click at [564, 304] on div "héroe . [PERSON_NAME] ( ) héroe . [PERSON_NAME] ( ) héroe . moverIzquierda ( ) …" at bounding box center [658, 277] width 277 height 310
type textarea "a"
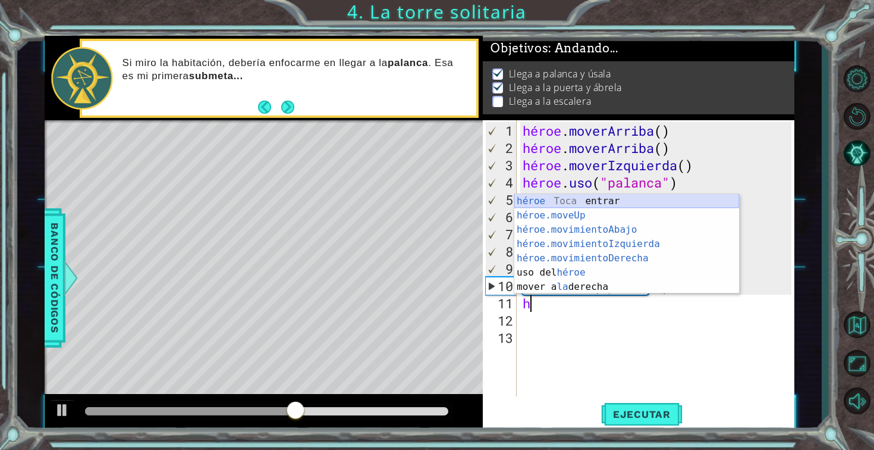
click at [613, 204] on div "héroe Toca entrar héroe.moveUp ​ Toca Enter héroe.movimientoAbajo ​ Toca Enter …" at bounding box center [626, 258] width 225 height 128
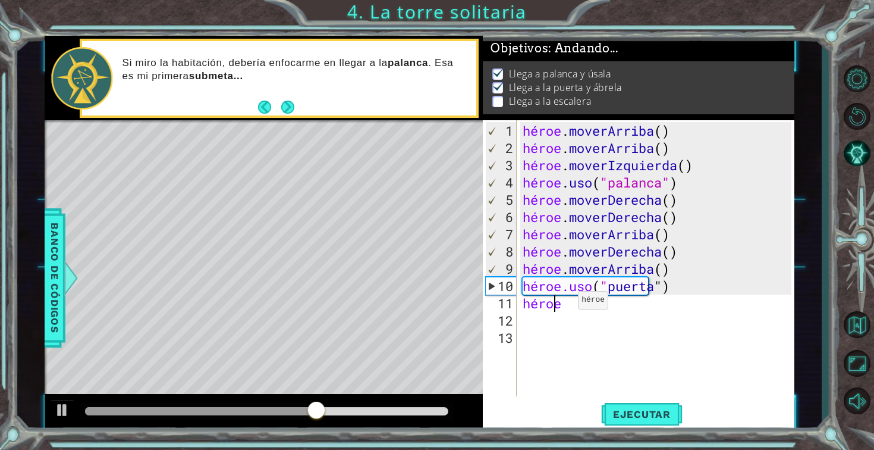
click at [568, 304] on div "héroe . [PERSON_NAME] ( ) héroe . [PERSON_NAME] ( ) héroe . moverIzquierda ( ) …" at bounding box center [658, 277] width 277 height 310
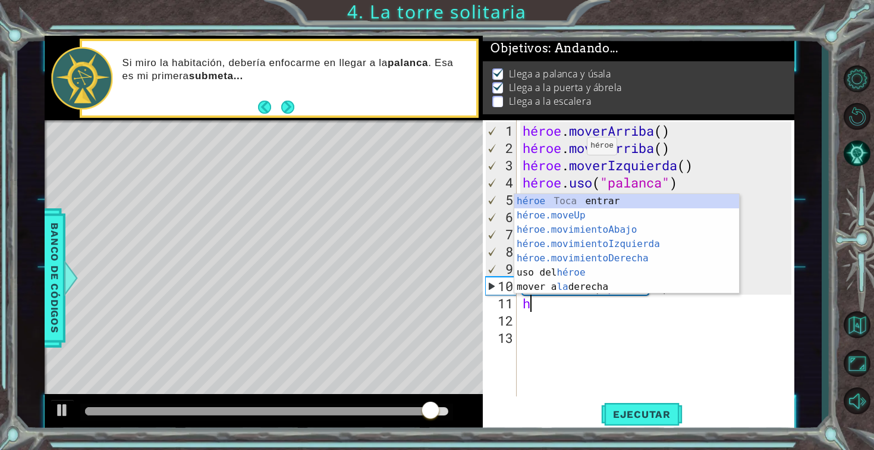
type textarea "h"
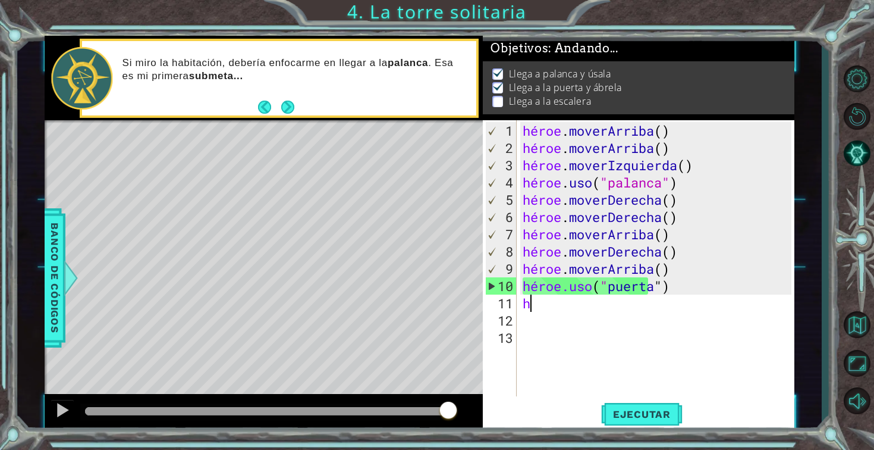
click at [535, 310] on div "héroe . [PERSON_NAME] ( ) héroe . [PERSON_NAME] ( ) héroe . moverIzquierda ( ) …" at bounding box center [658, 277] width 277 height 310
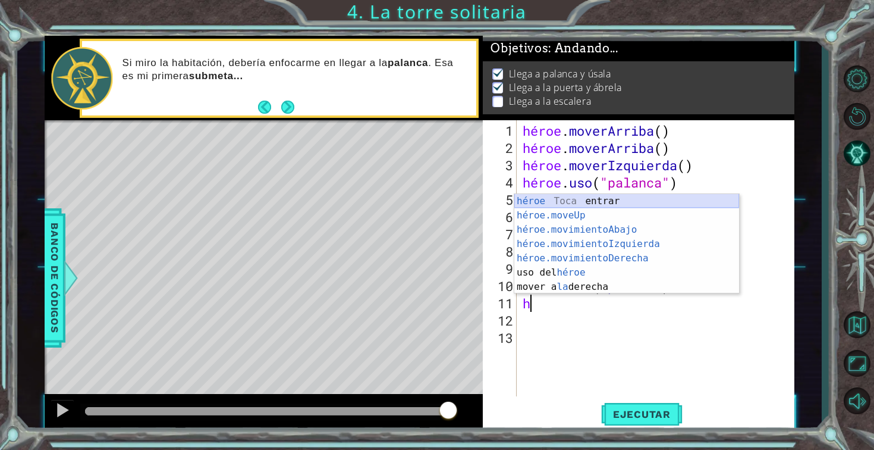
click at [576, 203] on div "héroe Toca entrar héroe.moveUp ​ Toca Enter héroe.movimientoAbajo ​ Toca Enter …" at bounding box center [626, 258] width 225 height 128
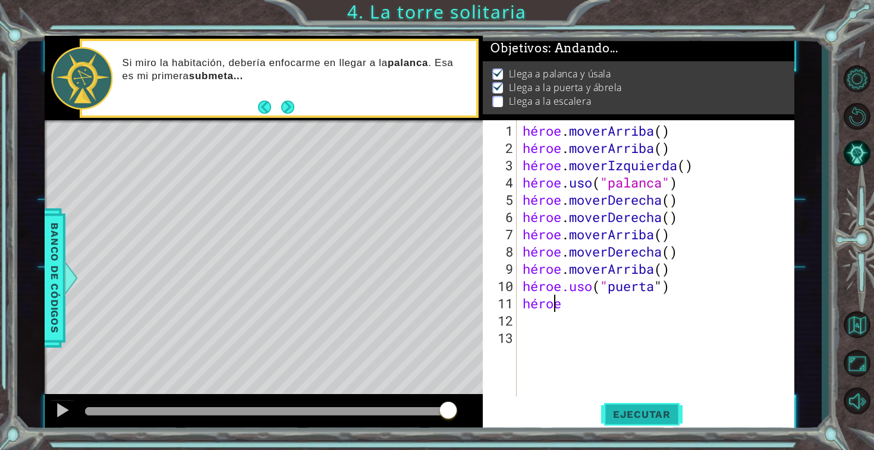
click at [662, 420] on button "Ejecutar" at bounding box center [641, 413] width 81 height 31
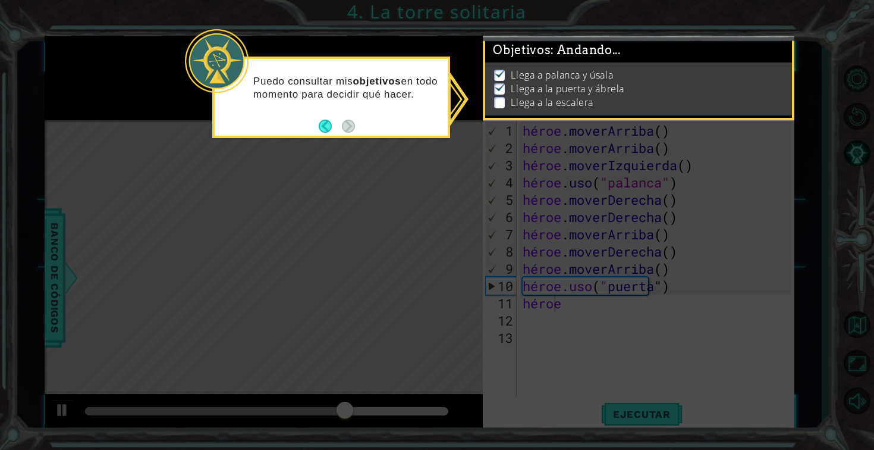
click at [505, 107] on li "Llega a la escalera" at bounding box center [639, 103] width 291 height 14
click at [328, 121] on button "Atrás" at bounding box center [330, 126] width 23 height 13
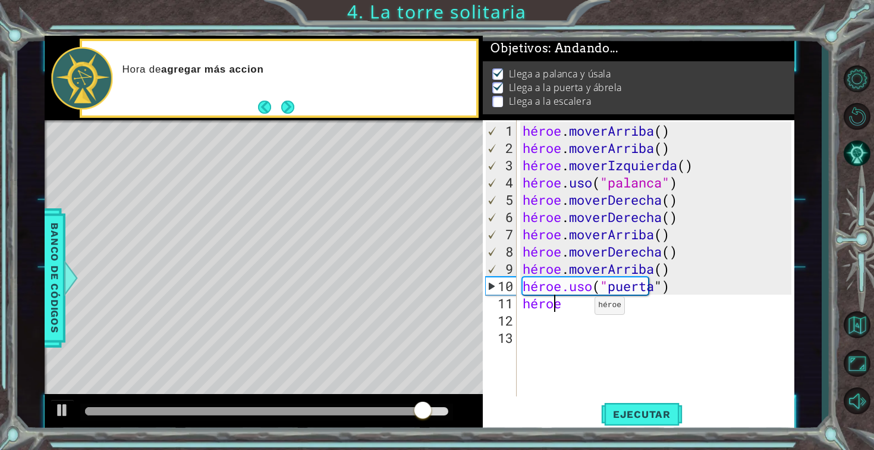
click at [585, 310] on div "héroe . [PERSON_NAME] ( ) héroe . [PERSON_NAME] ( ) héroe . moverIzquierda ( ) …" at bounding box center [658, 277] width 277 height 310
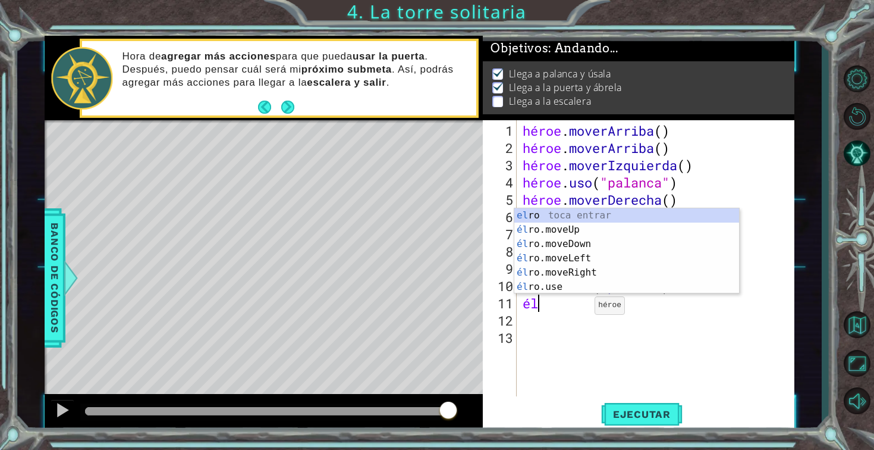
type textarea "h"
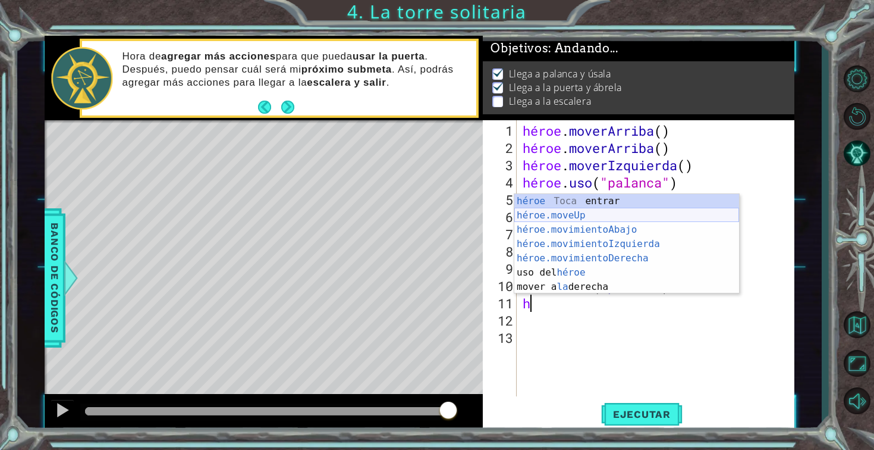
click at [598, 215] on div "héroe Toca entrar héroe.moveUp ​ Toca Enter héroe.movimientoAbajo ​ Toca Enter …" at bounding box center [626, 258] width 225 height 128
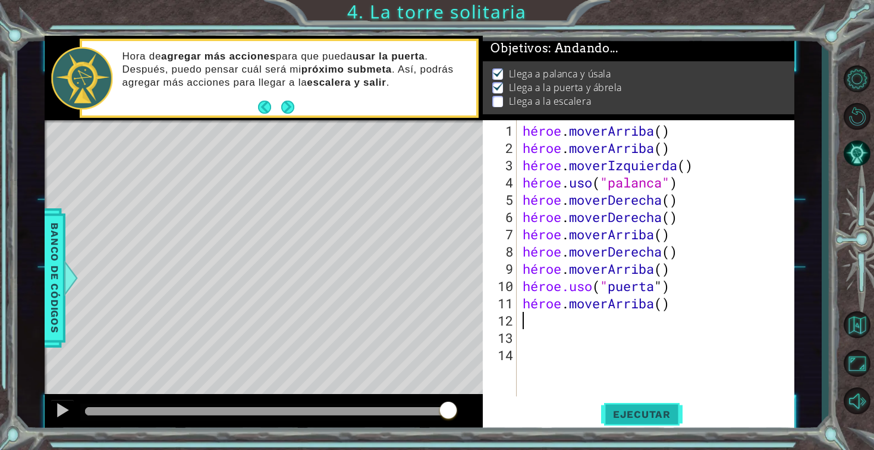
click at [623, 414] on font "Ejecutar" at bounding box center [642, 414] width 58 height 12
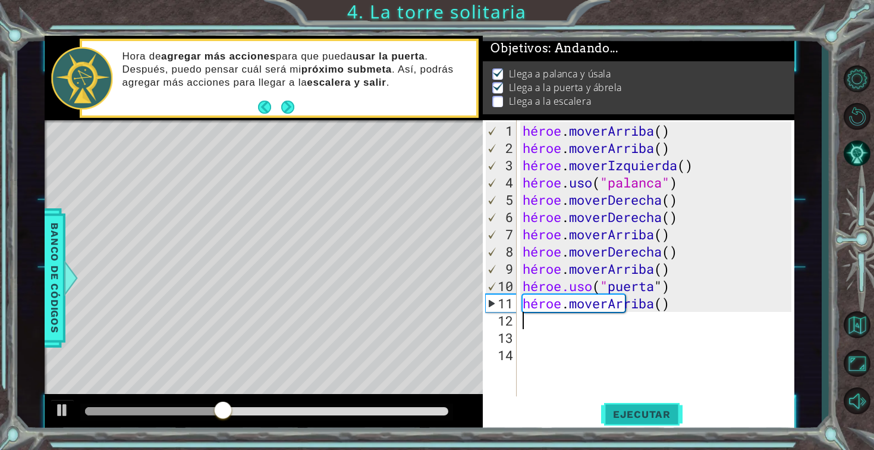
type textarea "h"
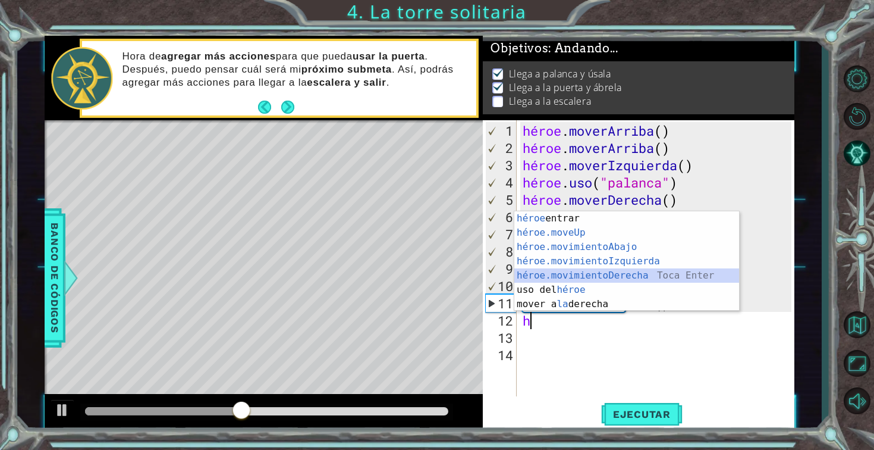
click at [640, 279] on div "héroe Toca entrar héroe.moveUp ​ Toca Enter héroe.movimientoAbajo ​ Toca Enter …" at bounding box center [626, 275] width 225 height 128
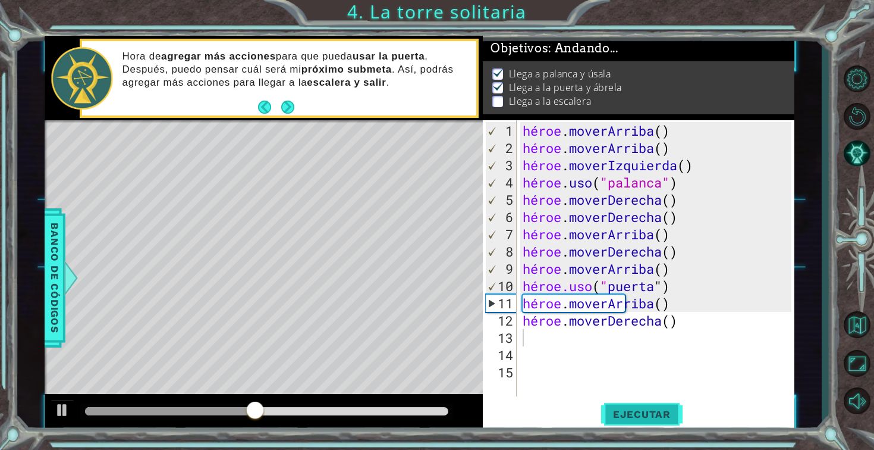
click at [640, 405] on button "Ejecutar" at bounding box center [641, 413] width 81 height 31
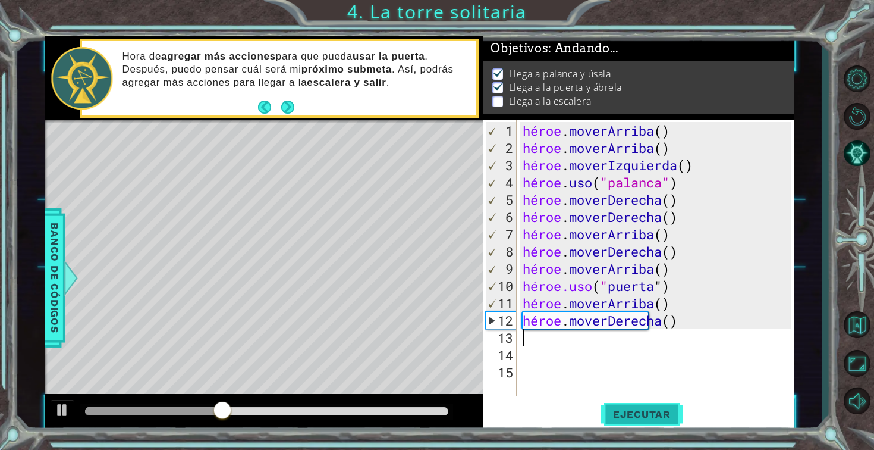
type textarea "a"
type textarea "h"
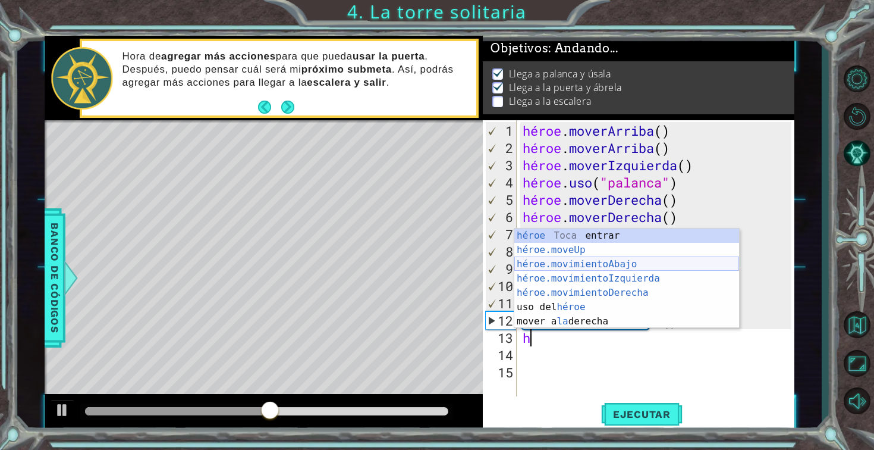
click at [664, 260] on div "héroe Toca entrar héroe.moveUp ​ Toca Enter héroe.movimientoAbajo ​ Toca Enter …" at bounding box center [626, 292] width 225 height 128
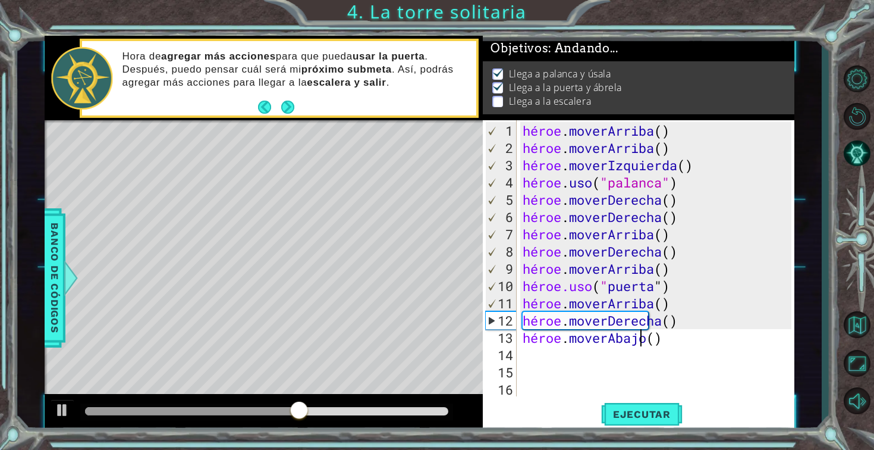
click at [664, 342] on div "héroe . [PERSON_NAME] ( ) héroe . [PERSON_NAME] ( ) héroe . moverIzquierda ( ) …" at bounding box center [658, 277] width 277 height 310
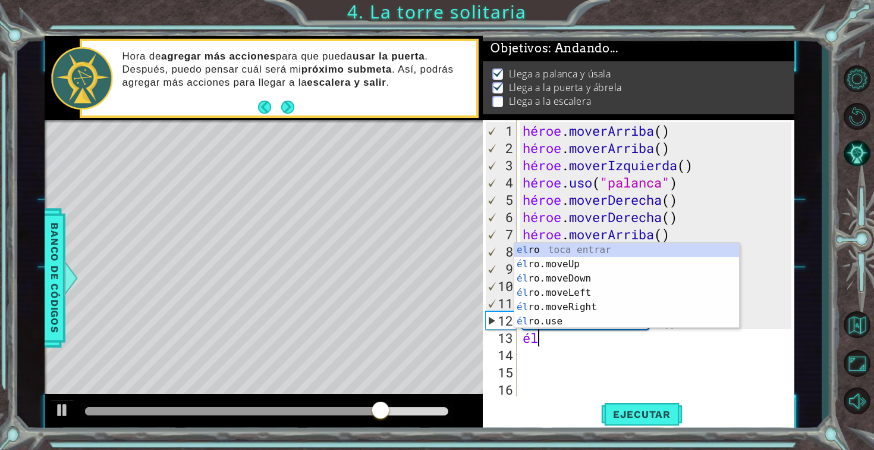
type textarea "h"
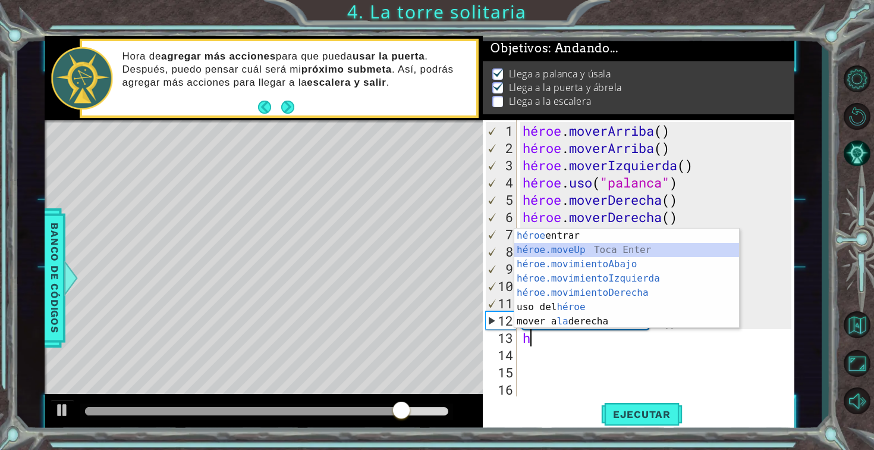
click at [705, 253] on div "héroe Toca entrar héroe.moveUp ​ Toca Enter héroe.movimientoAbajo ​ Toca Enter …" at bounding box center [626, 292] width 225 height 128
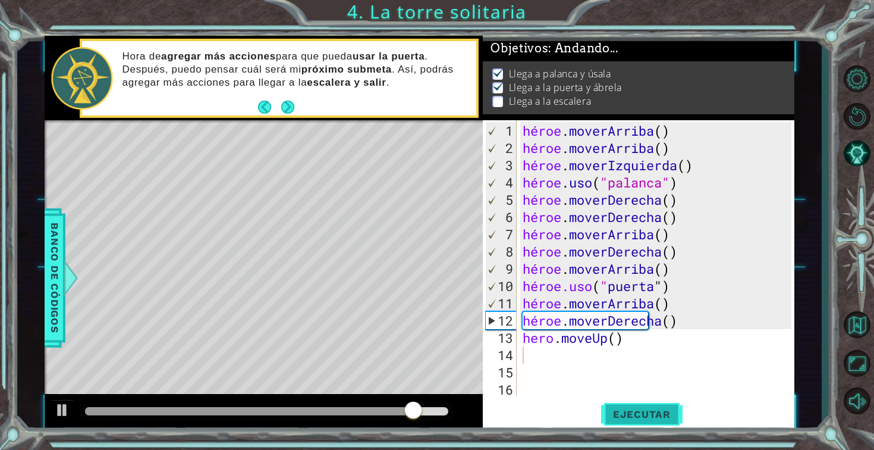
click at [640, 410] on font "Ejecutar" at bounding box center [642, 414] width 58 height 12
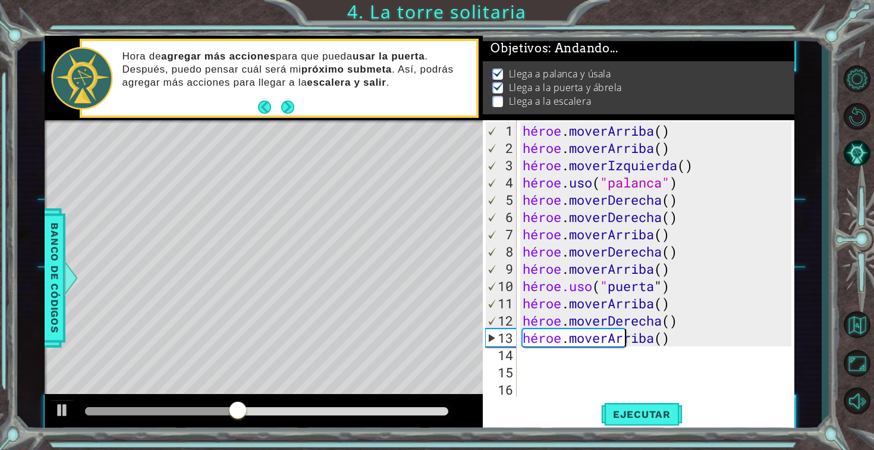
click at [624, 342] on div "héroe . [PERSON_NAME] ( ) héroe . [PERSON_NAME] ( ) héroe . moverIzquierda ( ) …" at bounding box center [658, 277] width 277 height 310
type textarea "hero.moveUp()"
drag, startPoint x: 624, startPoint y: 342, endPoint x: 524, endPoint y: 340, distance: 99.9
click at [524, 340] on div "héroe . [PERSON_NAME] ( ) héroe . [PERSON_NAME] ( ) héroe . moverIzquierda ( ) …" at bounding box center [658, 277] width 277 height 310
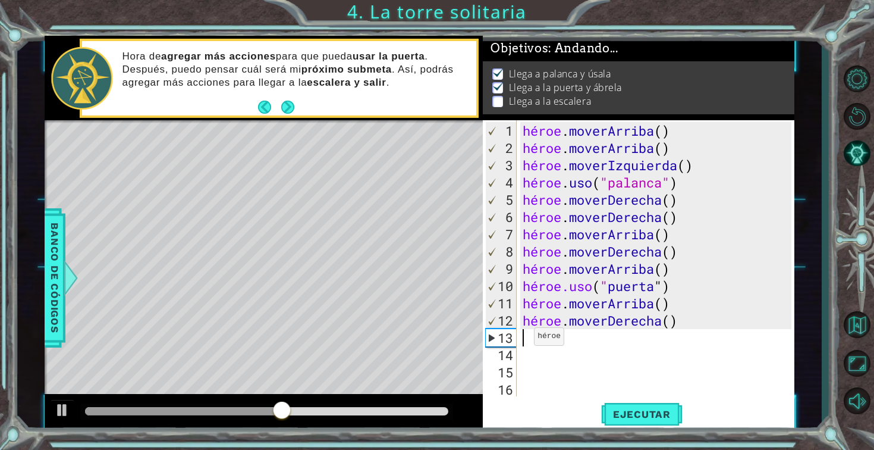
type textarea "h"
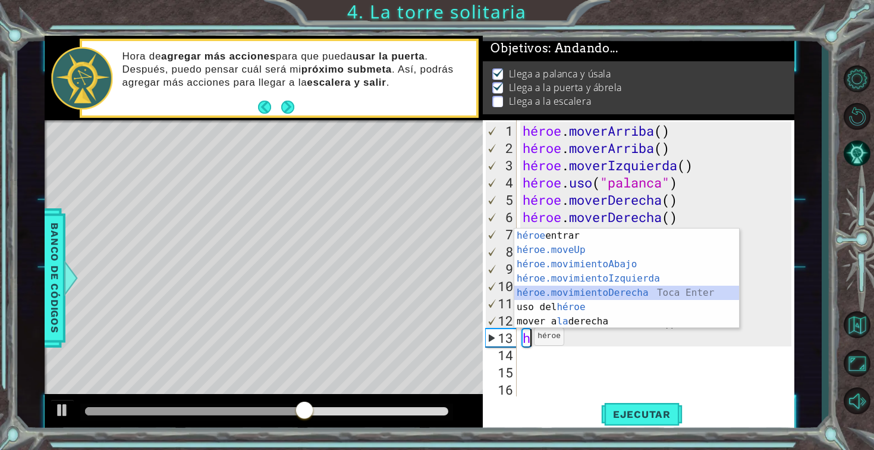
click at [595, 291] on div "héroe Toca entrar héroe.moveUp ​ Toca Enter héroe.movimientoAbajo ​ Toca Enter …" at bounding box center [626, 292] width 225 height 128
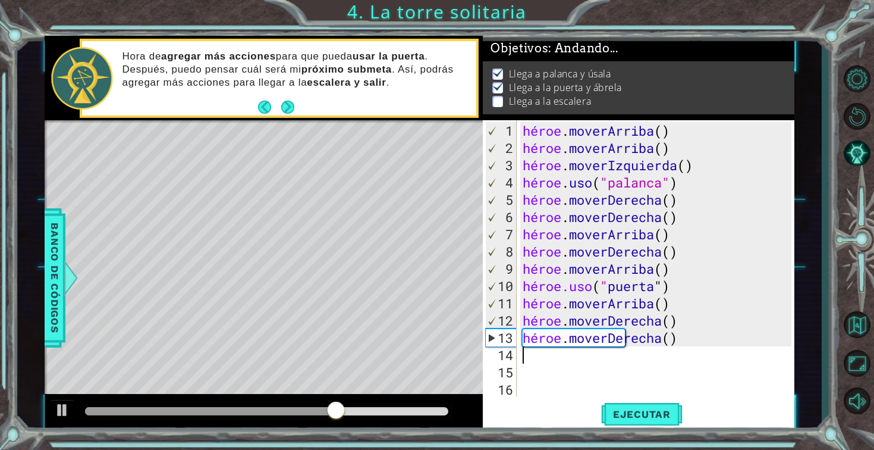
type textarea "h"
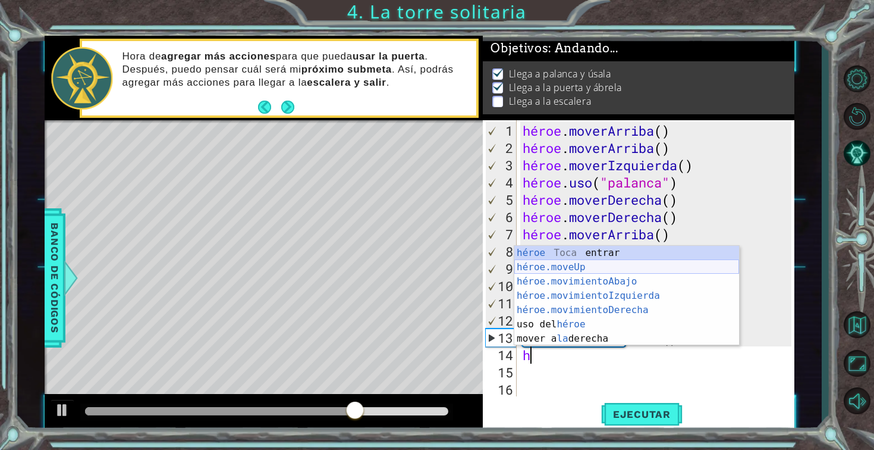
click at [596, 263] on div "héroe Toca entrar héroe.moveUp ​ Toca Enter héroe.movimientoAbajo ​ Toca Enter …" at bounding box center [626, 310] width 225 height 128
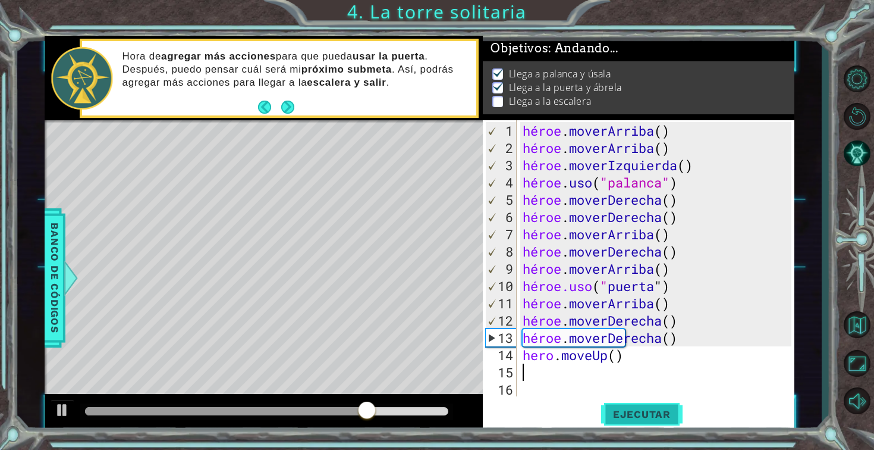
click at [617, 407] on button "Ejecutar" at bounding box center [641, 413] width 81 height 31
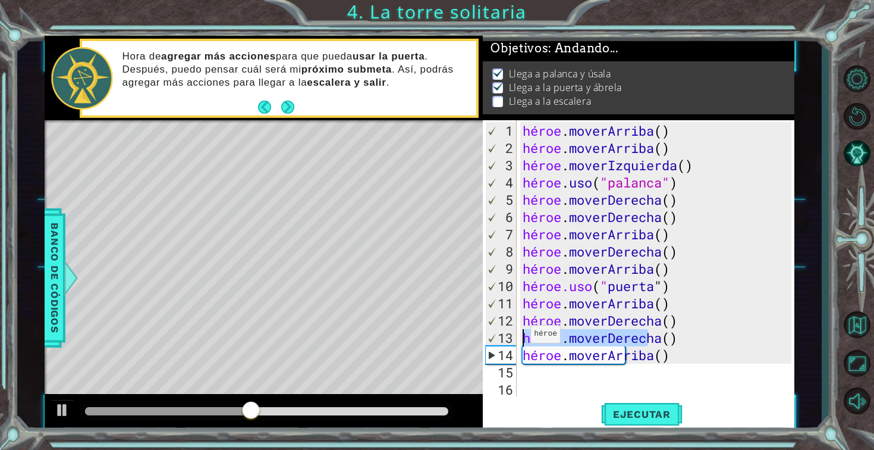
drag, startPoint x: 687, startPoint y: 340, endPoint x: 519, endPoint y: 338, distance: 168.3
click at [519, 338] on div "1 2 3 4 5 6 7 8 9 10 11 12 13 14 15 16 17 héroe . [PERSON_NAME] ( ) héroe . [PE…" at bounding box center [637, 258] width 309 height 276
type textarea "hero.moveRight()"
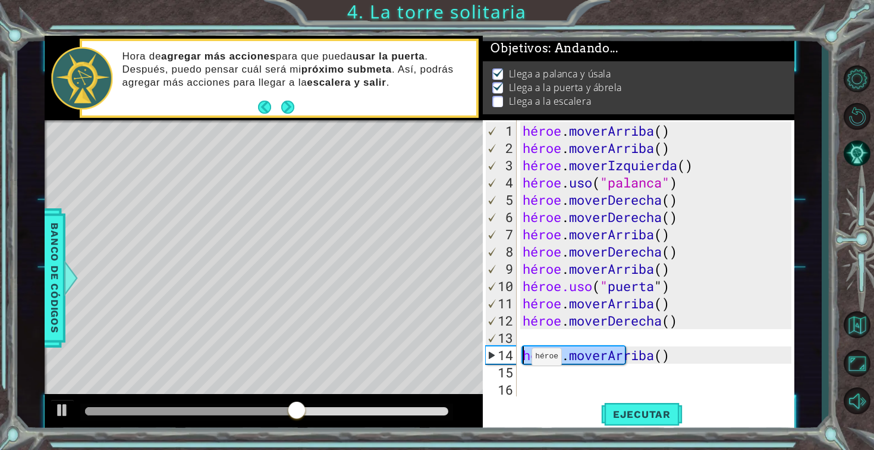
drag, startPoint x: 651, startPoint y: 360, endPoint x: 520, endPoint y: 361, distance: 130.2
click at [520, 361] on div "héroe . [PERSON_NAME] ( ) héroe . [PERSON_NAME] ( ) héroe . moverIzquierda ( ) …" at bounding box center [658, 277] width 277 height 310
type textarea "hero.moveUp()"
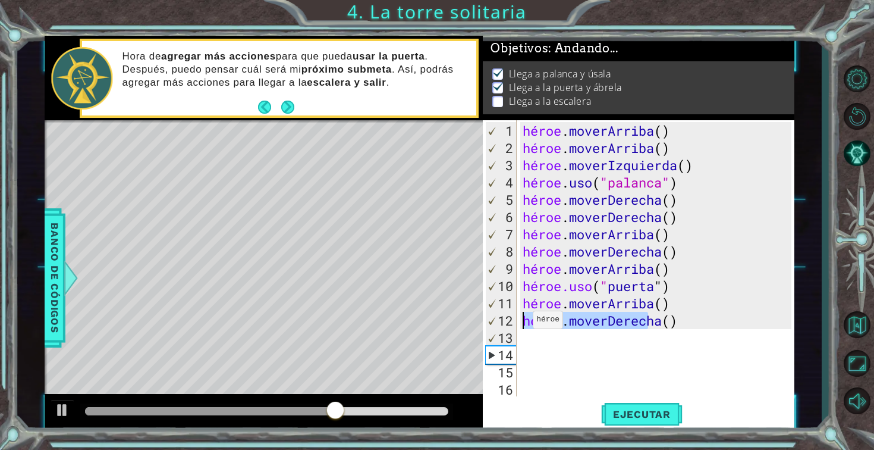
drag, startPoint x: 676, startPoint y: 321, endPoint x: 522, endPoint y: 324, distance: 153.5
click at [522, 324] on div "héroe . [PERSON_NAME] ( ) héroe . [PERSON_NAME] ( ) héroe . moverIzquierda ( ) …" at bounding box center [658, 277] width 277 height 310
type textarea "hero.moveRight()"
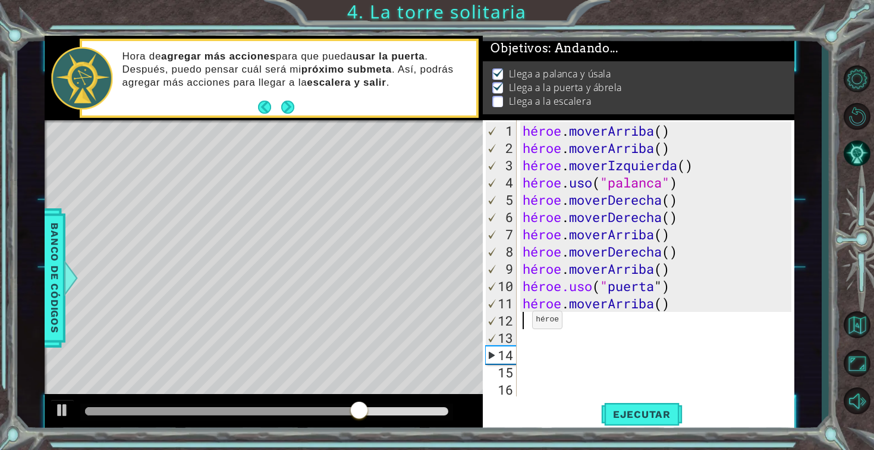
type textarea "h"
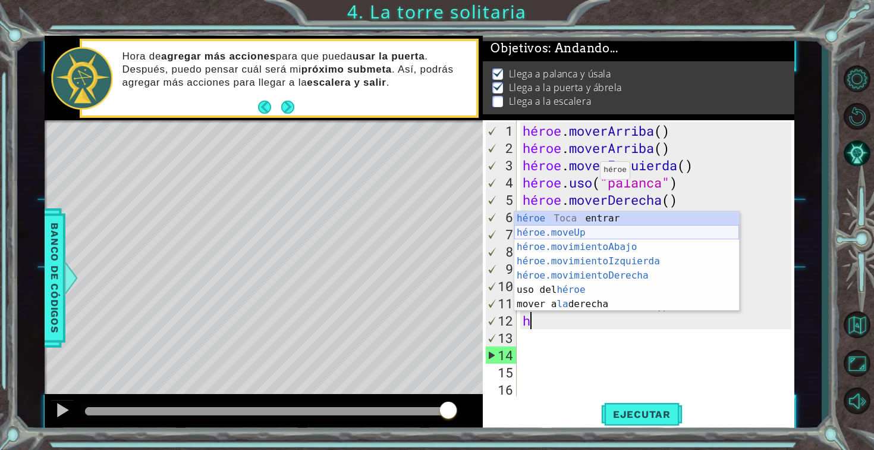
click at [583, 229] on div "héroe Toca entrar héroe.moveUp ​ Toca Enter héroe.movimientoAbajo ​ Toca Enter …" at bounding box center [626, 275] width 225 height 128
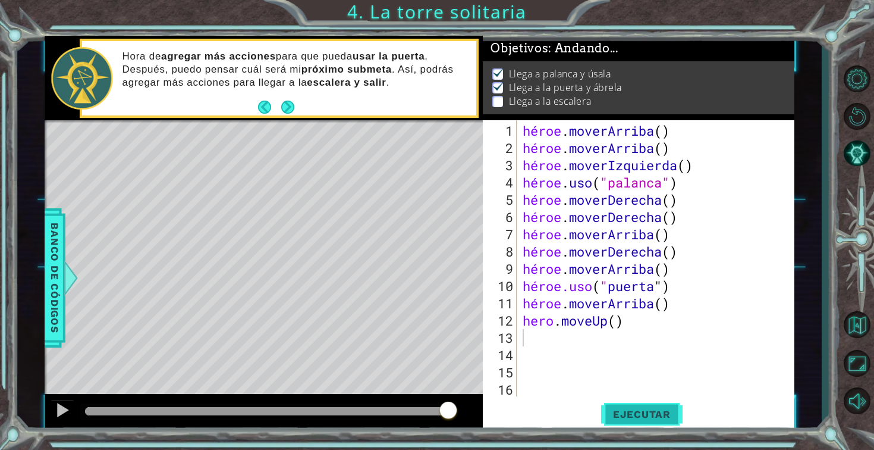
click at [620, 414] on font "Ejecutar" at bounding box center [642, 414] width 58 height 12
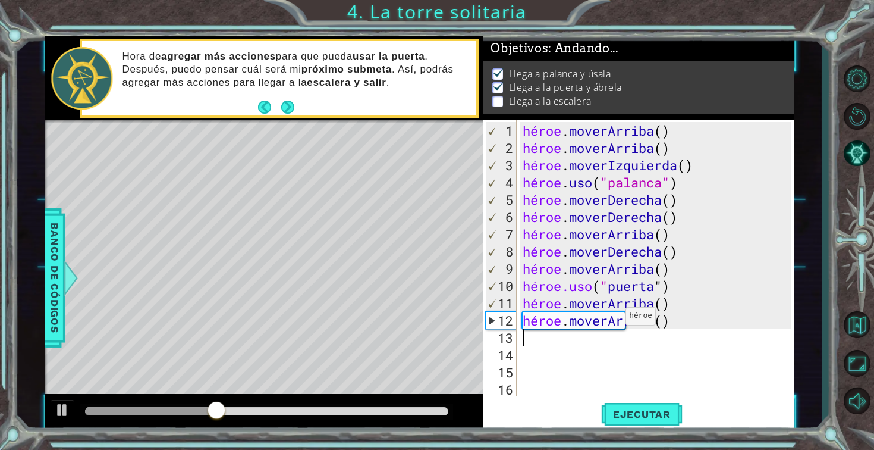
click at [615, 321] on div "héroe . [PERSON_NAME] ( ) héroe . [PERSON_NAME] ( ) héroe . moverIzquierda ( ) …" at bounding box center [658, 277] width 277 height 310
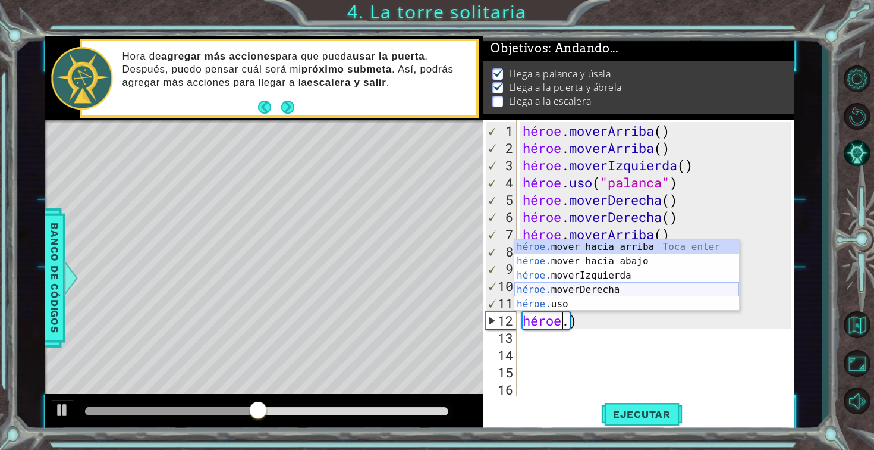
click at [652, 281] on div "héroe. mover hacia arriba [PERSON_NAME] enter héroe. mover hacia abajo [PERSON_…" at bounding box center [626, 290] width 225 height 100
type textarea "hero.moveLeft()"
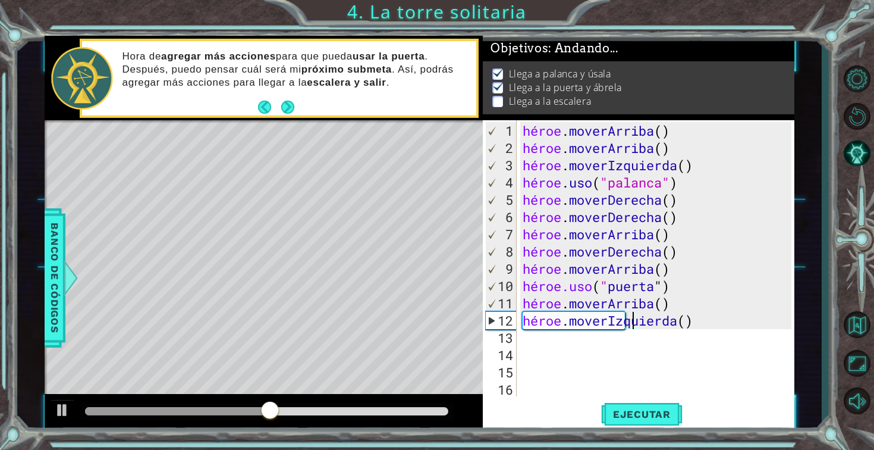
click at [635, 347] on div "héroe . [PERSON_NAME] ( ) héroe . [PERSON_NAME] ( ) héroe . moverIzquierda ( ) …" at bounding box center [658, 277] width 277 height 310
click at [639, 402] on button "Ejecutar" at bounding box center [641, 413] width 81 height 31
click at [576, 341] on div "héroe . [PERSON_NAME] ( ) héroe . [PERSON_NAME] ( ) héroe . moverIzquierda ( ) …" at bounding box center [658, 277] width 277 height 310
type textarea "h"
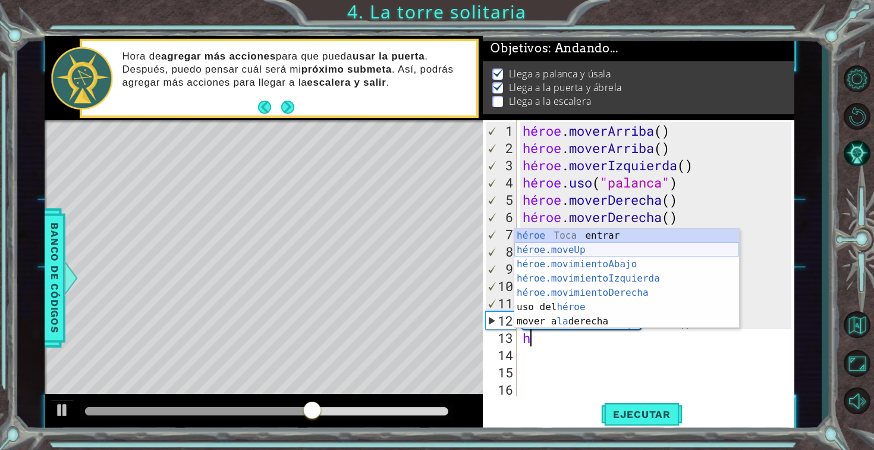
click at [605, 247] on div "héroe Toca entrar héroe.moveUp ​ Toca Enter héroe.movimientoAbajo ​ Toca Enter …" at bounding box center [626, 292] width 225 height 128
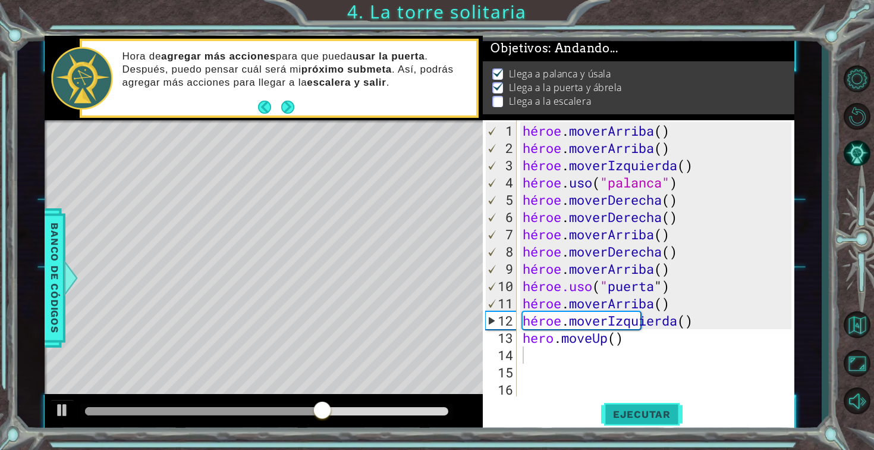
click at [657, 412] on font "Ejecutar" at bounding box center [642, 414] width 58 height 12
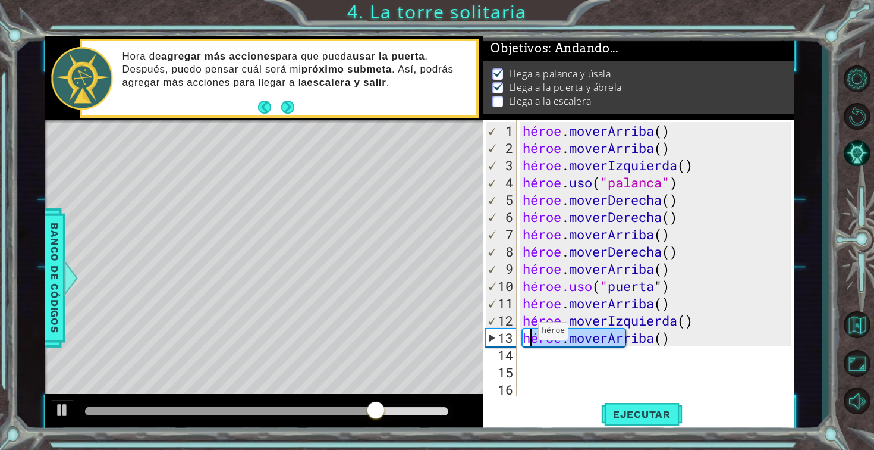
drag, startPoint x: 624, startPoint y: 341, endPoint x: 526, endPoint y: 335, distance: 98.3
click at [526, 335] on div "héroe . [PERSON_NAME] ( ) héroe . [PERSON_NAME] ( ) héroe . moverIzquierda ( ) …" at bounding box center [658, 277] width 277 height 310
type textarea "hero.moveUp()"
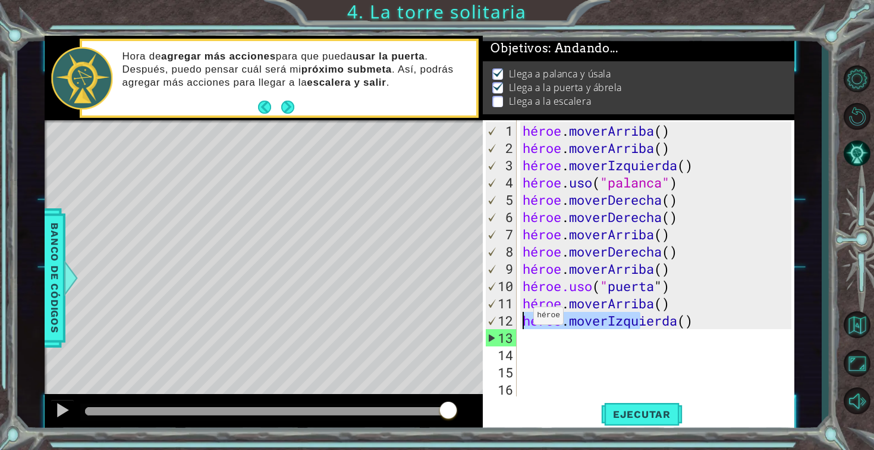
drag, startPoint x: 640, startPoint y: 319, endPoint x: 523, endPoint y: 320, distance: 117.2
click at [523, 320] on div "héroe . [PERSON_NAME] ( ) héroe . [PERSON_NAME] ( ) héroe . moverIzquierda ( ) …" at bounding box center [658, 277] width 277 height 310
type textarea "hero.moveLeft()"
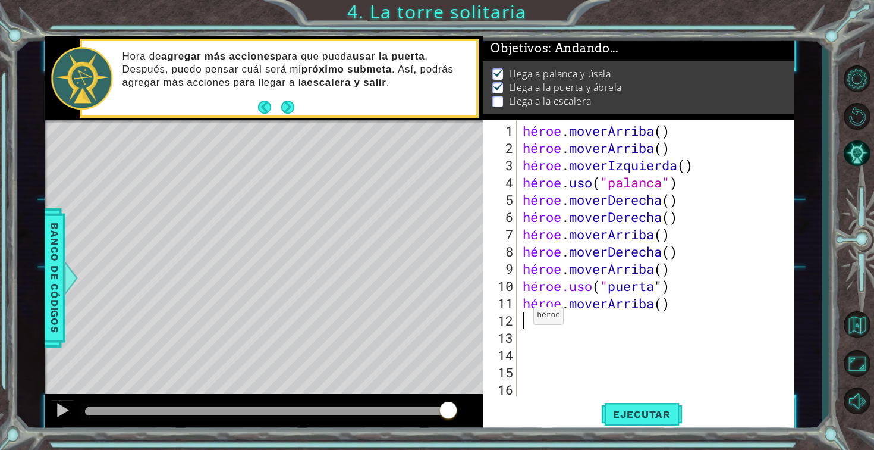
type textarea "h"
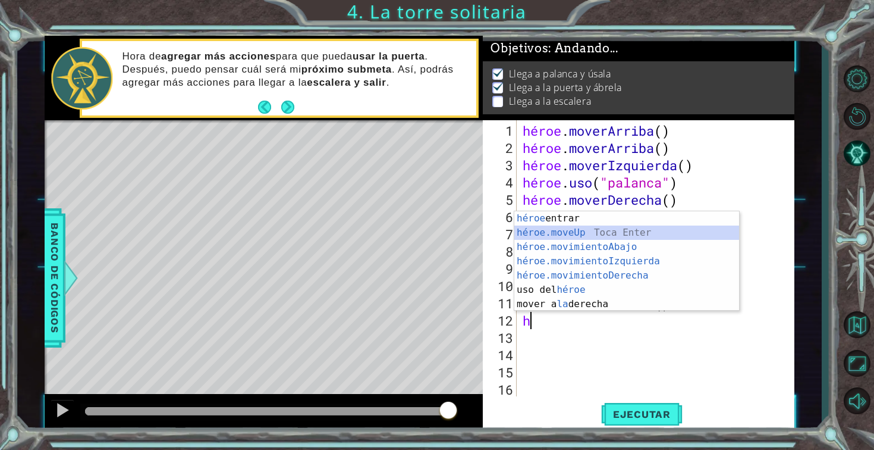
click at [559, 234] on div "héroe Toca entrar héroe.moveUp ​ Toca Enter héroe.movimientoAbajo ​ Toca Enter …" at bounding box center [626, 275] width 225 height 128
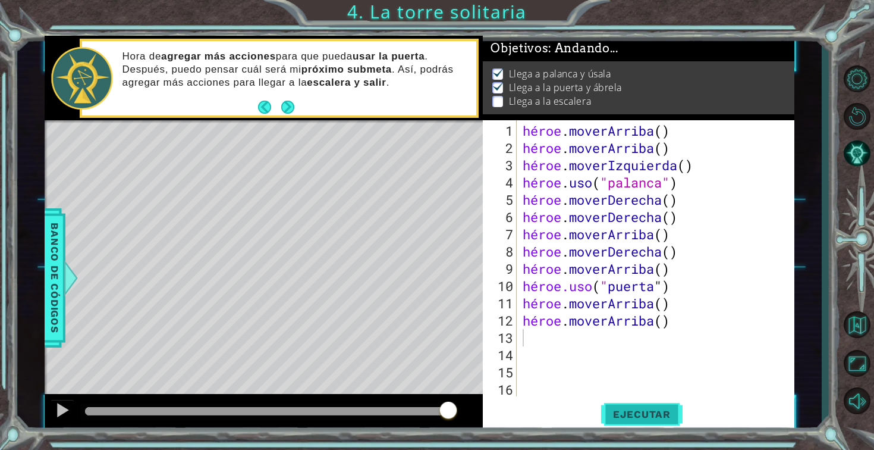
click at [618, 399] on button "Ejecutar" at bounding box center [641, 413] width 81 height 31
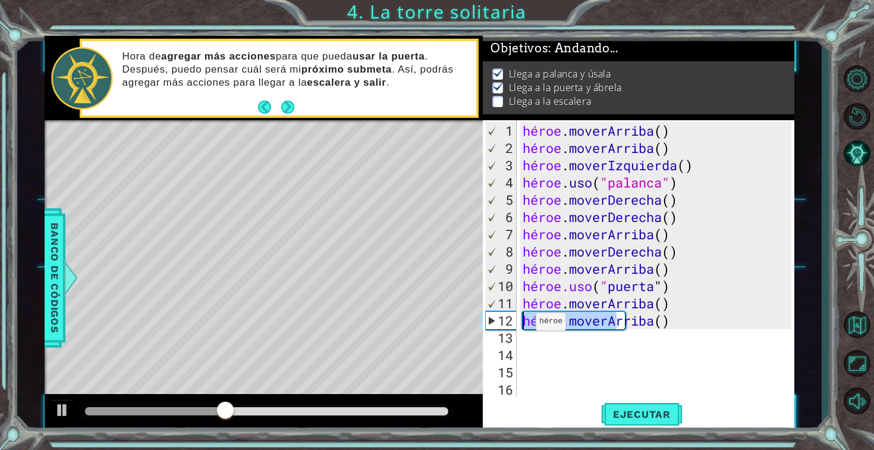
drag, startPoint x: 618, startPoint y: 324, endPoint x: 505, endPoint y: 323, distance: 113.6
click at [505, 323] on div "1 2 3 4 5 6 7 8 9 10 11 12 13 14 15 16 17 héroe . [PERSON_NAME] ( ) héroe . [PE…" at bounding box center [637, 258] width 309 height 276
type textarea ")"
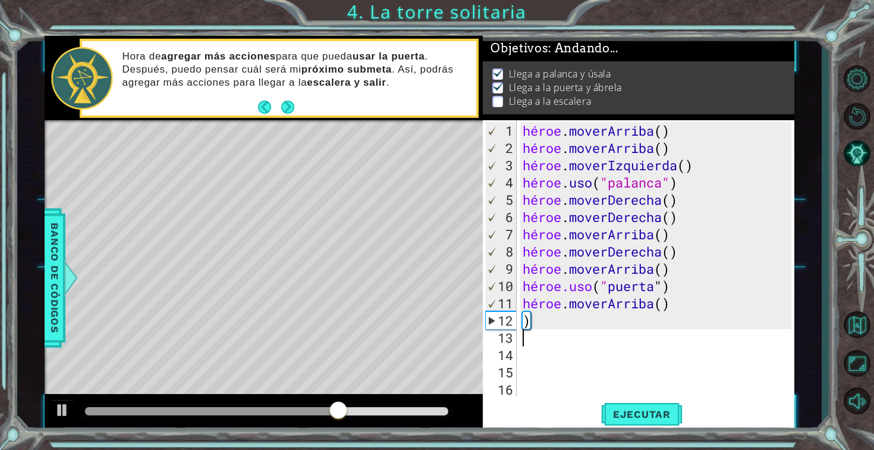
click at [597, 334] on div "héroe . [PERSON_NAME] ( ) héroe . [PERSON_NAME] ( ) héroe . moverIzquierda ( ) …" at bounding box center [658, 277] width 277 height 310
click at [584, 322] on div "héroe . [PERSON_NAME] ( ) héroe . [PERSON_NAME] ( ) héroe . moverIzquierda ( ) …" at bounding box center [658, 277] width 277 height 310
type textarea ")"
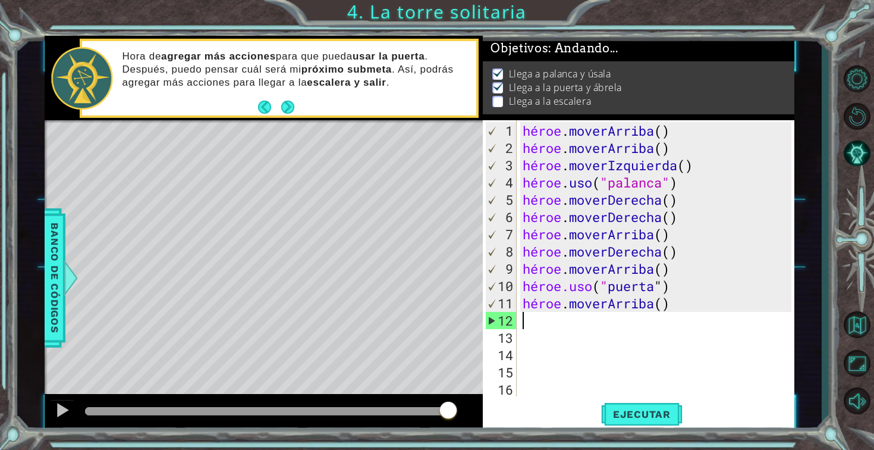
type textarea "i"
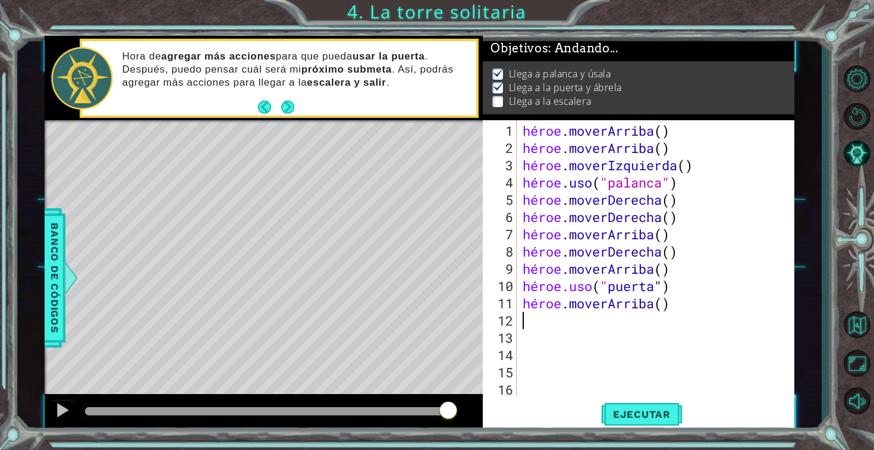
type textarea "h"
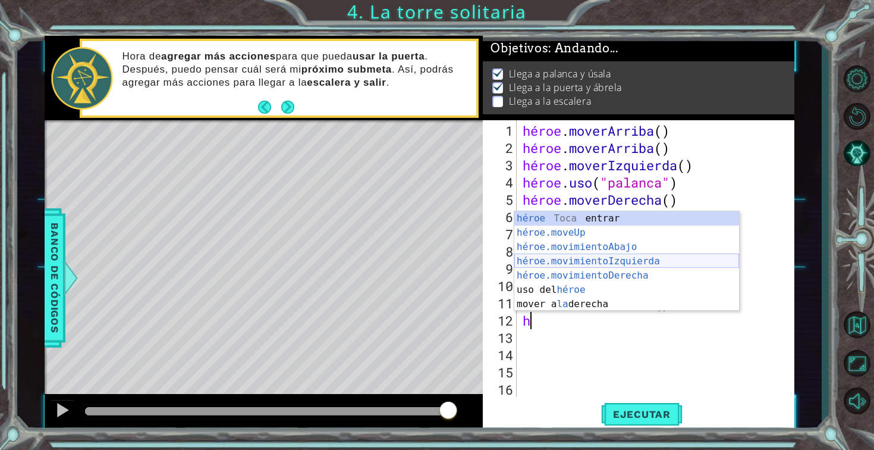
click at [580, 267] on div "héroe Toca entrar héroe.moveUp ​ Toca Enter héroe.movimientoAbajo ​ Toca Enter …" at bounding box center [626, 275] width 225 height 128
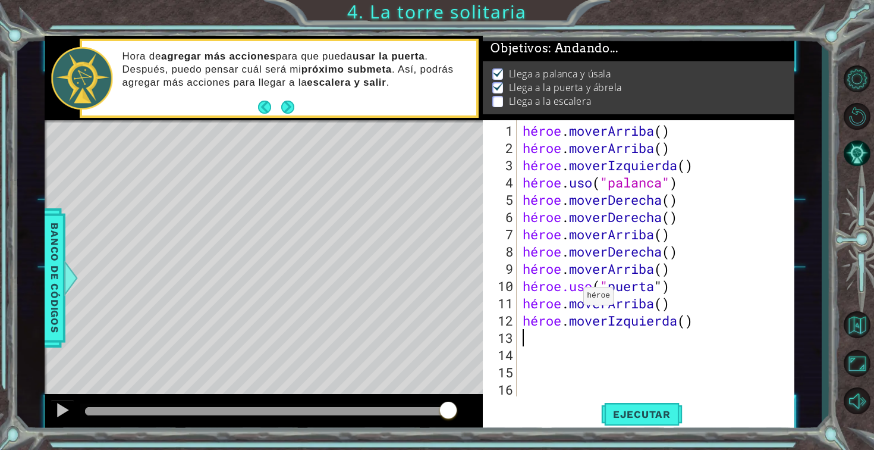
type textarea "h"
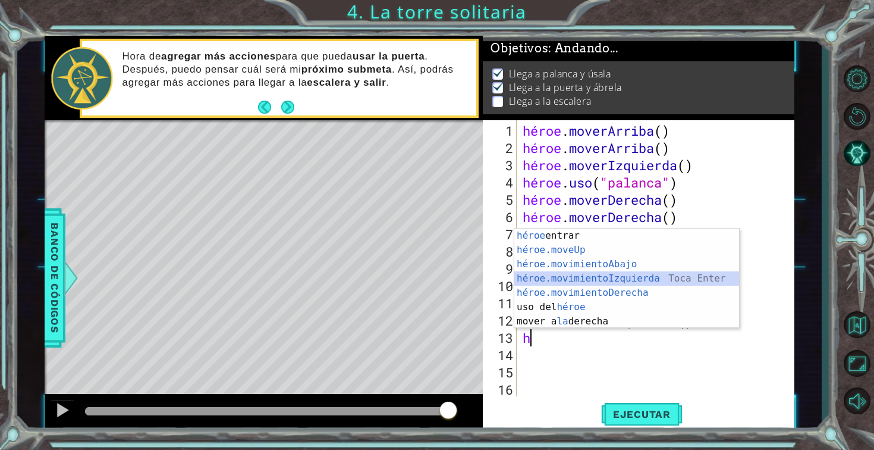
click at [585, 277] on div "héroe Toca entrar héroe.moveUp ​ Toca Enter héroe.movimientoAbajo ​ Toca Enter …" at bounding box center [626, 292] width 225 height 128
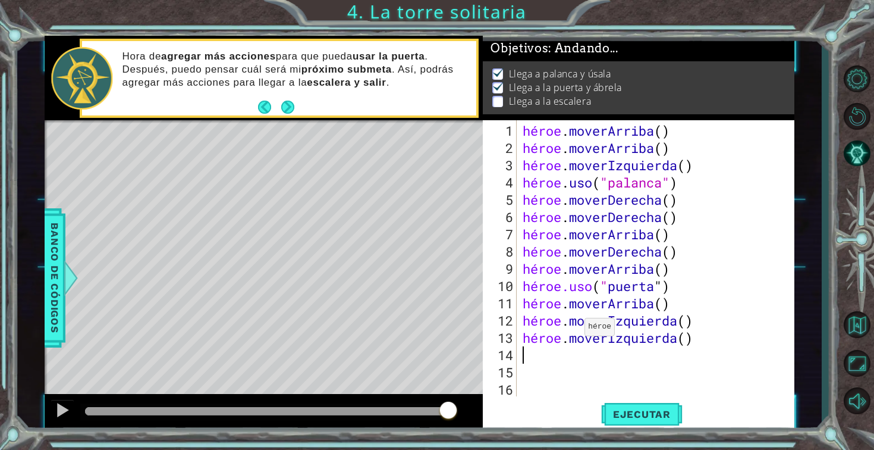
type textarea "h"
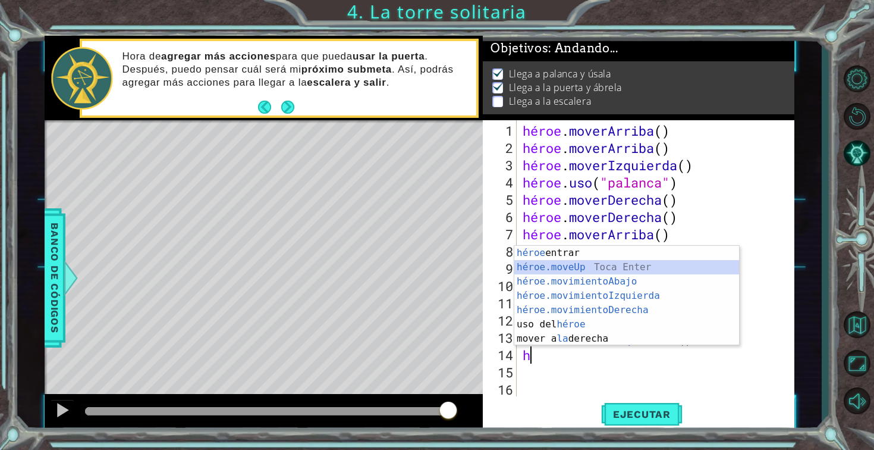
click at [609, 271] on div "héroe Toca entrar héroe.moveUp ​ Toca Enter héroe.movimientoAbajo ​ Toca Enter …" at bounding box center [626, 310] width 225 height 128
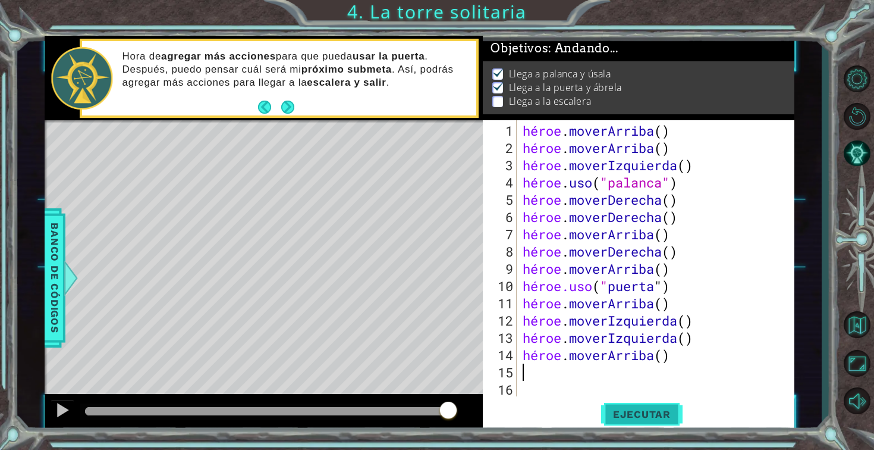
click at [632, 404] on button "Ejecutar" at bounding box center [641, 413] width 81 height 31
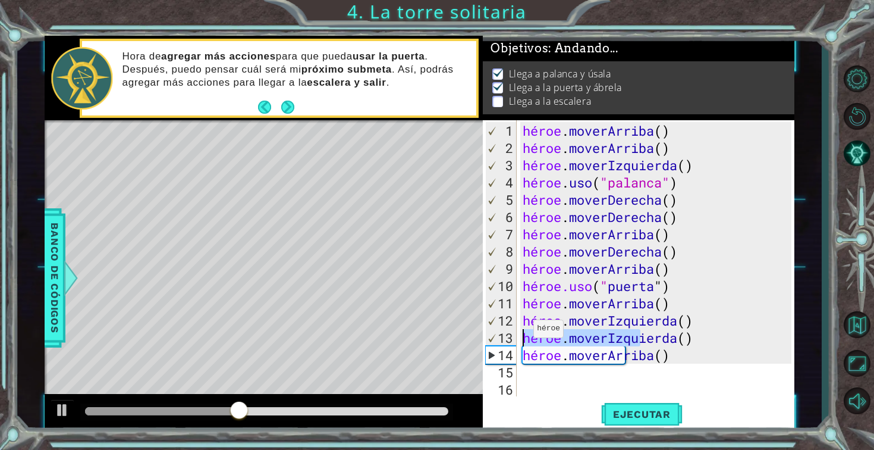
drag, startPoint x: 692, startPoint y: 338, endPoint x: 500, endPoint y: 333, distance: 192.1
click at [500, 333] on div "1 2 3 4 5 6 7 8 9 10 11 12 13 14 15 16 17 héroe . [PERSON_NAME] ( ) héroe . [PE…" at bounding box center [637, 258] width 309 height 276
type textarea "hero.moveLeft()"
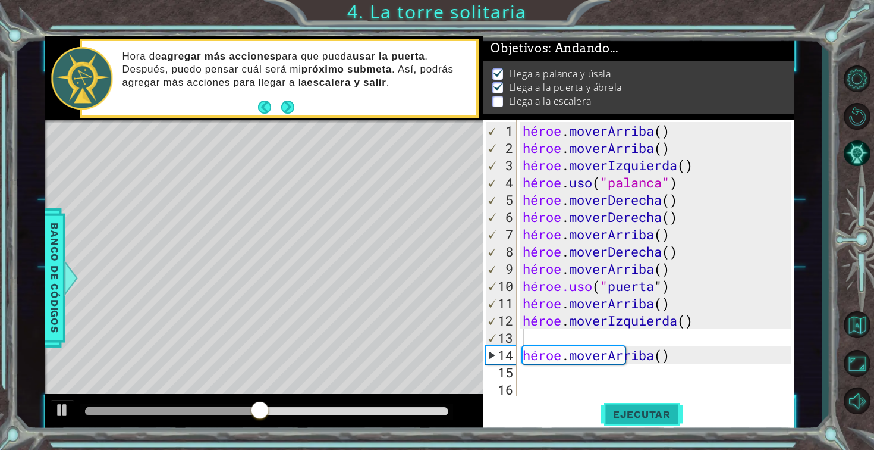
click at [615, 415] on font "Ejecutar" at bounding box center [642, 414] width 58 height 12
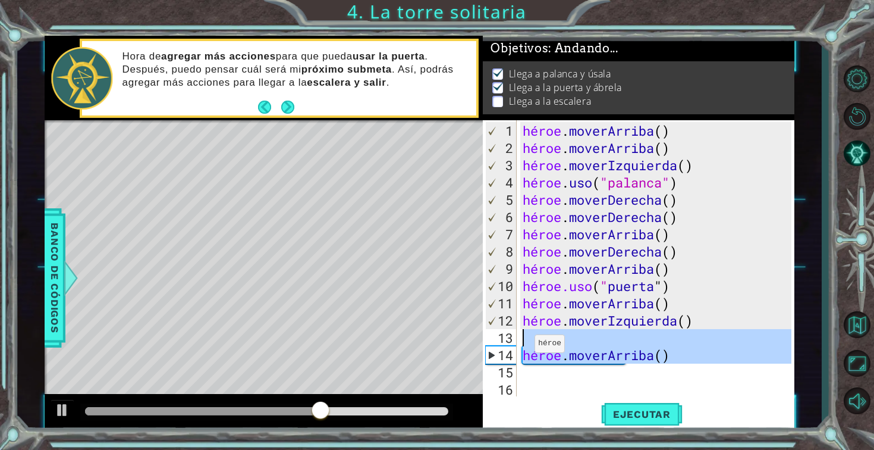
drag, startPoint x: 655, startPoint y: 365, endPoint x: 501, endPoint y: 344, distance: 154.8
click at [501, 344] on div "1 2 3 4 5 6 7 8 9 10 11 12 13 14 15 16 17 héroe . [PERSON_NAME] ( ) héroe . [PE…" at bounding box center [637, 258] width 309 height 276
type textarea "hero.moveUp()"
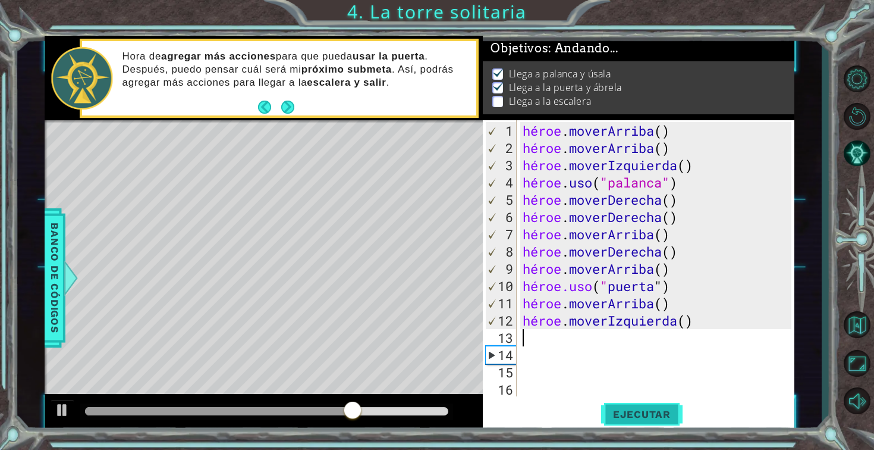
click at [636, 407] on button "Ejecutar" at bounding box center [641, 413] width 81 height 31
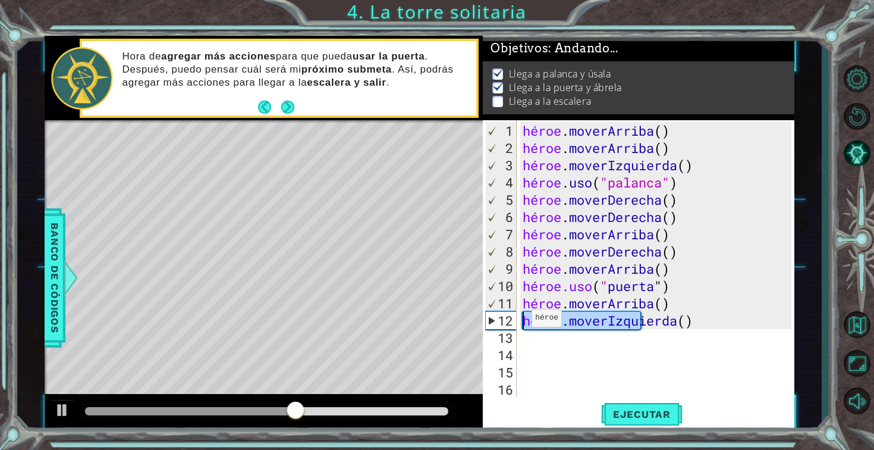
drag, startPoint x: 639, startPoint y: 323, endPoint x: 498, endPoint y: 321, distance: 141.5
click at [498, 321] on div "1 2 3 4 5 6 7 8 9 10 11 12 13 14 15 16 17 héroe . [PERSON_NAME] ( ) héroe . [PE…" at bounding box center [637, 258] width 309 height 276
type textarea "hero.moveLeft()"
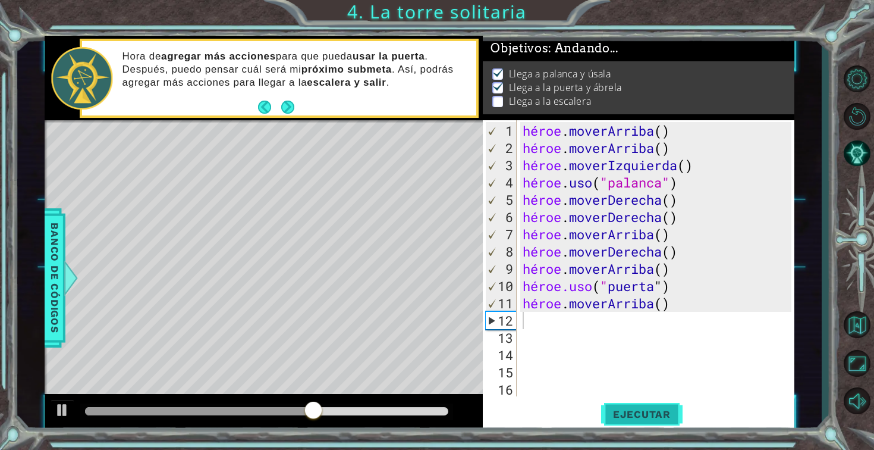
click at [648, 414] on font "Ejecutar" at bounding box center [642, 414] width 58 height 12
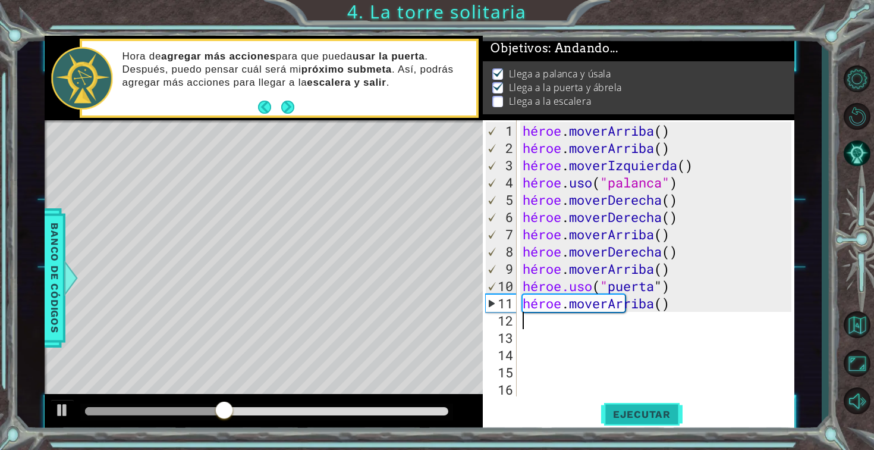
type textarea "i"
type textarea "h"
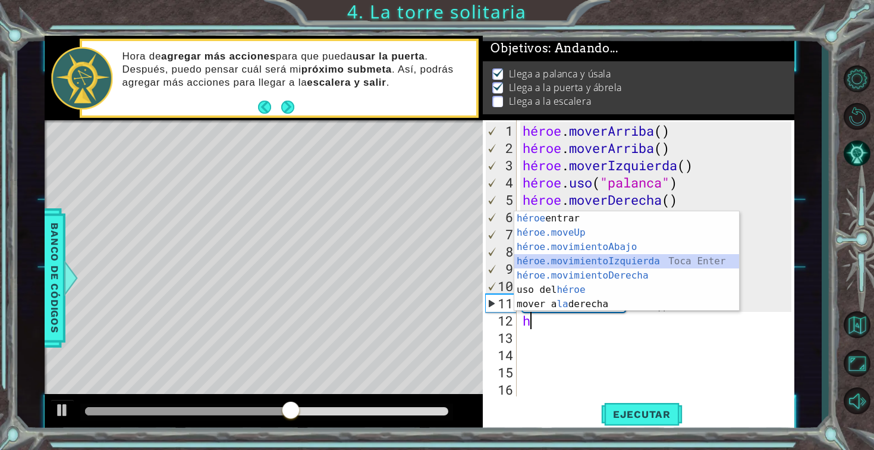
click at [693, 257] on div "héroe Toca entrar héroe.moveUp ​ Toca Enter héroe.movimientoAbajo ​ Toca Enter …" at bounding box center [626, 275] width 225 height 128
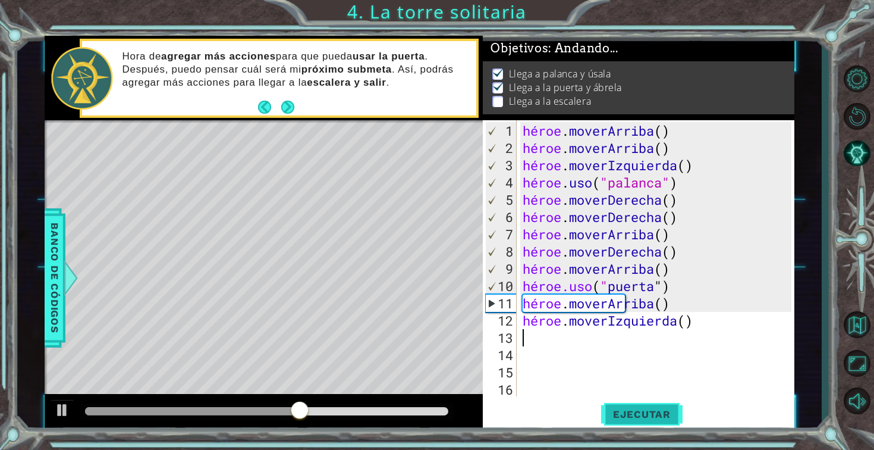
click at [640, 409] on font "Ejecutar" at bounding box center [642, 414] width 58 height 12
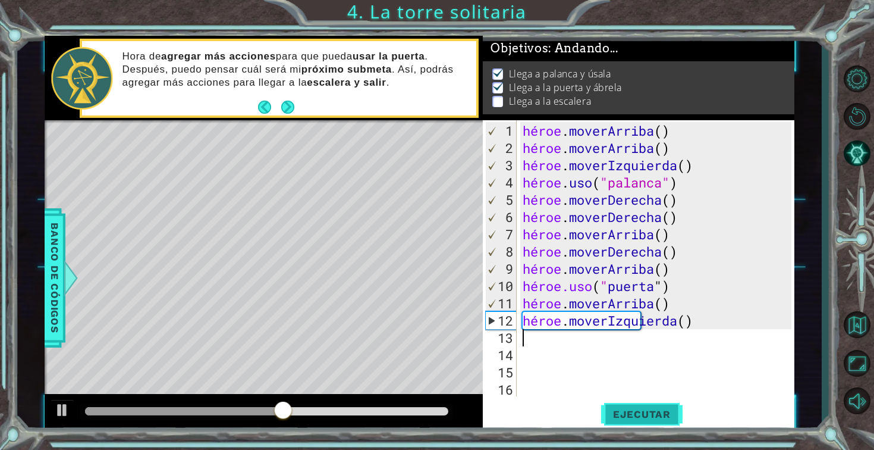
type textarea "h"
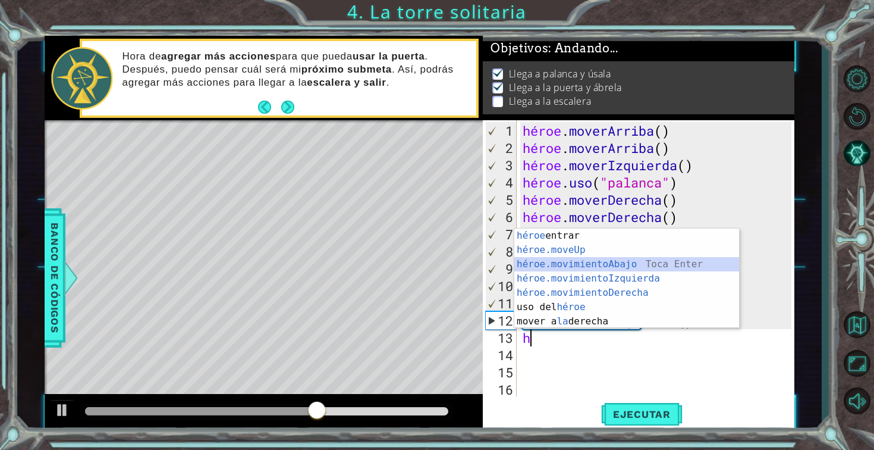
click at [673, 257] on div "héroe Toca entrar héroe.moveUp ​ Toca Enter héroe.movimientoAbajo ​ Toca Enter …" at bounding box center [626, 292] width 225 height 128
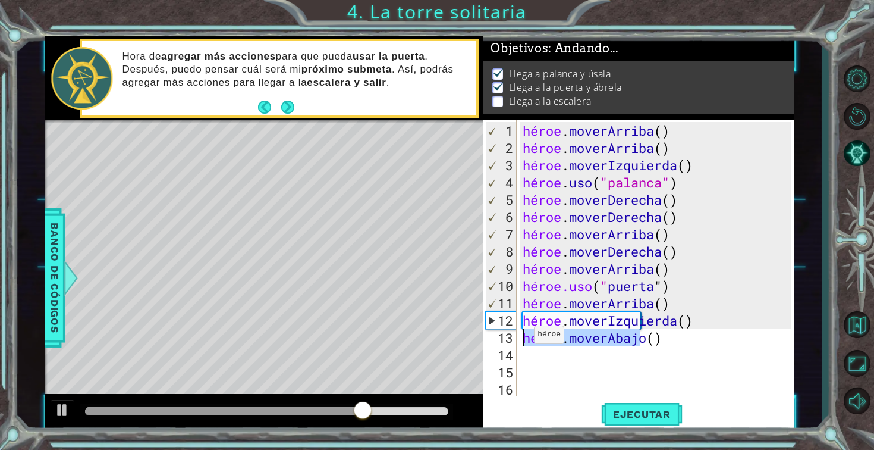
drag, startPoint x: 661, startPoint y: 338, endPoint x: 524, endPoint y: 339, distance: 136.8
click at [524, 339] on div "héroe . [PERSON_NAME] ( ) héroe . [PERSON_NAME] ( ) héroe . moverIzquierda ( ) …" at bounding box center [658, 277] width 277 height 310
type textarea "hero.moveDown()"
type textarea "h"
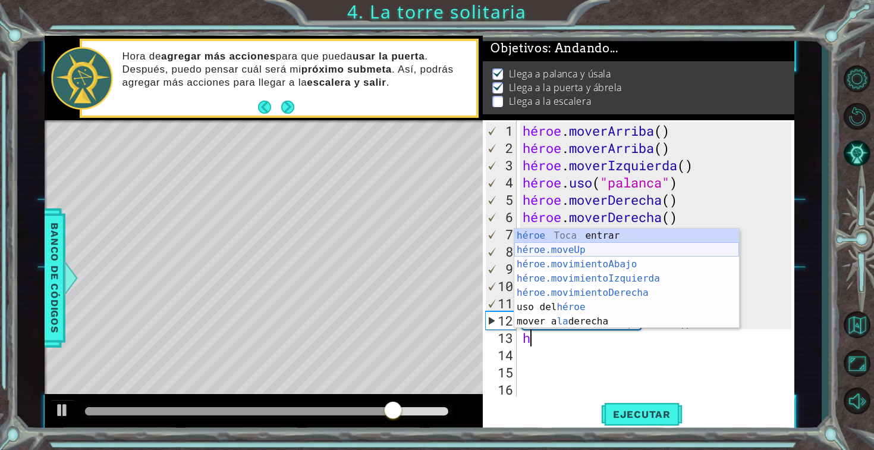
click at [566, 253] on div "héroe Toca entrar héroe.moveUp ​ Toca Enter héroe.movimientoAbajo ​ Toca Enter …" at bounding box center [626, 292] width 225 height 128
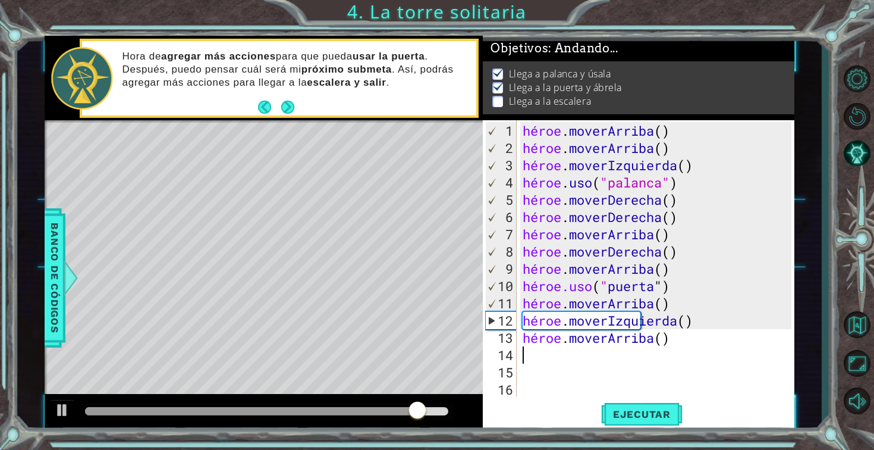
type textarea "h"
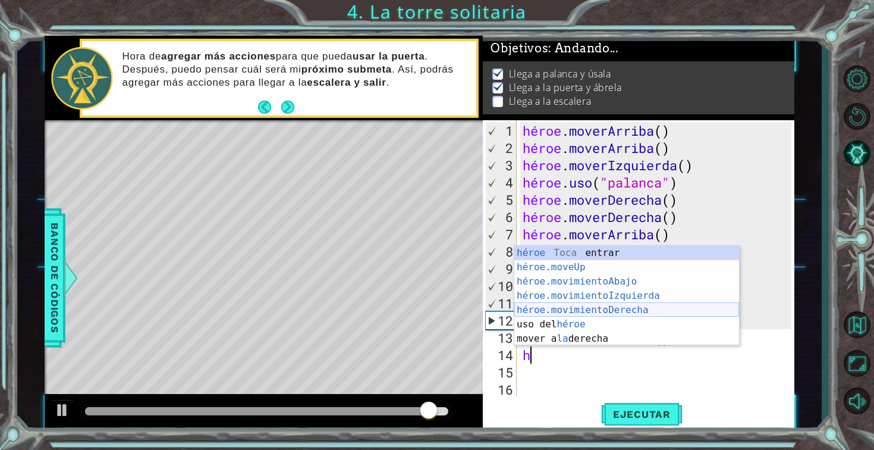
click at [561, 310] on div "héroe Toca entrar héroe.moveUp ​ Toca Enter héroe.movimientoAbajo ​ Toca Enter …" at bounding box center [626, 310] width 225 height 128
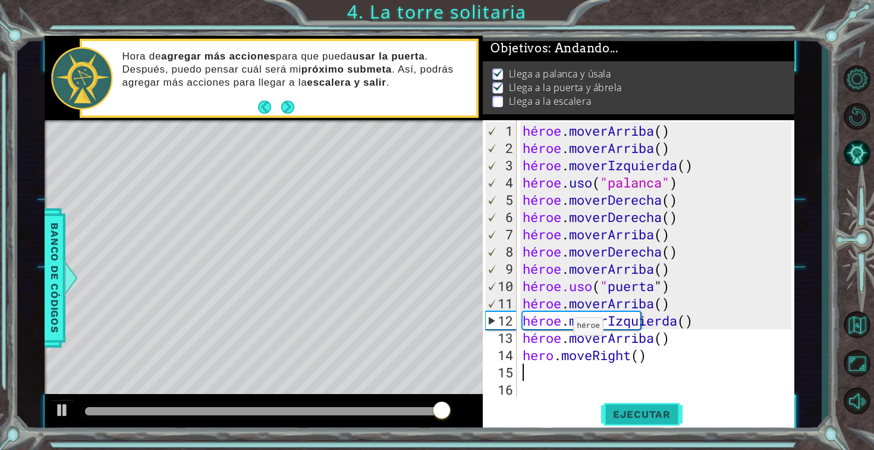
click at [614, 415] on font "Ejecutar" at bounding box center [642, 414] width 58 height 12
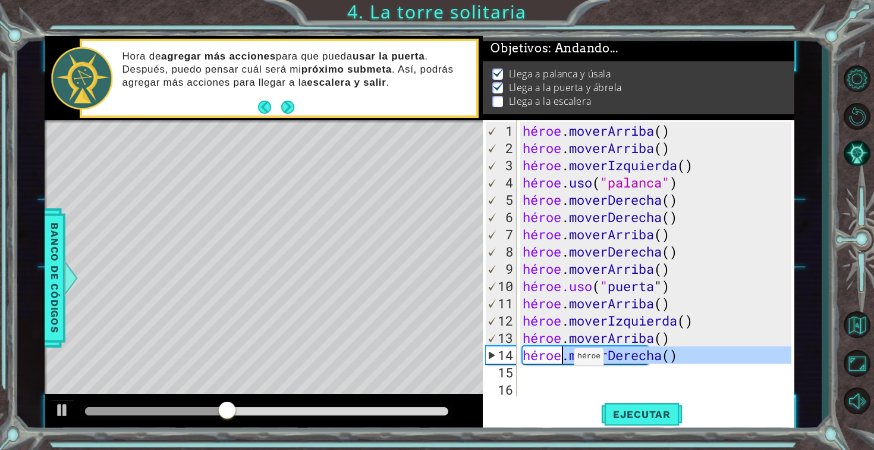
click at [626, 356] on div "héroe . [PERSON_NAME] ( ) héroe . [PERSON_NAME] ( ) héroe . moverIzquierda ( ) …" at bounding box center [658, 277] width 277 height 310
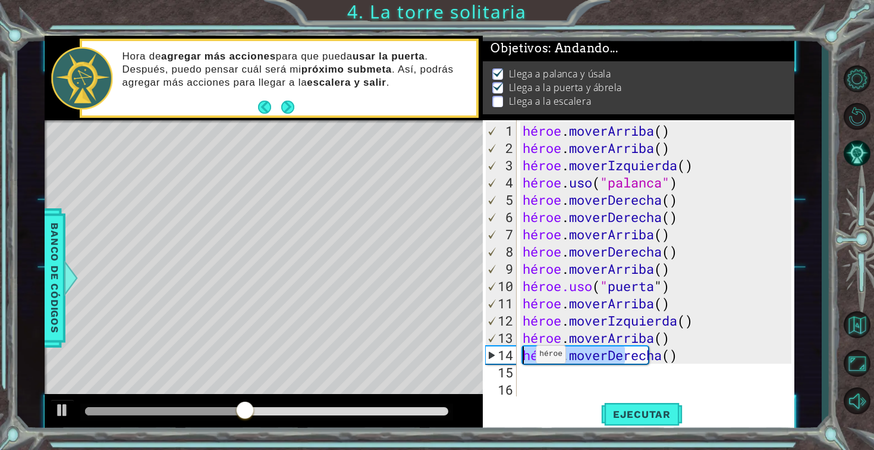
drag, startPoint x: 621, startPoint y: 360, endPoint x: 502, endPoint y: 360, distance: 119.5
click at [501, 359] on div "hero.moveRight() 1 2 3 4 5 6 7 8 9 10 11 12 13 14 15 16 17 héroe . [PERSON_NAME…" at bounding box center [637, 258] width 309 height 276
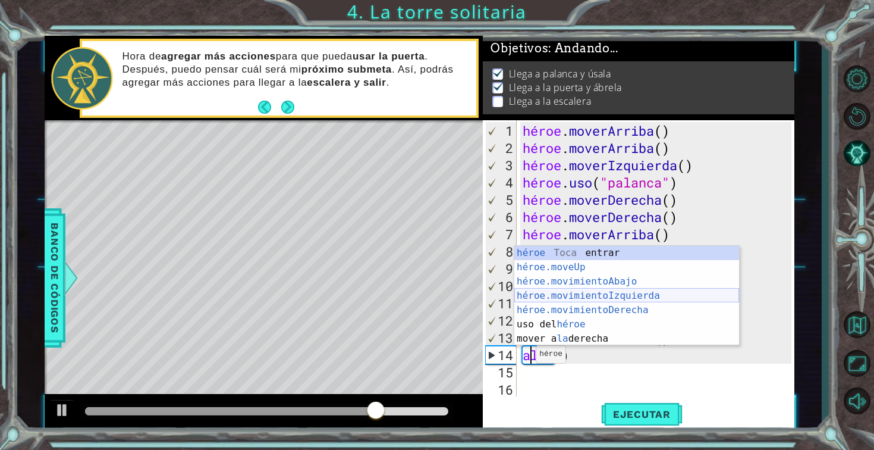
click at [539, 292] on div "héroe Toca entrar héroe.moveUp ​ Toca Enter héroe.movimientoAbajo ​ Toca Enter …" at bounding box center [626, 310] width 225 height 128
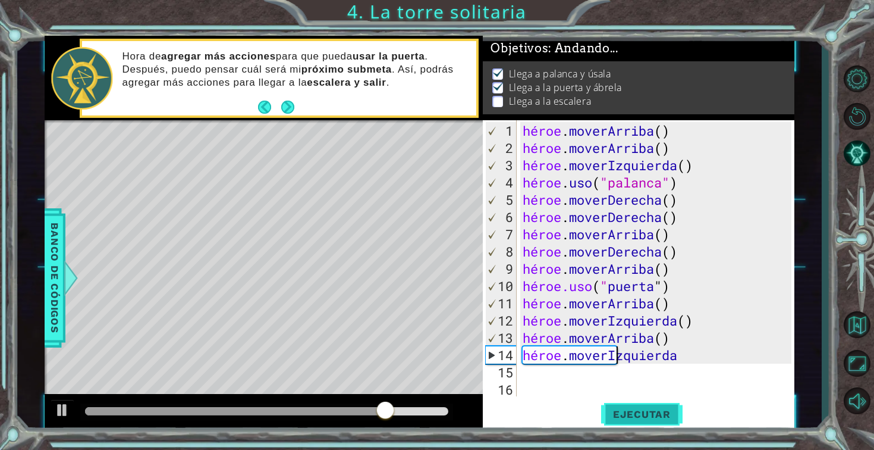
type textarea "hero.moveLef"
click at [619, 418] on font "Ejecutar" at bounding box center [642, 414] width 58 height 12
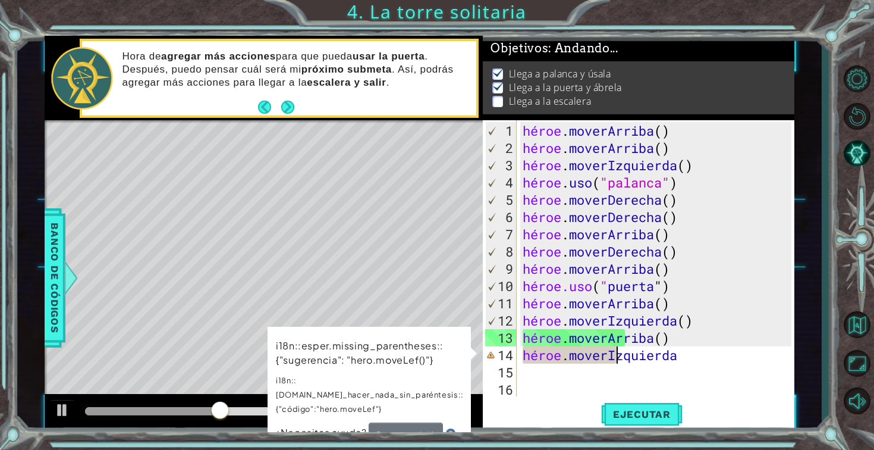
click at [630, 359] on div "héroe . [PERSON_NAME] ( ) héroe . [PERSON_NAME] ( ) héroe . moverIzquierda ( ) …" at bounding box center [658, 277] width 277 height 310
drag, startPoint x: 621, startPoint y: 357, endPoint x: 517, endPoint y: 360, distance: 103.5
click at [517, 360] on div "hero.moveLef 1 2 3 4 5 6 7 8 9 10 11 12 13 14 15 16 17 héroe . [PERSON_NAME] ( …" at bounding box center [637, 258] width 309 height 276
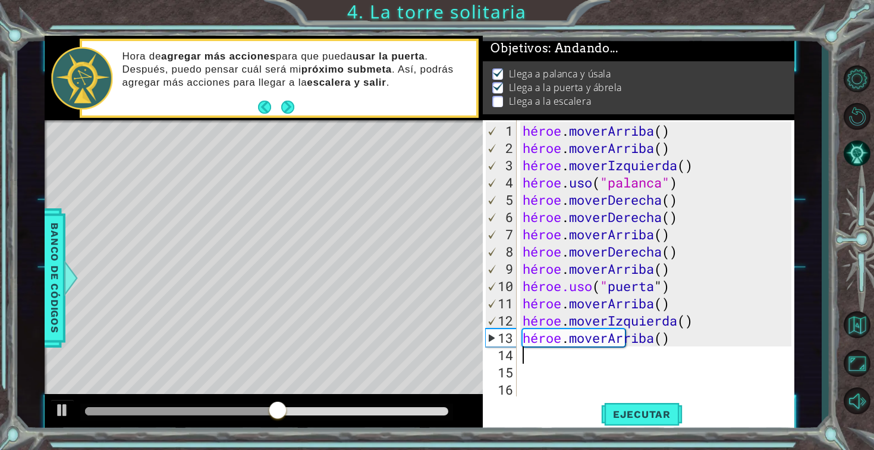
type textarea "h"
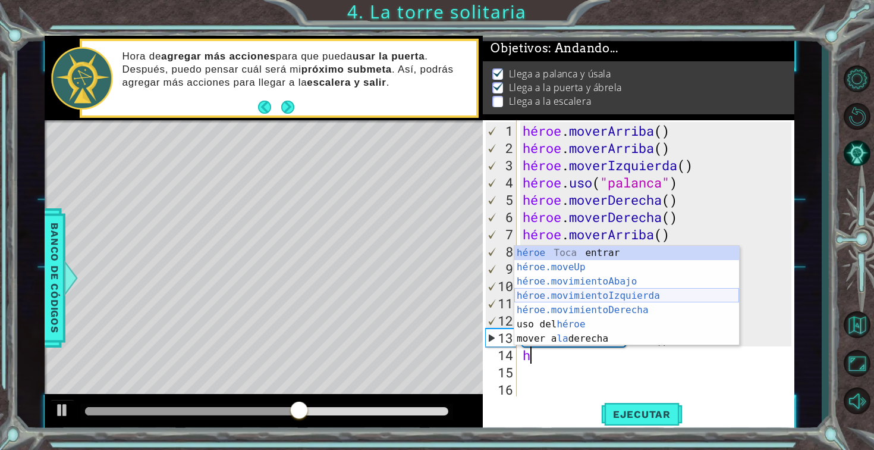
click at [566, 297] on div "héroe Toca entrar héroe.moveUp ​ Toca Enter héroe.movimientoAbajo ​ Toca Enter …" at bounding box center [626, 310] width 225 height 128
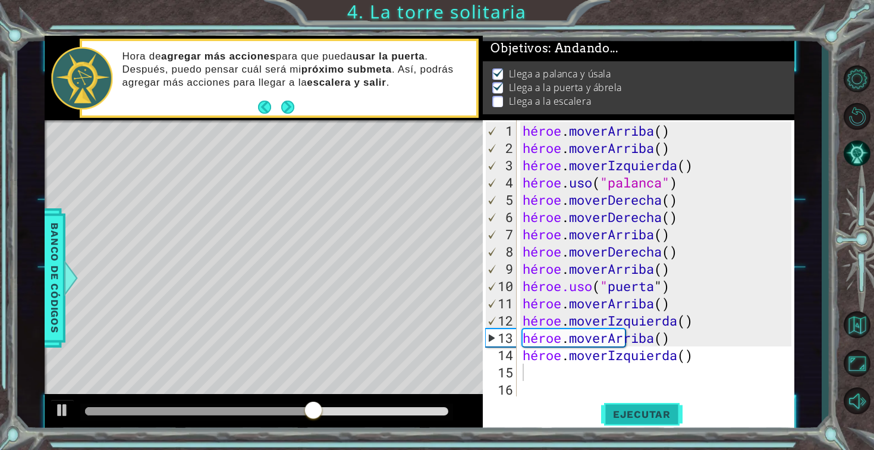
click at [646, 417] on font "Ejecutar" at bounding box center [642, 414] width 58 height 12
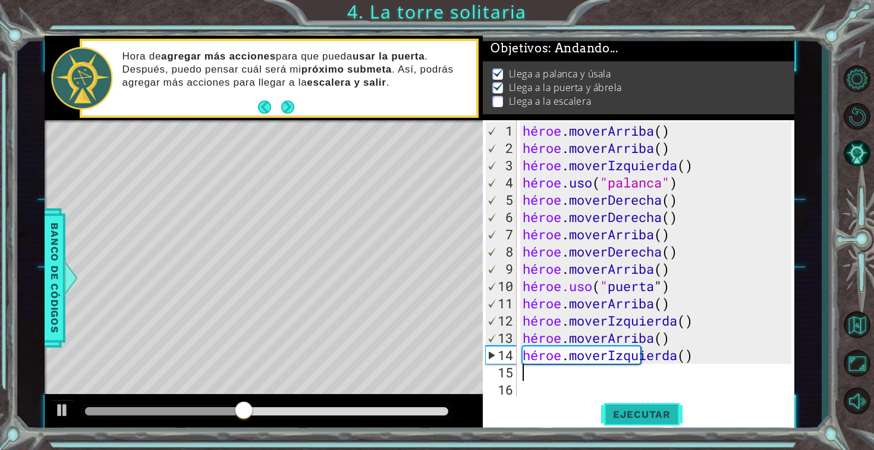
type textarea "h"
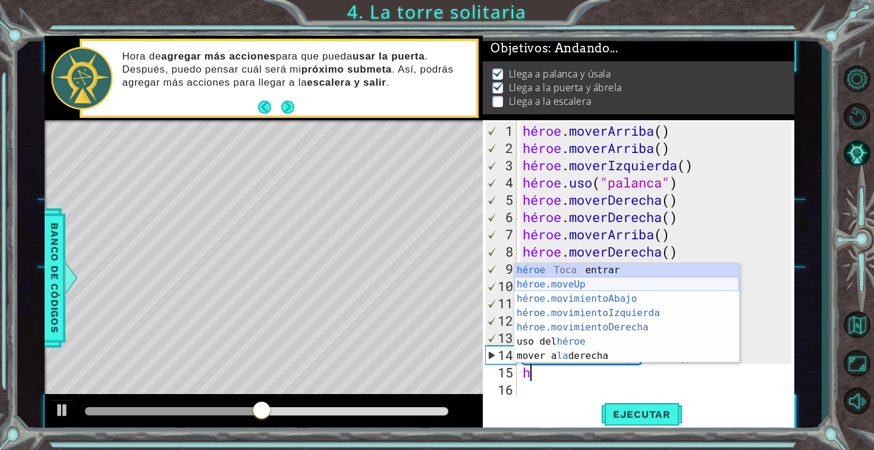
click at [685, 290] on div "héroe Toca entrar héroe.moveUp ​ Toca Enter héroe.movimientoAbajo ​ Toca Enter …" at bounding box center [626, 327] width 225 height 128
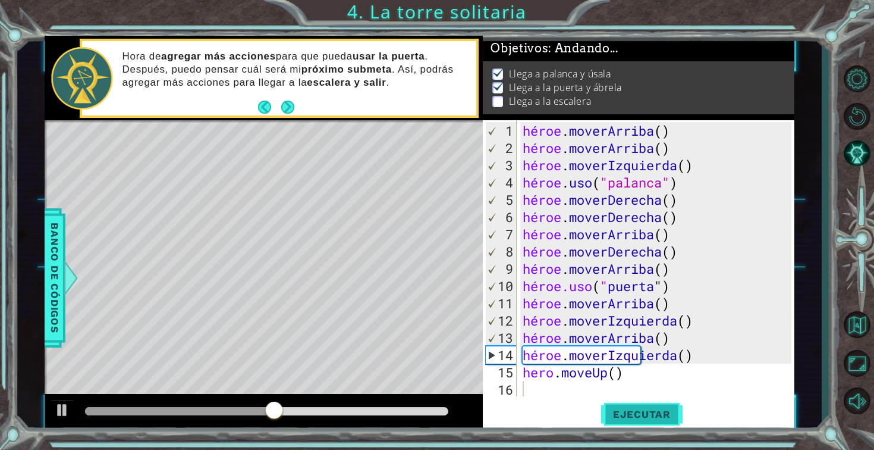
click at [640, 422] on button "Ejecutar" at bounding box center [641, 413] width 81 height 31
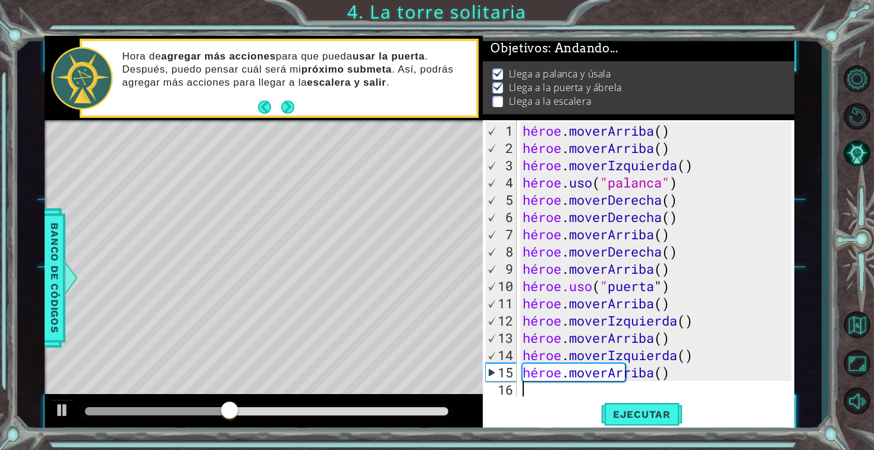
click at [567, 392] on div "héroe . [PERSON_NAME] ( ) héroe . [PERSON_NAME] ( ) héroe . moverIzquierda ( ) …" at bounding box center [658, 277] width 277 height 310
type textarea "h"
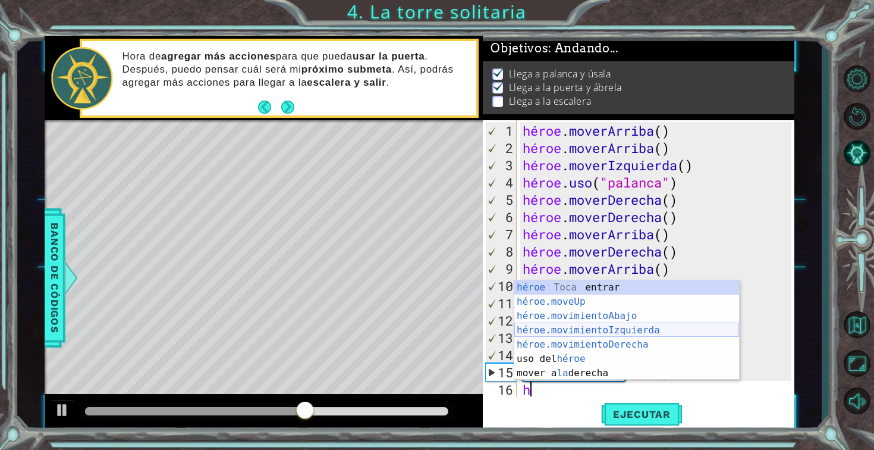
click at [586, 324] on div "héroe Toca entrar héroe.moveUp ​ Toca Enter héroe.movimientoAbajo ​ Toca Enter …" at bounding box center [626, 344] width 225 height 128
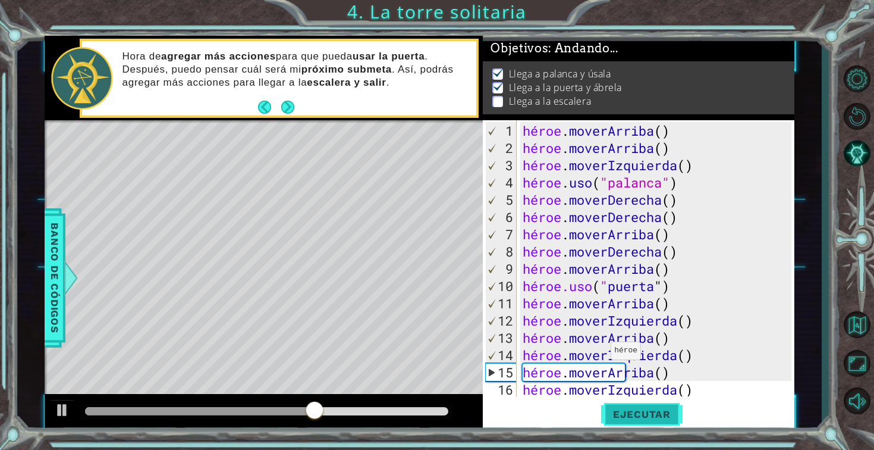
click at [627, 417] on font "Ejecutar" at bounding box center [642, 414] width 58 height 12
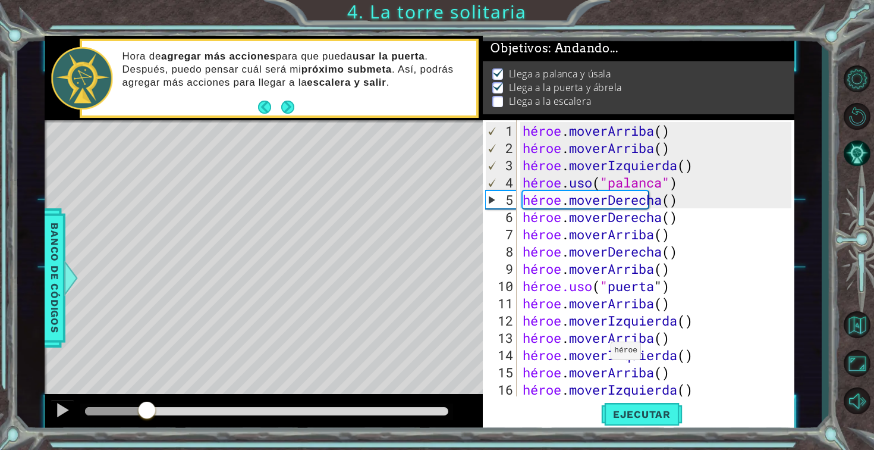
drag, startPoint x: 282, startPoint y: 410, endPoint x: 147, endPoint y: 404, distance: 135.7
click at [147, 403] on div at bounding box center [146, 410] width 21 height 21
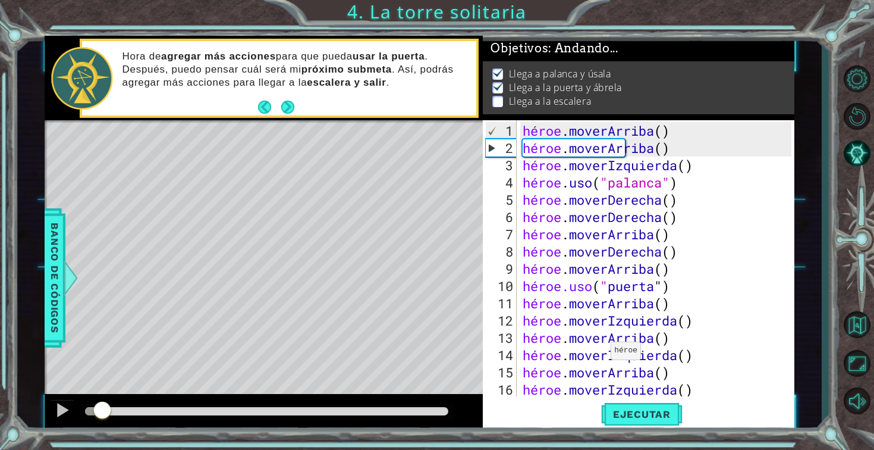
drag, startPoint x: 147, startPoint y: 404, endPoint x: 102, endPoint y: 423, distance: 48.5
click at [102, 423] on div at bounding box center [264, 413] width 438 height 38
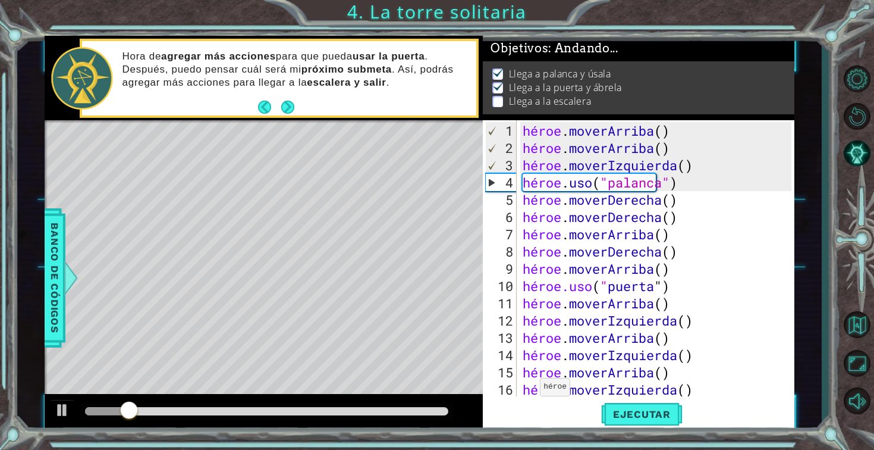
click at [530, 391] on div "héroe . [PERSON_NAME] ( ) héroe . [PERSON_NAME] ( ) héroe . moverIzquierda ( ) …" at bounding box center [658, 277] width 277 height 310
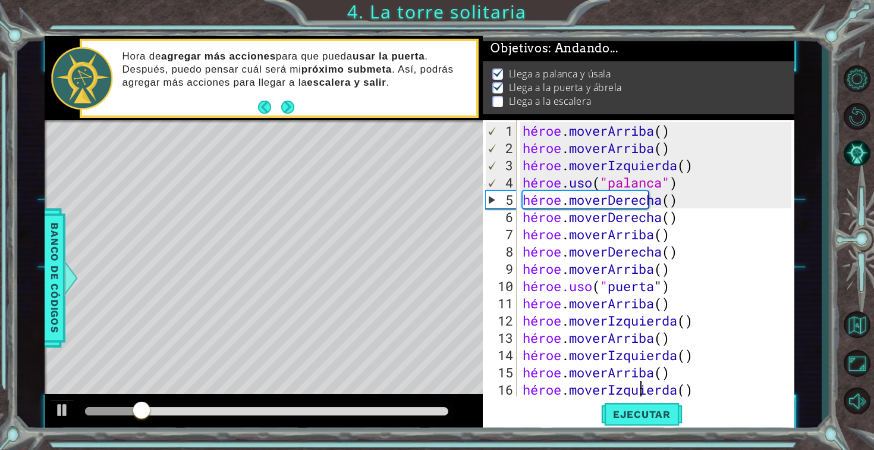
click at [735, 391] on div "héroe . [PERSON_NAME] ( ) héroe . [PERSON_NAME] ( ) héroe . moverIzquierda ( ) …" at bounding box center [658, 277] width 277 height 310
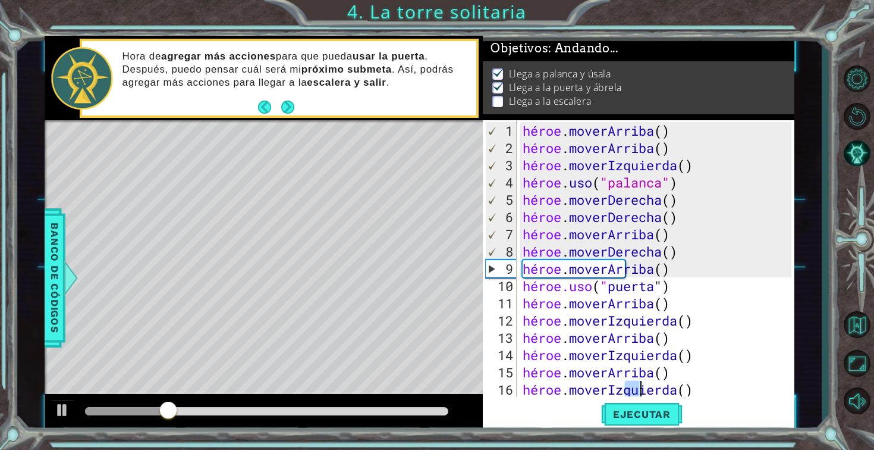
scroll to position [17, 0]
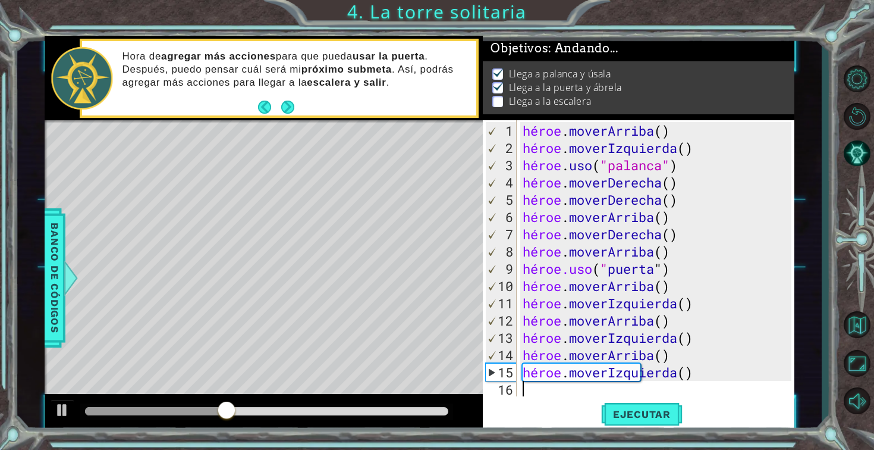
type textarea "hero.moveLeft()h"
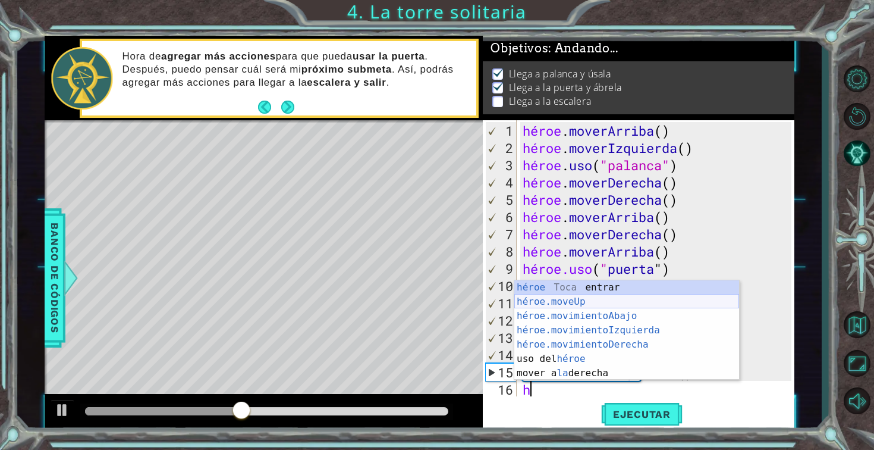
click at [723, 296] on div "héroe Toca entrar héroe.moveUp ​ Toca Enter héroe.movimientoAbajo ​ Toca Enter …" at bounding box center [626, 344] width 225 height 128
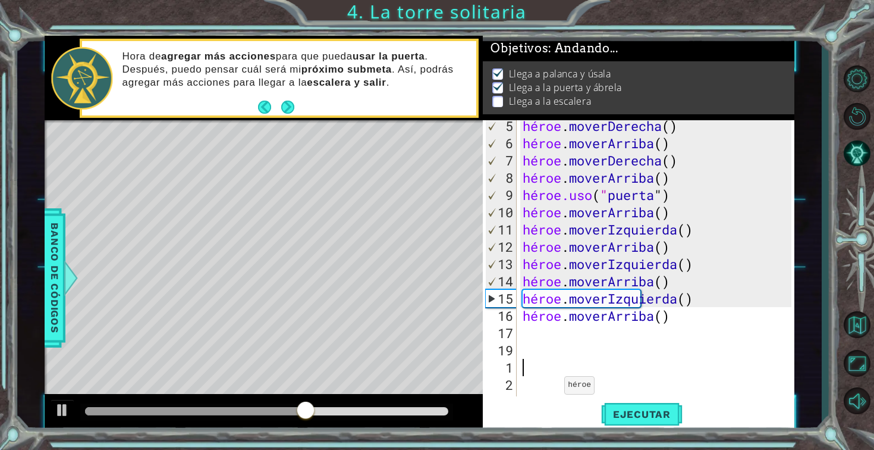
scroll to position [114, 0]
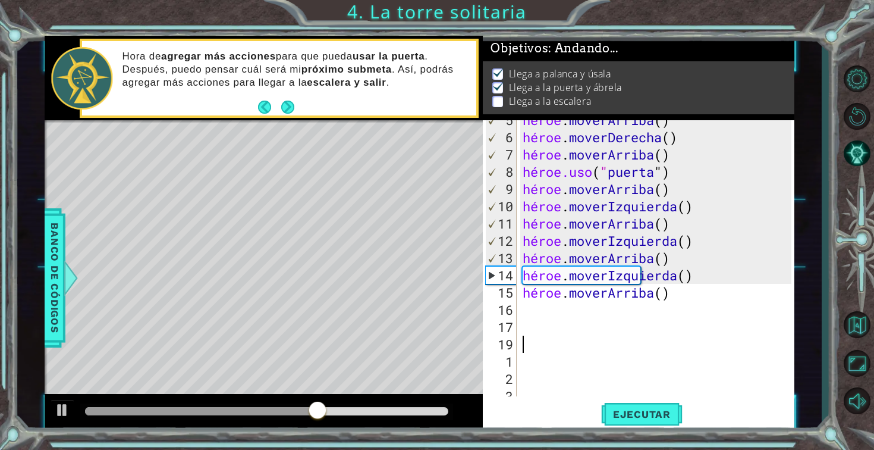
click at [541, 309] on div "héroe . [PERSON_NAME] ( ) héroe . moverDerecha ( ) héroe . [PERSON_NAME] ( ) hé…" at bounding box center [658, 266] width 277 height 310
click at [645, 404] on button "Ejecutar" at bounding box center [641, 413] width 81 height 31
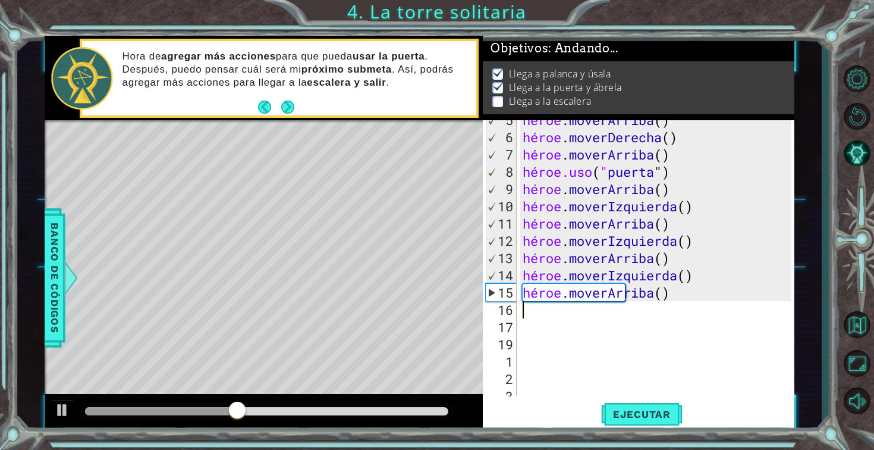
click at [630, 328] on div "héroe . [PERSON_NAME] ( ) héroe . moverDerecha ( ) héroe . [PERSON_NAME] ( ) hé…" at bounding box center [658, 266] width 277 height 310
click at [629, 321] on div "héroe . [PERSON_NAME] ( ) héroe . moverDerecha ( ) héroe . [PERSON_NAME] ( ) hé…" at bounding box center [658, 266] width 277 height 310
click at [626, 317] on div "héroe . [PERSON_NAME] ( ) héroe . moverDerecha ( ) héroe . [PERSON_NAME] ( ) hé…" at bounding box center [658, 266] width 277 height 310
click at [520, 310] on div "5 6 7 8 9 10 11 12 13 14 15 16 17 19 1 2 3 4 héroe . [PERSON_NAME] ( ) héroe . …" at bounding box center [637, 258] width 309 height 276
click at [529, 310] on div "héroe . [PERSON_NAME] ( ) héroe . moverDerecha ( ) héroe . [PERSON_NAME] ( ) hé…" at bounding box center [658, 266] width 277 height 310
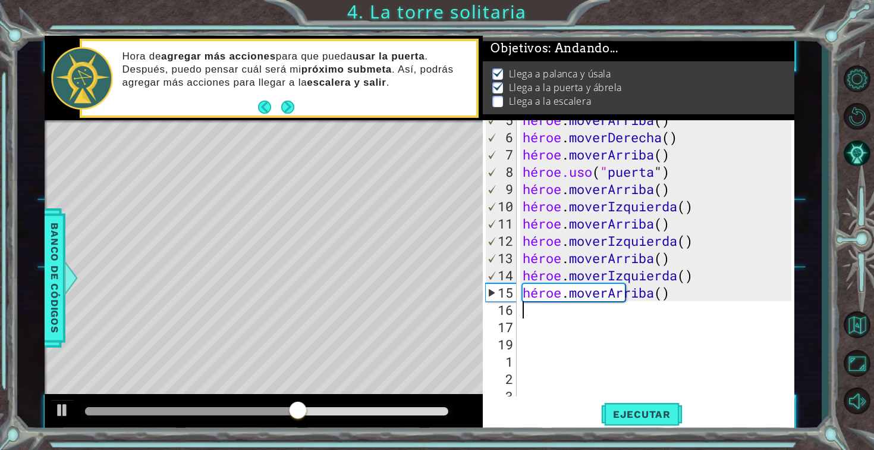
type textarea "h"
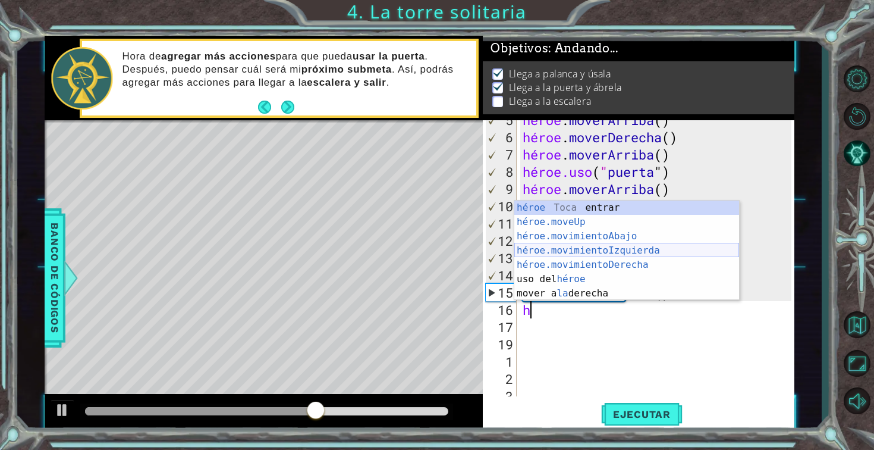
click at [541, 252] on div "héroe Toca entrar héroe.moveUp ​ Toca Enter héroe.movimientoAbajo ​ Toca Enter …" at bounding box center [626, 264] width 225 height 128
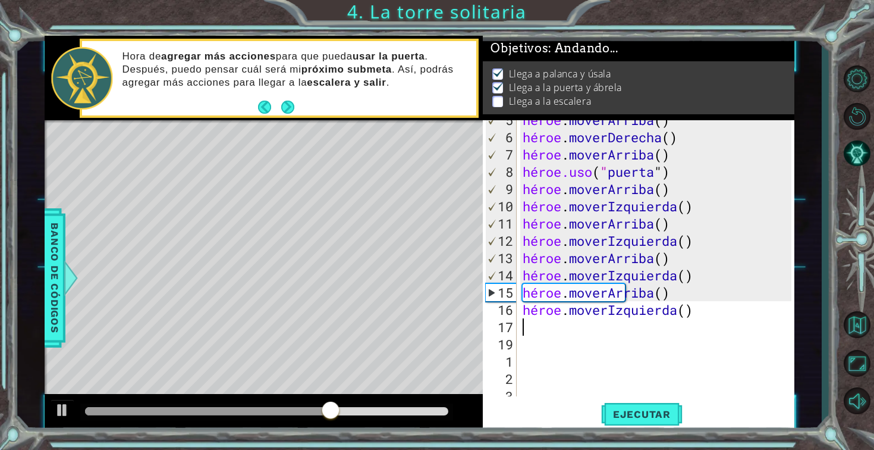
click at [593, 326] on div "héroe . [PERSON_NAME] ( ) héroe . moverDerecha ( ) héroe . [PERSON_NAME] ( ) hé…" at bounding box center [658, 266] width 277 height 310
type textarea "h"
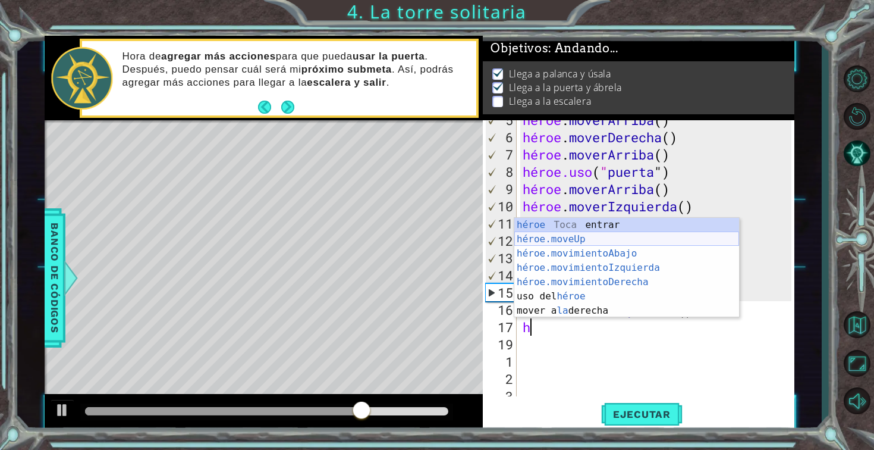
click at [612, 235] on div "héroe Toca entrar héroe.moveUp ​ Toca Enter héroe.movimientoAbajo ​ Toca Enter …" at bounding box center [626, 282] width 225 height 128
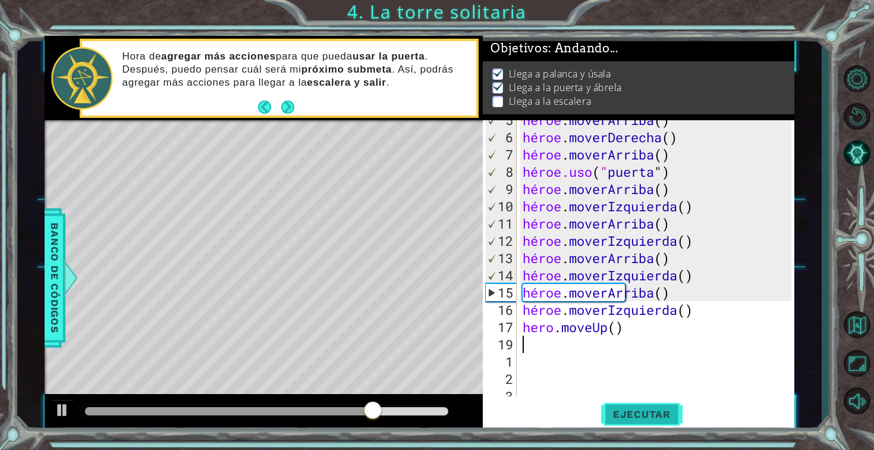
click at [656, 405] on button "Ejecutar" at bounding box center [641, 413] width 81 height 31
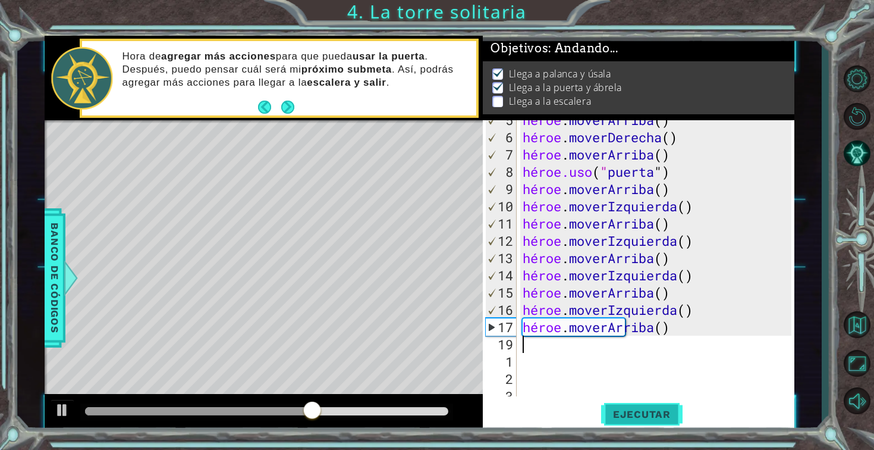
type textarea "h"
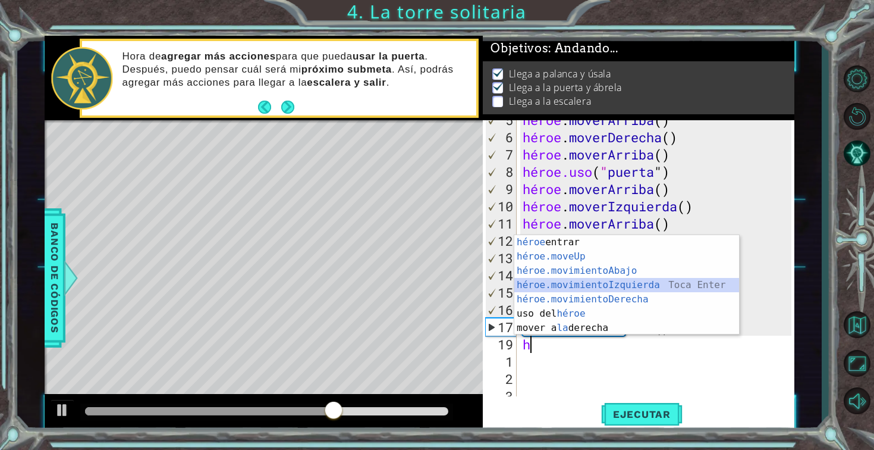
click at [672, 287] on div "héroe Toca entrar héroe.moveUp ​ Toca Enter héroe.movimientoAbajo ​ Toca Enter …" at bounding box center [626, 299] width 225 height 128
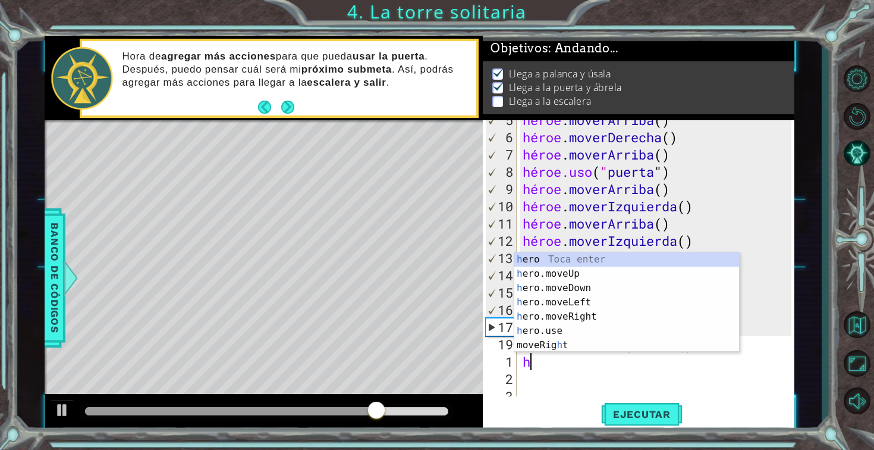
type textarea "h"
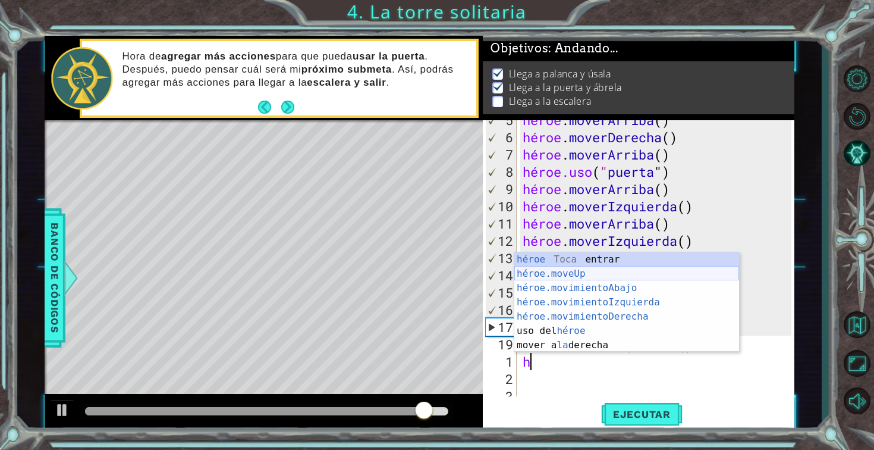
click at [618, 275] on div "héroe Toca entrar héroe.moveUp ​ Toca Enter héroe.movimientoAbajo ​ Toca Enter …" at bounding box center [626, 316] width 225 height 128
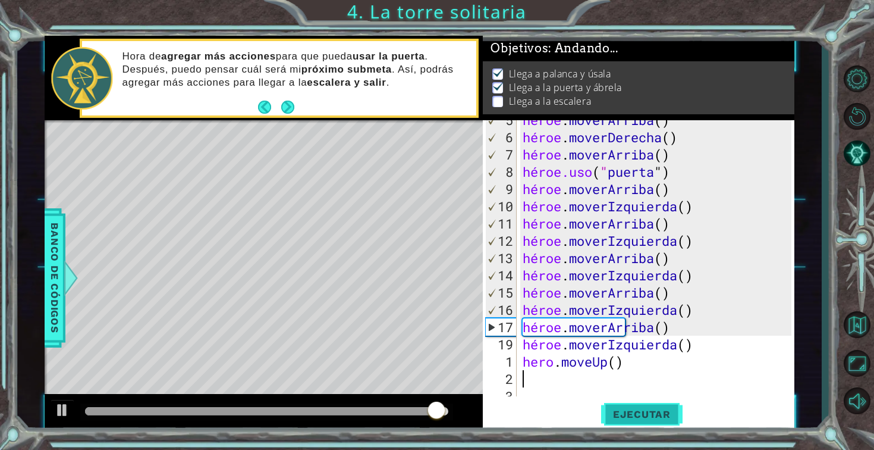
click at [621, 409] on font "Ejecutar" at bounding box center [642, 414] width 58 height 12
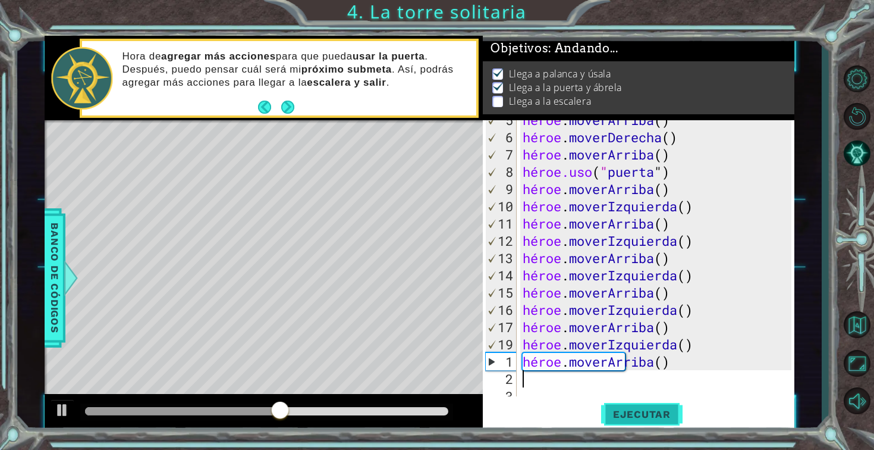
type textarea "hero.moveUp()"
click at [594, 384] on div "héroe . [PERSON_NAME] ( ) héroe . moverDerecha ( ) héroe . [PERSON_NAME] ( ) hé…" at bounding box center [658, 266] width 277 height 310
type textarea "h"
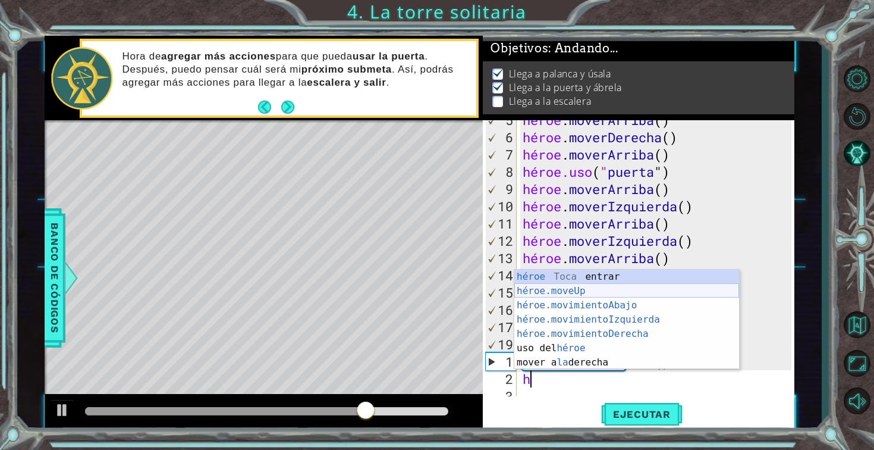
click at [599, 293] on div "héroe Toca entrar héroe.moveUp ​ Toca Enter héroe.movimientoAbajo ​ Toca Enter …" at bounding box center [626, 333] width 225 height 128
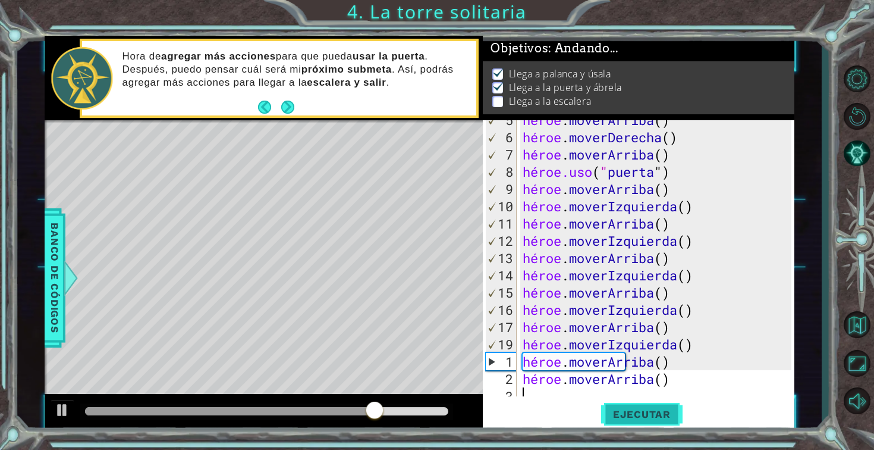
click at [643, 420] on button "Ejecutar" at bounding box center [641, 413] width 81 height 31
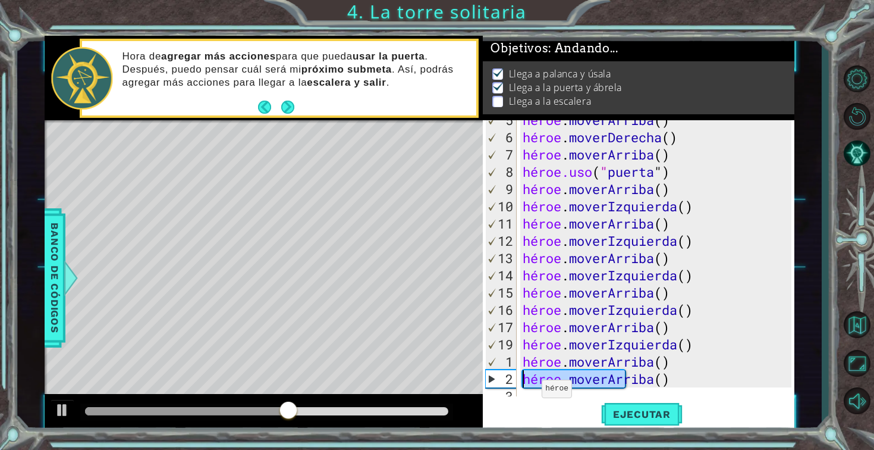
drag, startPoint x: 621, startPoint y: 379, endPoint x: 498, endPoint y: 382, distance: 123.7
click at [498, 382] on div "5 6 7 8 9 10 11 12 13 14 15 16 17 19 1 2 3 4 héroe . [PERSON_NAME] ( ) héroe . …" at bounding box center [637, 258] width 309 height 276
type textarea "hero.moveUp()"
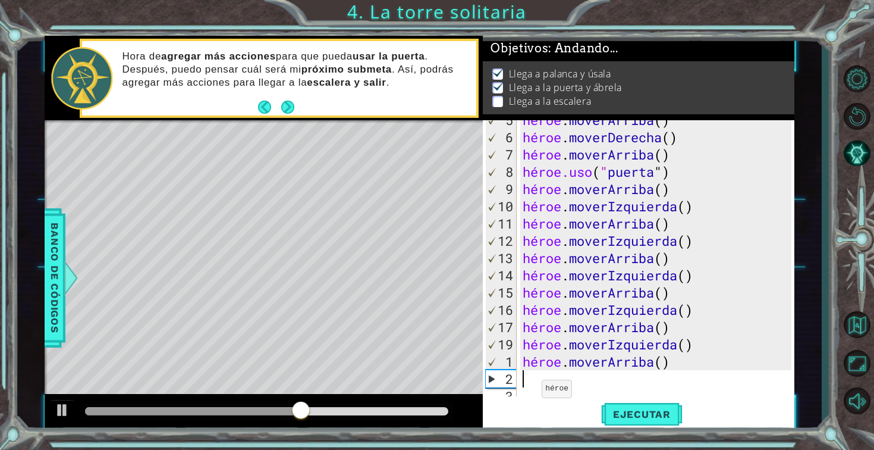
type textarea "h"
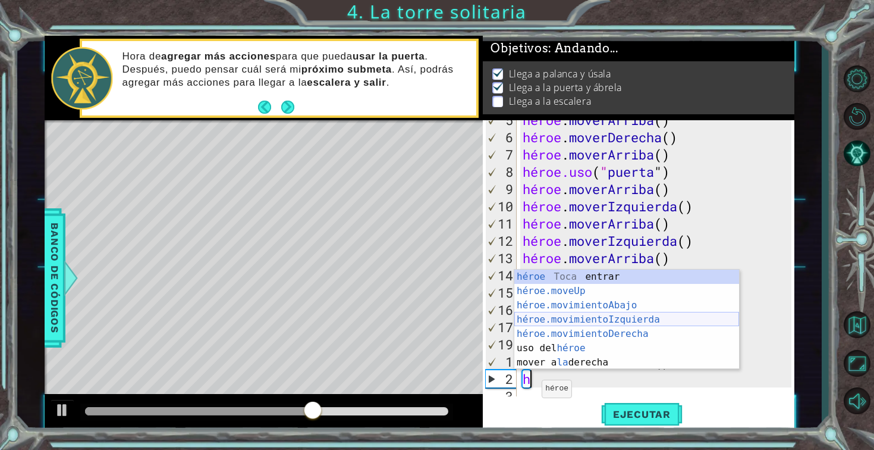
click at [533, 315] on div "héroe Toca entrar héroe.moveUp ​ Toca Enter héroe.movimientoAbajo ​ Toca Enter …" at bounding box center [626, 333] width 225 height 128
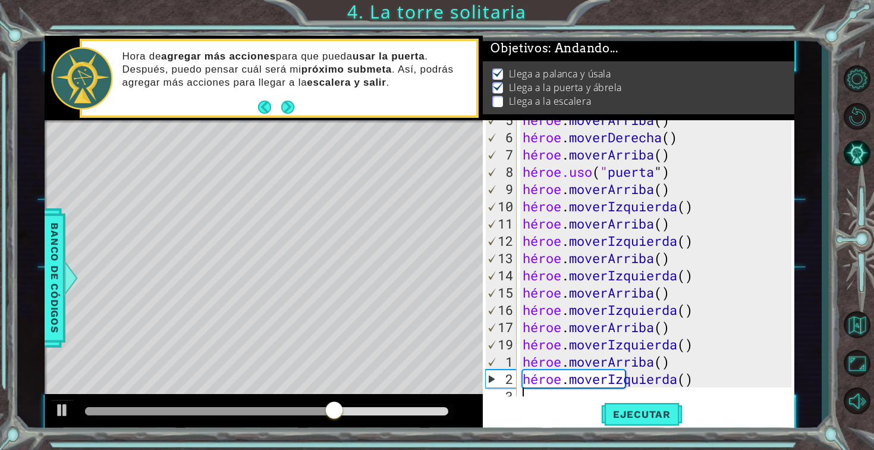
type textarea "h"
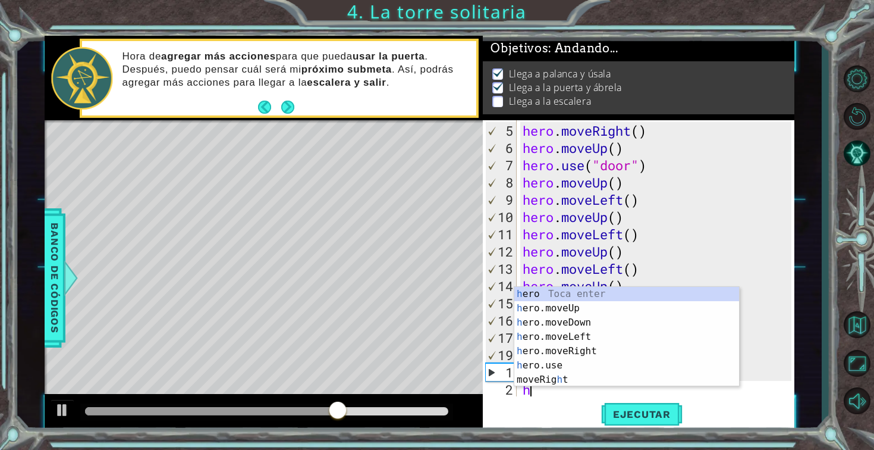
scroll to position [121, 0]
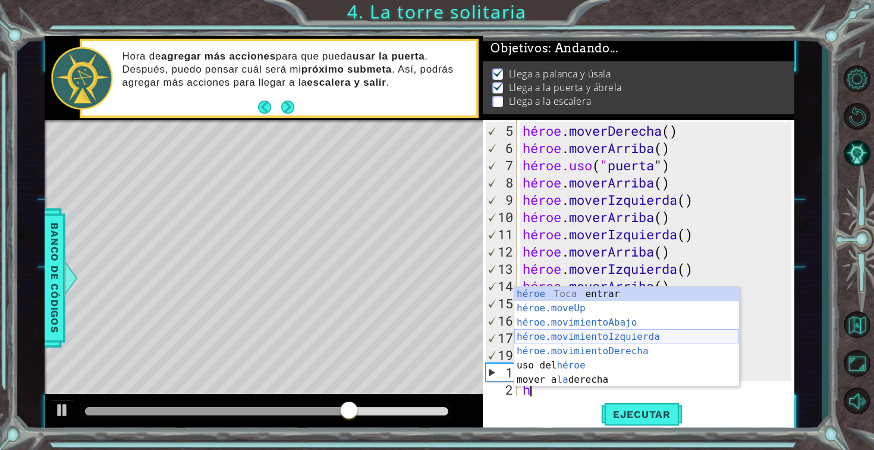
click at [554, 335] on div "héroe Toca entrar héroe.moveUp ​ Toca Enter héroe.movimientoAbajo ​ Toca Enter …" at bounding box center [626, 351] width 225 height 128
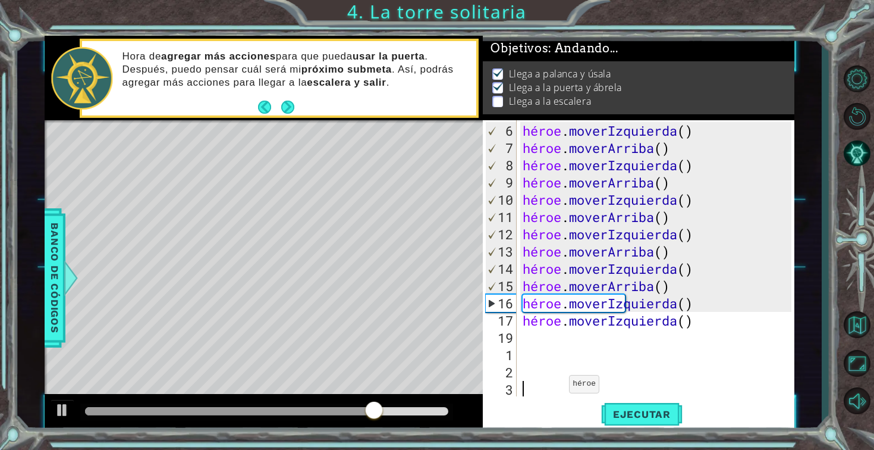
scroll to position [190, 0]
type textarea "h"
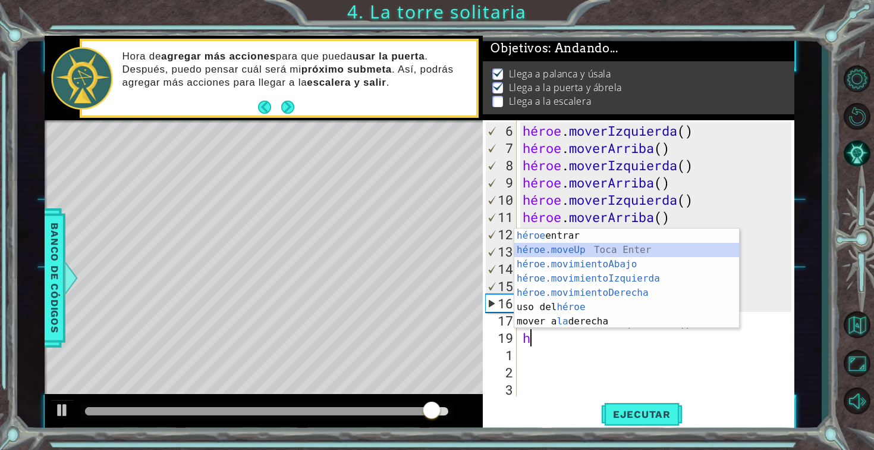
click at [590, 250] on div "héroe Toca entrar héroe.moveUp ​ Toca Enter héroe.movimientoAbajo ​ Toca Enter …" at bounding box center [626, 292] width 225 height 128
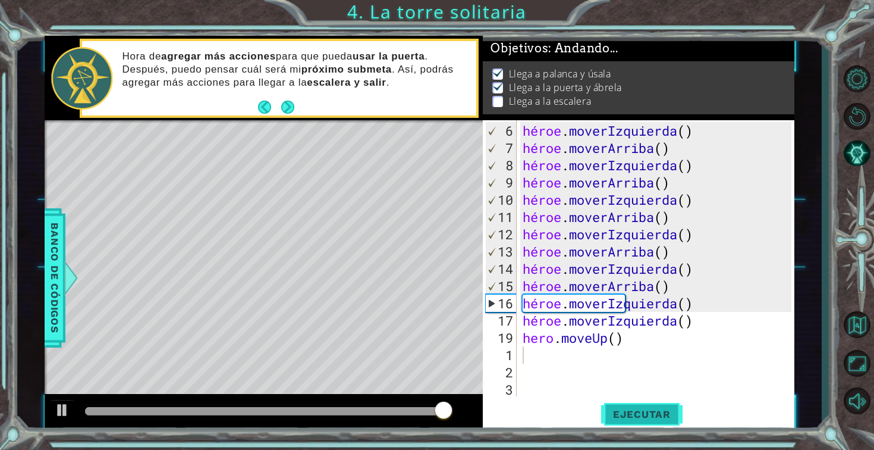
click at [626, 405] on button "Ejecutar" at bounding box center [641, 413] width 81 height 31
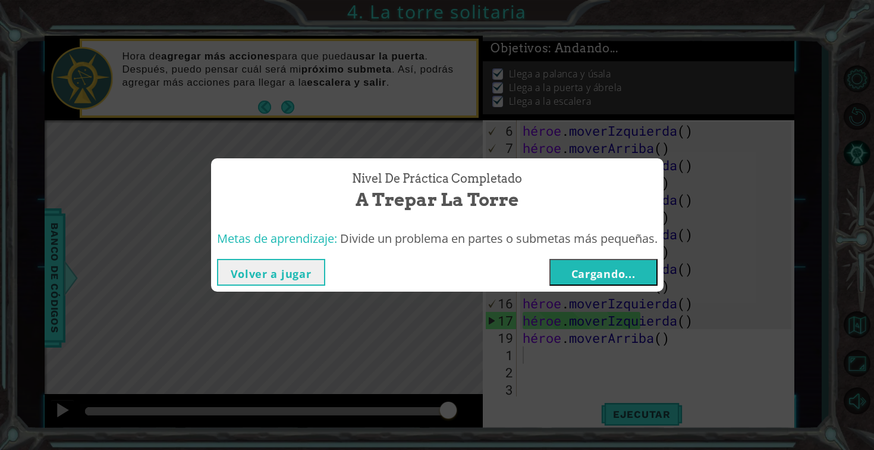
click at [636, 279] on font "Cargando..." at bounding box center [603, 273] width 64 height 14
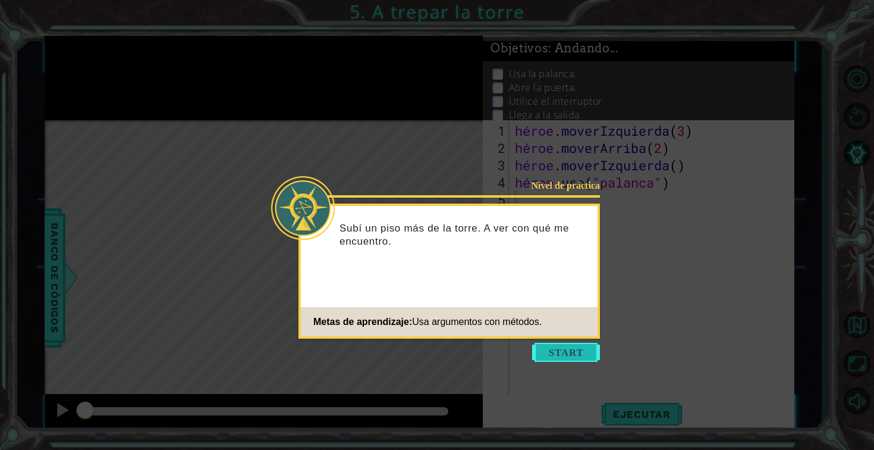
click at [576, 347] on button "Comenzar" at bounding box center [566, 352] width 68 height 19
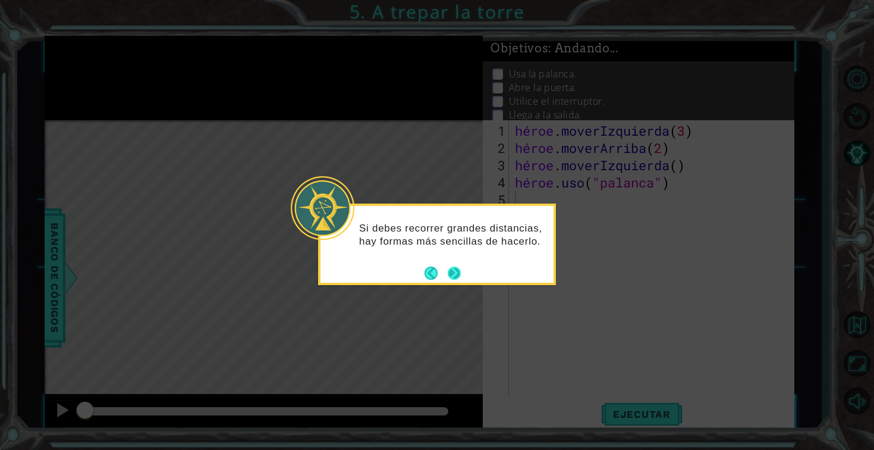
click at [448, 277] on button "Próximo" at bounding box center [454, 272] width 13 height 13
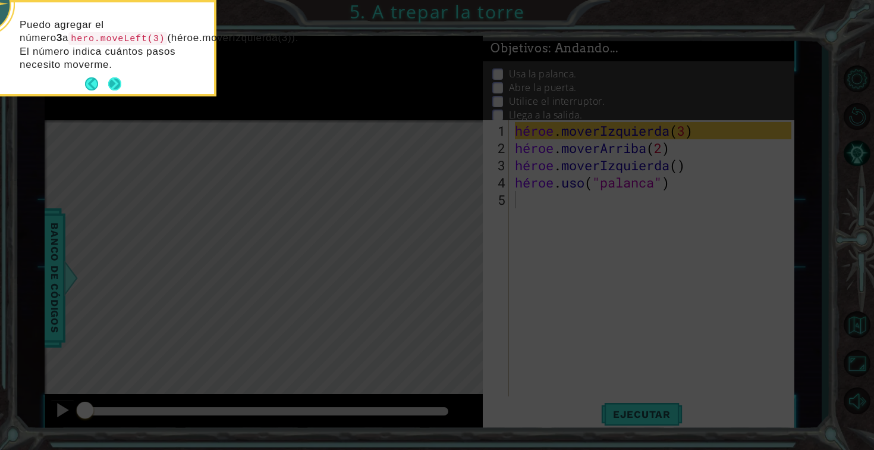
click at [112, 79] on button "Próximo" at bounding box center [114, 83] width 13 height 13
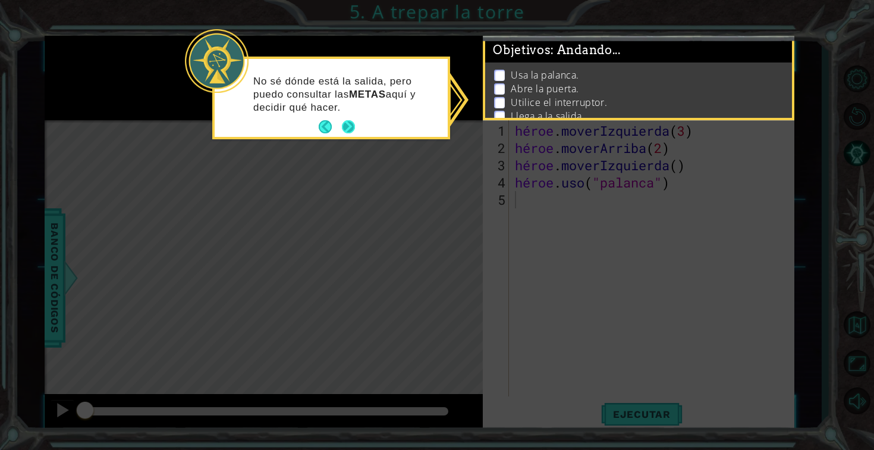
click at [349, 128] on button "Próximo" at bounding box center [348, 126] width 13 height 13
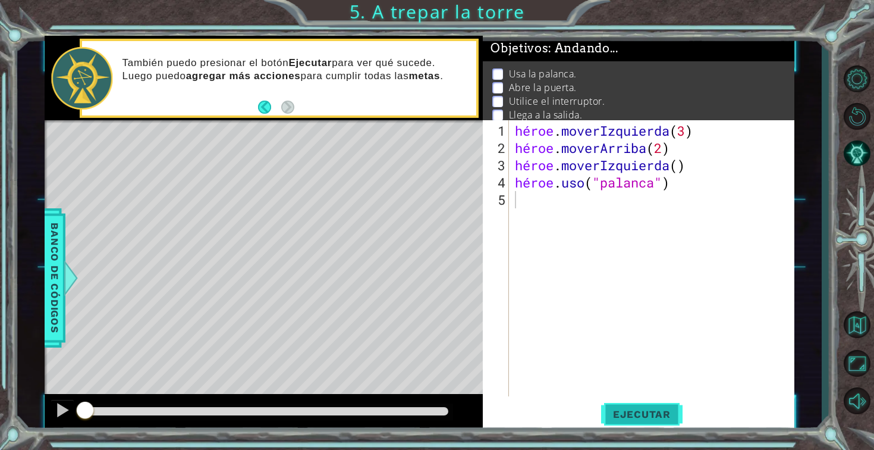
click at [624, 423] on button "Ejecutar" at bounding box center [641, 413] width 81 height 31
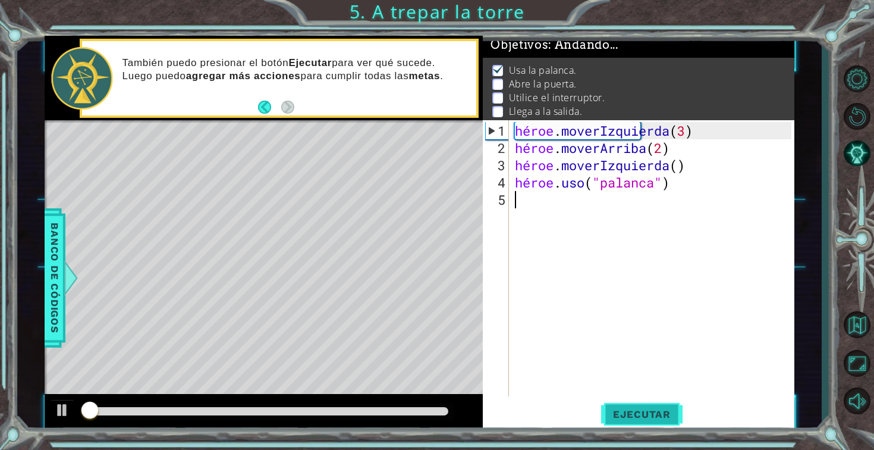
scroll to position [4, 0]
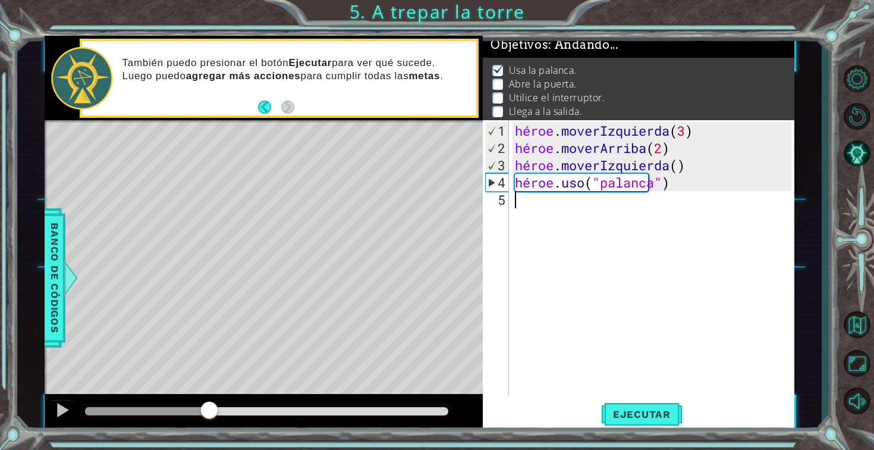
drag, startPoint x: 242, startPoint y: 414, endPoint x: 209, endPoint y: 410, distance: 33.6
click at [209, 410] on div at bounding box center [209, 410] width 21 height 21
click at [530, 216] on div "héroe . moverIzquierda ( 3 ) héroe . moverArriba ( 2 ) héroe . moverIzquierda (…" at bounding box center [655, 277] width 285 height 310
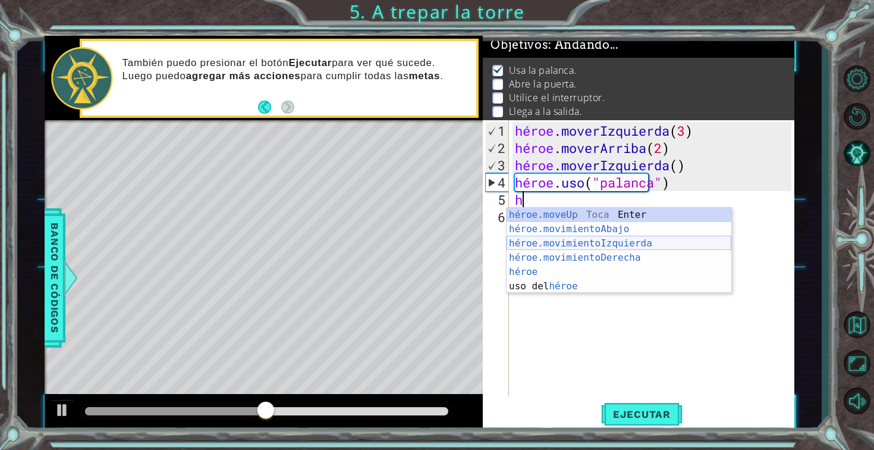
click at [573, 246] on div "héroe.moveUp Toca Enter héroe.movimientoAbajo ​ Toca Enter héroe.movimientoIzqu…" at bounding box center [619, 265] width 225 height 114
type textarea "hero.moveLeft(1)"
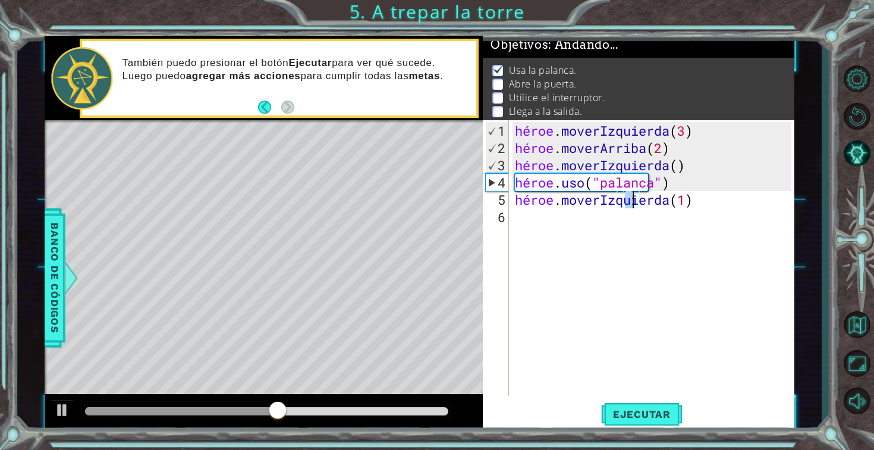
click at [562, 227] on div "héroe . moverIzquierda ( 3 ) héroe . moverArriba ( 2 ) héroe . moverIzquierda (…" at bounding box center [655, 277] width 285 height 310
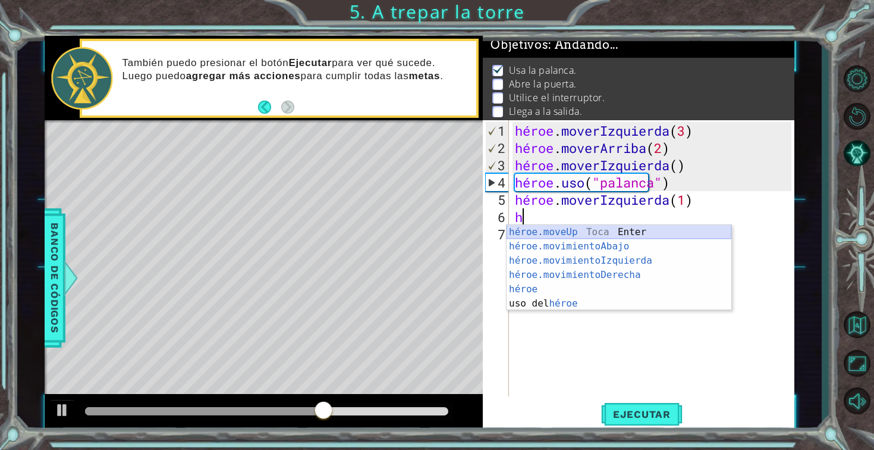
click at [583, 235] on div "héroe.moveUp Toca Enter héroe.movimientoAbajo ​ Toca Enter héroe.movimientoIzqu…" at bounding box center [619, 282] width 225 height 114
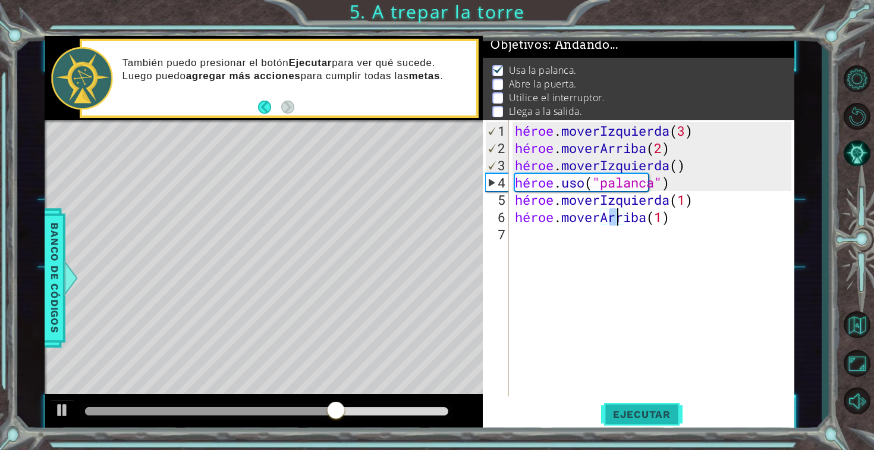
type textarea "hero.moveUp(1)"
click at [645, 406] on button "Ejecutar" at bounding box center [641, 413] width 81 height 31
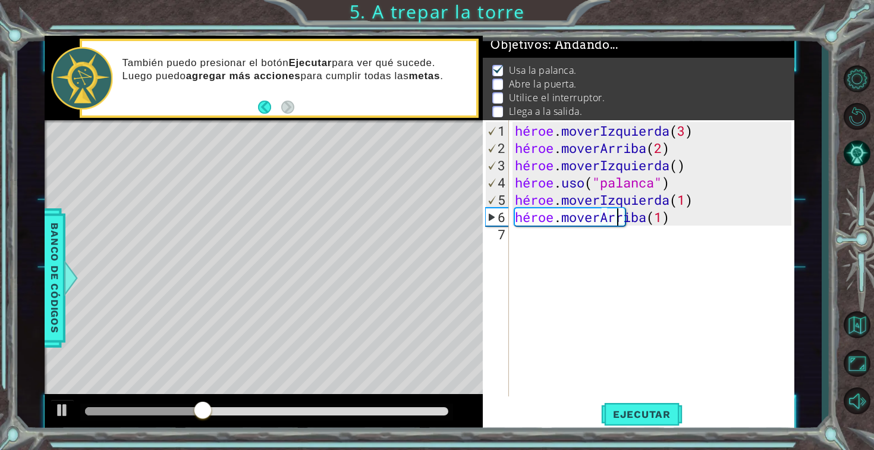
click at [635, 269] on div "héroe . moverIzquierda ( 3 ) héroe . moverArriba ( 2 ) héroe . moverIzquierda (…" at bounding box center [655, 277] width 285 height 310
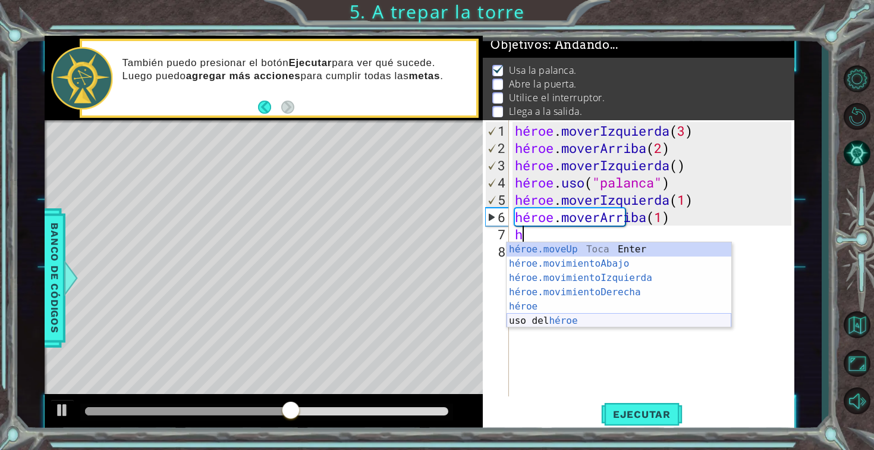
click at [642, 317] on div "héroe.moveUp Toca Enter héroe.movimientoAbajo ​ Toca Enter héroe.movimientoIzqu…" at bounding box center [619, 299] width 225 height 114
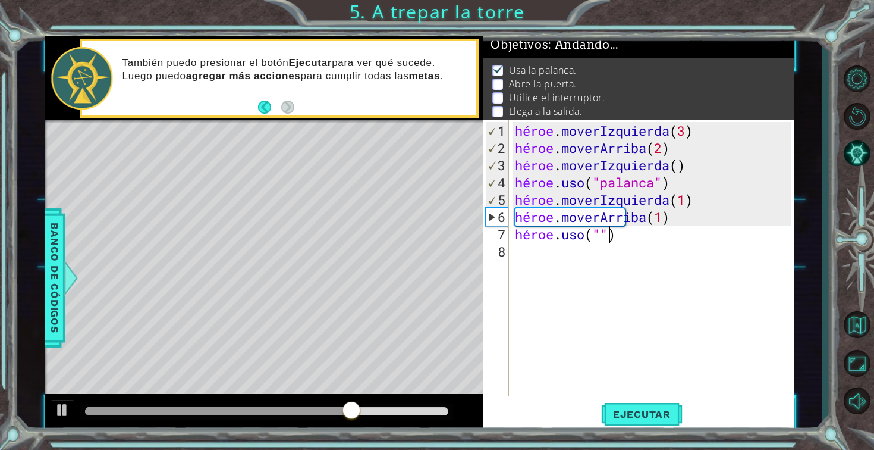
click at [630, 233] on div "héroe . moverIzquierda ( 3 ) héroe . moverArriba ( 2 ) héroe . moverIzquierda (…" at bounding box center [655, 277] width 285 height 310
click at [630, 234] on div "héroe . moverIzquierda ( 3 ) héroe . moverArriba ( 2 ) héroe . moverIzquierda (…" at bounding box center [655, 277] width 285 height 310
click at [633, 234] on div "héroe . moverIzquierda ( 3 ) héroe . moverArriba ( 2 ) héroe . moverIzquierda (…" at bounding box center [655, 277] width 285 height 310
drag, startPoint x: 673, startPoint y: 240, endPoint x: 614, endPoint y: 240, distance: 58.9
click at [614, 240] on div "héroe . moverIzquierda ( 3 ) héroe . moverArriba ( 2 ) héroe . moverIzquierda (…" at bounding box center [655, 277] width 285 height 310
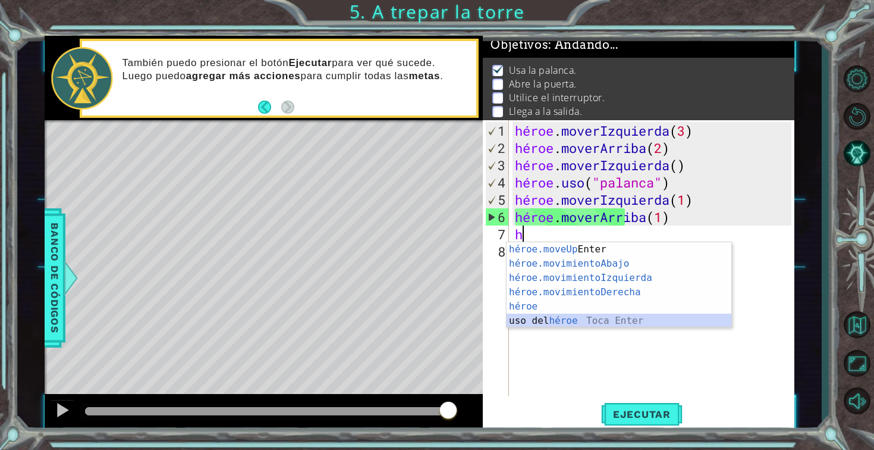
click at [629, 314] on div "héroe.moveUp Toca Enter héroe.movimientoAbajo ​ Toca Enter héroe.movimientoIzqu…" at bounding box center [619, 299] width 225 height 114
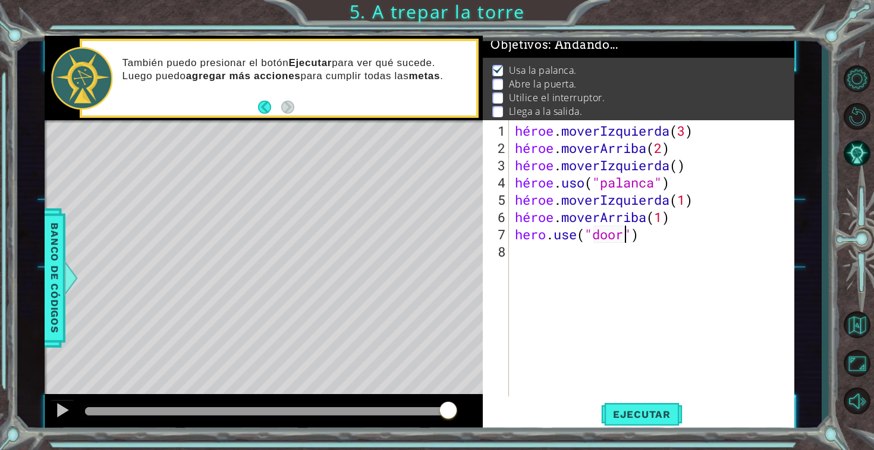
scroll to position [0, 5]
type textarea "hero.use("door")"
click at [634, 409] on font "Ejecutar" at bounding box center [642, 414] width 58 height 12
